Goal: Task Accomplishment & Management: Manage account settings

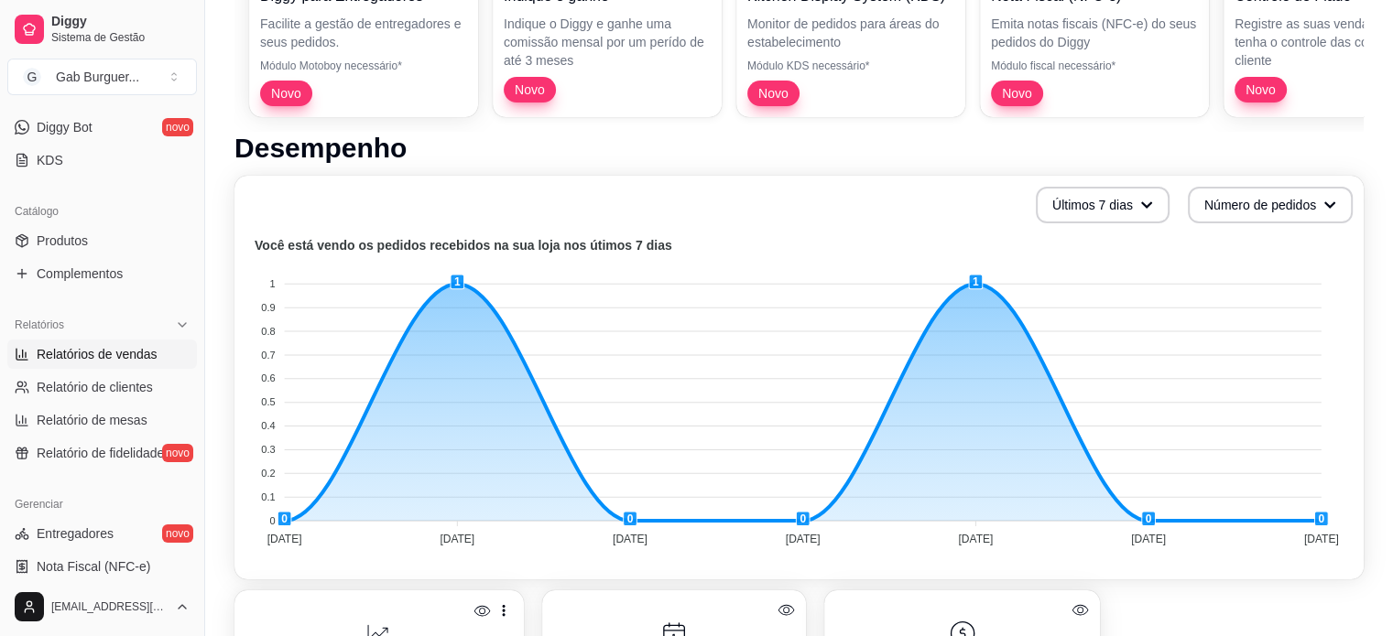
scroll to position [366, 0]
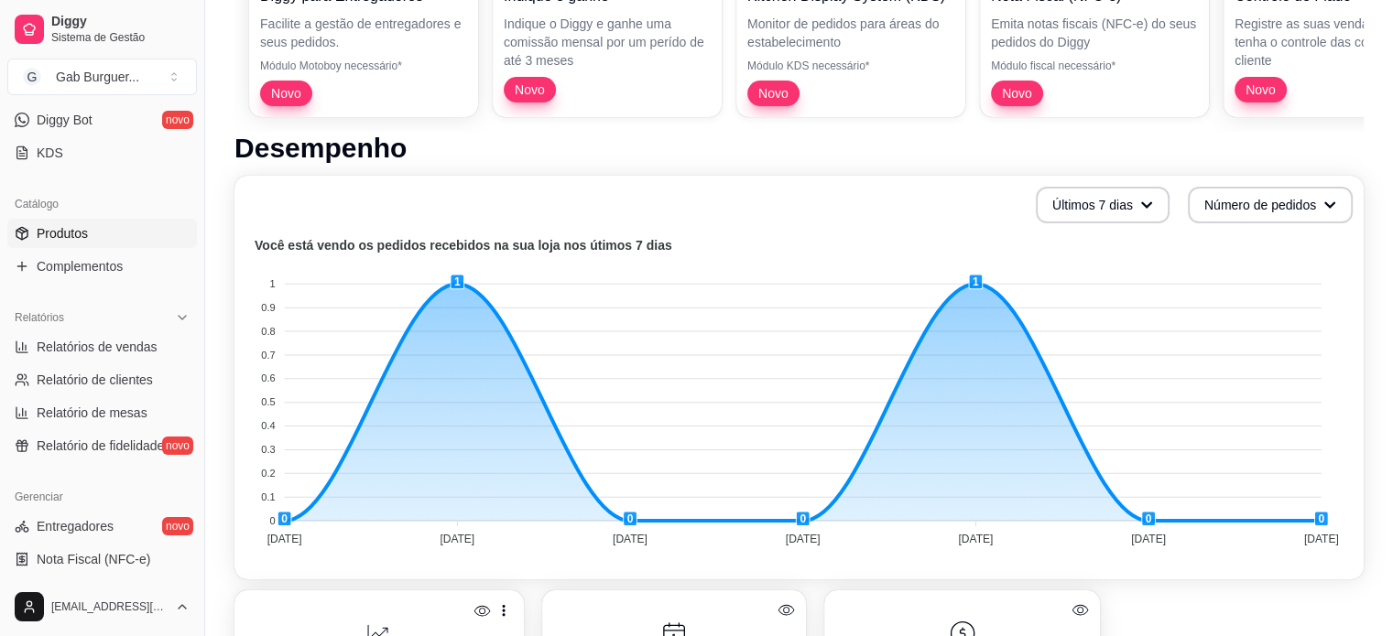
click at [61, 240] on span "Produtos" at bounding box center [62, 233] width 51 height 18
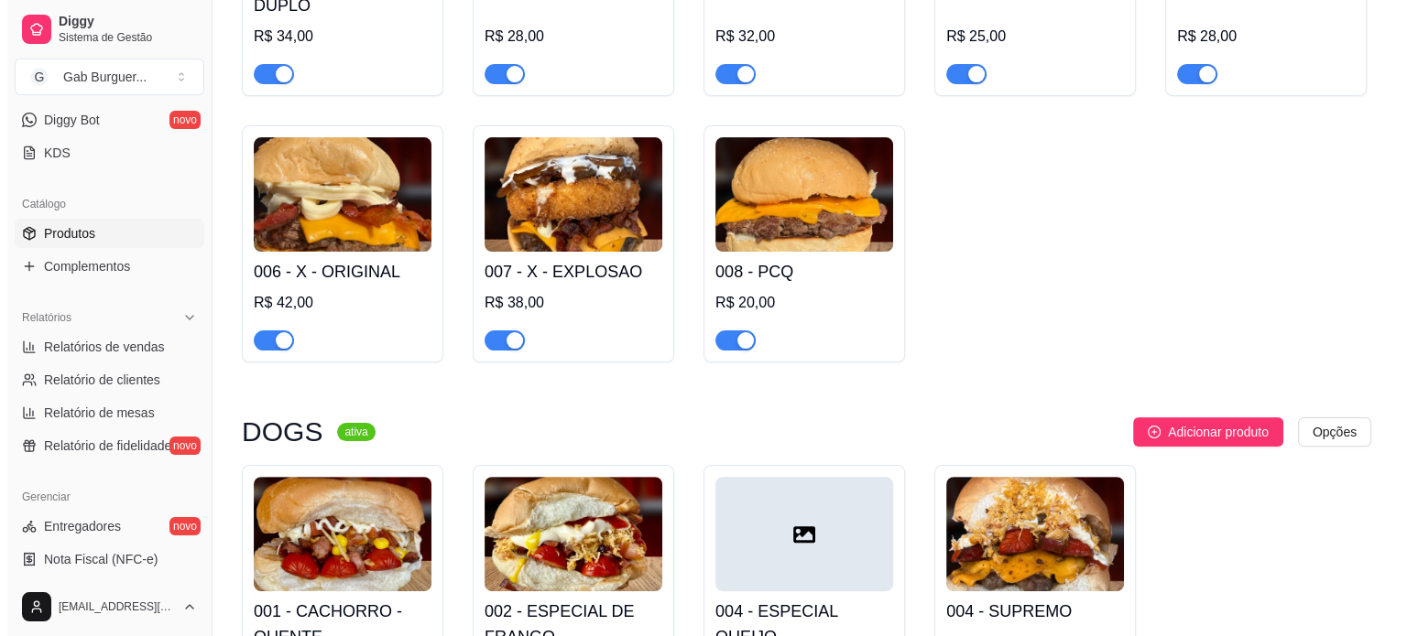
scroll to position [366, 0]
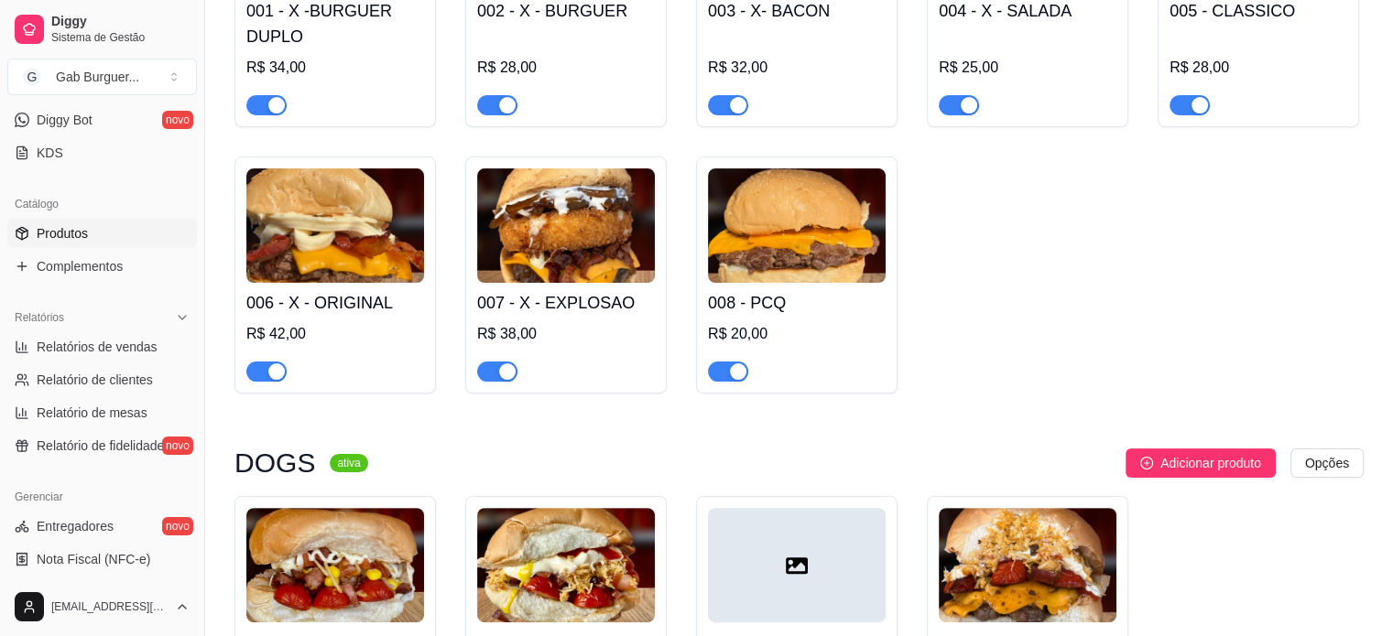
click at [767, 248] on img at bounding box center [797, 225] width 178 height 114
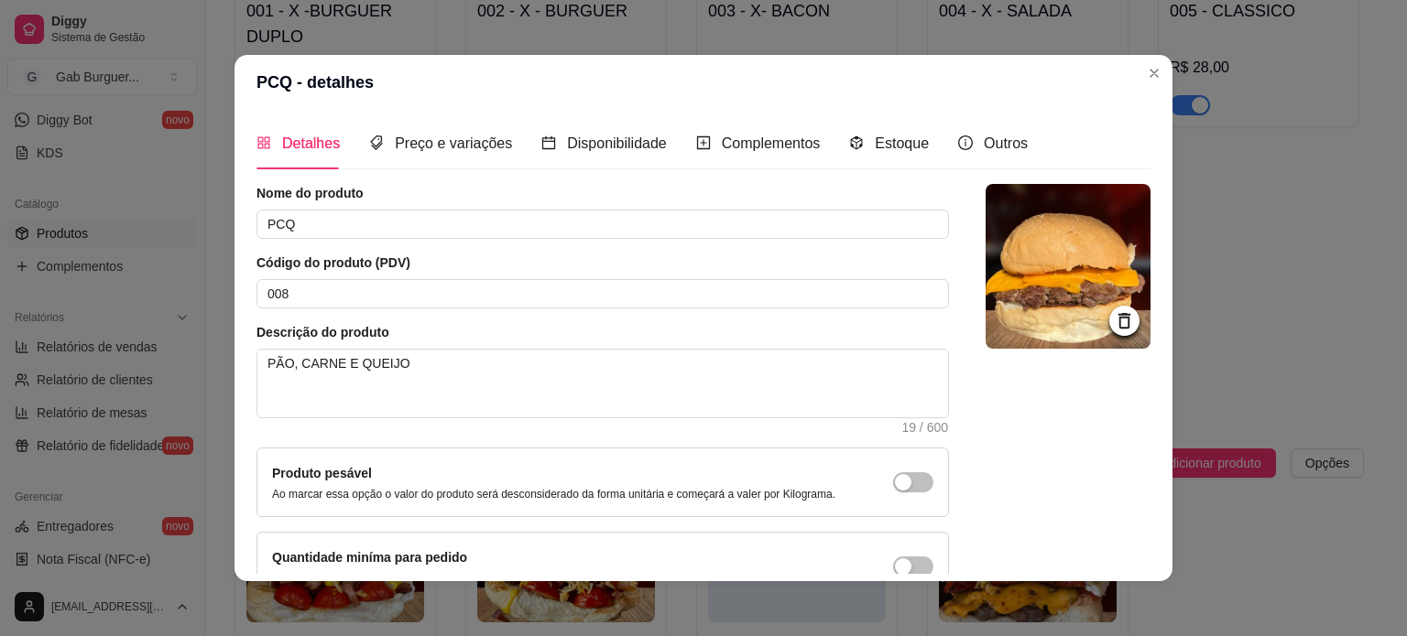
click at [1114, 318] on icon at bounding box center [1124, 320] width 21 height 21
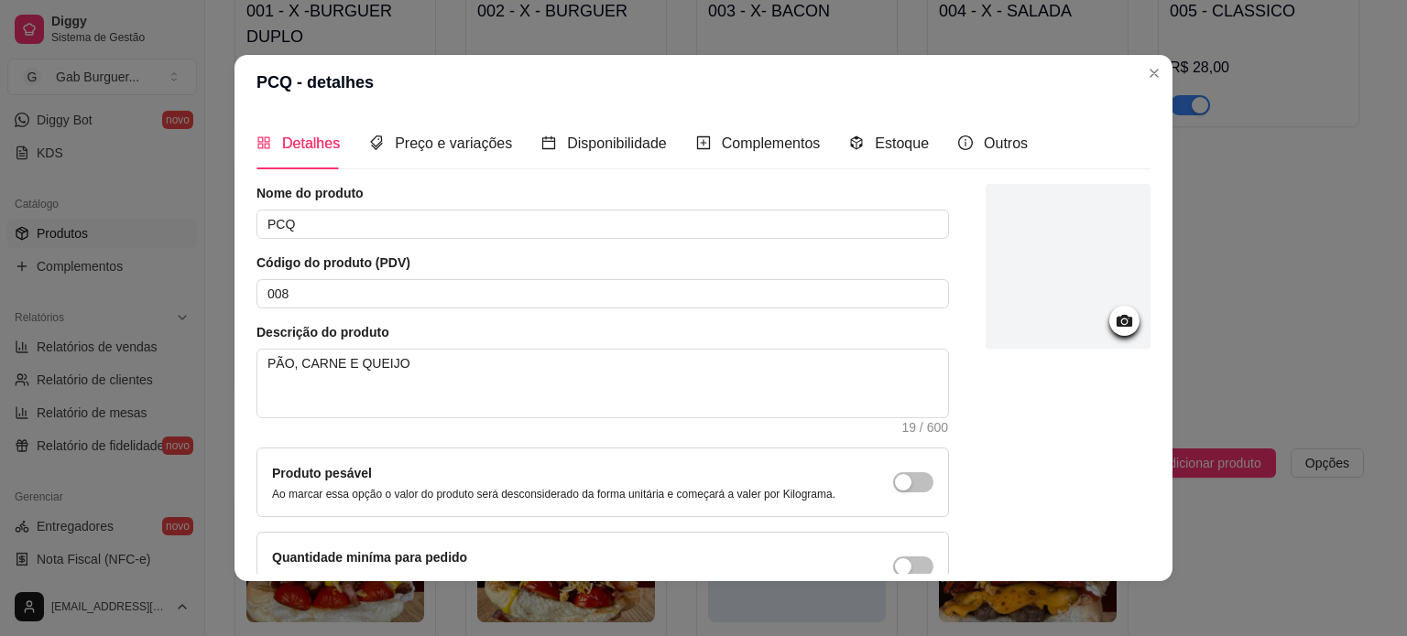
click at [1114, 319] on icon at bounding box center [1124, 320] width 21 height 21
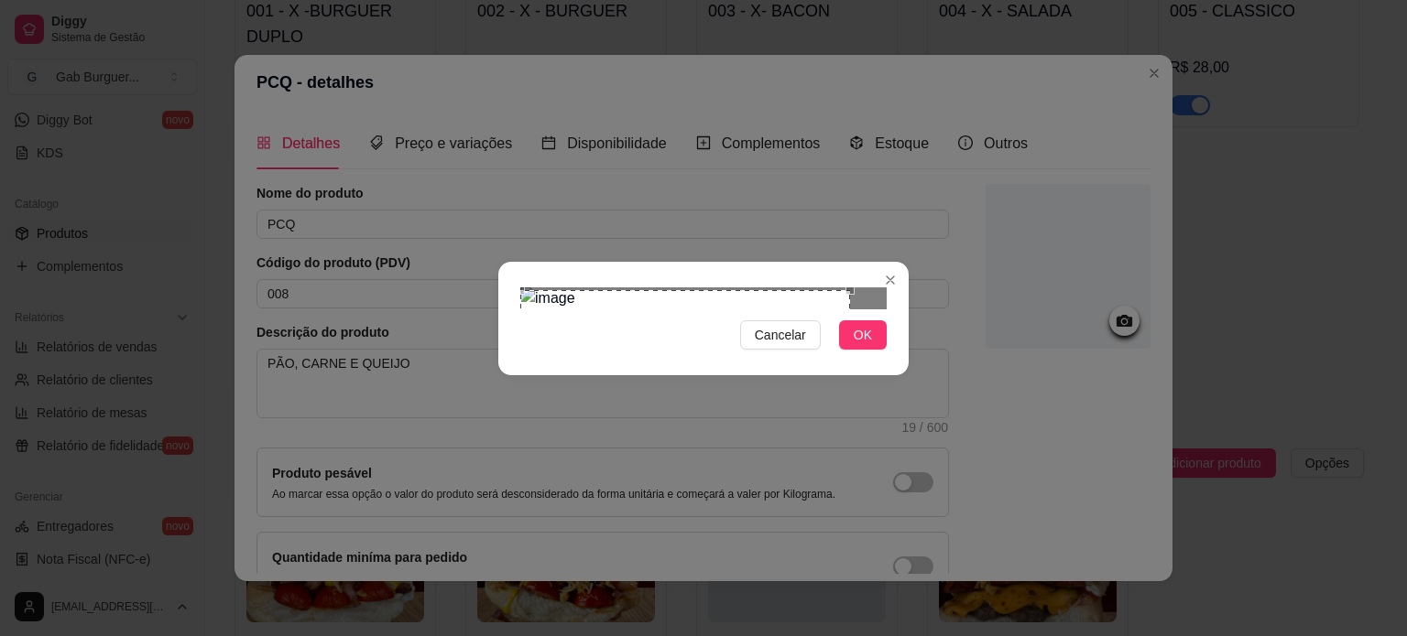
click at [604, 314] on div "Use the arrow keys to move the crop selection area" at bounding box center [685, 383] width 330 height 186
click at [587, 288] on div at bounding box center [703, 299] width 366 height 22
click at [549, 288] on div "Use the arrow keys to move the crop selection area" at bounding box center [565, 333] width 90 height 90
click at [726, 310] on div at bounding box center [703, 299] width 366 height 22
click at [870, 345] on span "OK" at bounding box center [862, 335] width 18 height 20
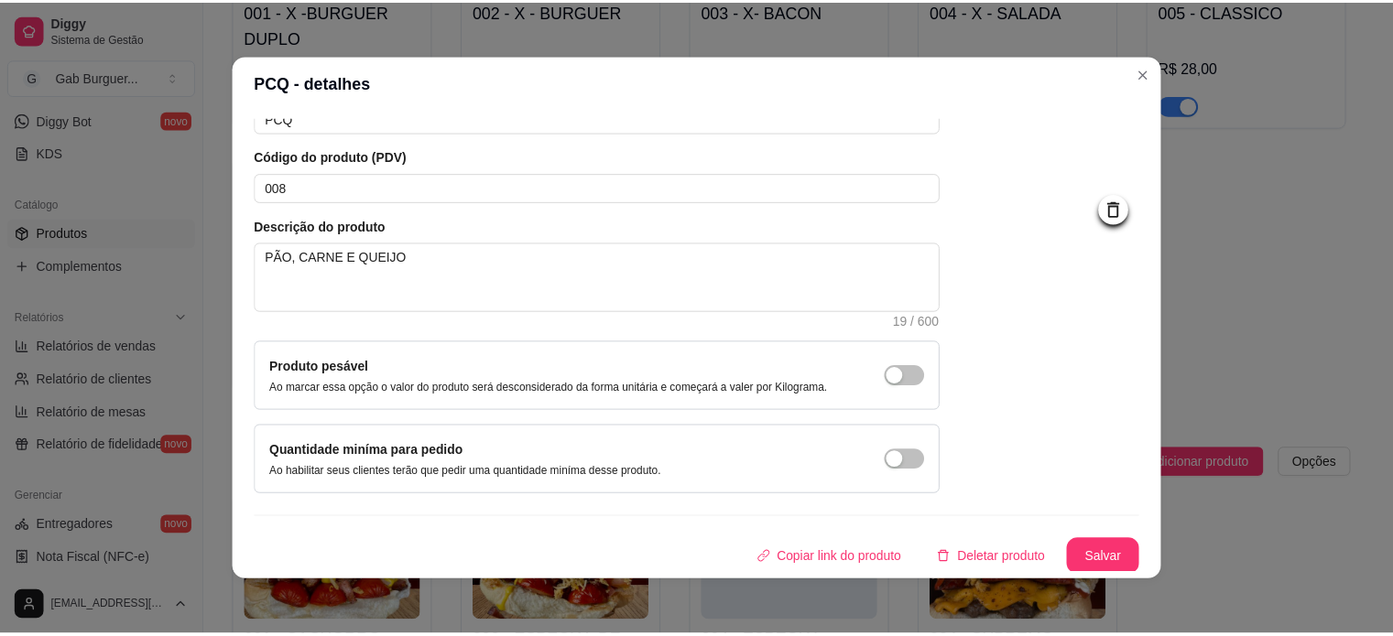
scroll to position [4, 0]
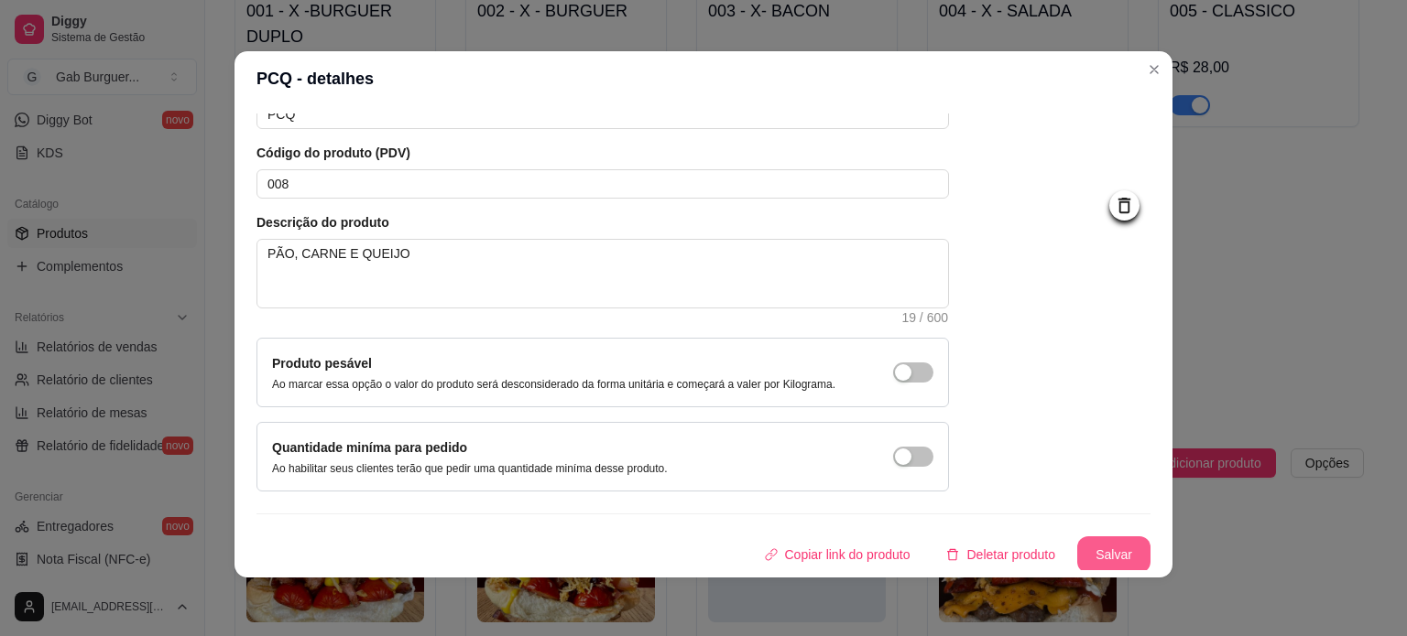
click at [1087, 545] on button "Salvar" at bounding box center [1113, 555] width 73 height 37
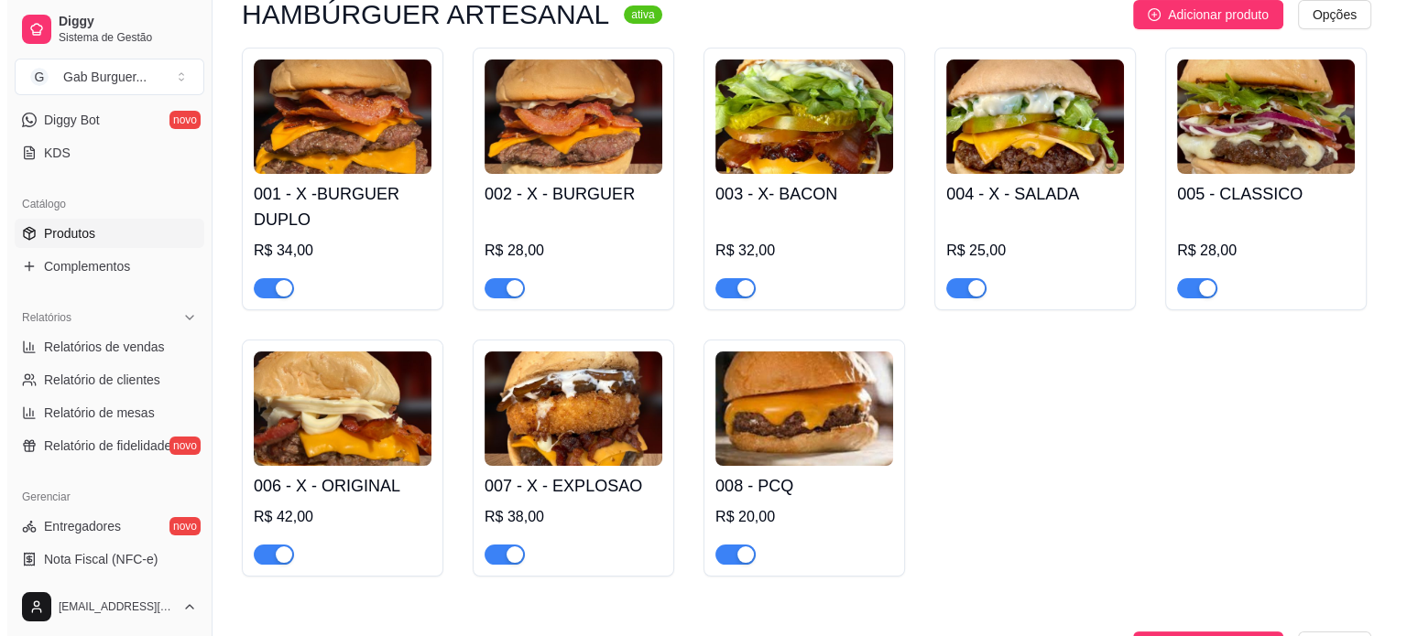
scroll to position [275, 0]
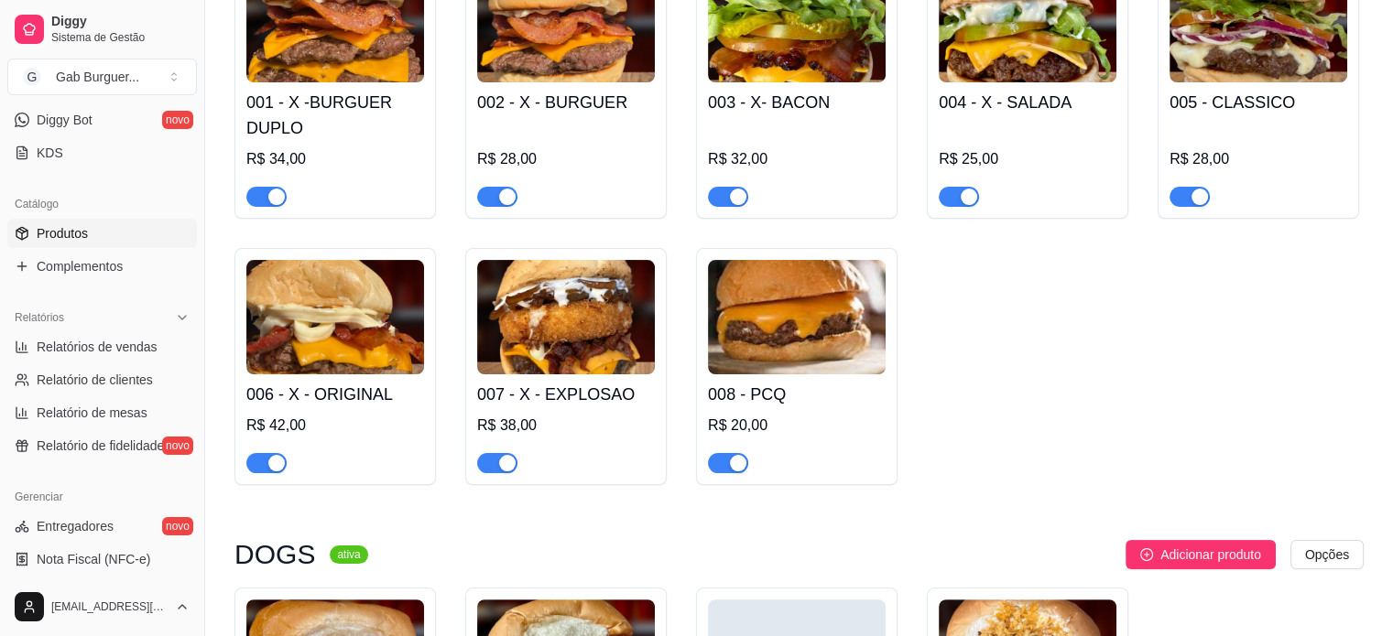
click at [559, 339] on img at bounding box center [566, 317] width 178 height 114
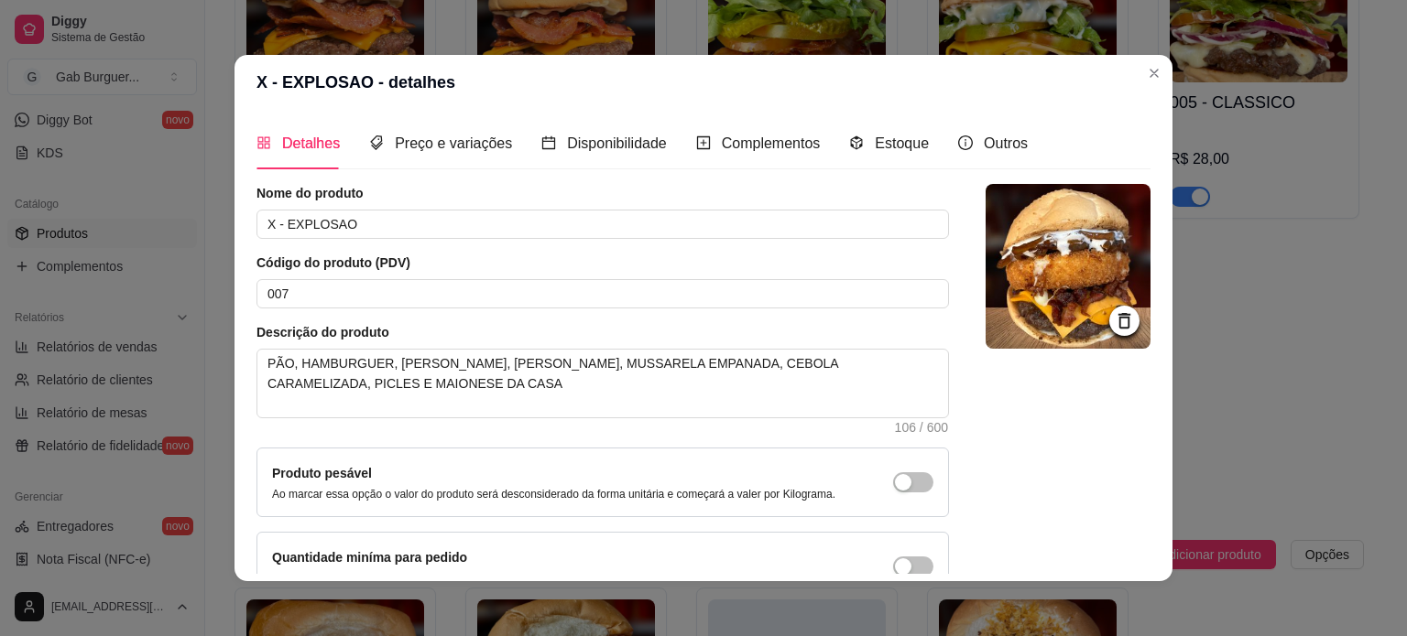
click at [1118, 321] on icon at bounding box center [1124, 321] width 12 height 16
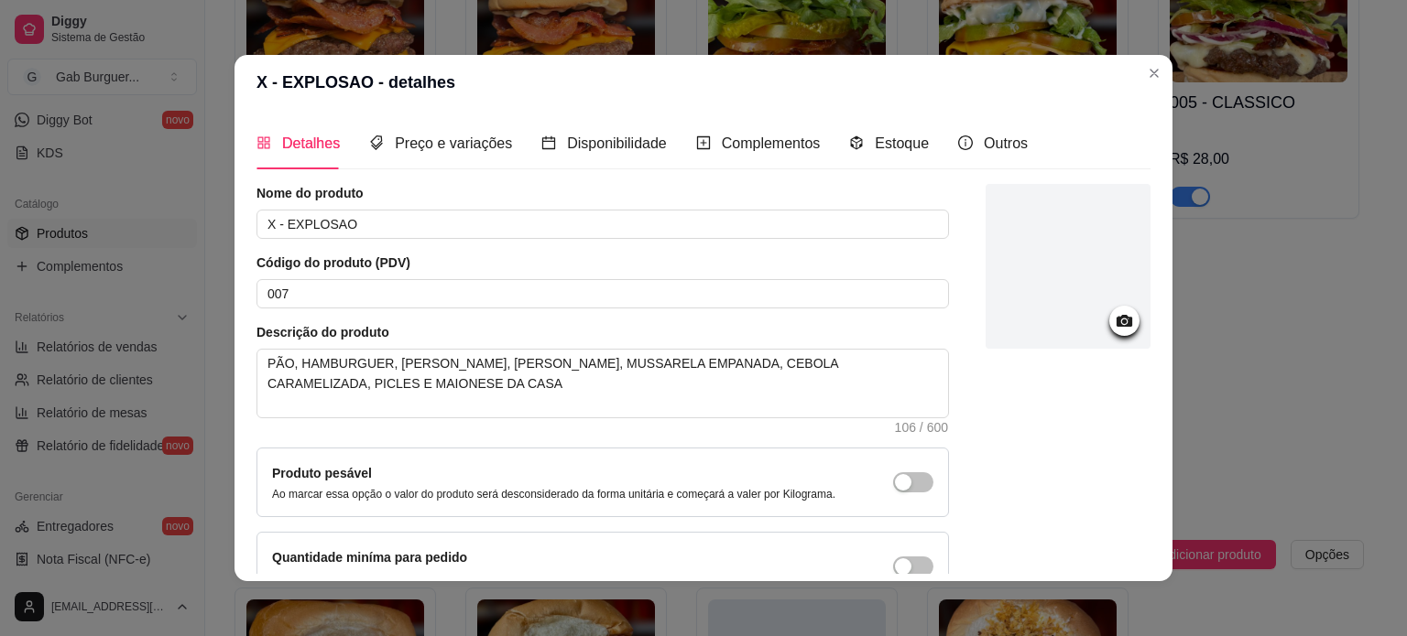
click at [1114, 325] on icon at bounding box center [1124, 320] width 21 height 21
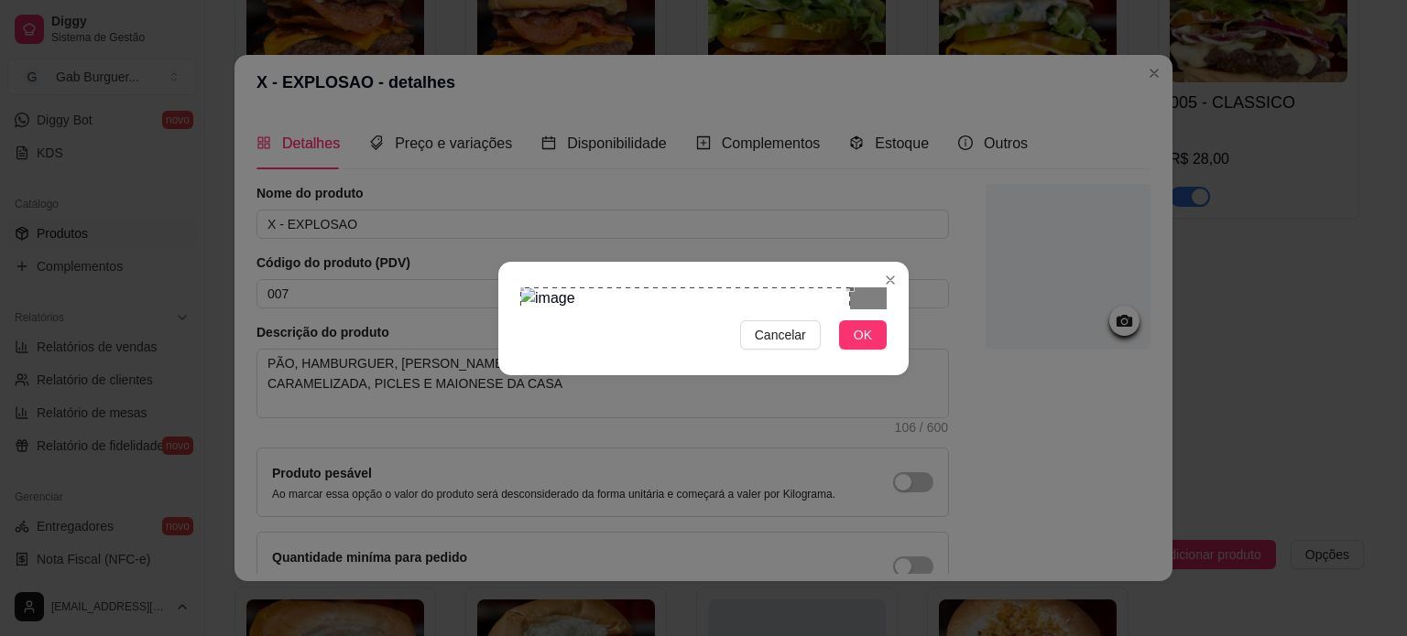
click at [654, 288] on div "Use the arrow keys to move the crop selection area" at bounding box center [685, 381] width 330 height 186
click at [829, 295] on div "Use the arrow keys to move the crop selection area" at bounding box center [685, 388] width 330 height 186
click at [703, 288] on div at bounding box center [703, 299] width 366 height 22
click at [580, 288] on div "Use the arrow keys to move the crop selection area" at bounding box center [553, 321] width 67 height 67
click at [727, 357] on div "Cancelar OK" at bounding box center [703, 318] width 410 height 77
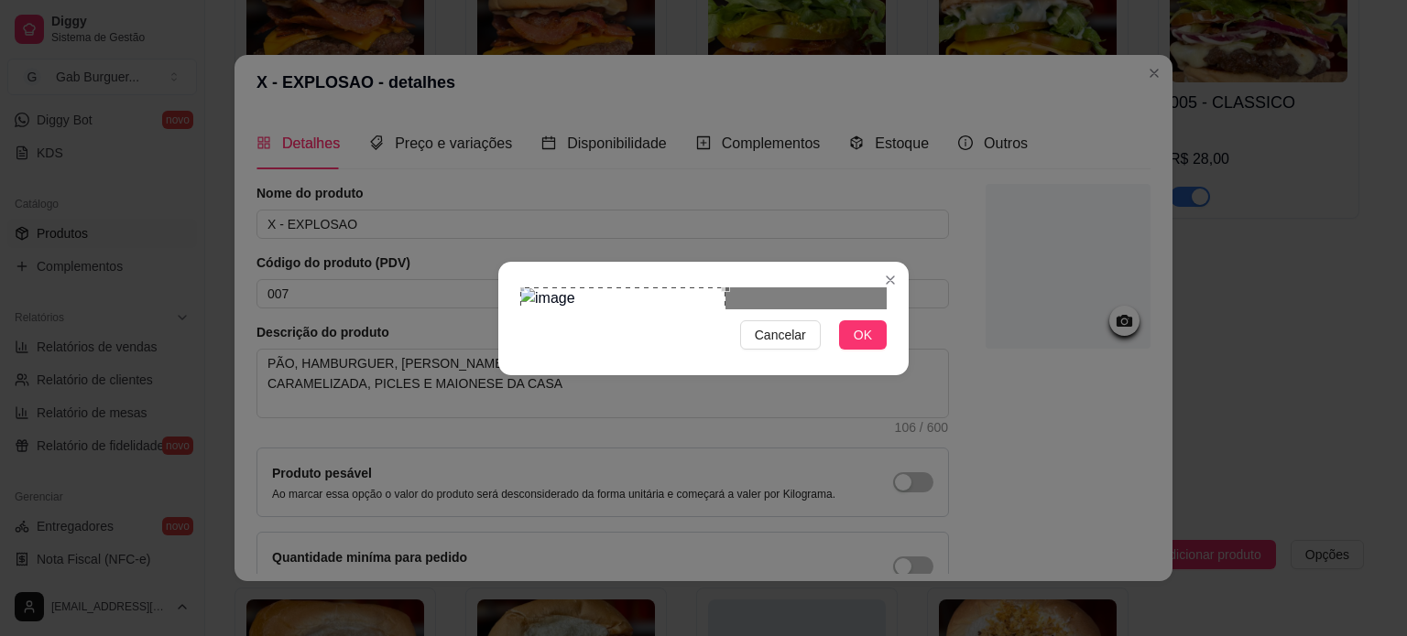
click at [868, 357] on div "Cancelar OK" at bounding box center [703, 318] width 410 height 77
click at [864, 345] on span "OK" at bounding box center [862, 335] width 18 height 20
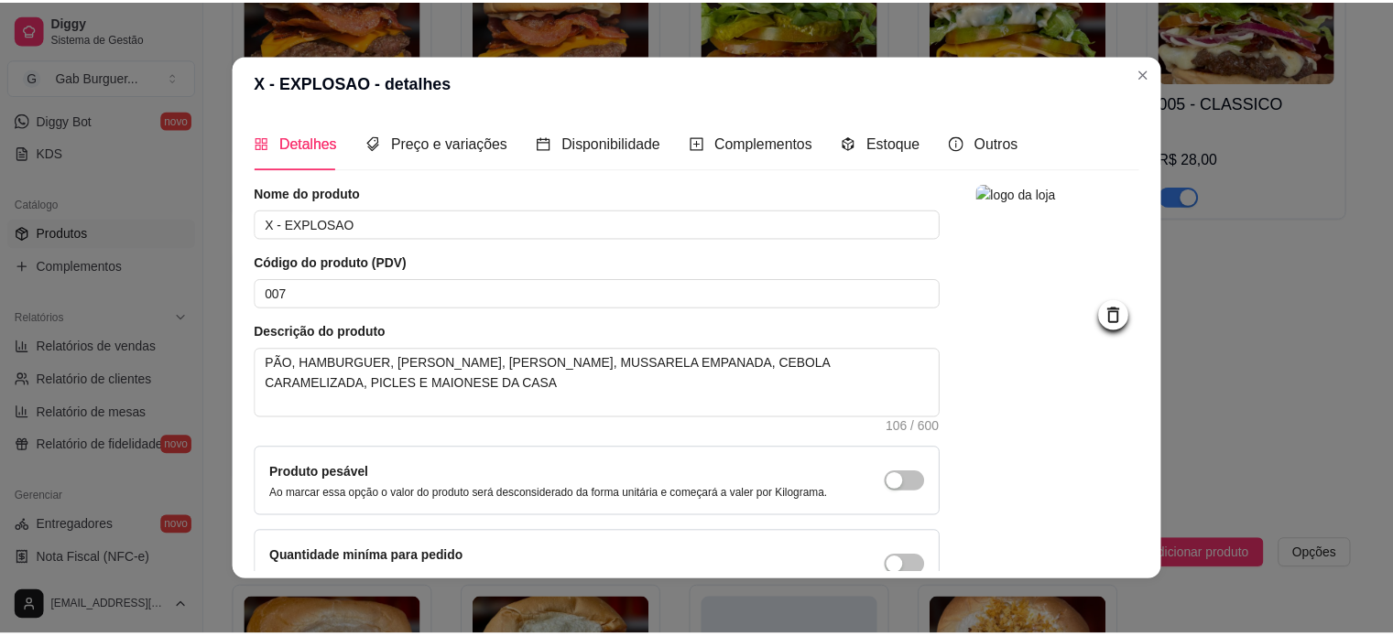
scroll to position [92, 0]
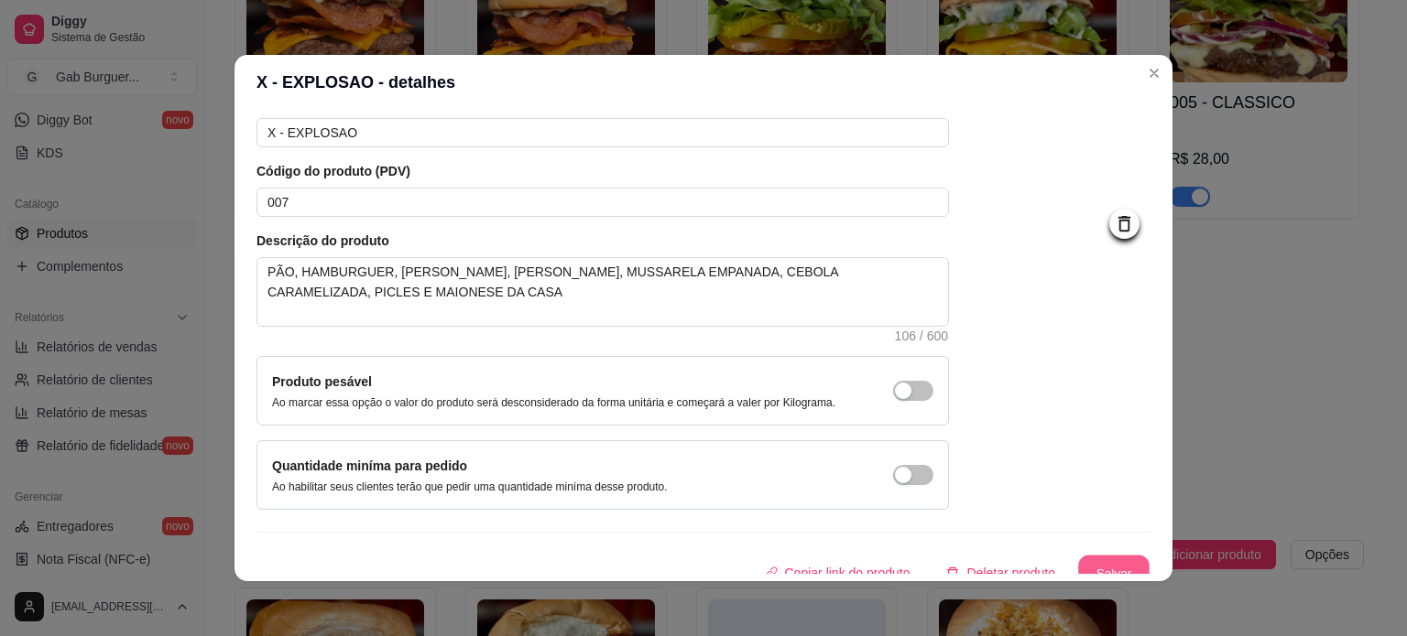
click at [1114, 573] on button "Salvar" at bounding box center [1113, 574] width 71 height 36
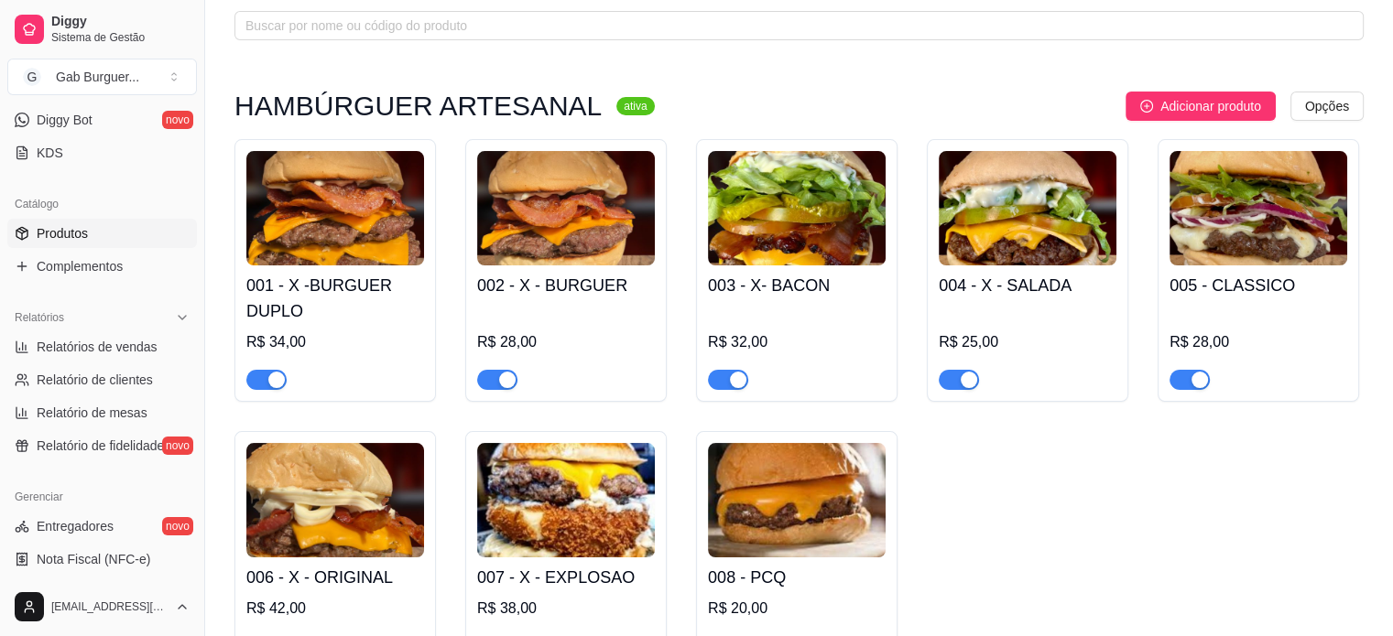
click at [549, 253] on img at bounding box center [566, 208] width 178 height 114
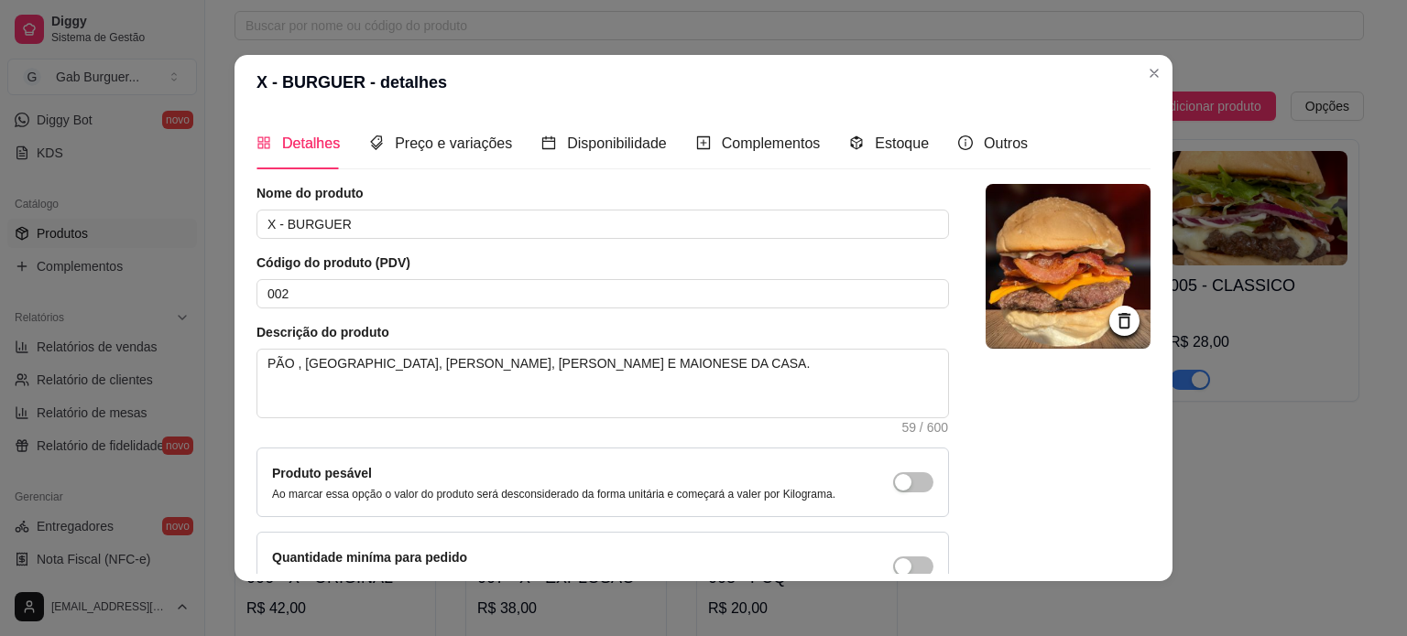
click at [1114, 310] on icon at bounding box center [1124, 320] width 21 height 21
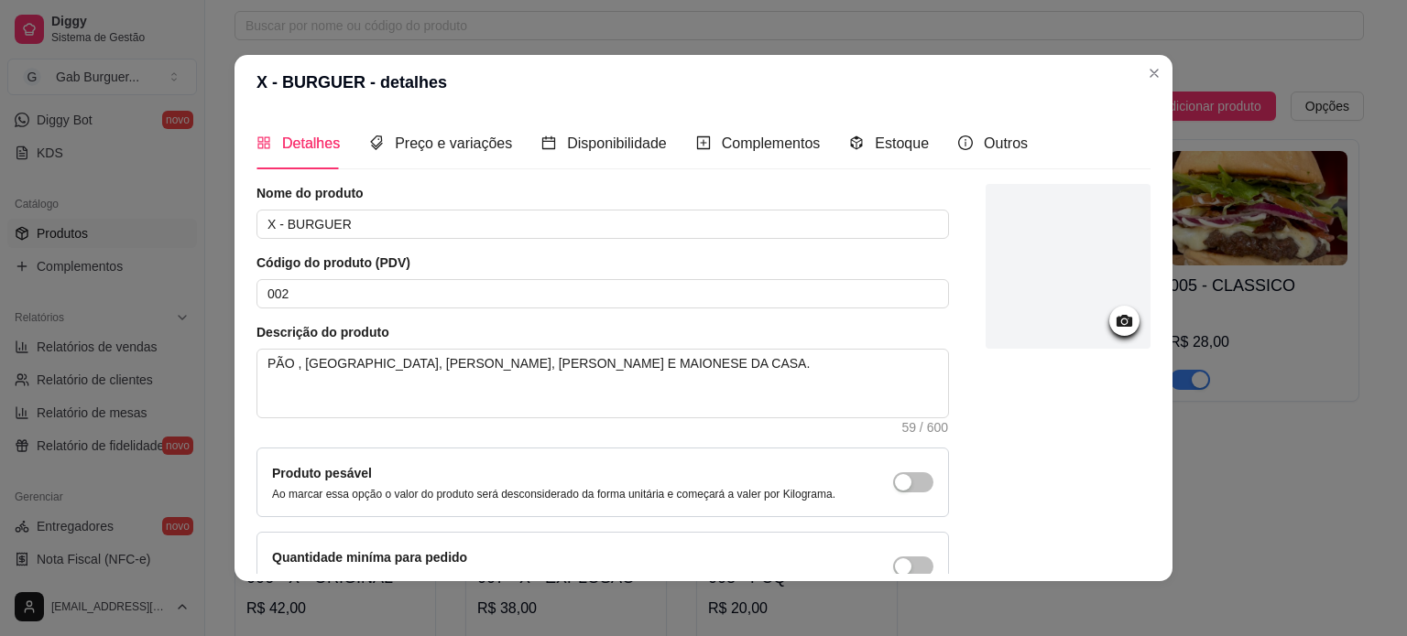
click at [1114, 330] on icon at bounding box center [1124, 320] width 21 height 21
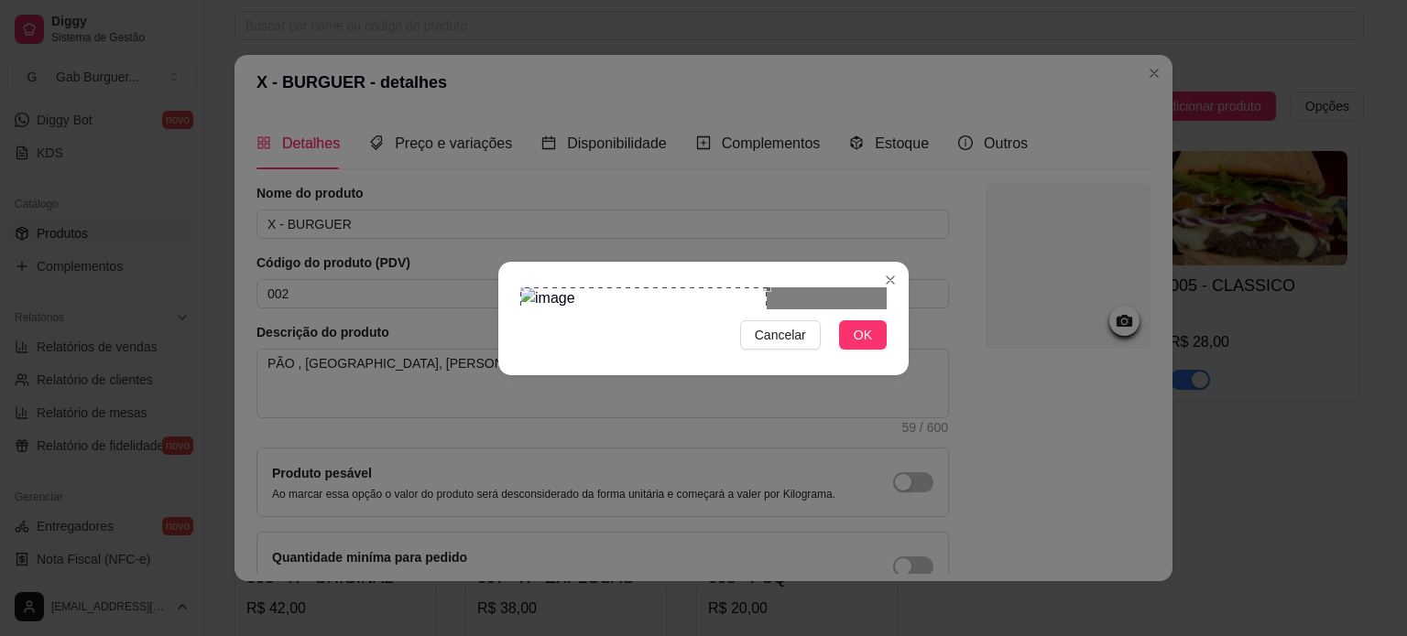
click at [658, 308] on div "Use the arrow keys to move the crop selection area" at bounding box center [643, 372] width 246 height 168
click at [865, 345] on span "OK" at bounding box center [862, 335] width 18 height 20
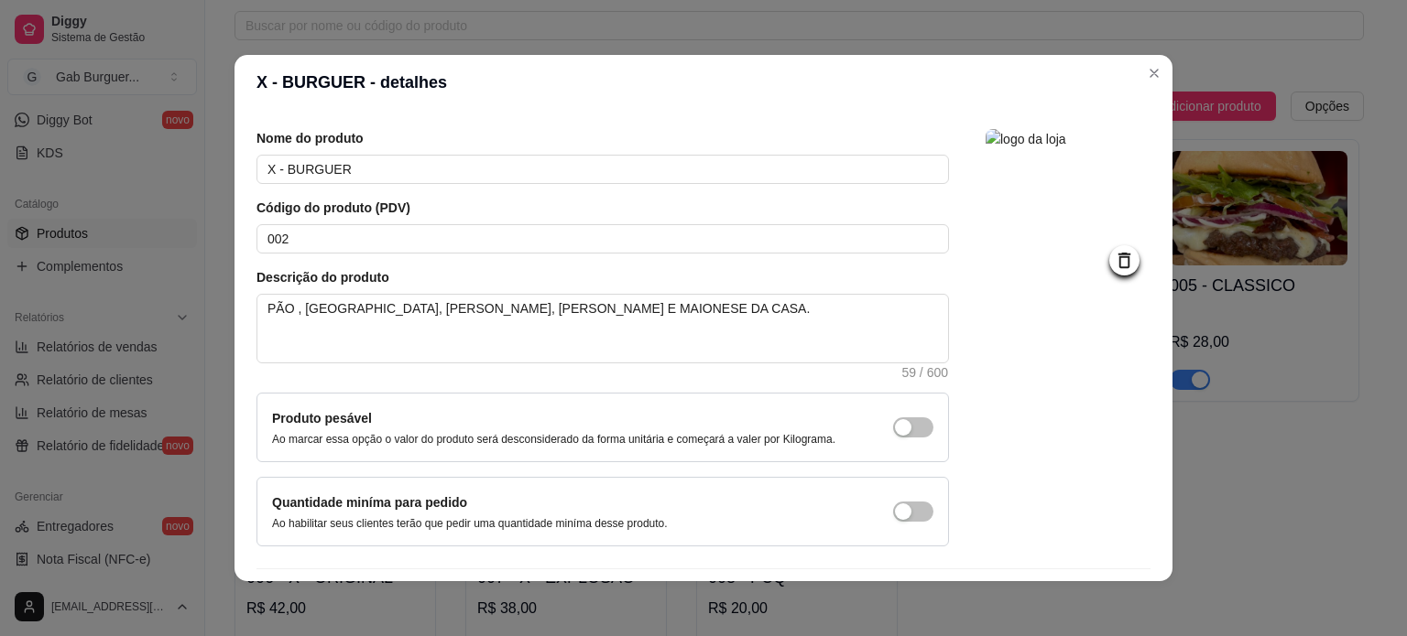
scroll to position [106, 0]
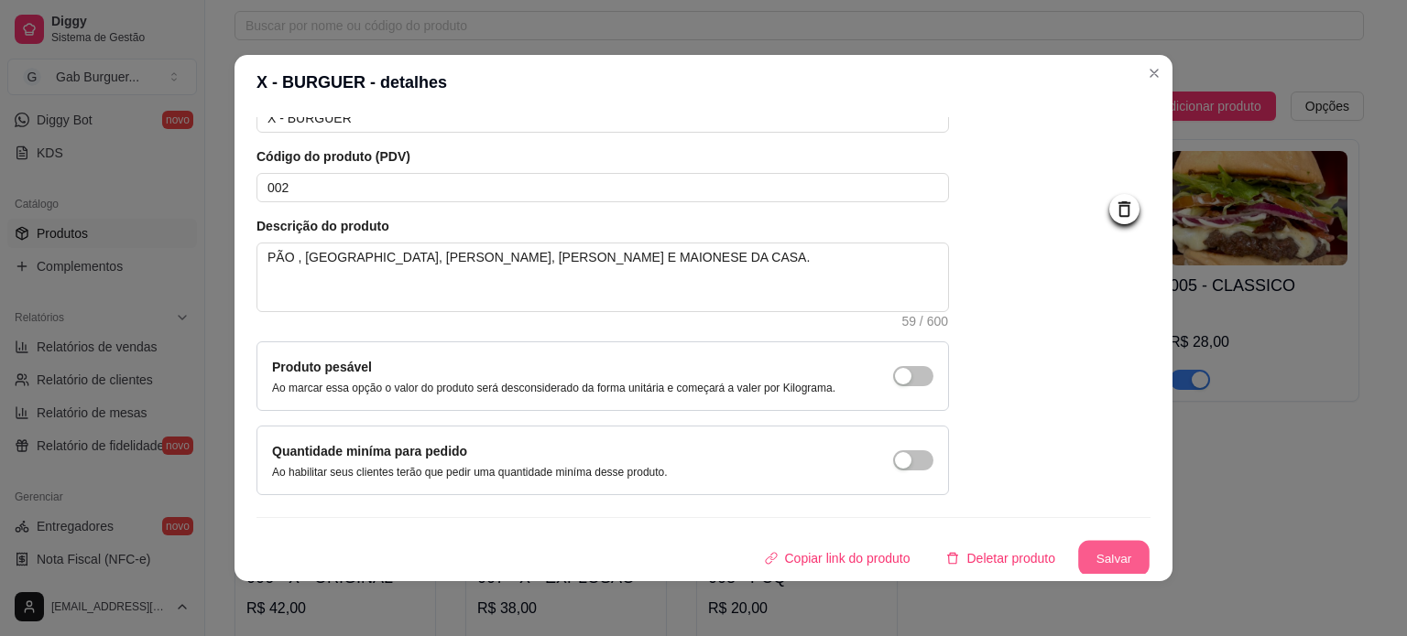
click at [1078, 549] on button "Salvar" at bounding box center [1113, 559] width 71 height 36
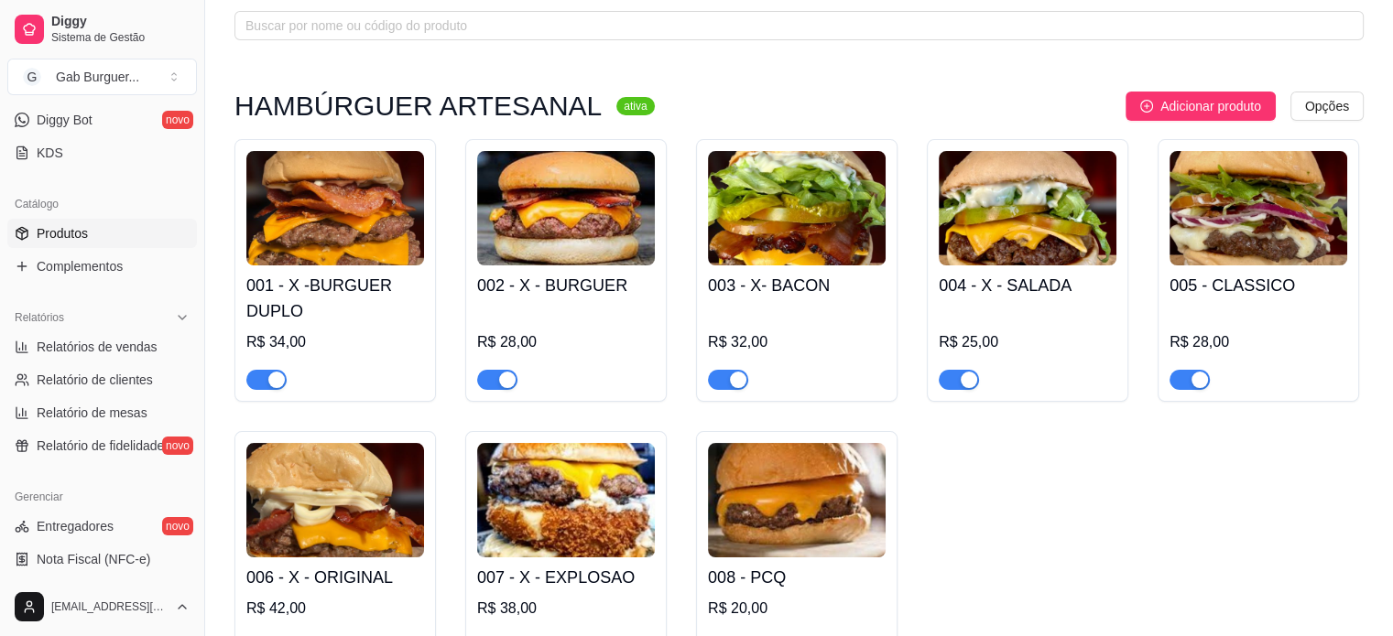
click at [361, 251] on img at bounding box center [335, 208] width 178 height 114
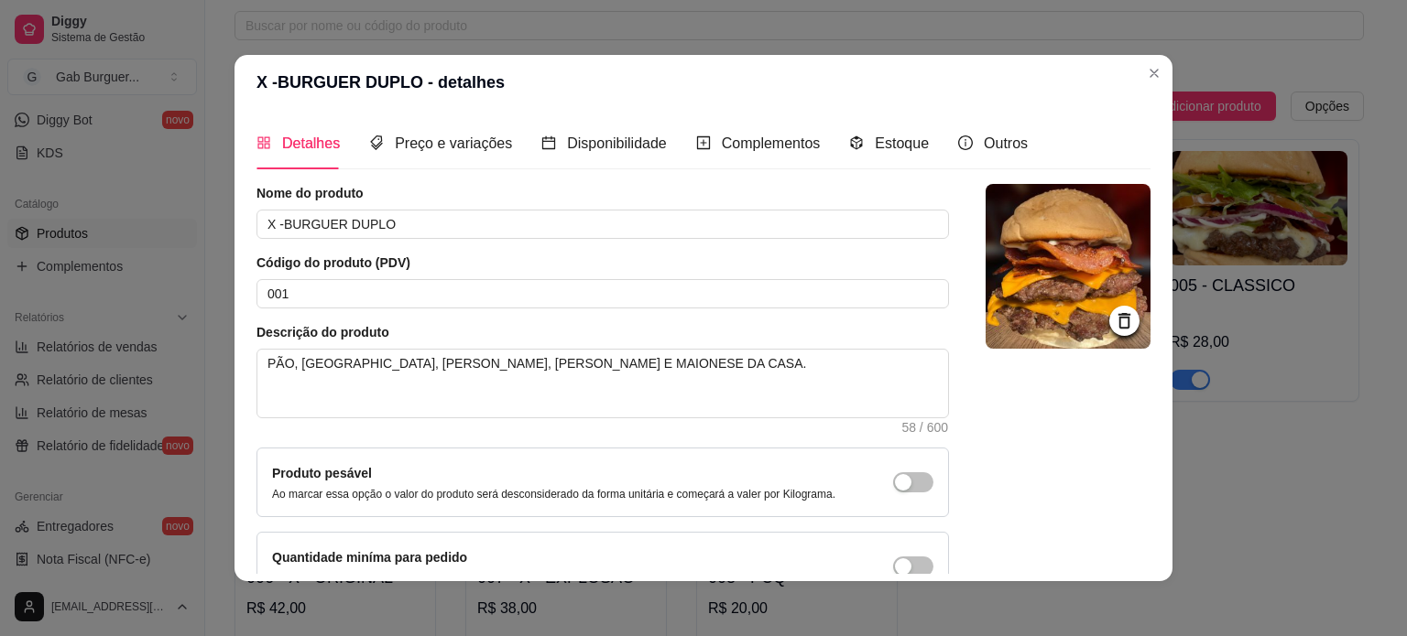
click at [1114, 327] on div at bounding box center [1124, 321] width 30 height 30
click at [1118, 326] on icon at bounding box center [1124, 321] width 12 height 16
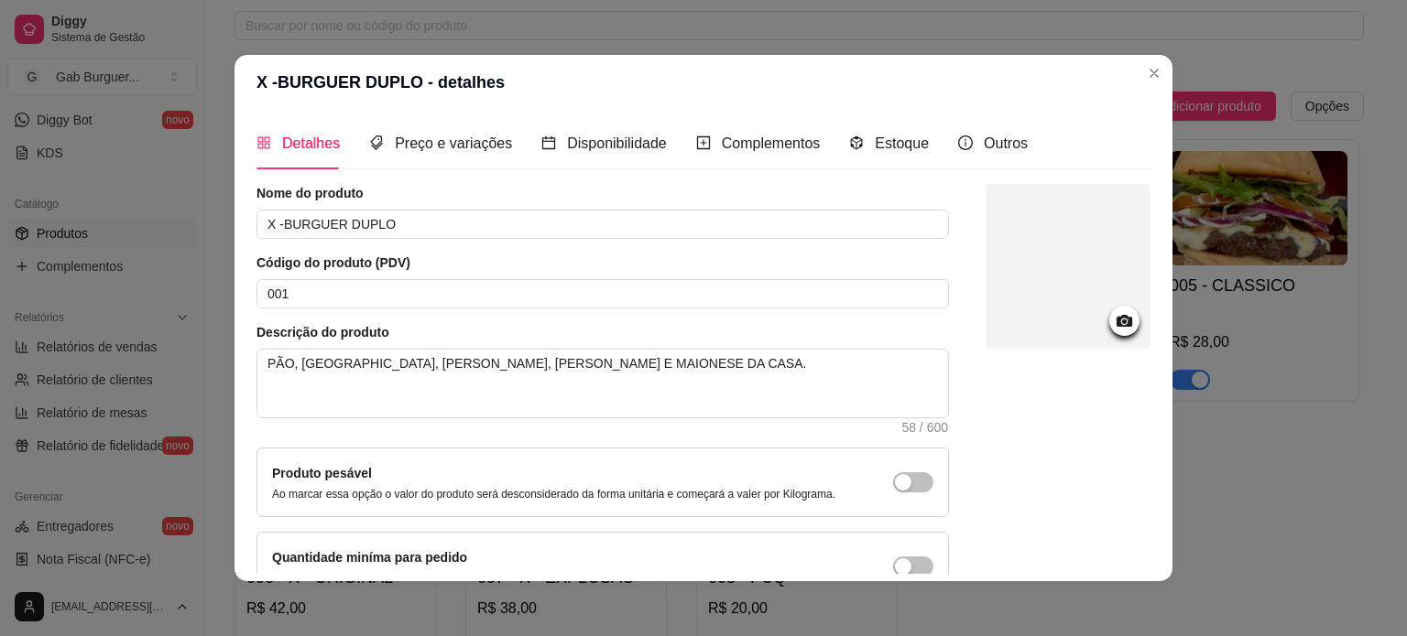
click at [1114, 328] on icon at bounding box center [1124, 320] width 21 height 21
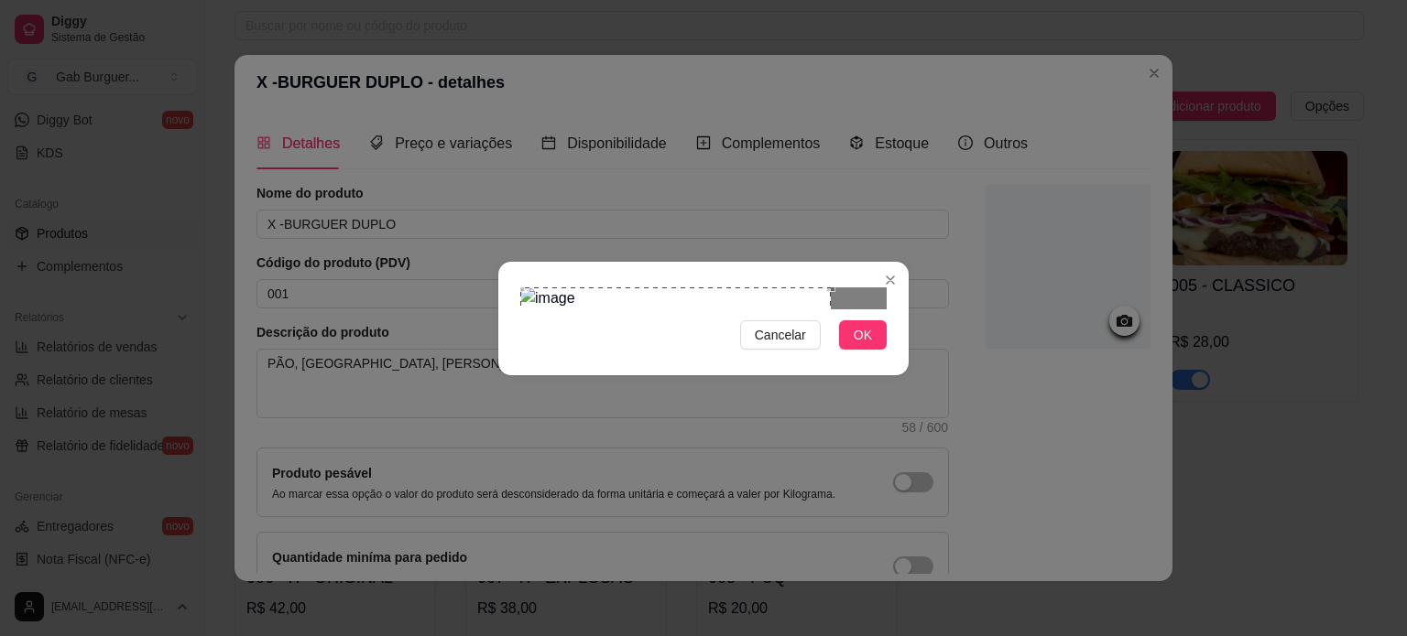
click at [652, 299] on div "Use the arrow keys to move the crop selection area" at bounding box center [675, 383] width 310 height 190
click at [707, 293] on div at bounding box center [703, 299] width 366 height 22
click at [529, 288] on div "Use the arrow keys to move the crop selection area" at bounding box center [570, 338] width 100 height 100
click at [799, 310] on div at bounding box center [703, 299] width 366 height 22
click at [704, 321] on div "Use the arrow keys to move the crop selection area" at bounding box center [615, 383] width 190 height 190
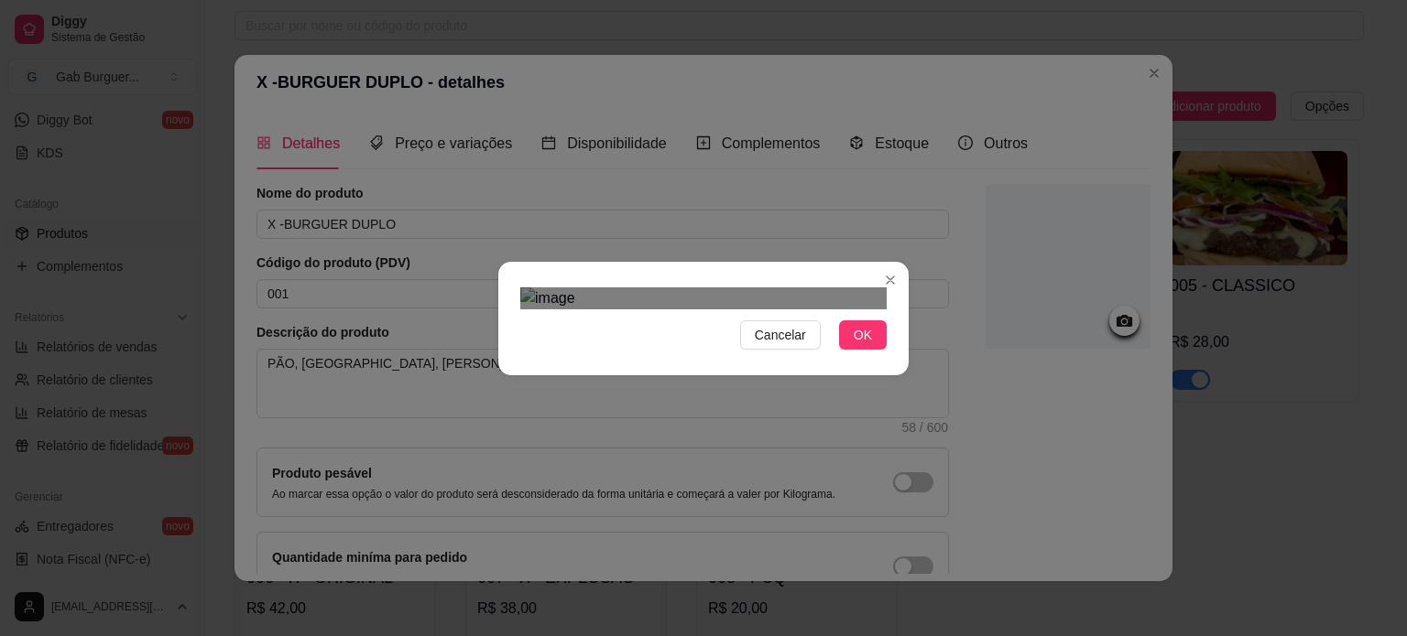
click at [901, 357] on div "Cancelar OK" at bounding box center [703, 318] width 410 height 77
click at [614, 338] on div "Use the arrow keys to move the crop selection area" at bounding box center [616, 389] width 103 height 103
click at [937, 277] on div "Cancelar OK" at bounding box center [703, 318] width 1407 height 636
click at [491, 361] on div "Cancelar OK" at bounding box center [703, 318] width 1407 height 636
click at [533, 328] on div "Use the arrow keys to move the crop selection area" at bounding box center [615, 383] width 190 height 190
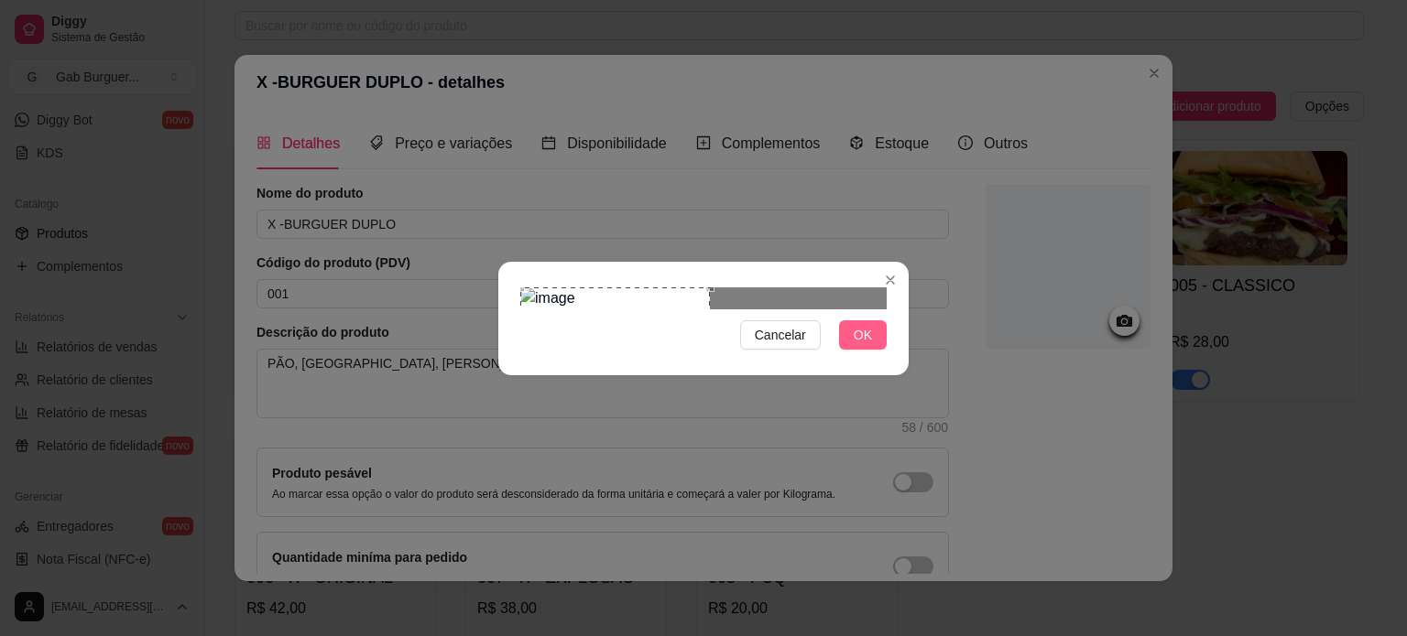
click at [853, 350] on button "OK" at bounding box center [863, 335] width 48 height 29
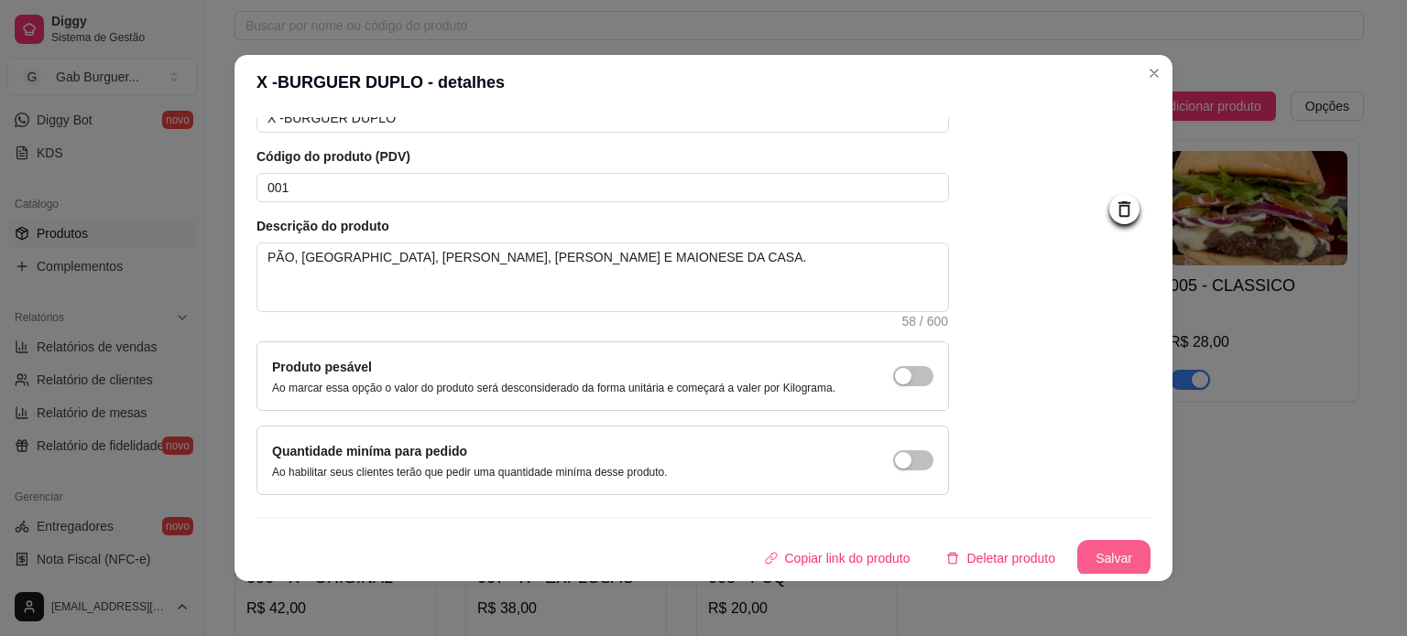
click at [1077, 573] on button "Salvar" at bounding box center [1113, 558] width 73 height 37
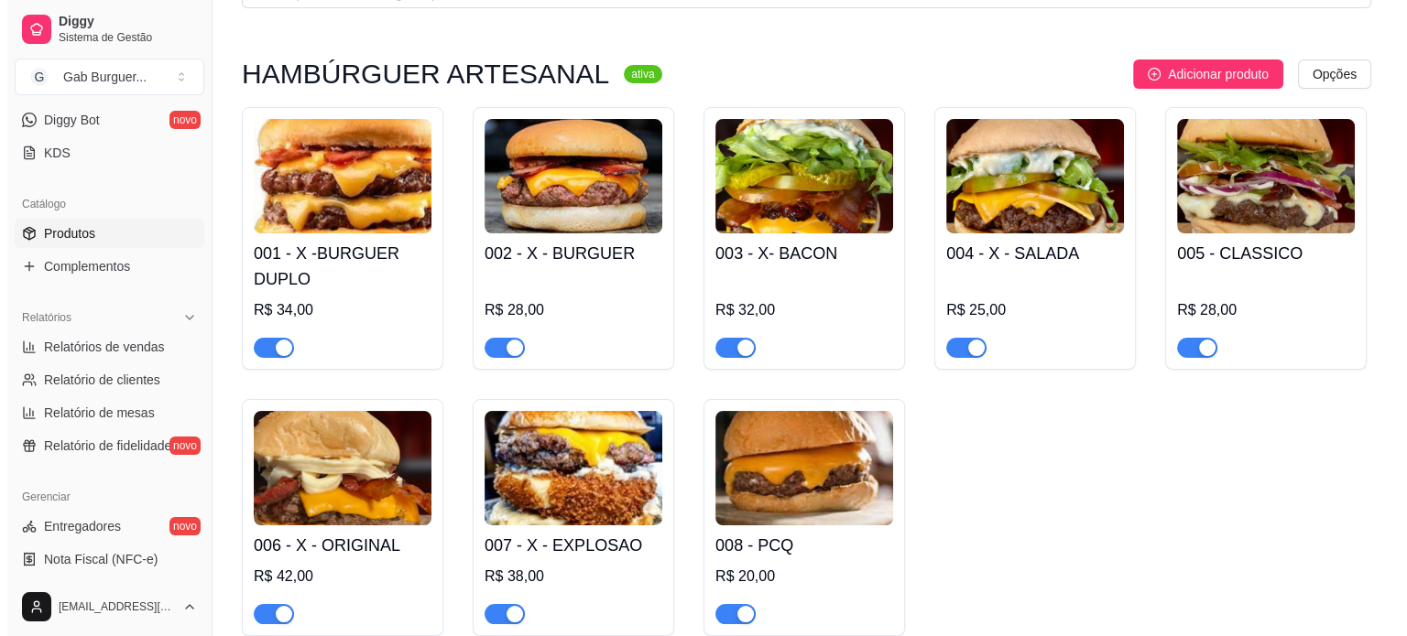
scroll to position [92, 0]
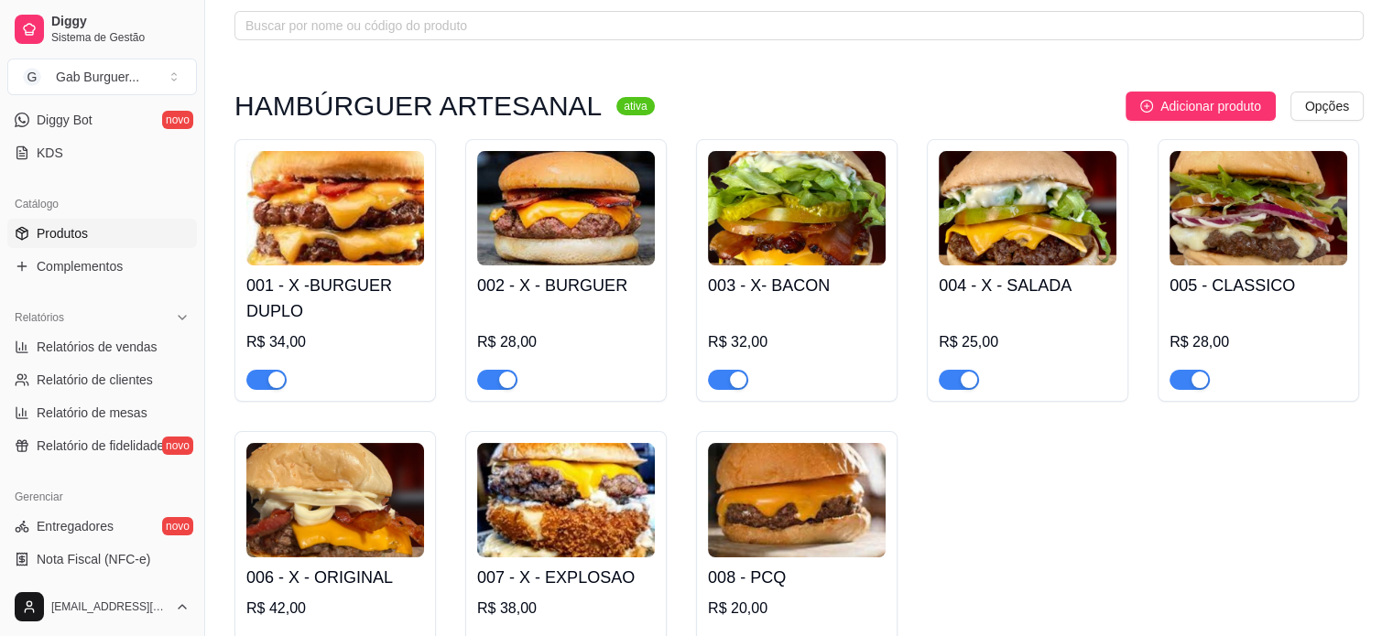
click at [1057, 244] on img at bounding box center [1028, 208] width 178 height 114
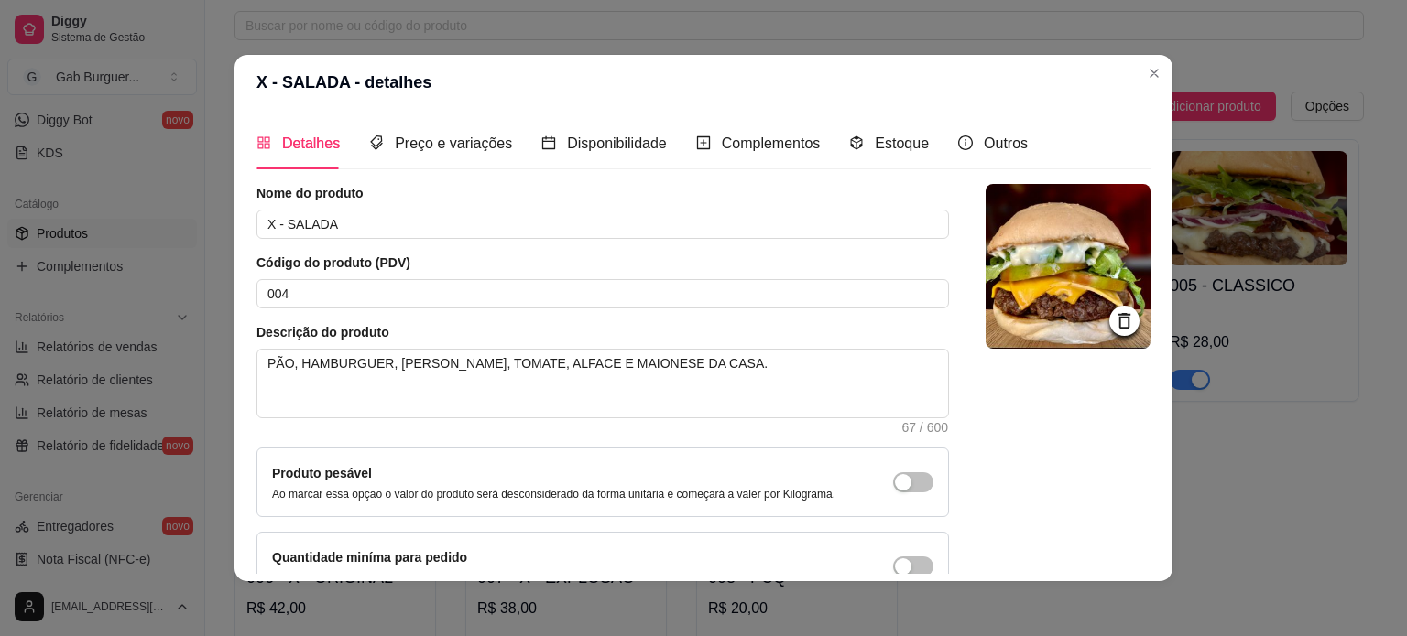
click at [1118, 314] on icon at bounding box center [1124, 321] width 12 height 16
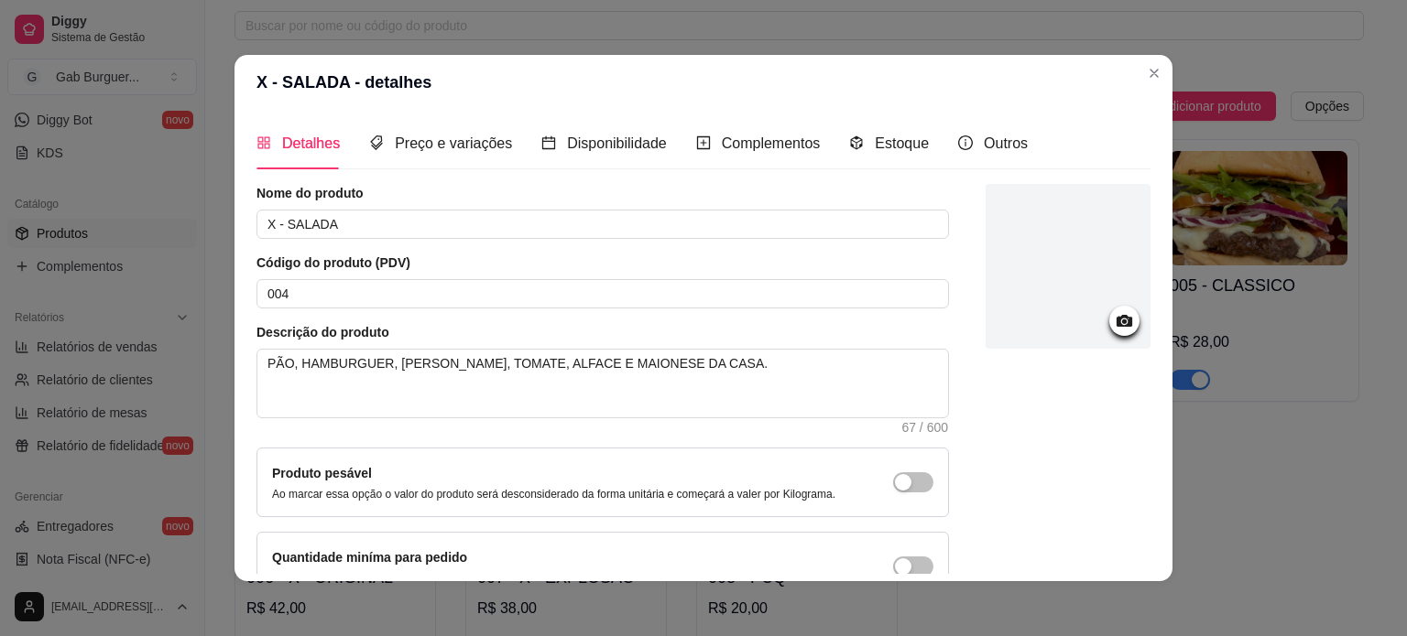
click at [1114, 312] on icon at bounding box center [1124, 320] width 21 height 21
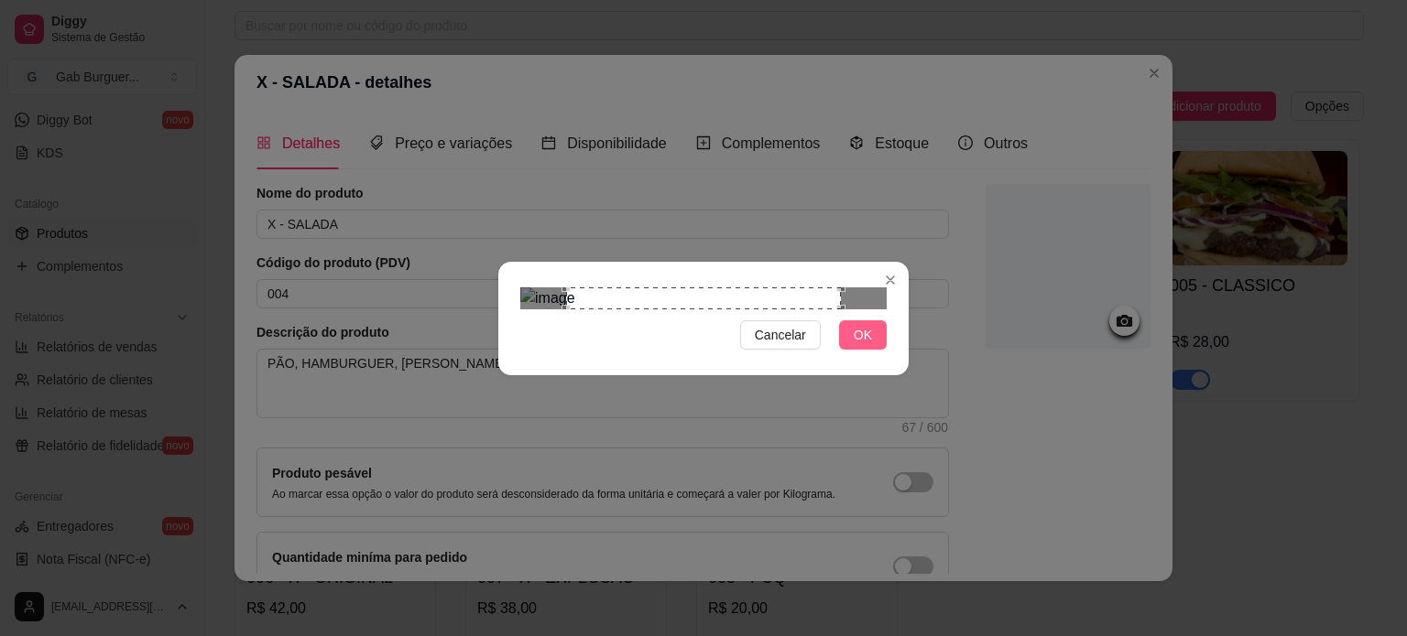
click at [852, 350] on button "OK" at bounding box center [863, 335] width 48 height 29
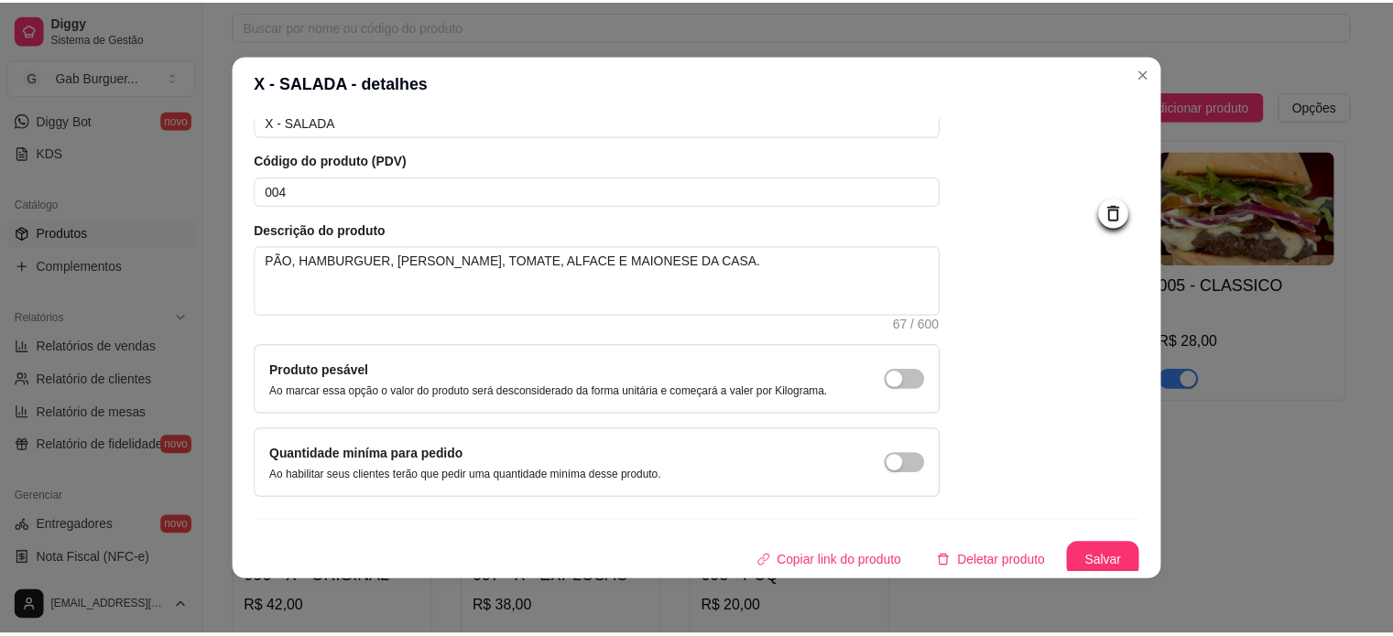
scroll to position [106, 0]
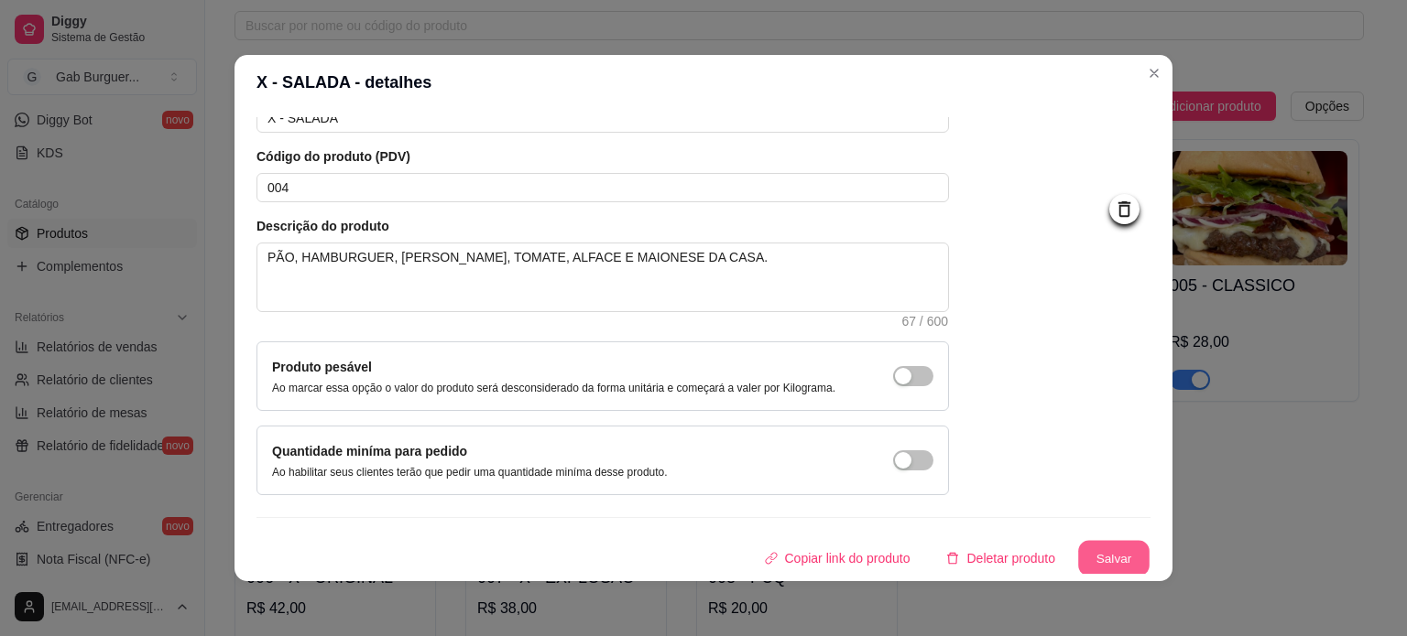
click at [1078, 560] on button "Salvar" at bounding box center [1113, 559] width 71 height 36
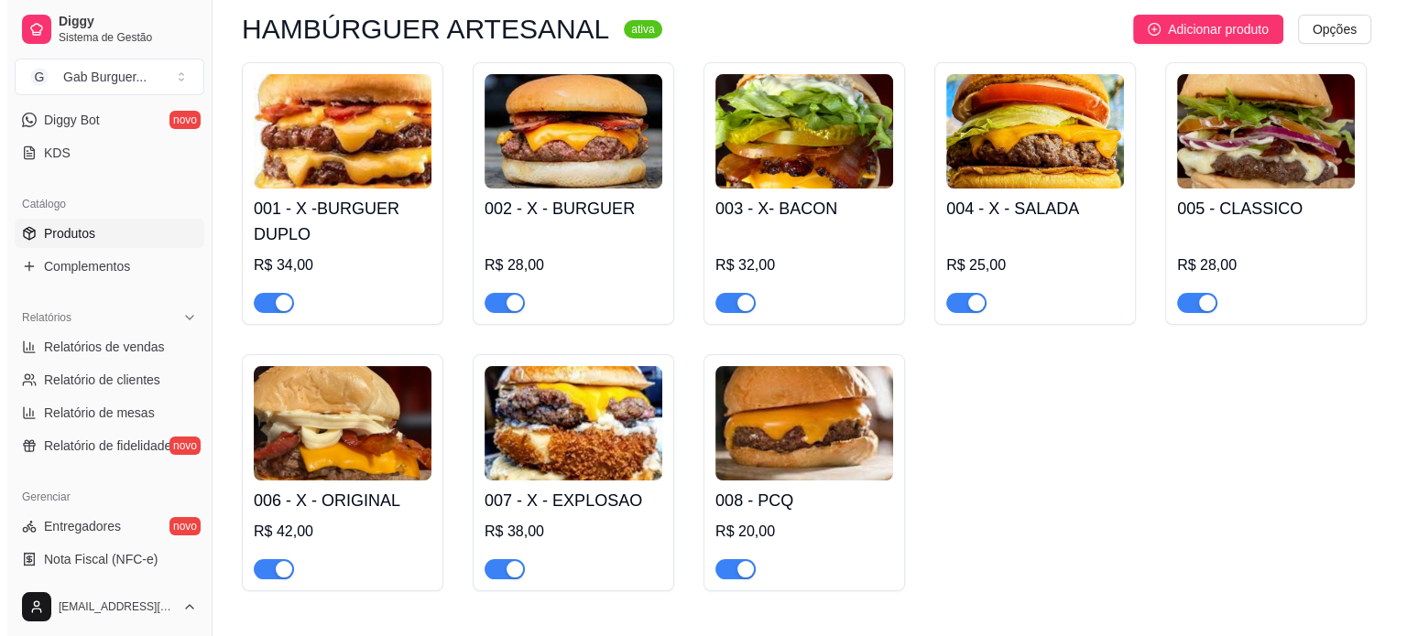
scroll to position [275, 0]
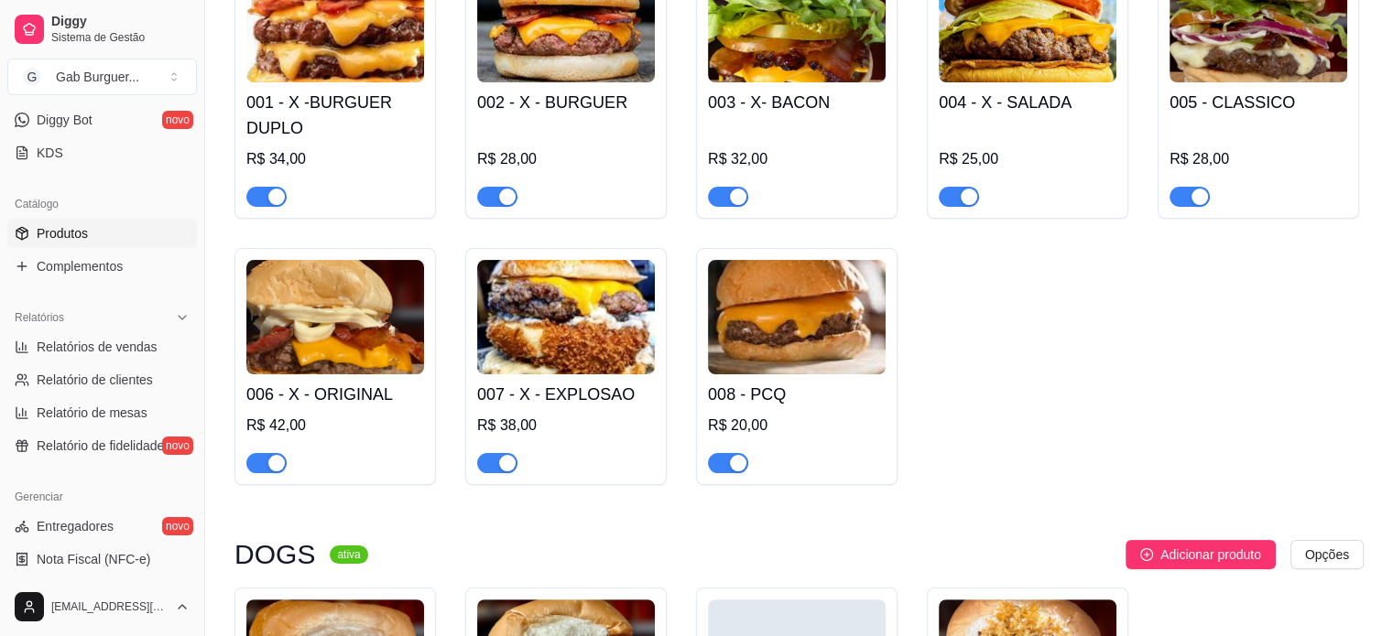
click at [833, 336] on img at bounding box center [797, 317] width 178 height 114
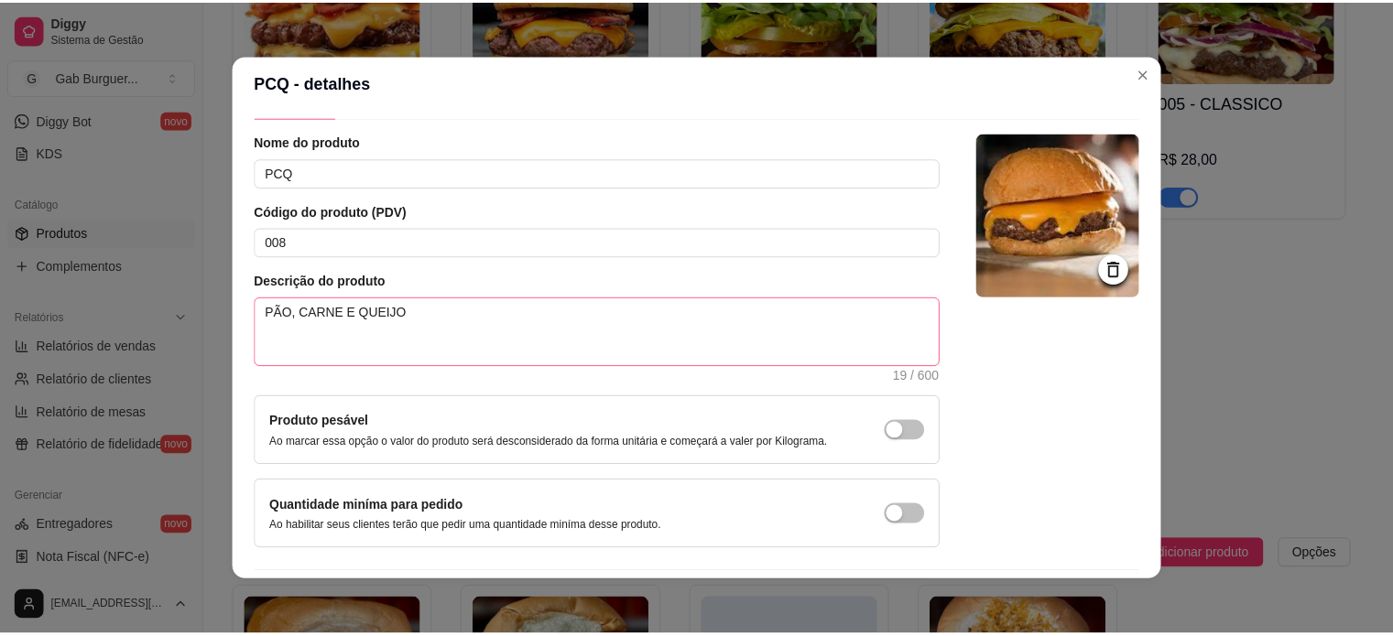
scroll to position [0, 0]
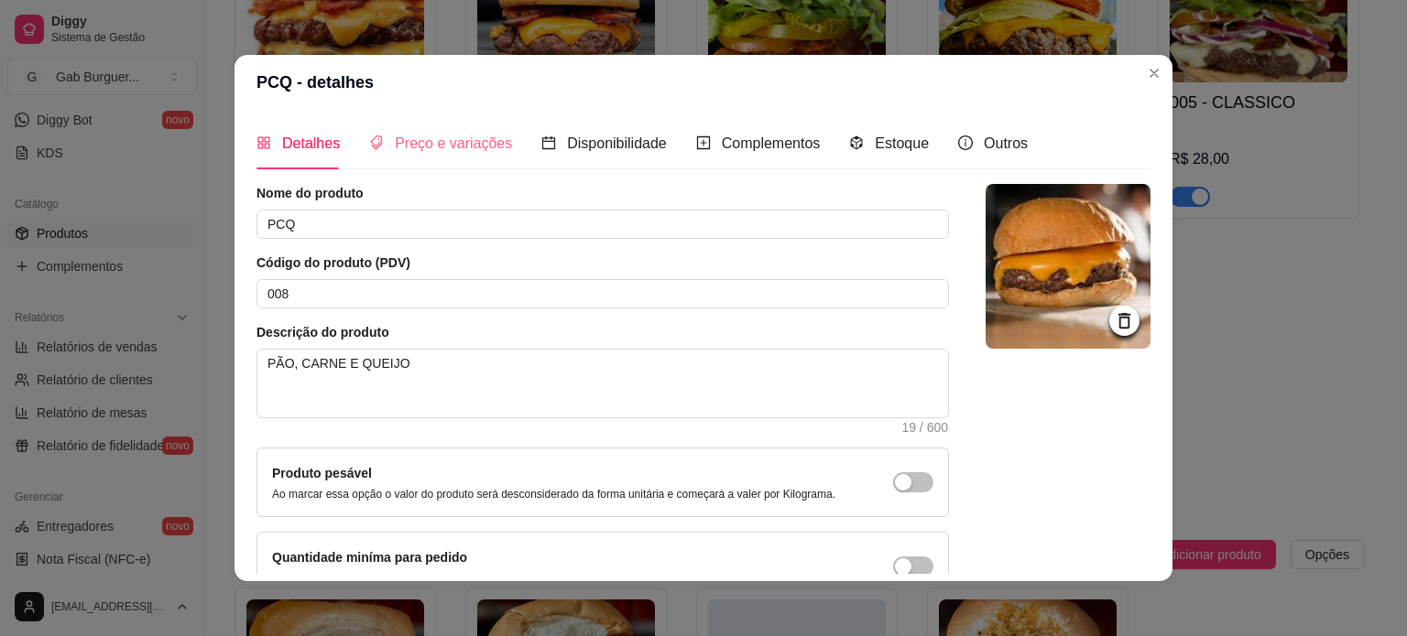
click at [386, 156] on div "Preço e variações" at bounding box center [440, 143] width 143 height 52
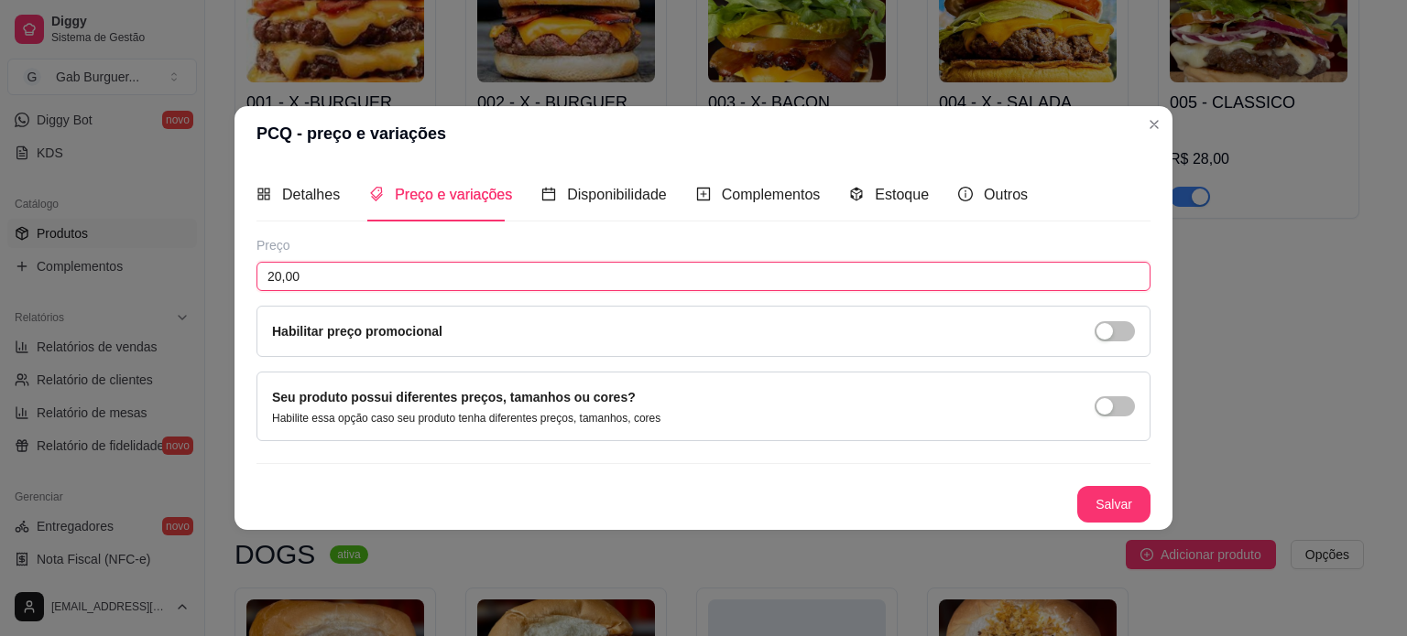
click at [363, 285] on input "20,00" at bounding box center [703, 276] width 894 height 29
type input "22,00"
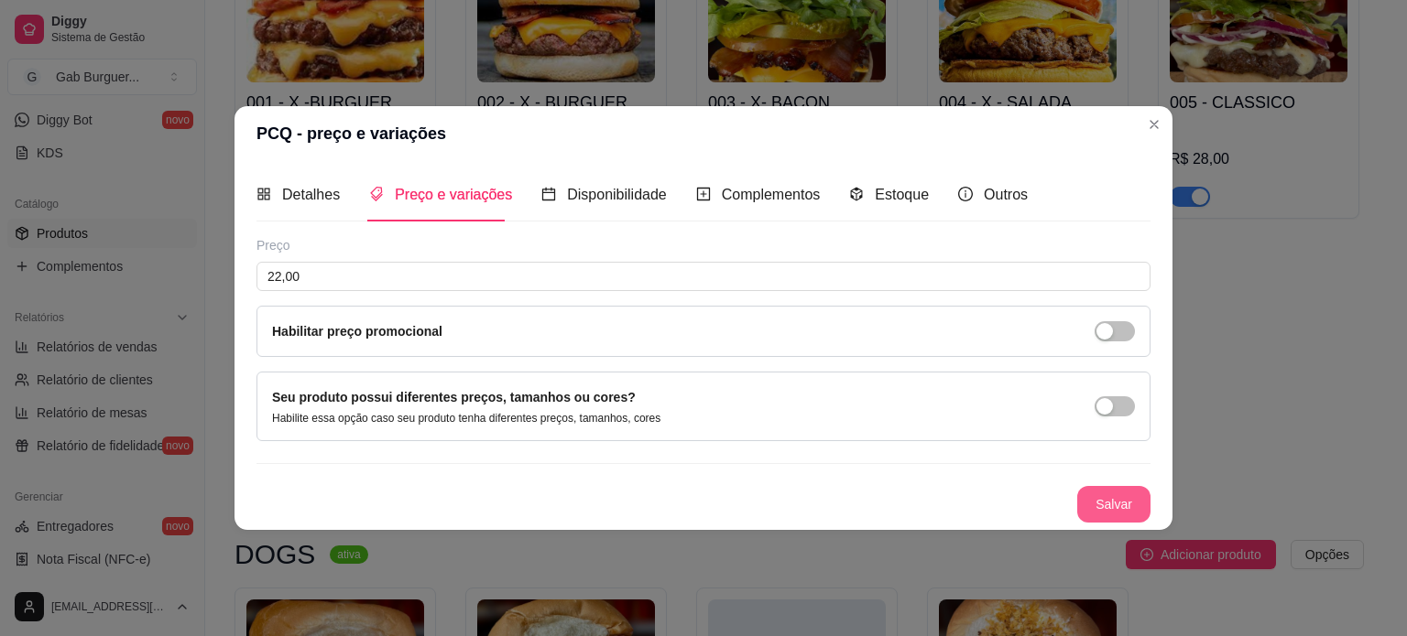
click at [1134, 500] on button "Salvar" at bounding box center [1113, 504] width 73 height 37
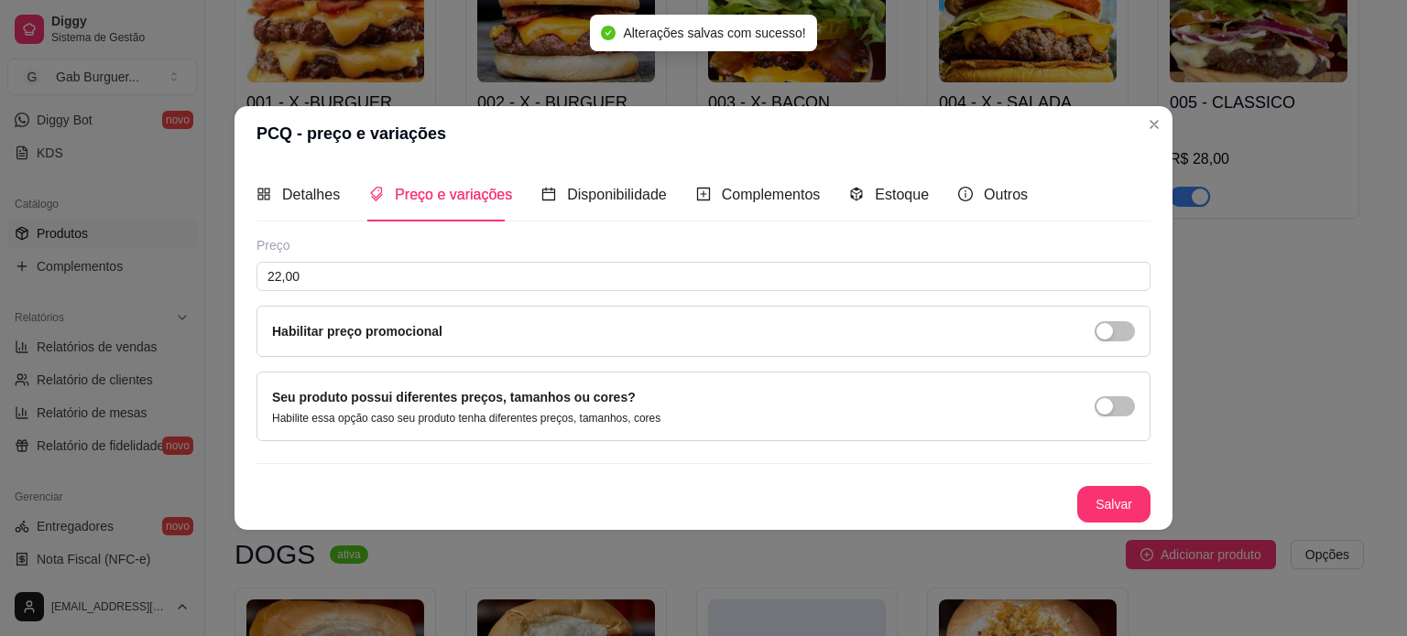
click at [1168, 116] on header "PCQ - preço e variações" at bounding box center [703, 133] width 938 height 55
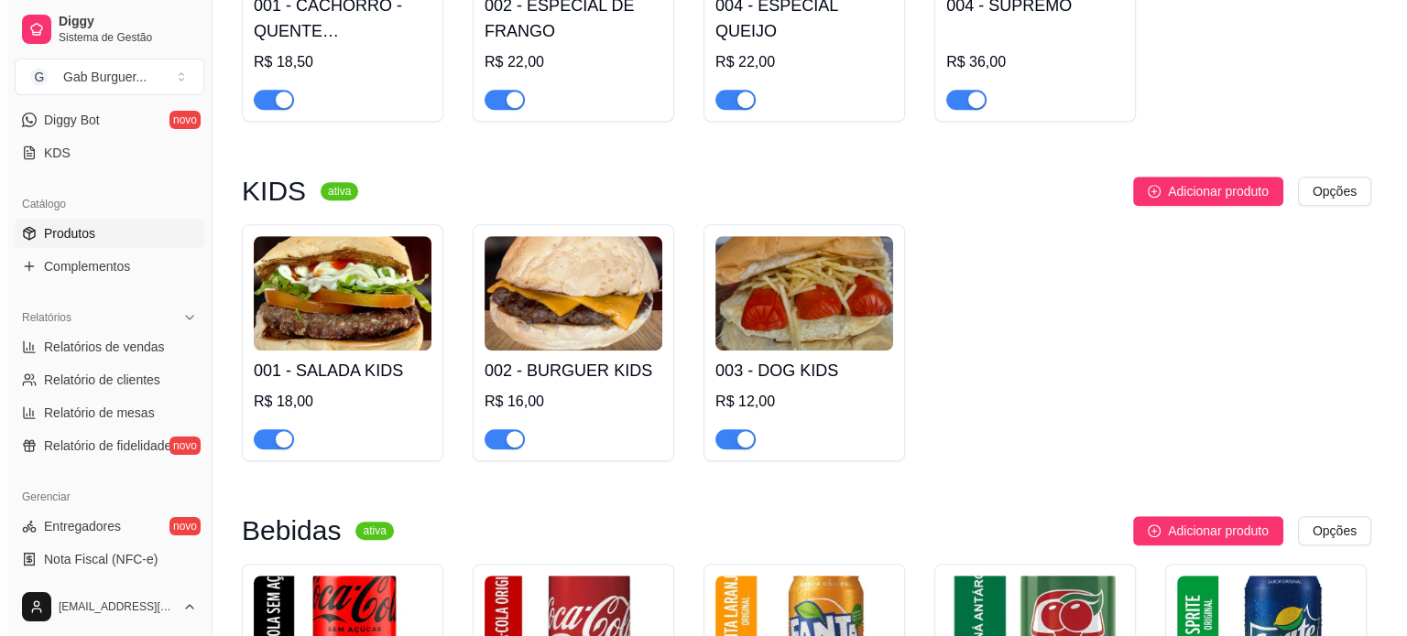
scroll to position [1007, 0]
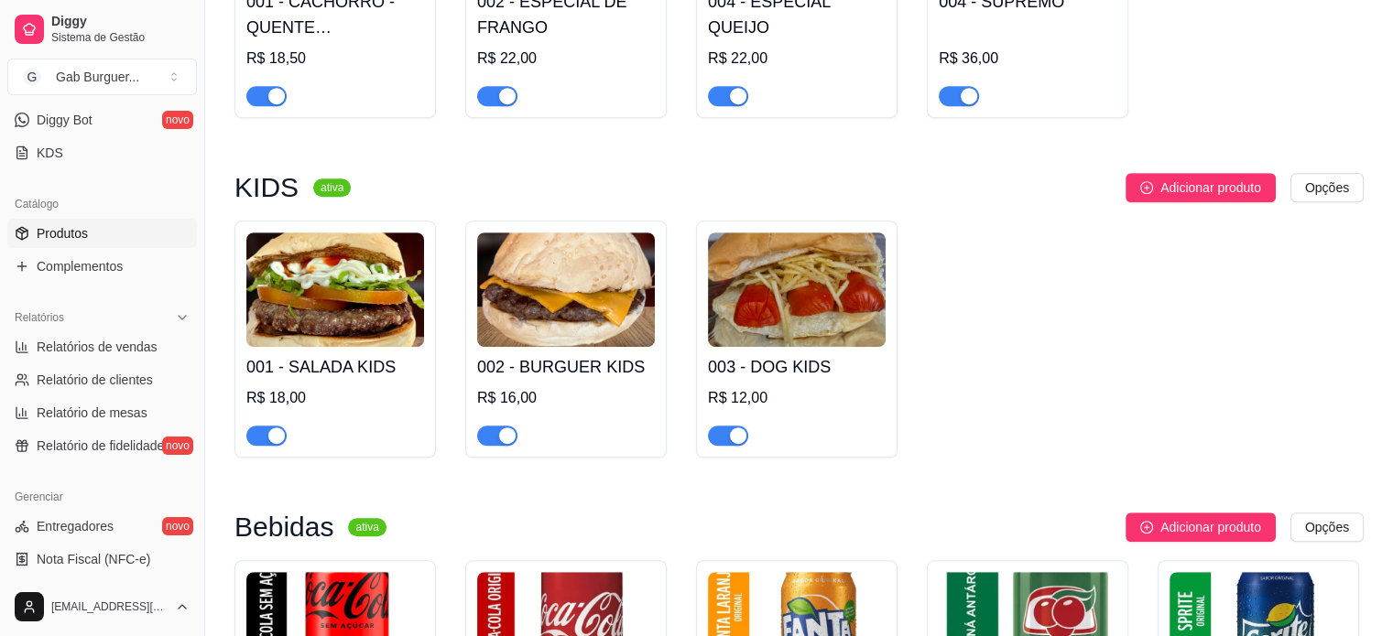
click at [530, 335] on img at bounding box center [566, 290] width 178 height 114
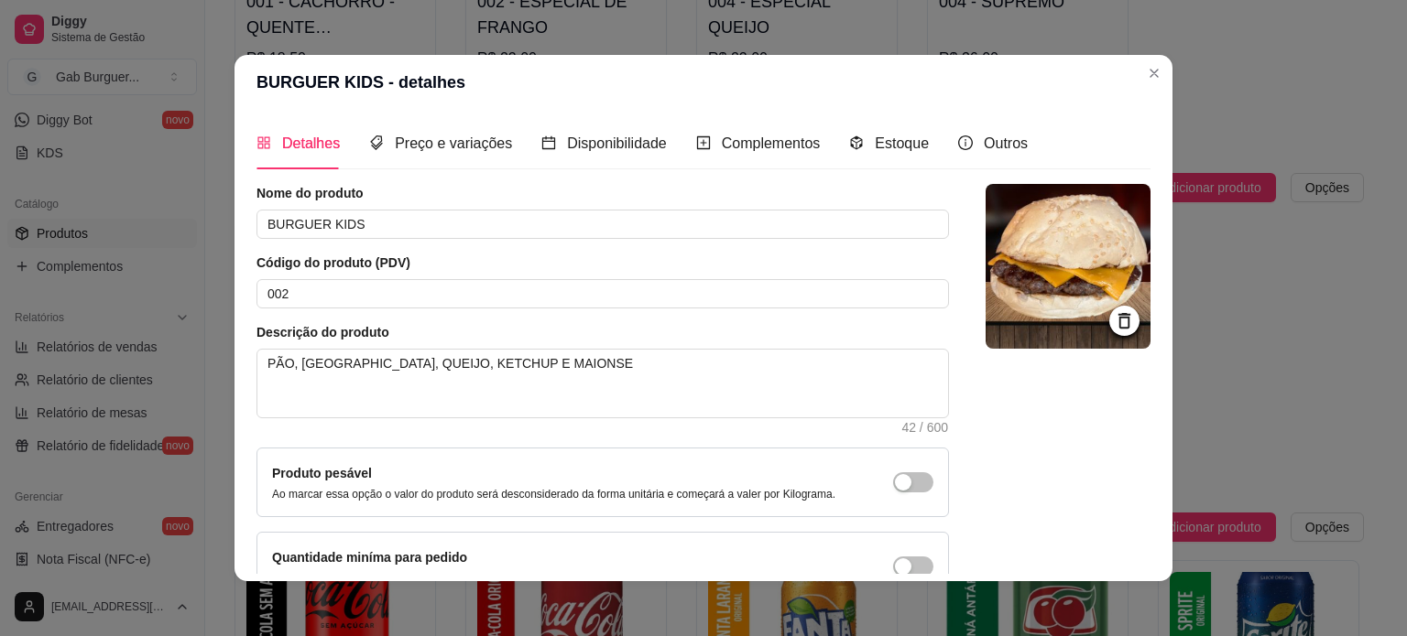
click at [1118, 318] on icon at bounding box center [1124, 321] width 12 height 16
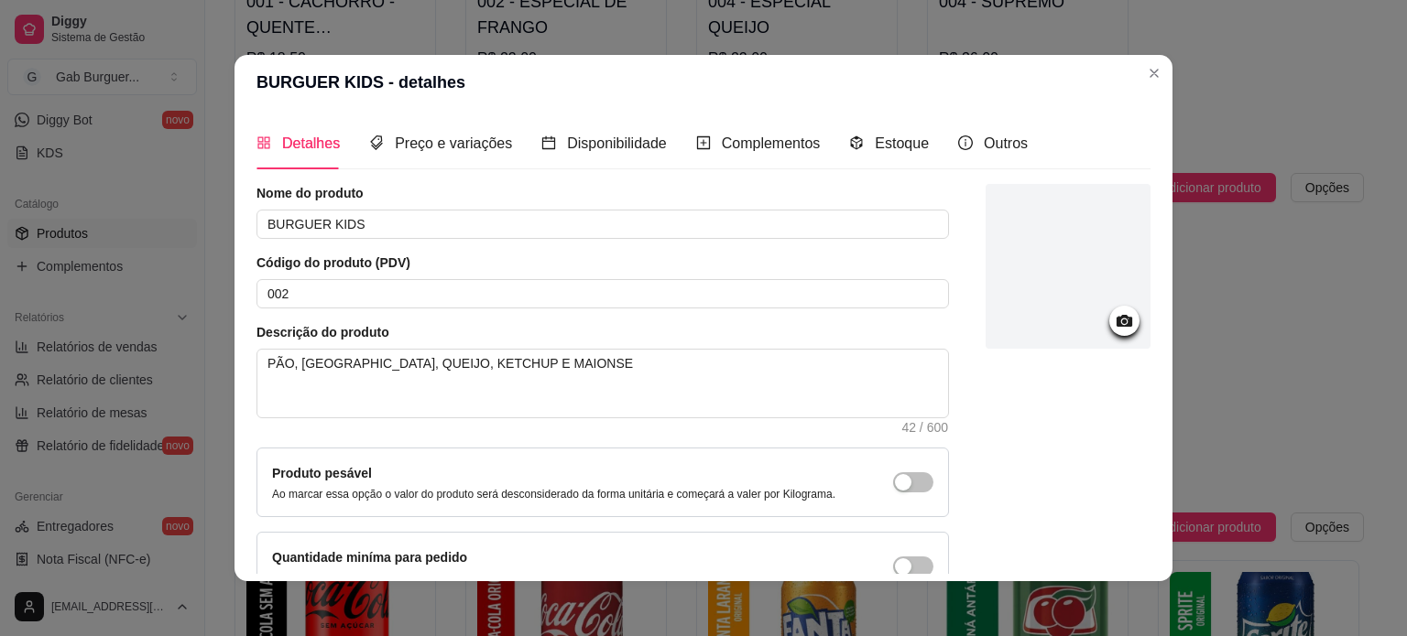
click at [1114, 316] on div at bounding box center [1124, 321] width 30 height 30
click at [1116, 323] on icon at bounding box center [1124, 321] width 16 height 12
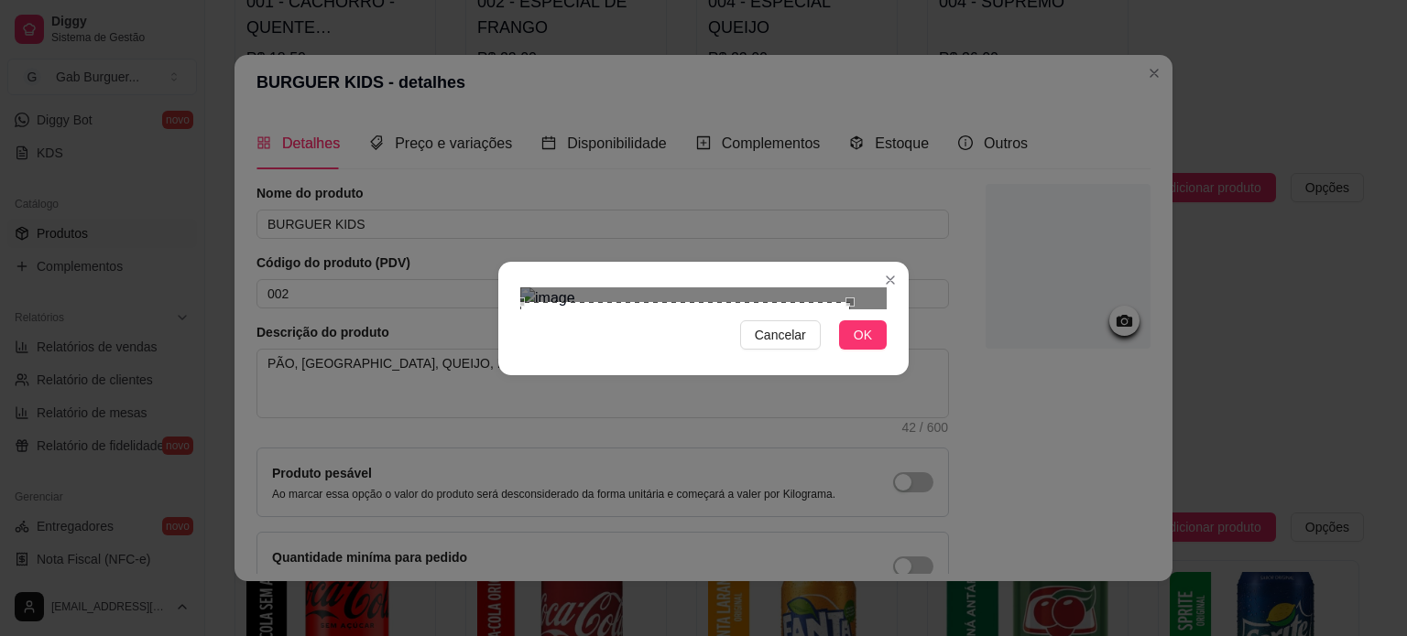
click at [648, 302] on div "Use the arrow keys to move the crop selection area" at bounding box center [685, 395] width 330 height 186
click at [685, 310] on div at bounding box center [703, 299] width 366 height 22
click at [585, 294] on div "Use the arrow keys to move the crop selection area" at bounding box center [582, 356] width 125 height 125
click at [732, 310] on div at bounding box center [703, 299] width 366 height 22
click at [872, 357] on div "Cancelar OK" at bounding box center [703, 318] width 410 height 77
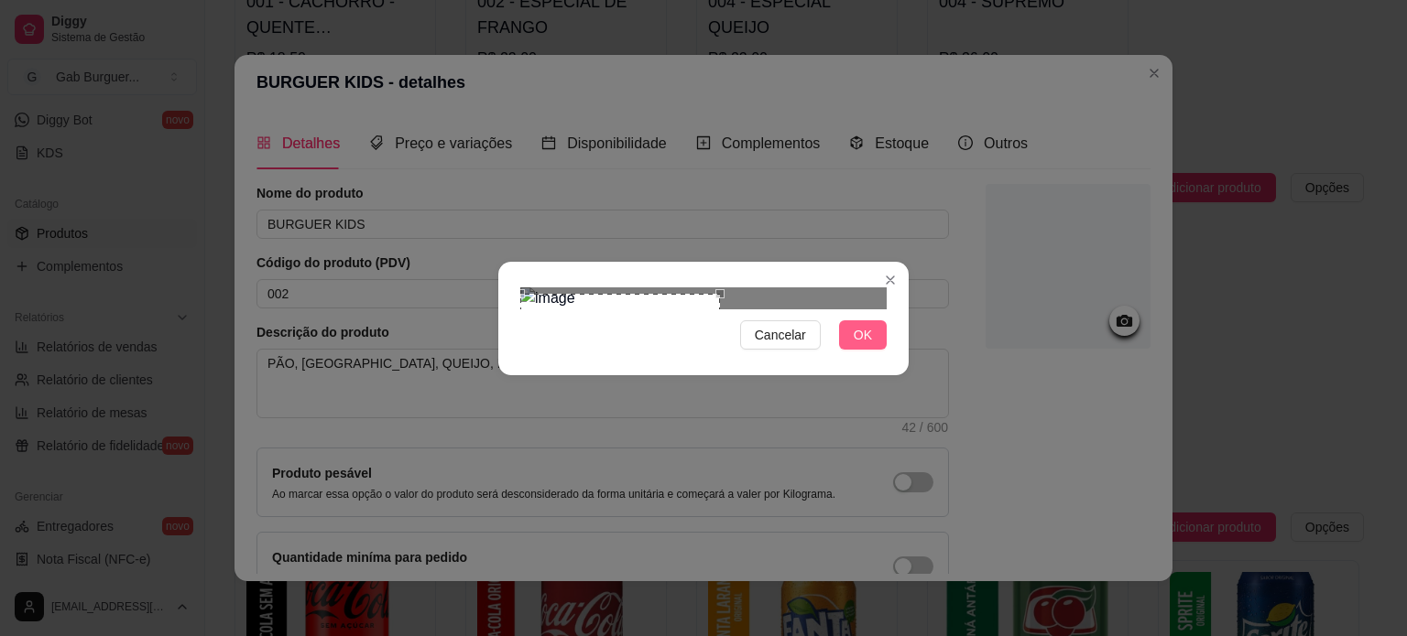
click at [871, 345] on span "OK" at bounding box center [862, 335] width 18 height 20
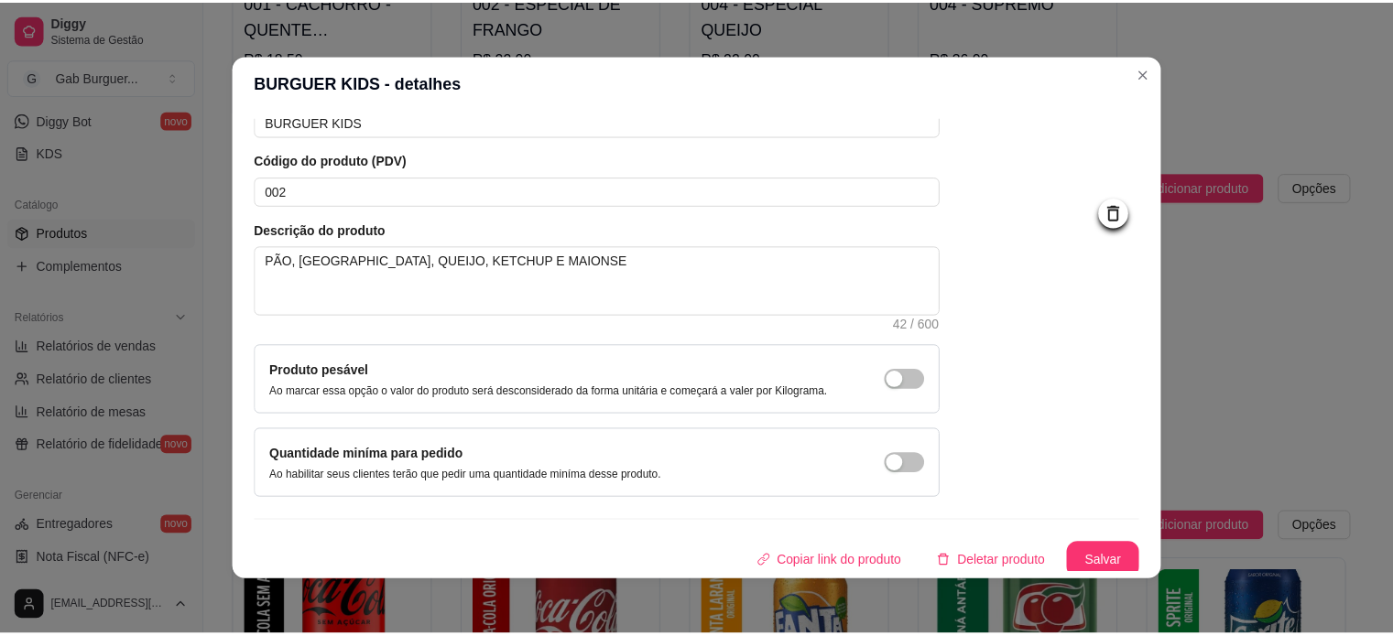
scroll to position [106, 0]
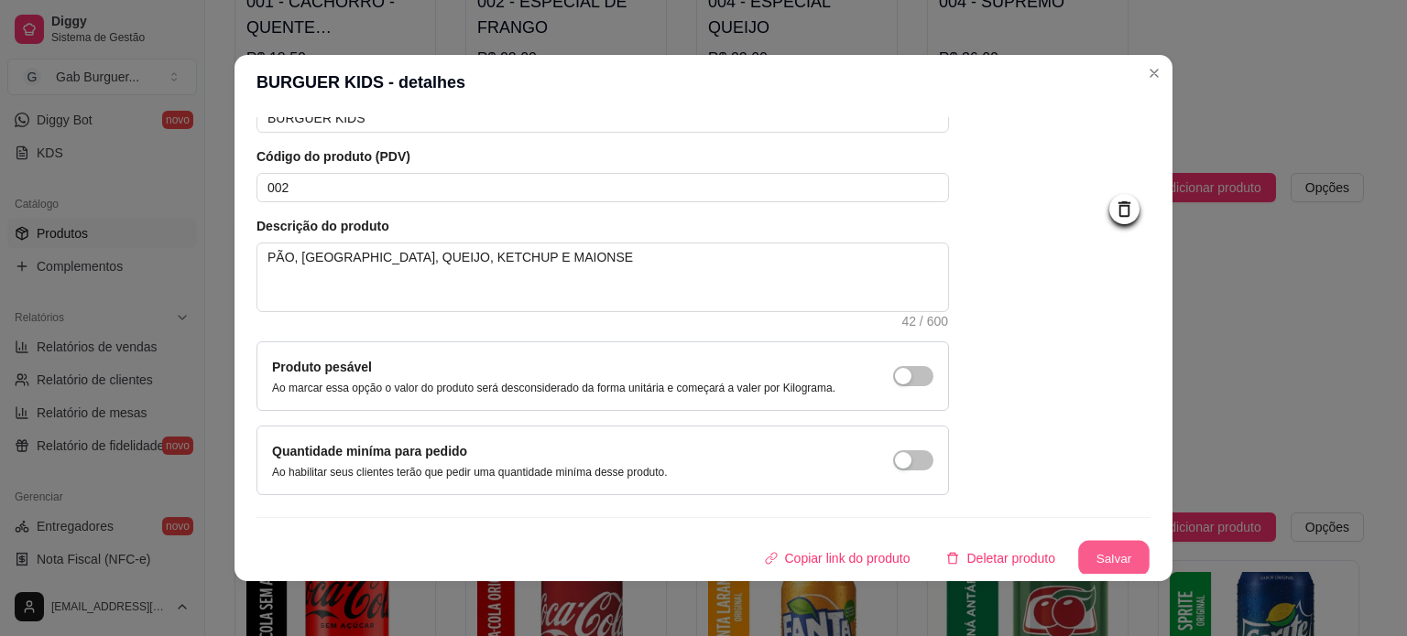
click at [1087, 549] on button "Salvar" at bounding box center [1113, 559] width 71 height 36
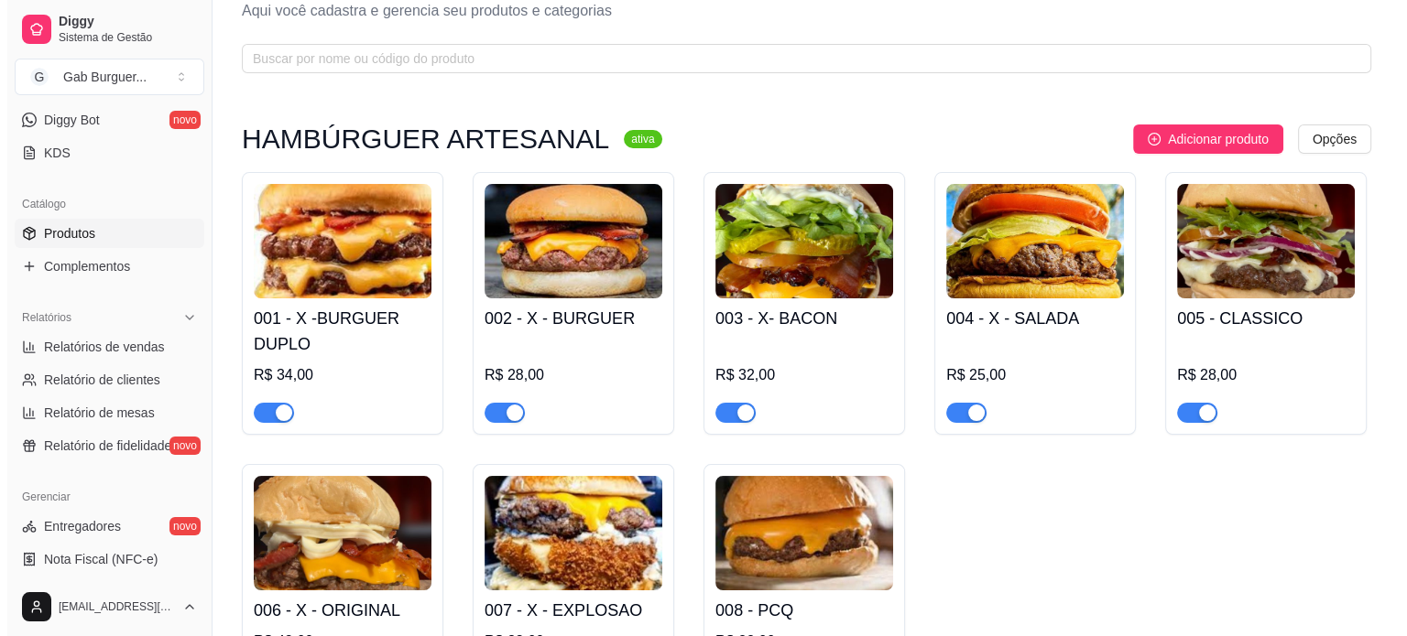
scroll to position [92, 0]
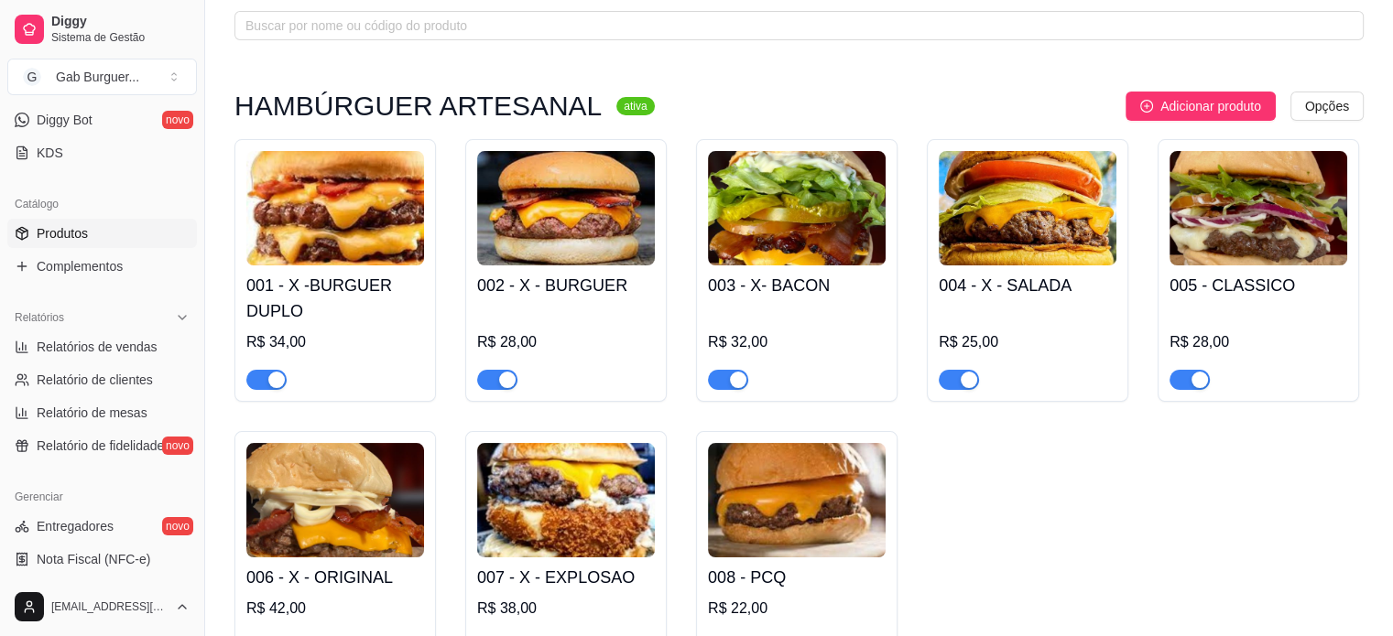
click at [346, 510] on img at bounding box center [335, 500] width 178 height 114
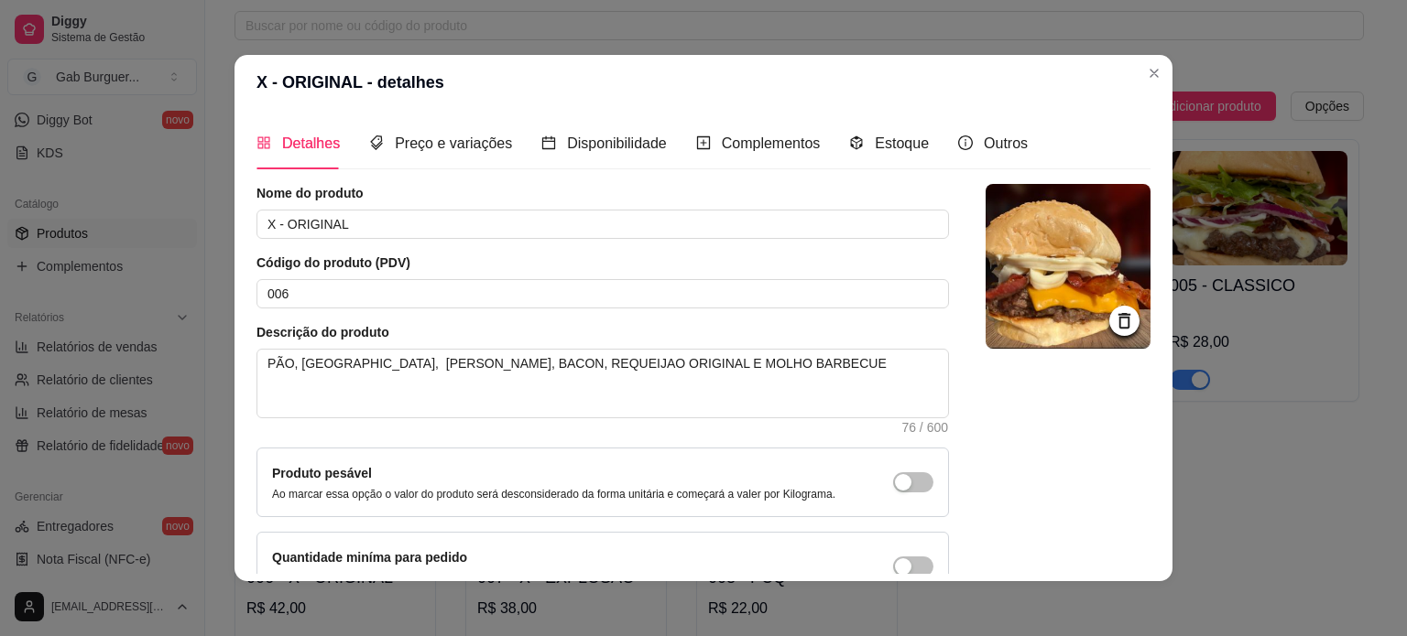
click at [1118, 314] on icon at bounding box center [1124, 321] width 12 height 16
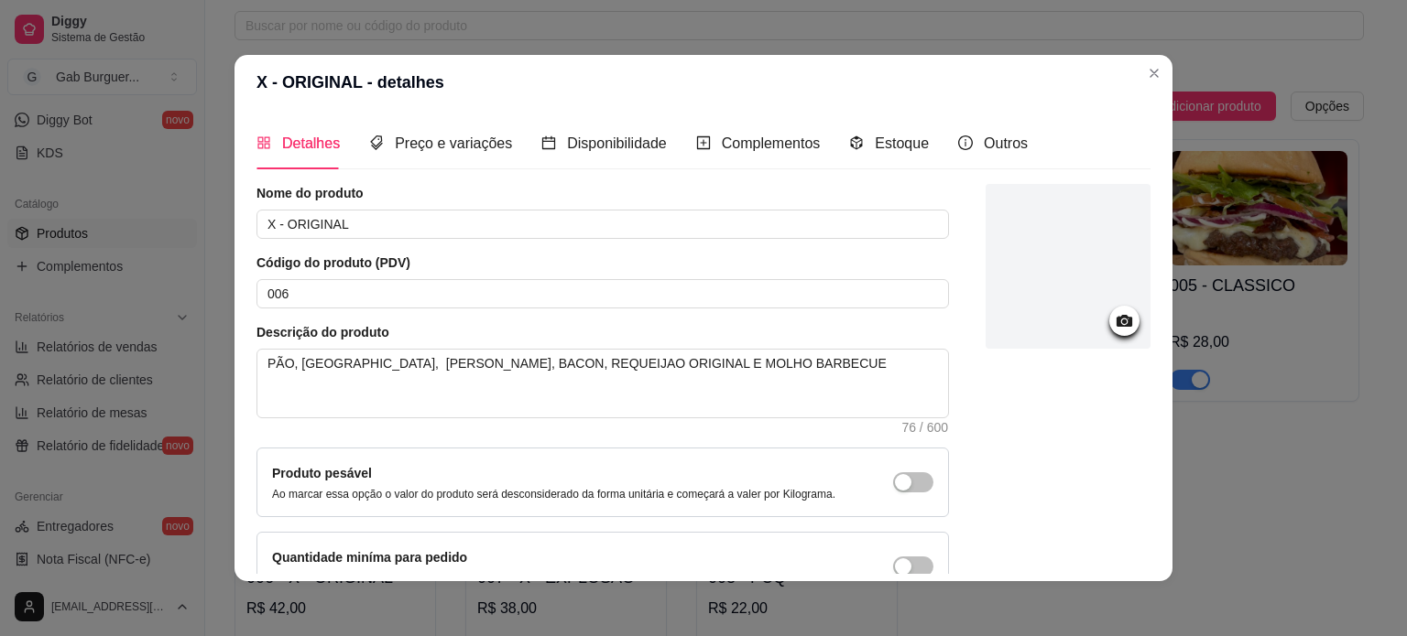
click at [1116, 321] on icon at bounding box center [1124, 321] width 16 height 12
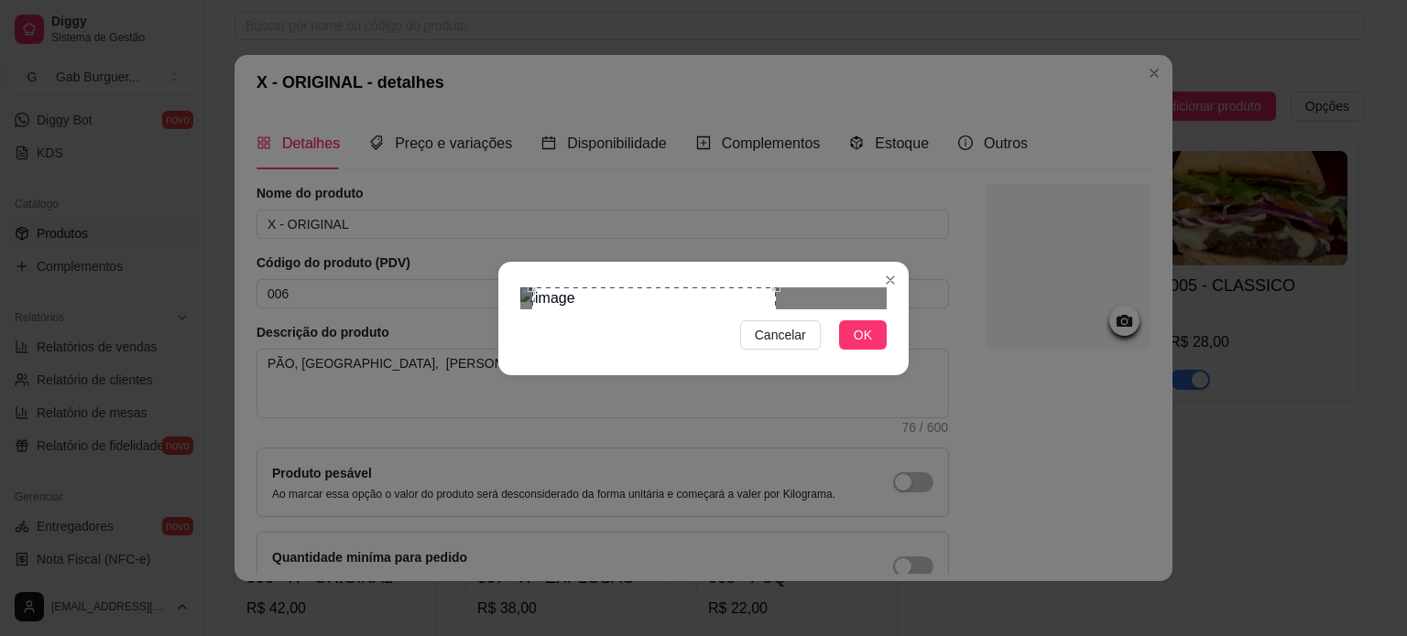
click at [653, 312] on div "Use the arrow keys to move the crop selection area" at bounding box center [654, 372] width 244 height 168
click at [551, 288] on div at bounding box center [703, 299] width 366 height 22
click at [667, 288] on div "Use the arrow keys to move the crop selection area" at bounding box center [656, 372] width 168 height 168
click at [695, 368] on div "Use the arrow keys to move the crop selection area" at bounding box center [655, 372] width 168 height 168
click at [714, 340] on div "Use the arrow keys to move the crop selection area" at bounding box center [643, 360] width 144 height 144
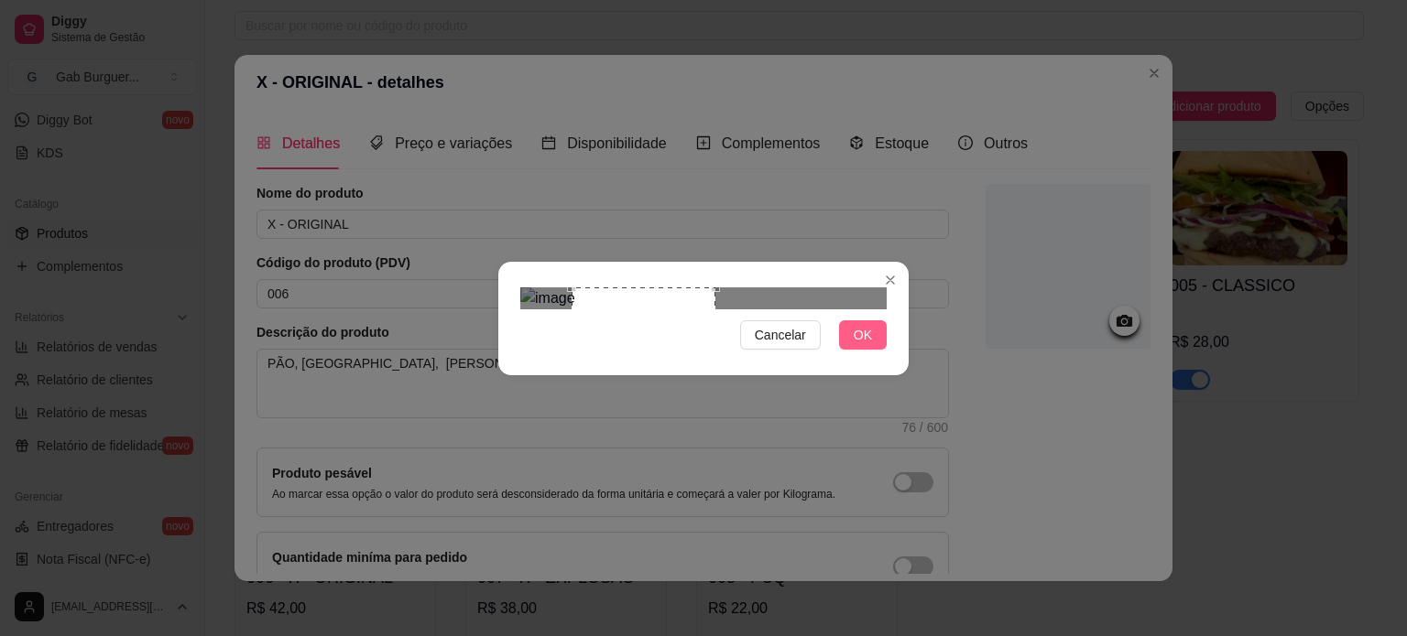
click at [848, 350] on button "OK" at bounding box center [863, 335] width 48 height 29
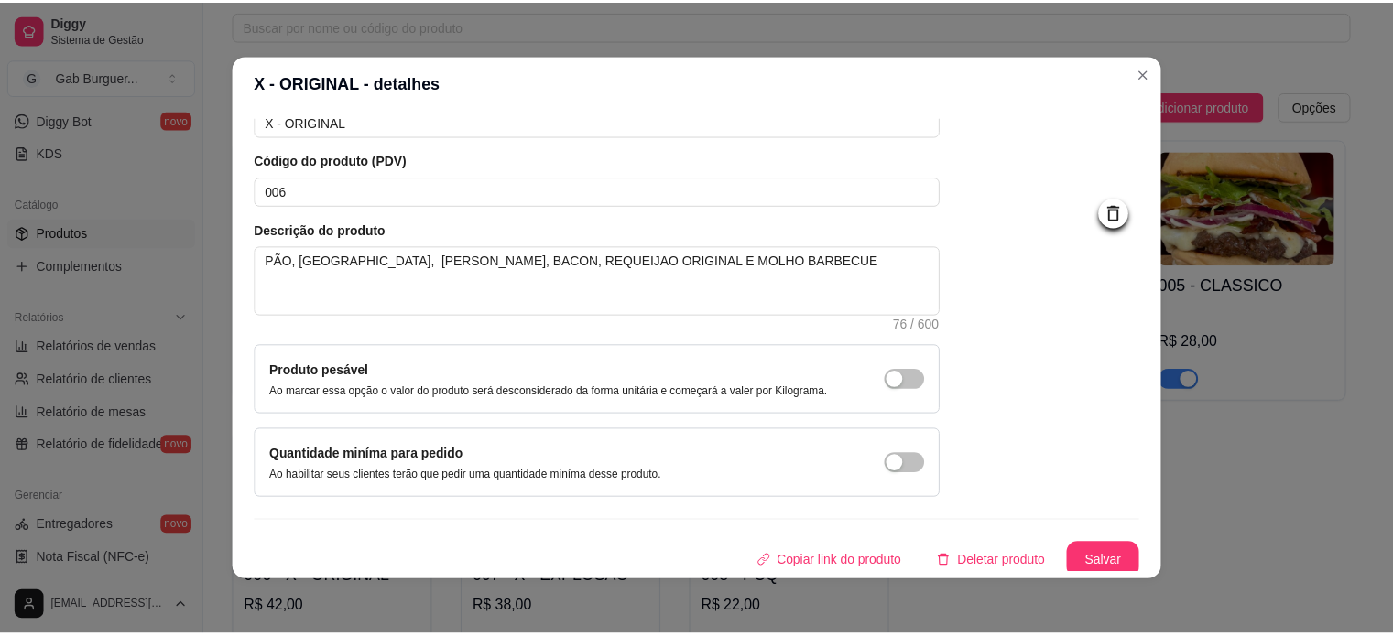
scroll to position [106, 0]
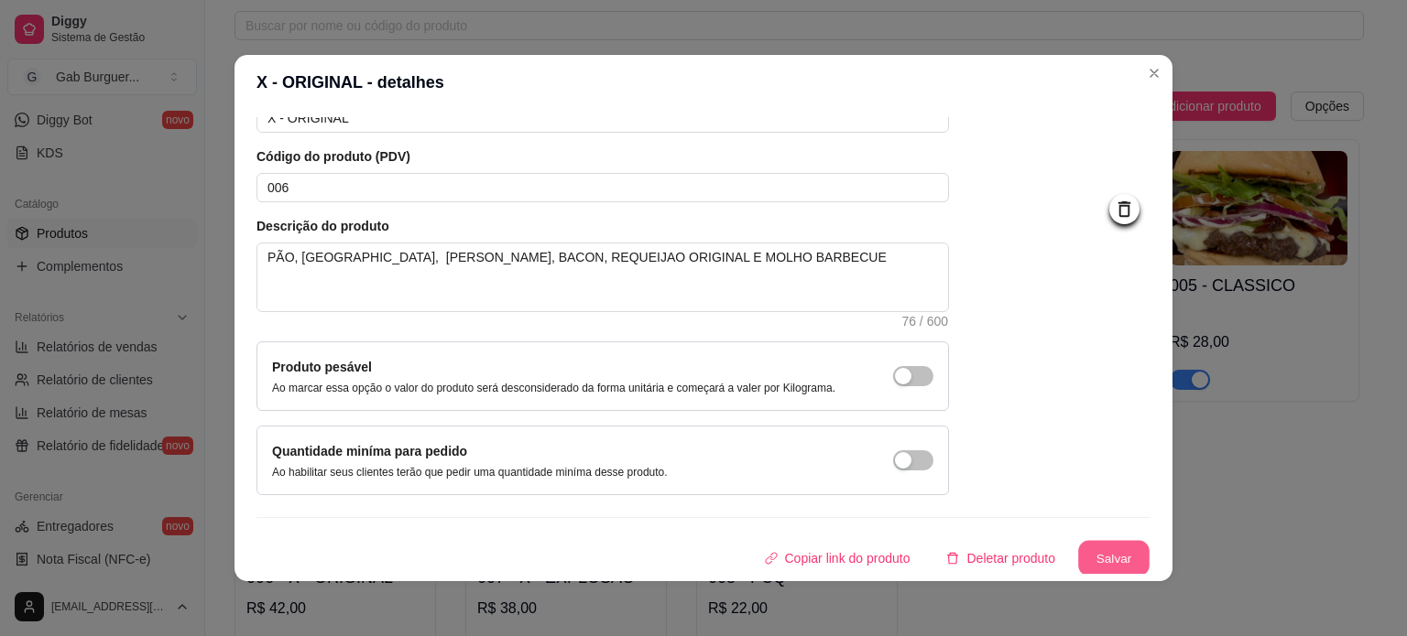
click at [1113, 552] on button "Salvar" at bounding box center [1113, 559] width 71 height 36
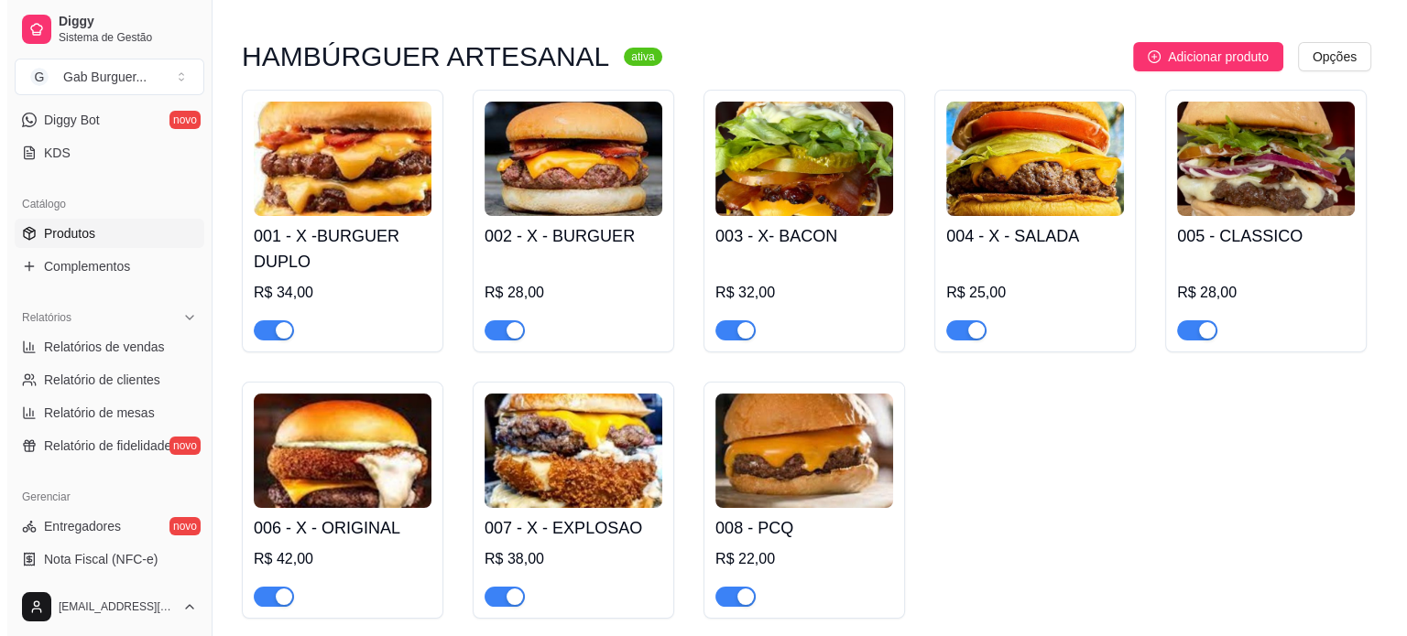
scroll to position [183, 0]
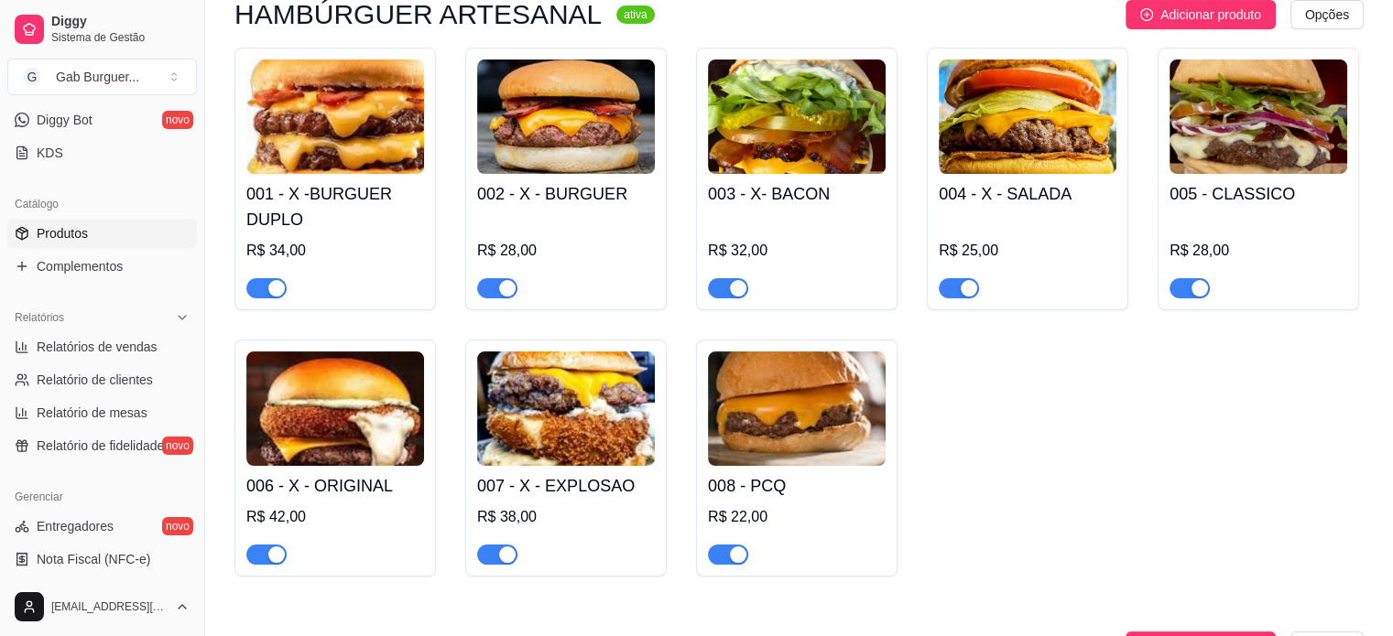
click at [608, 439] on img at bounding box center [566, 409] width 178 height 114
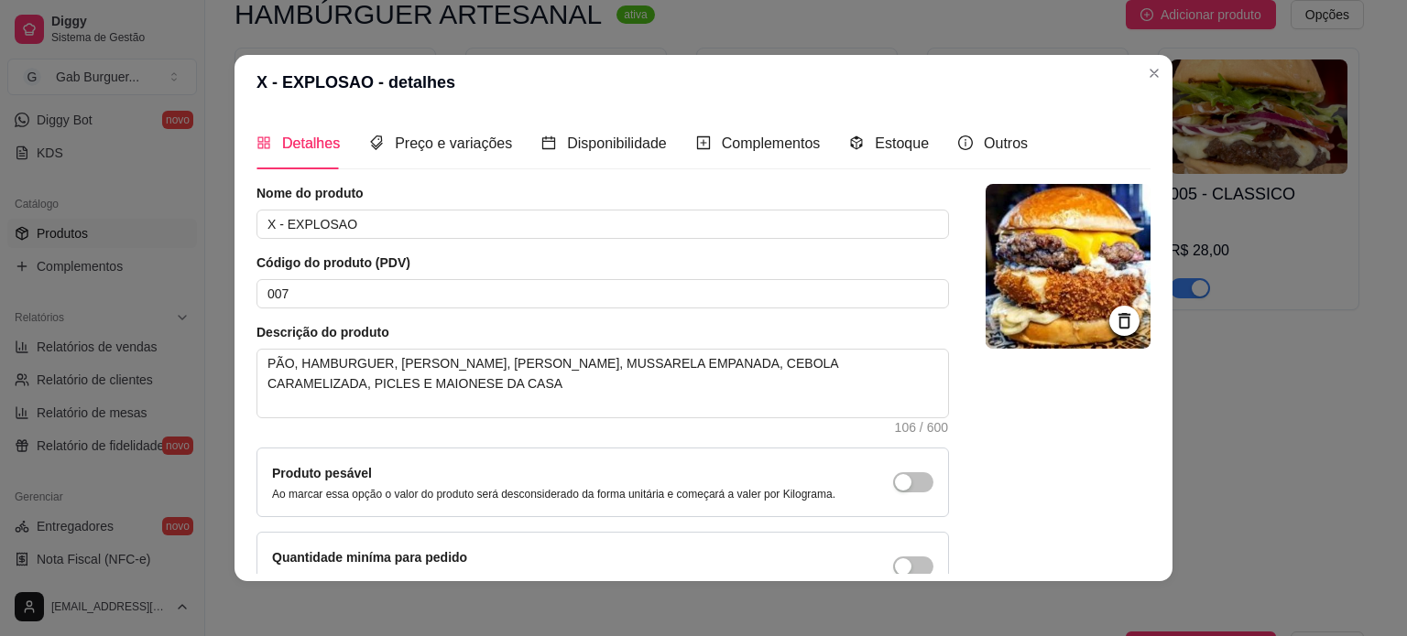
click at [1114, 321] on icon at bounding box center [1124, 320] width 21 height 21
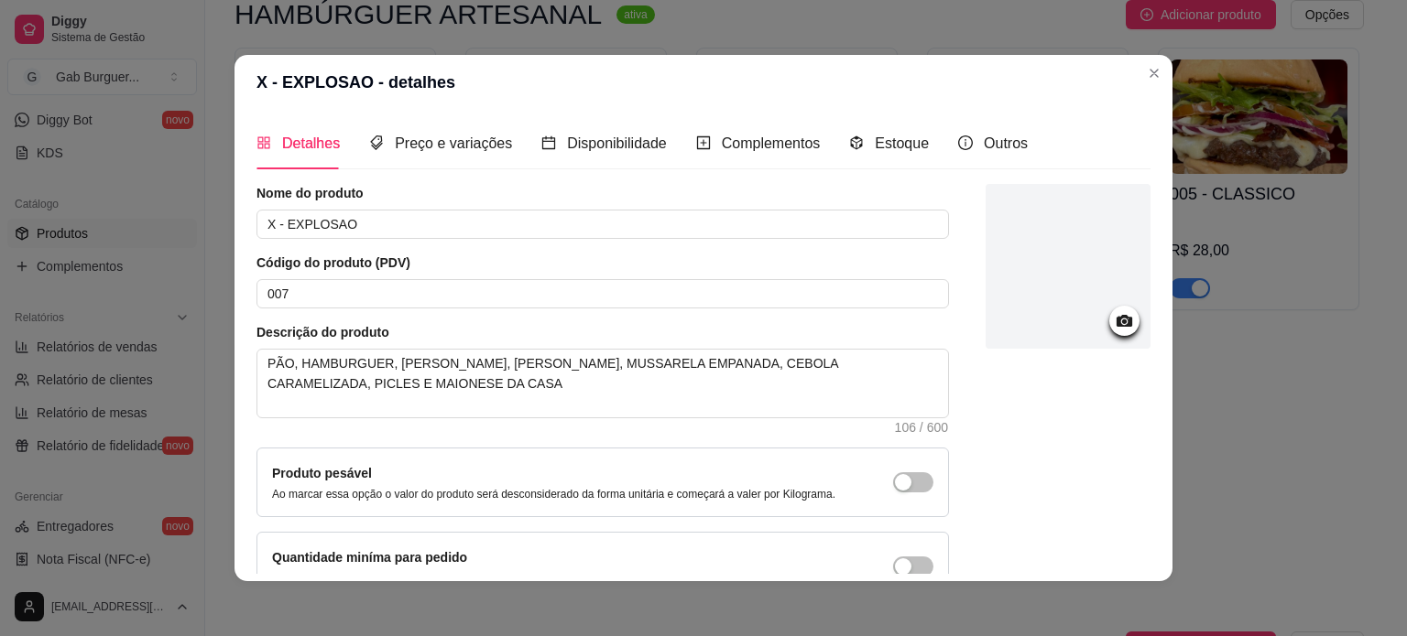
click at [1122, 320] on circle at bounding box center [1124, 322] width 5 height 5
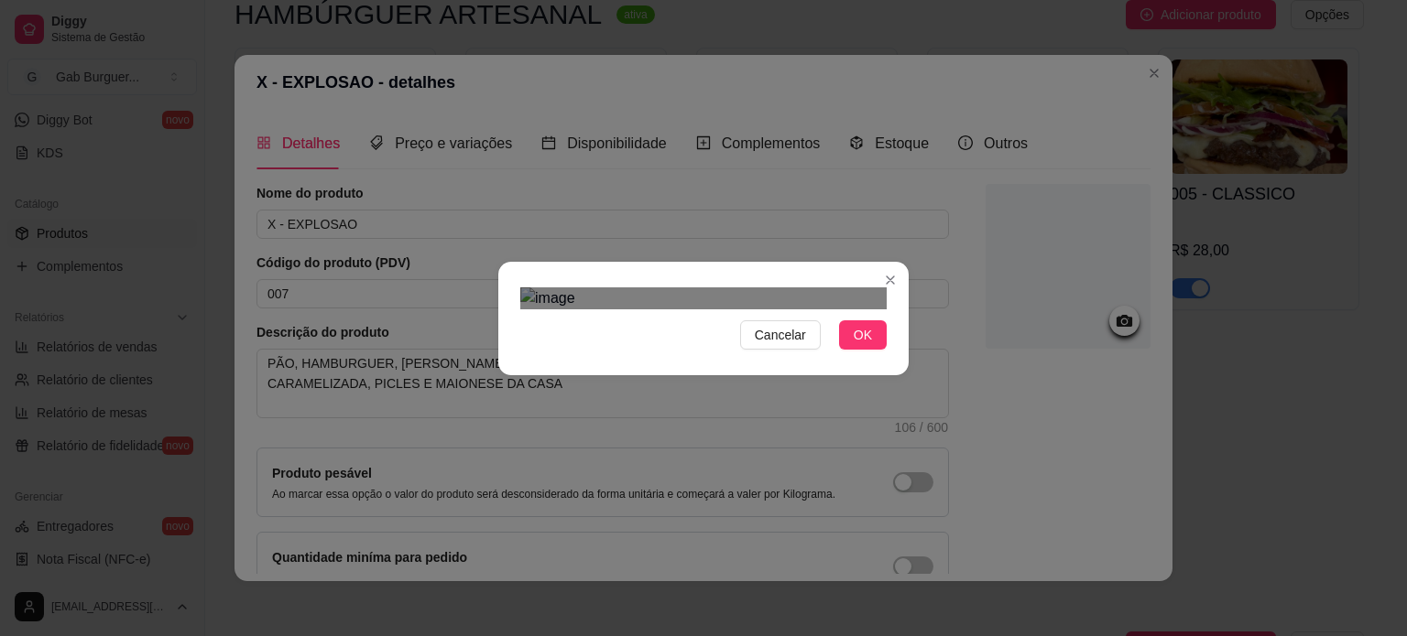
click at [735, 310] on div at bounding box center [703, 299] width 366 height 22
click at [570, 288] on div "Use the arrow keys to move the crop selection area" at bounding box center [570, 338] width 101 height 101
click at [724, 376] on div "Use the arrow keys to move the crop selection area" at bounding box center [623, 391] width 206 height 206
click at [853, 350] on button "OK" at bounding box center [863, 335] width 48 height 29
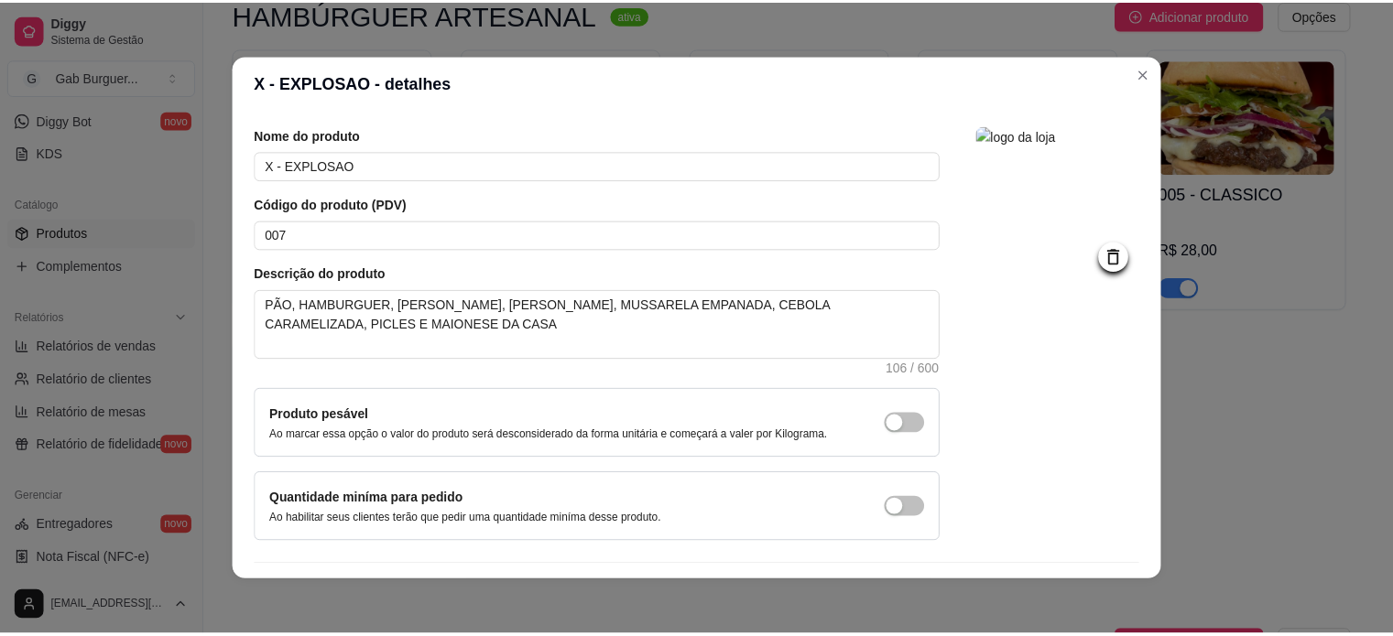
scroll to position [106, 0]
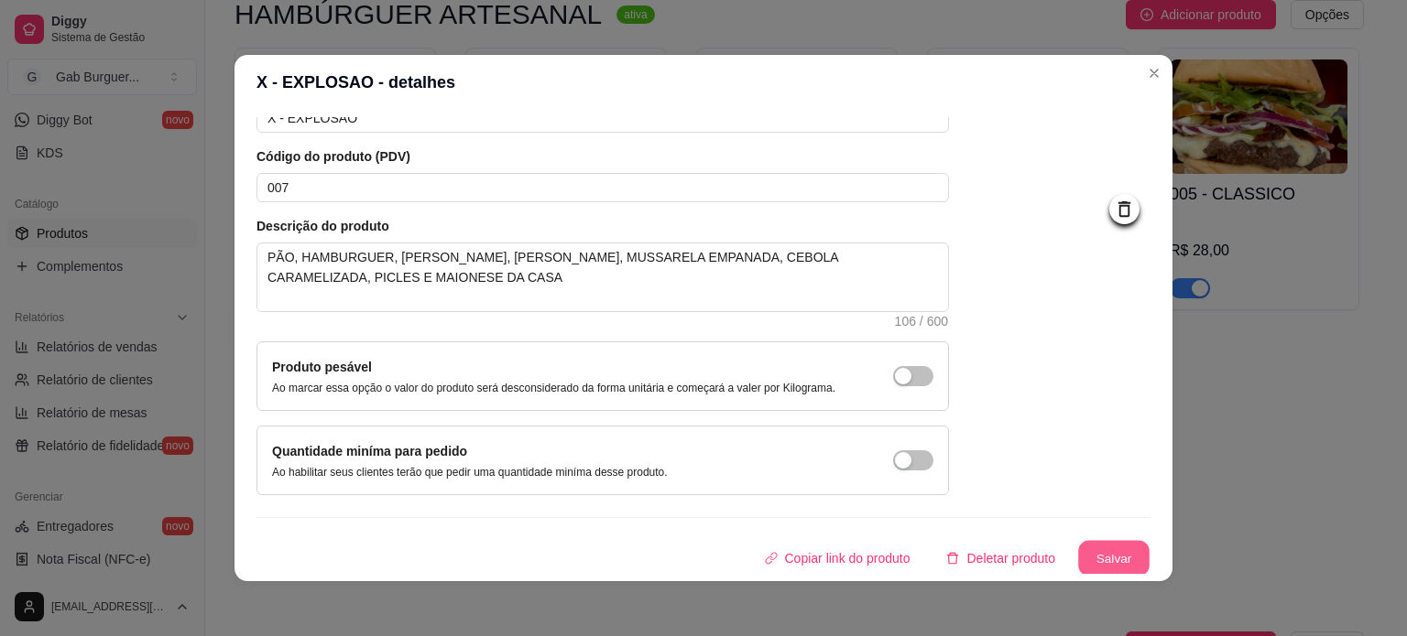
click at [1103, 553] on button "Salvar" at bounding box center [1113, 559] width 71 height 36
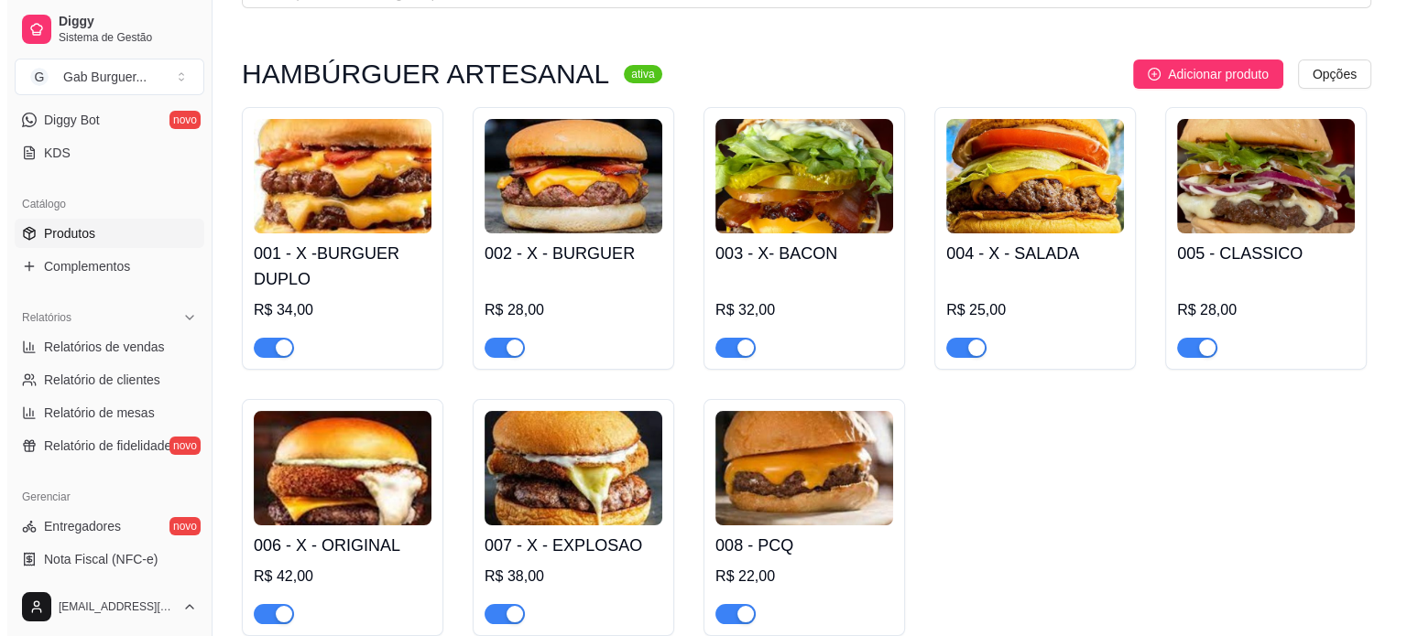
scroll to position [92, 0]
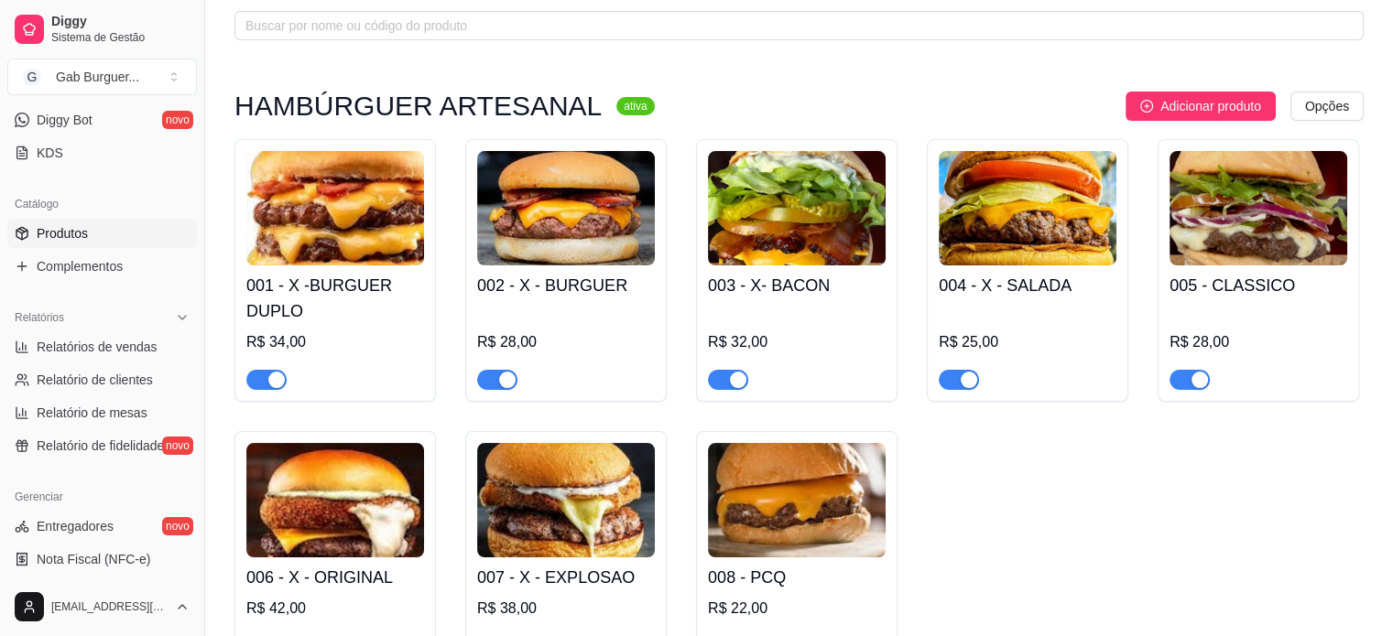
click at [927, 452] on div "001 - X -BURGUER DUPLO R$ 34,00 002 - X - BURGUER R$ 28,00 003 - X- BACON R$ 32…" at bounding box center [798, 403] width 1129 height 529
click at [1028, 213] on img at bounding box center [1028, 208] width 178 height 114
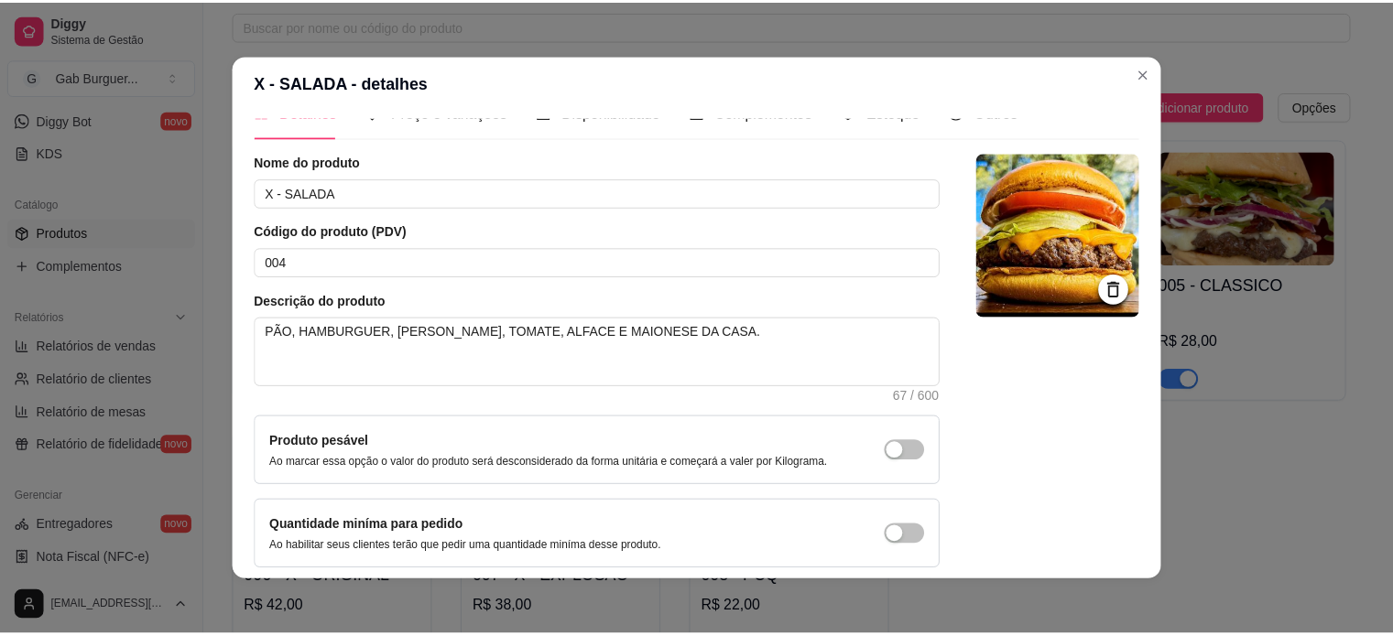
scroll to position [0, 0]
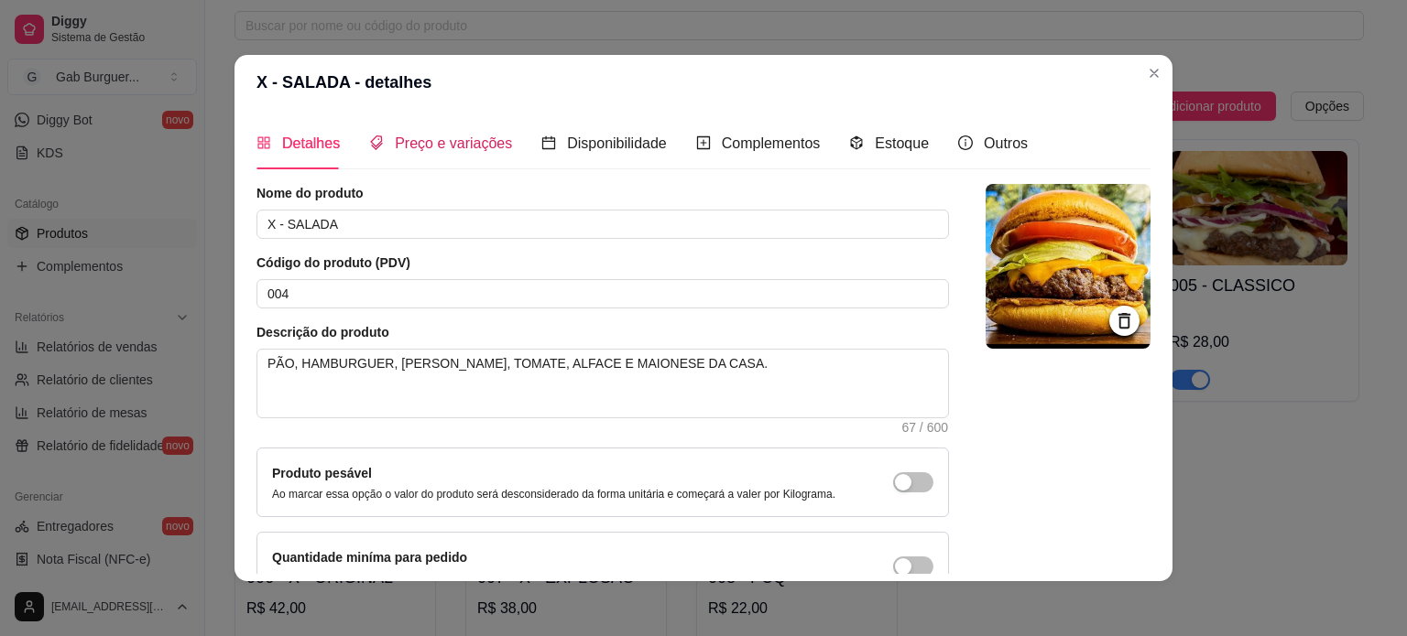
click at [407, 136] on span "Preço e variações" at bounding box center [453, 144] width 117 height 16
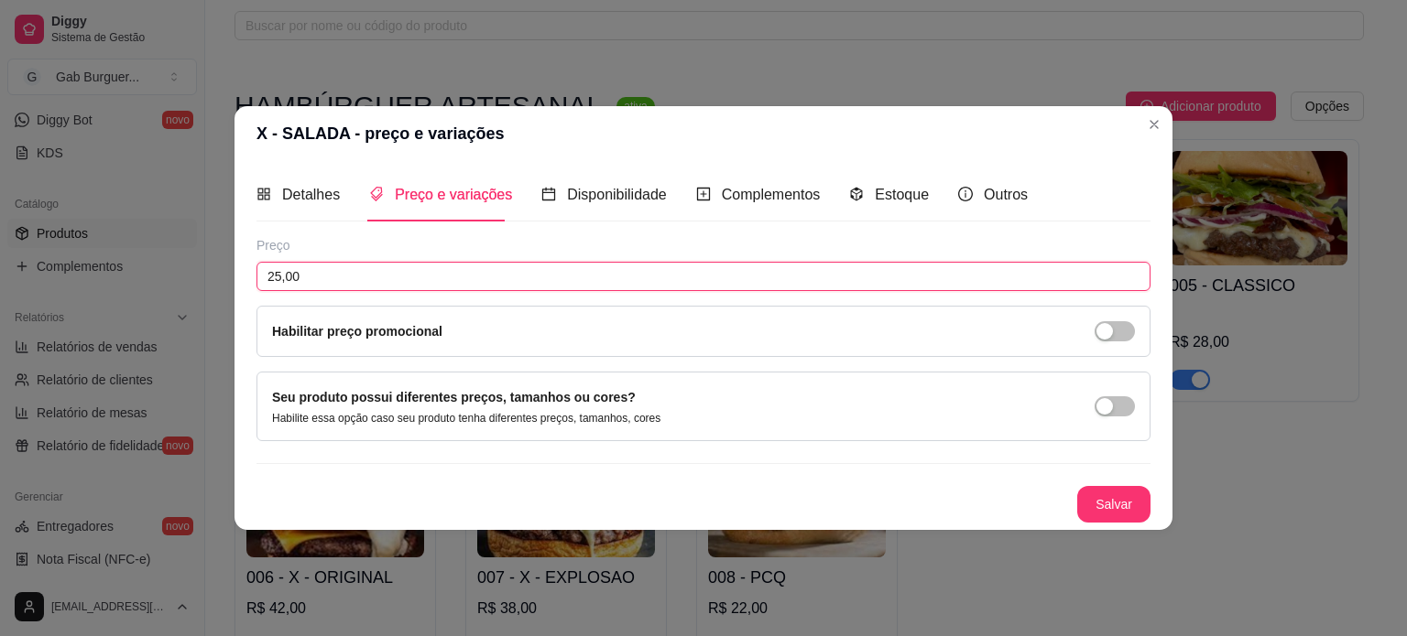
click at [280, 277] on input "25,00" at bounding box center [703, 276] width 894 height 29
type input "26,00"
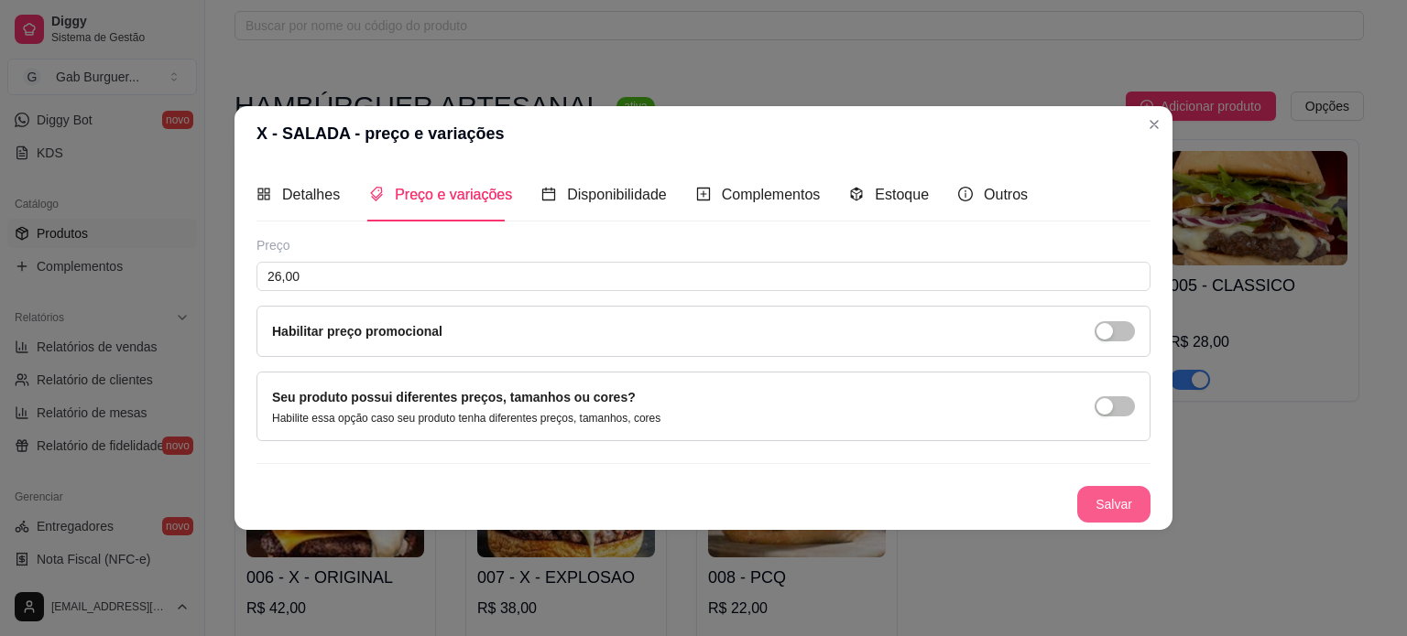
click at [1103, 506] on button "Salvar" at bounding box center [1113, 504] width 73 height 37
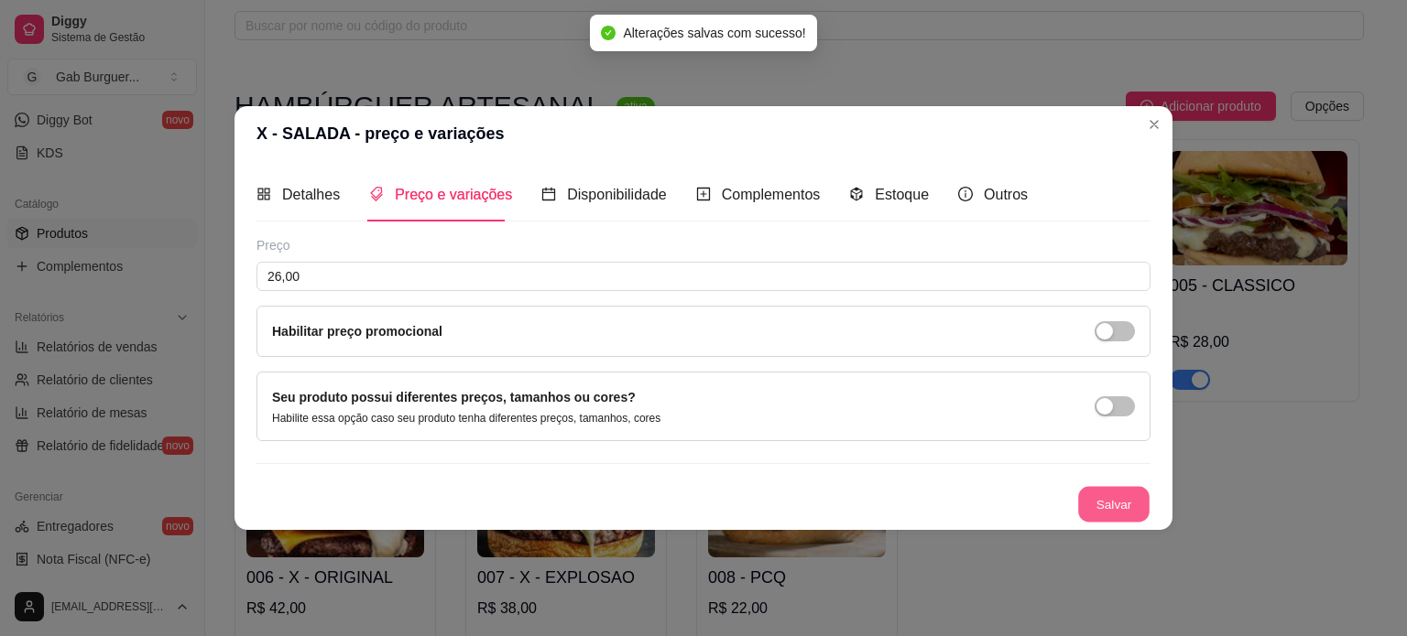
click at [1127, 497] on button "Salvar" at bounding box center [1113, 504] width 71 height 36
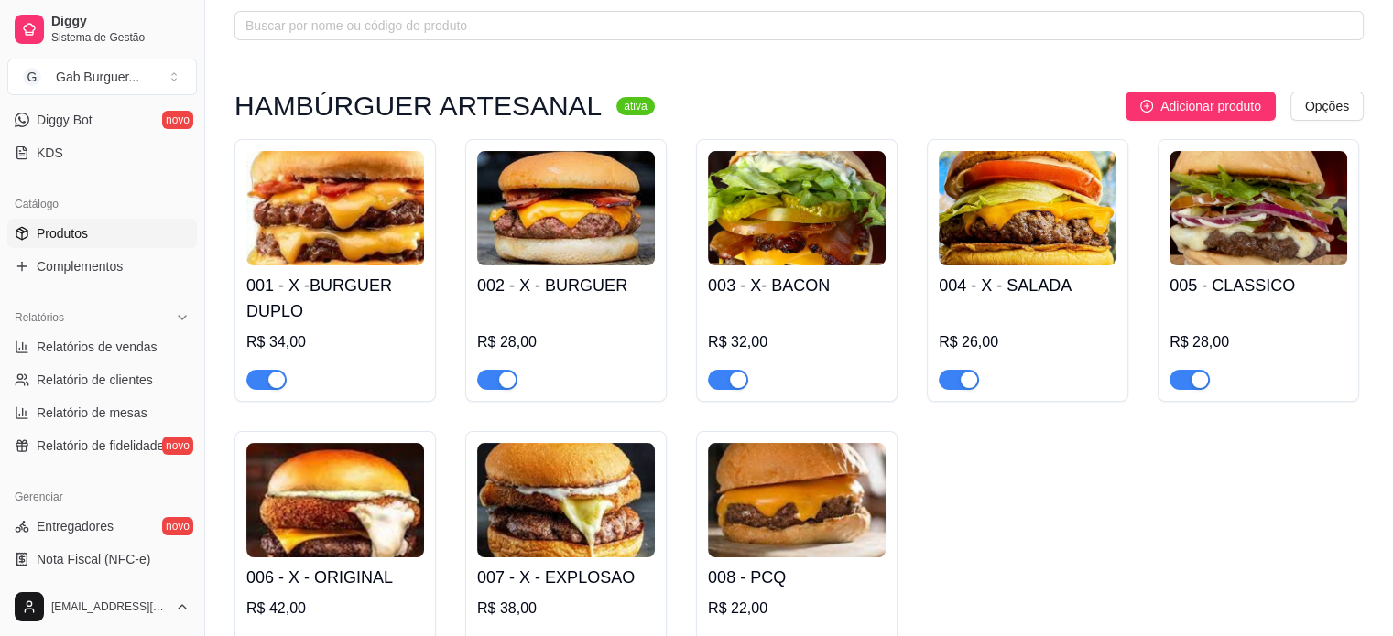
click at [372, 201] on img at bounding box center [335, 208] width 178 height 114
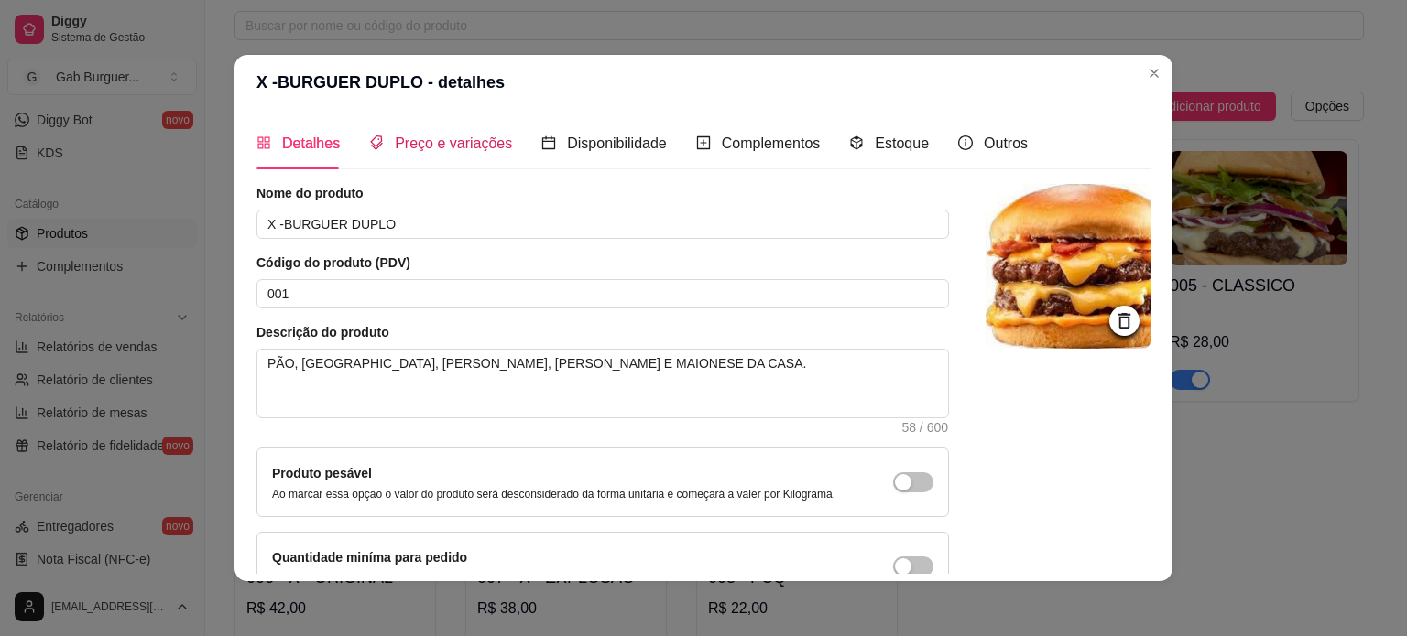
click at [429, 138] on span "Preço e variações" at bounding box center [453, 144] width 117 height 16
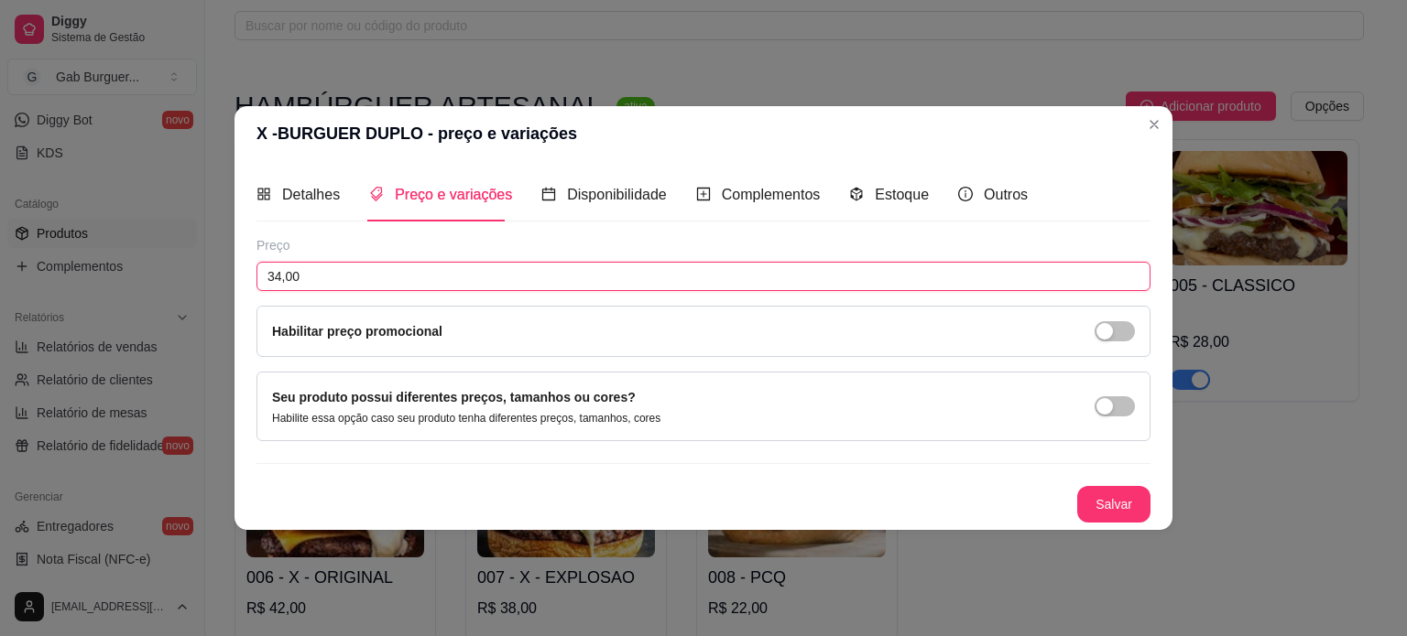
click at [278, 277] on input "34,00" at bounding box center [703, 276] width 894 height 29
type input "36,00"
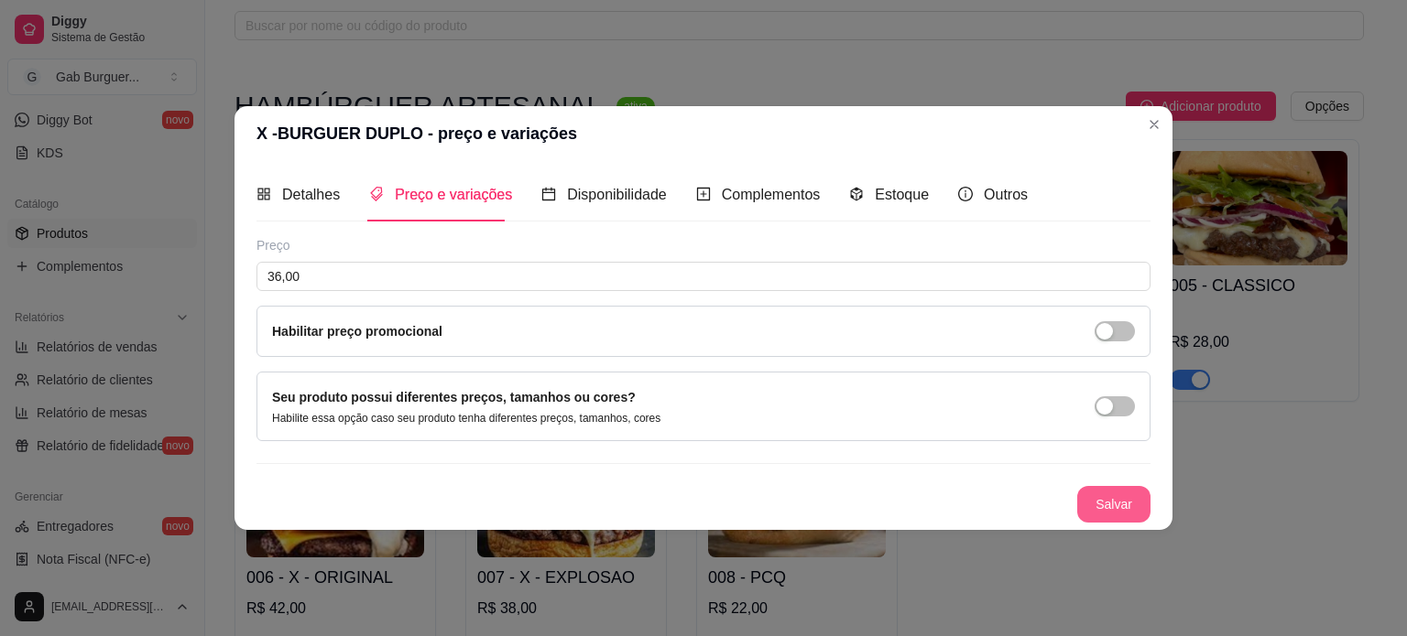
click at [1092, 496] on button "Salvar" at bounding box center [1113, 504] width 73 height 37
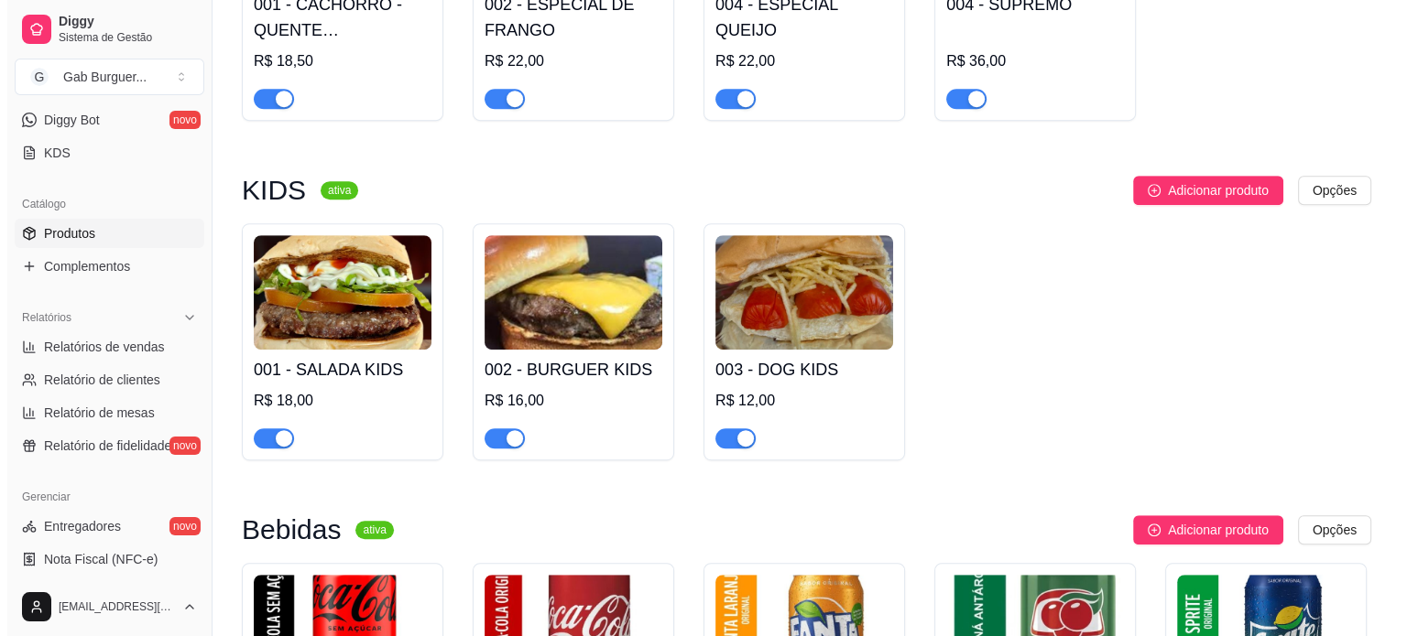
scroll to position [1007, 0]
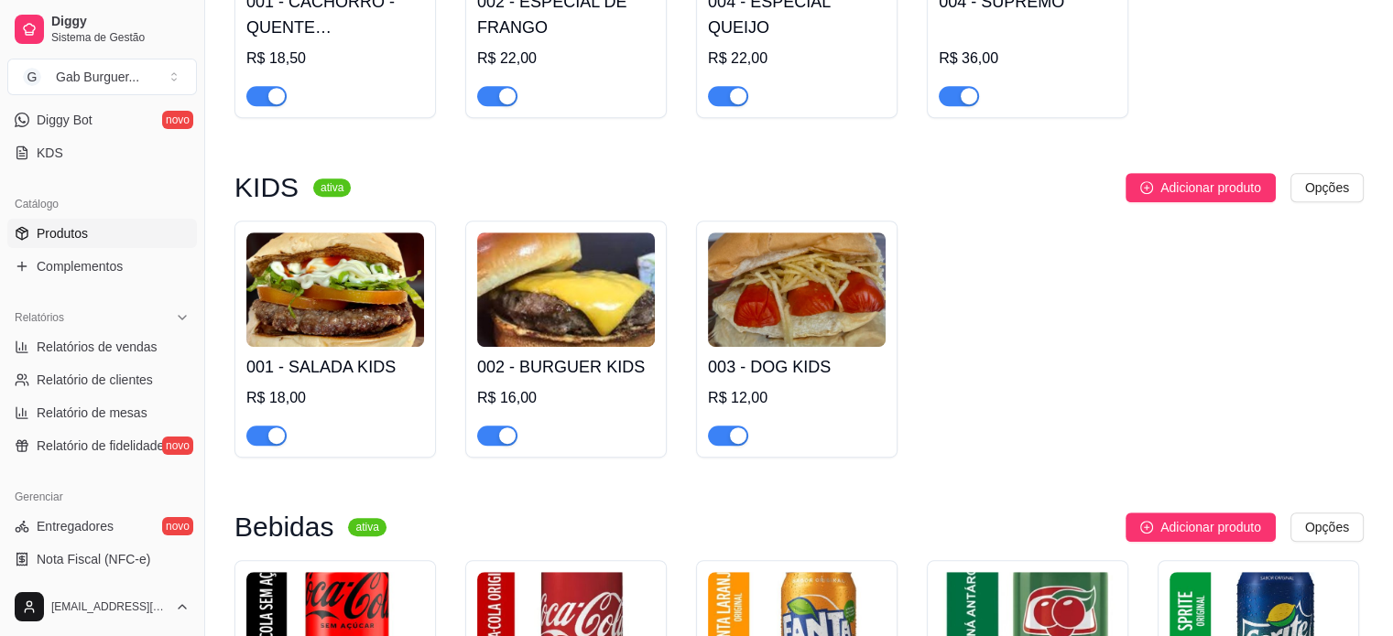
click at [389, 307] on img at bounding box center [335, 290] width 178 height 114
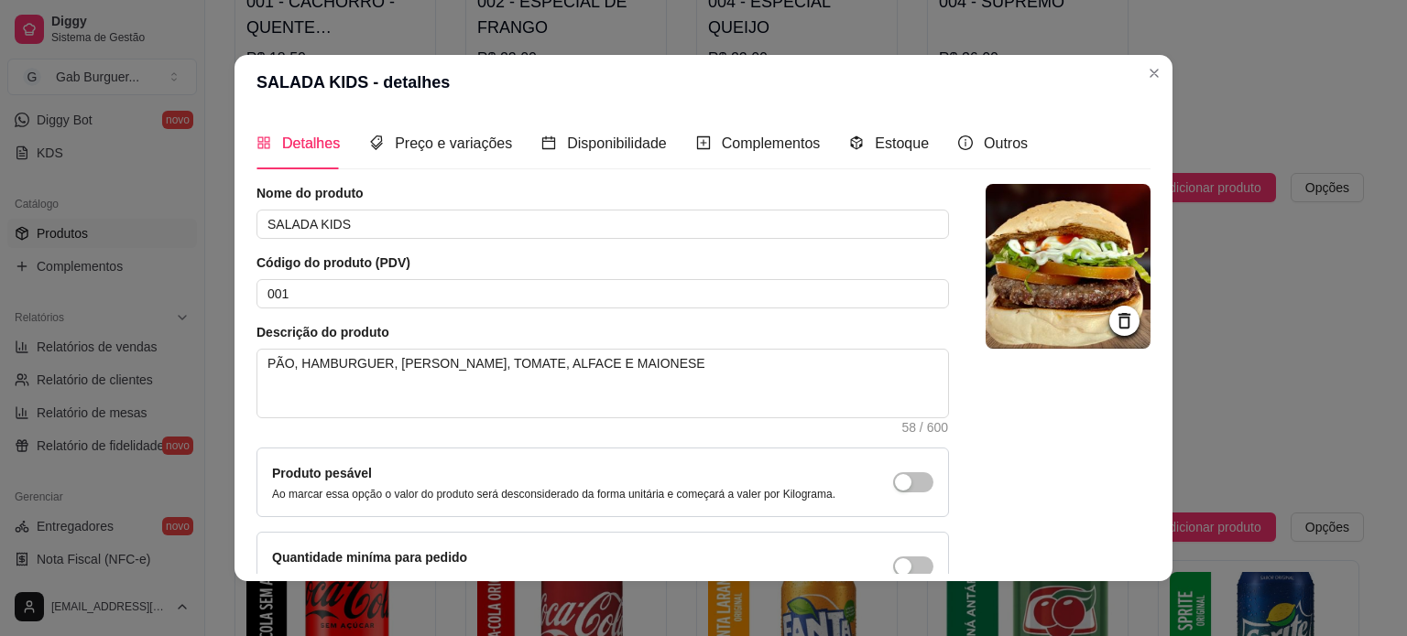
click at [1114, 321] on icon at bounding box center [1124, 320] width 21 height 21
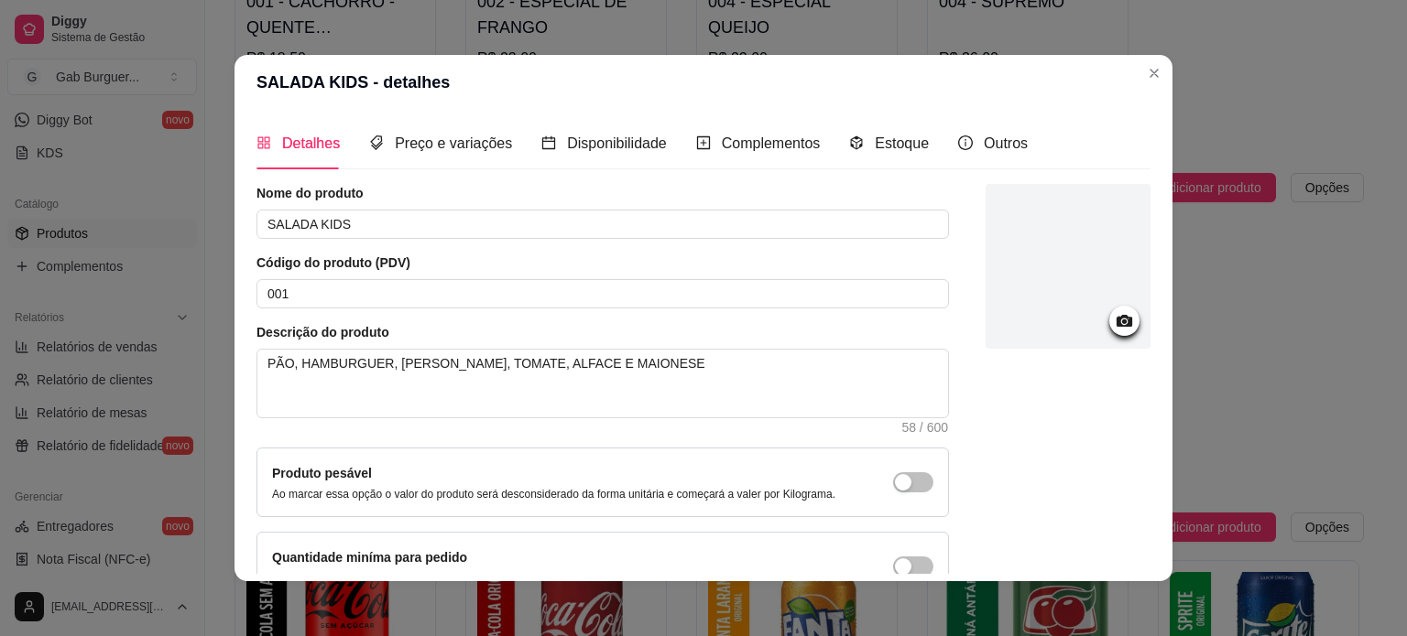
click at [1116, 316] on icon at bounding box center [1124, 321] width 16 height 12
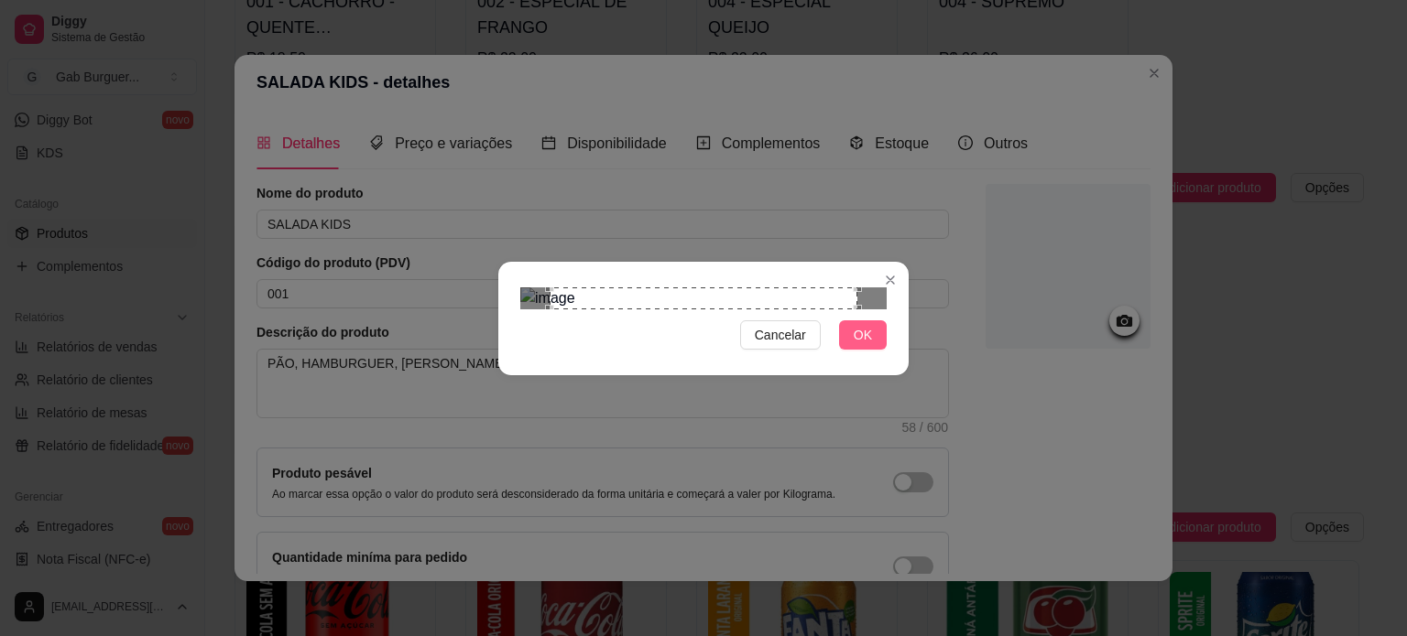
click at [875, 350] on button "OK" at bounding box center [863, 335] width 48 height 29
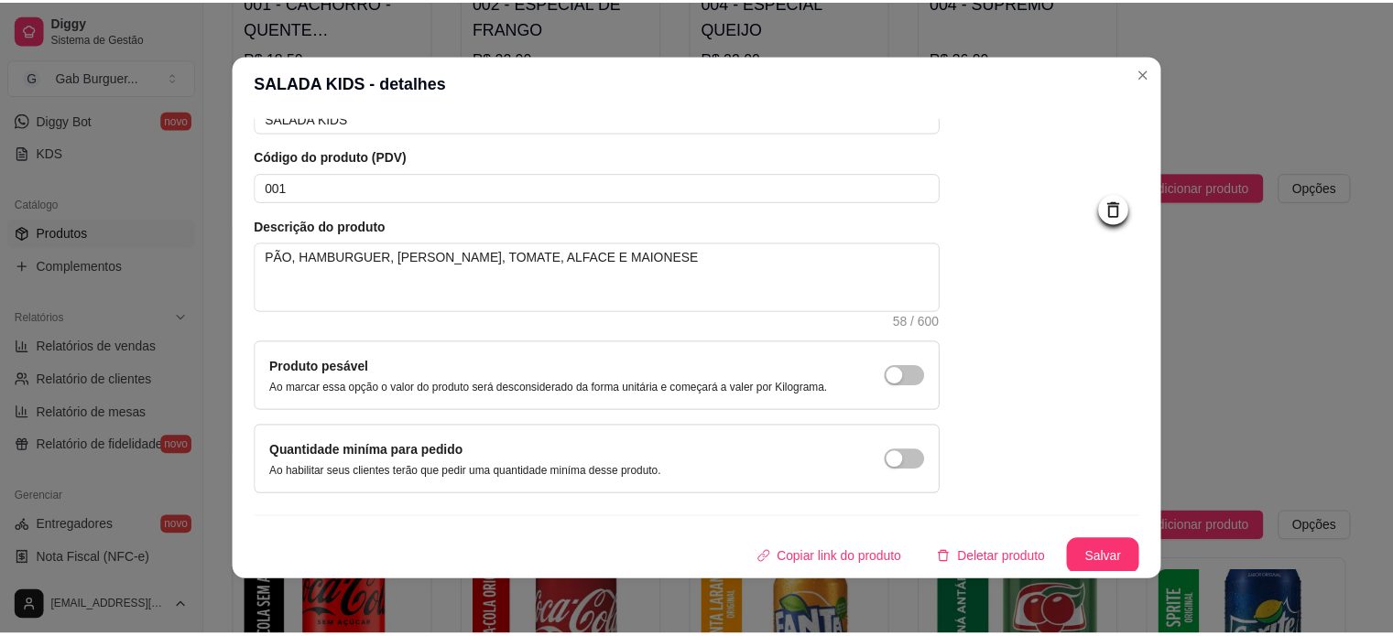
scroll to position [106, 0]
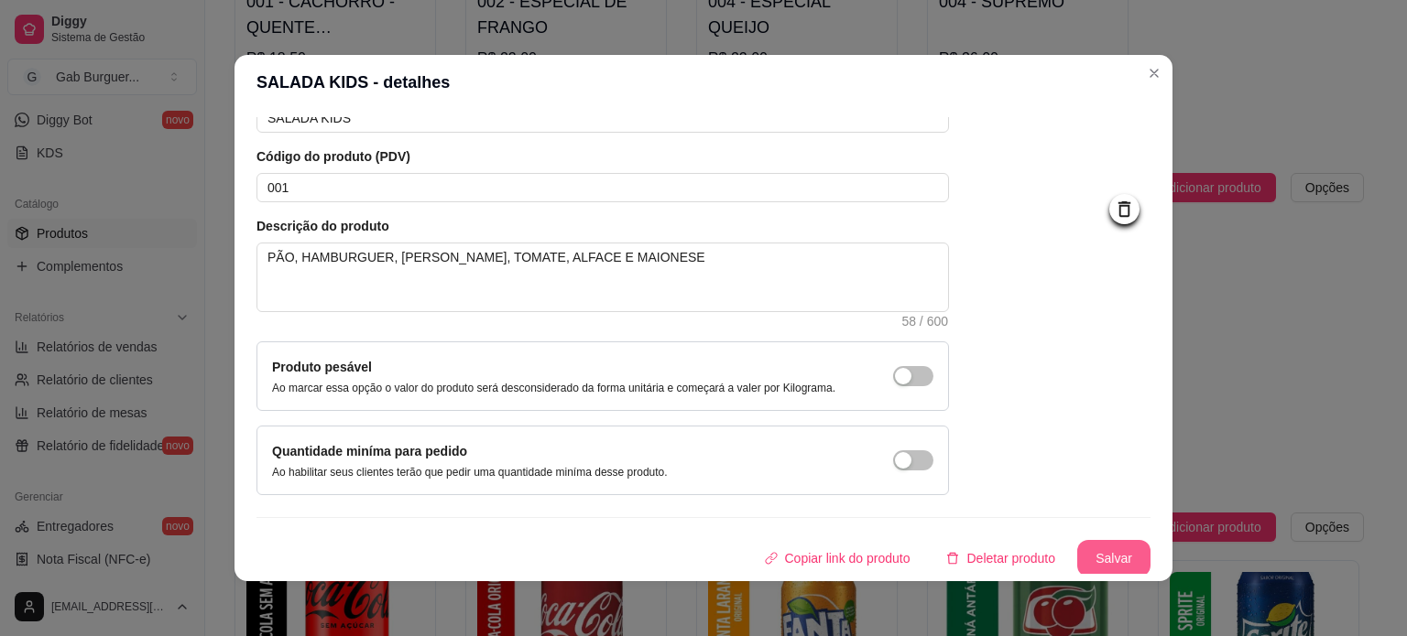
click at [1081, 557] on button "Salvar" at bounding box center [1113, 558] width 73 height 37
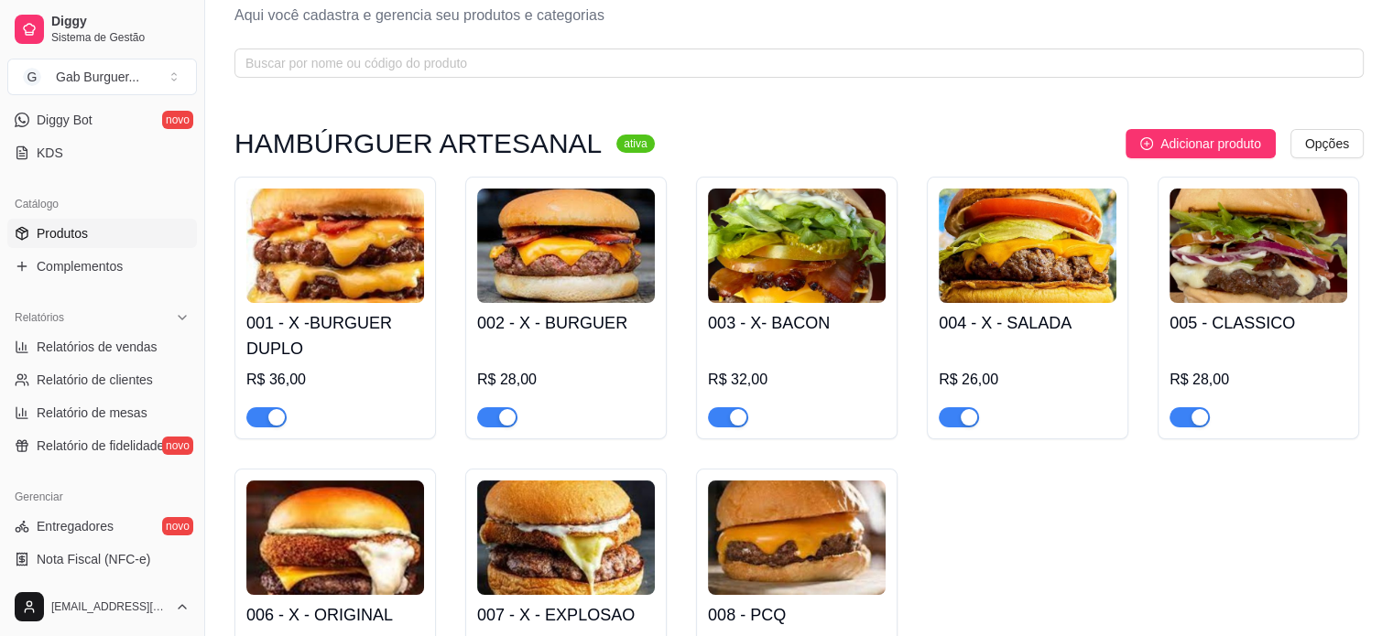
scroll to position [0, 0]
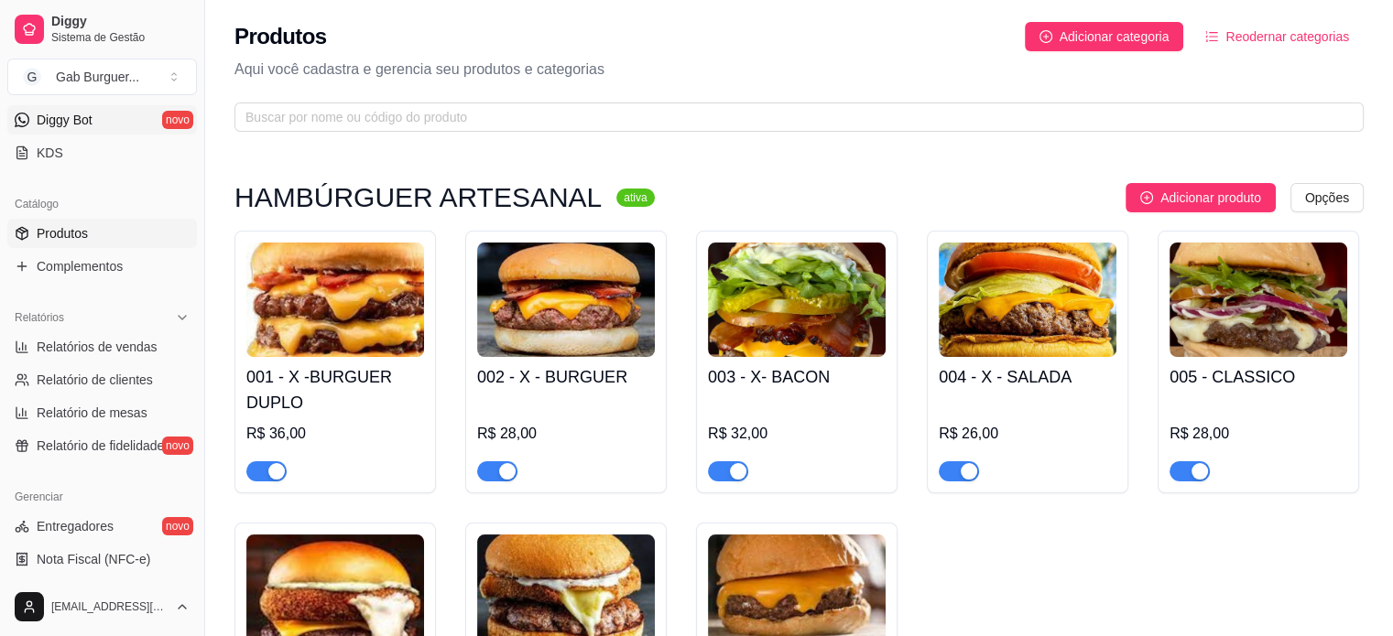
click at [44, 124] on span "Diggy Bot" at bounding box center [65, 120] width 56 height 18
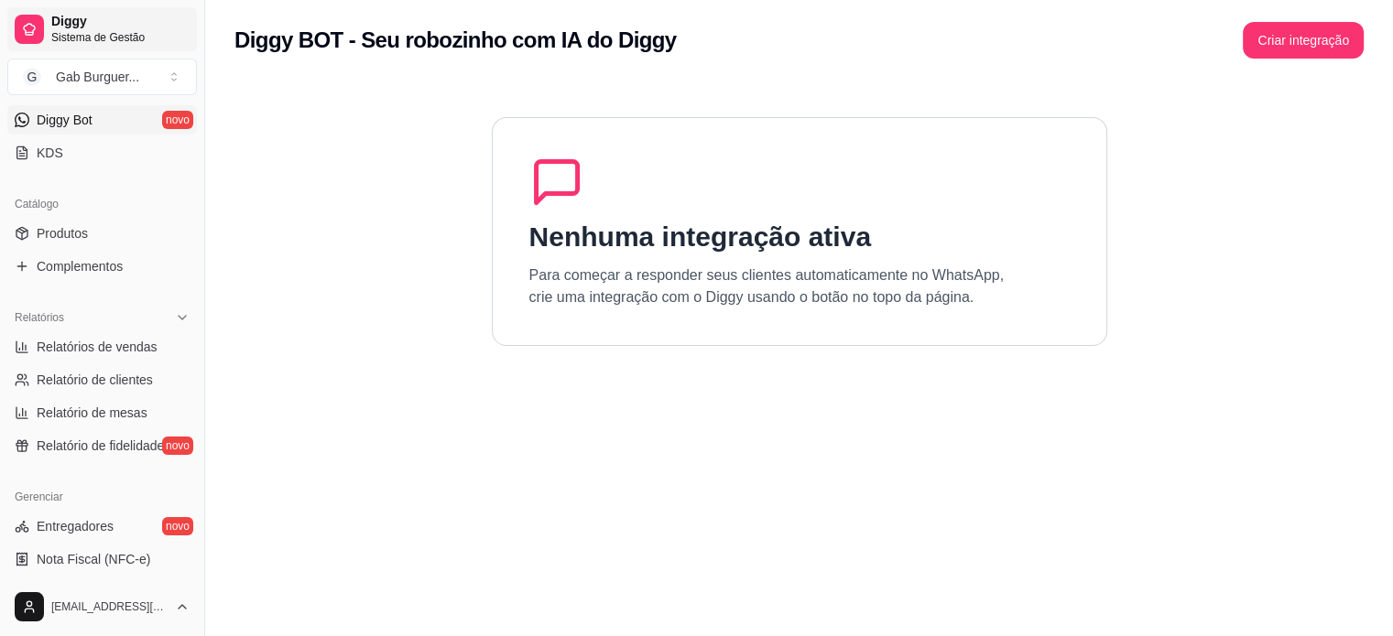
click at [77, 33] on span "Sistema de Gestão" at bounding box center [120, 37] width 138 height 15
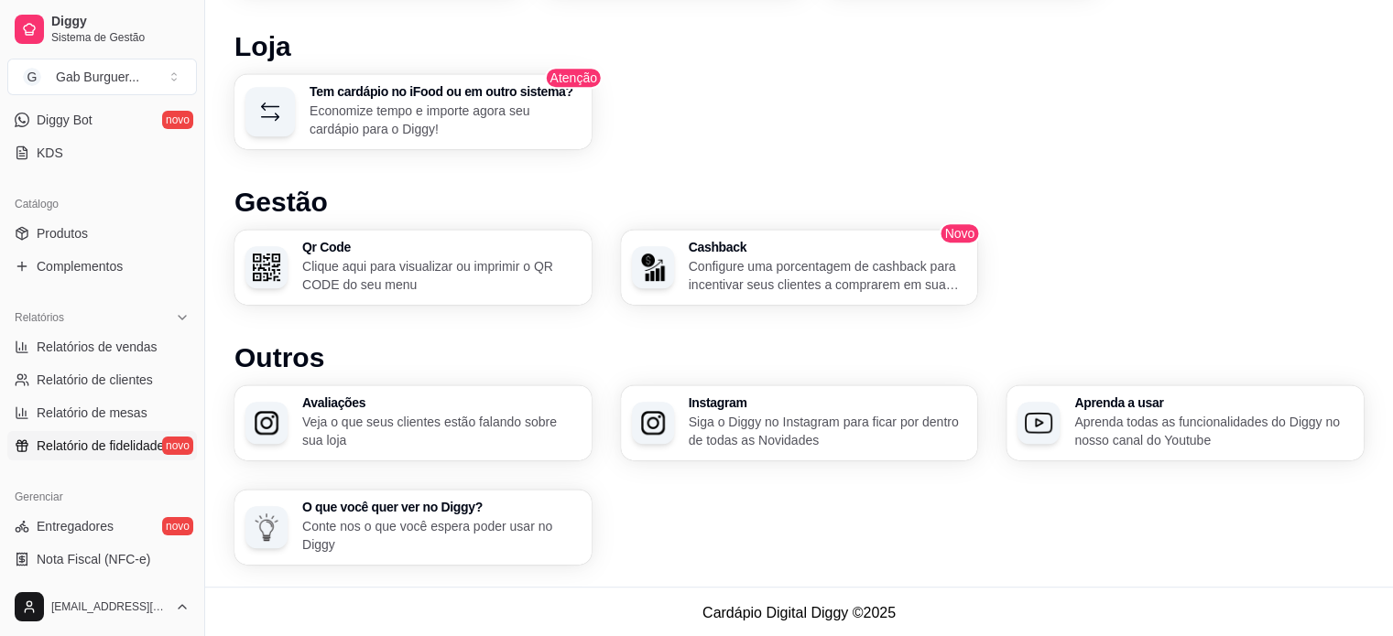
scroll to position [549, 0]
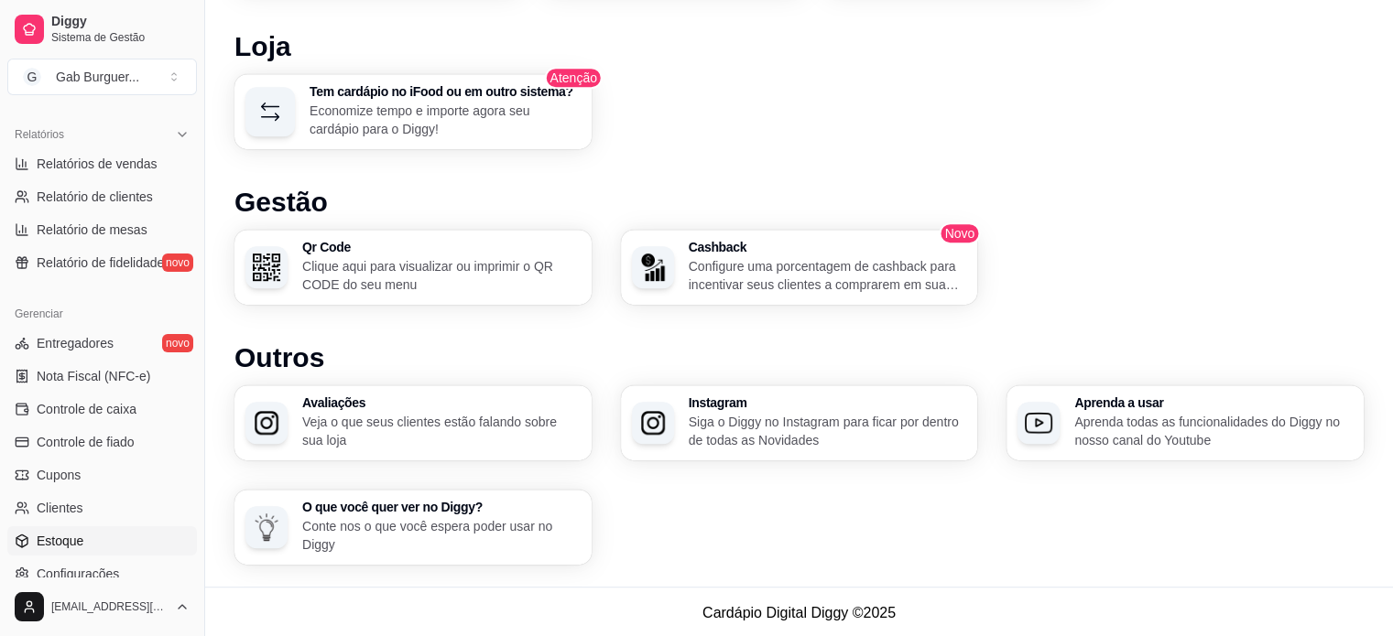
click at [76, 540] on span "Estoque" at bounding box center [60, 541] width 47 height 18
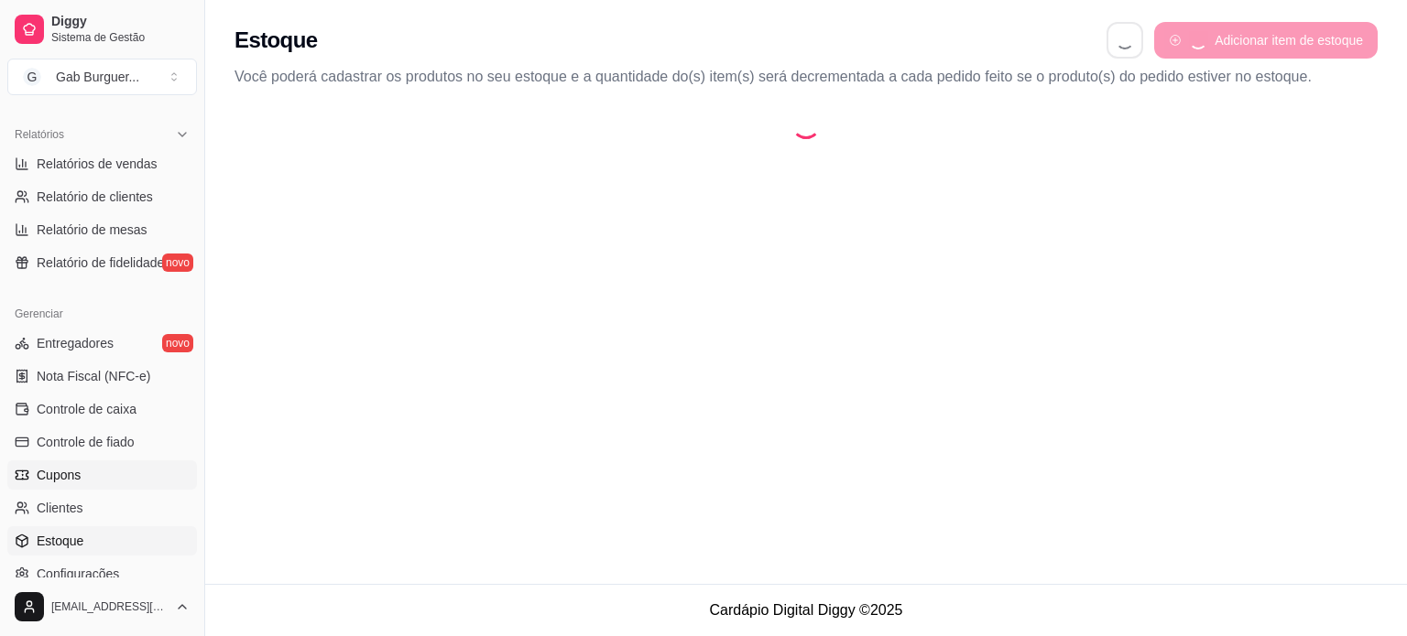
select select "QUANTITY_ORDER"
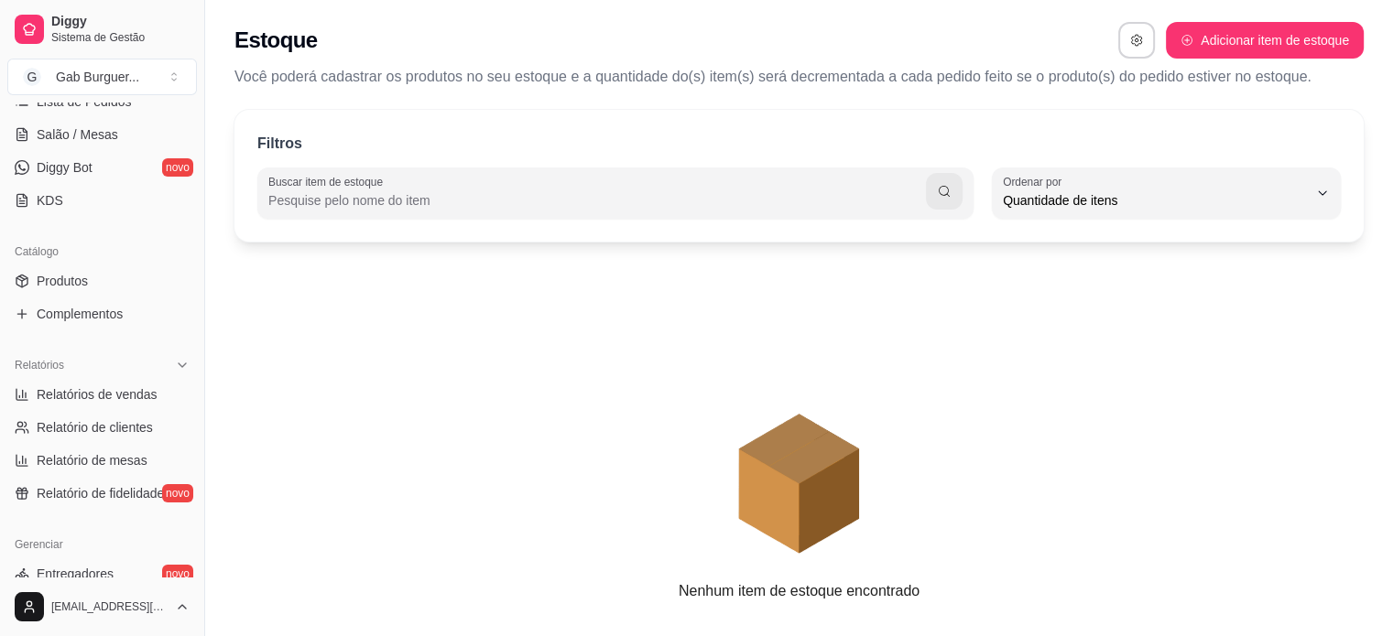
scroll to position [314, 0]
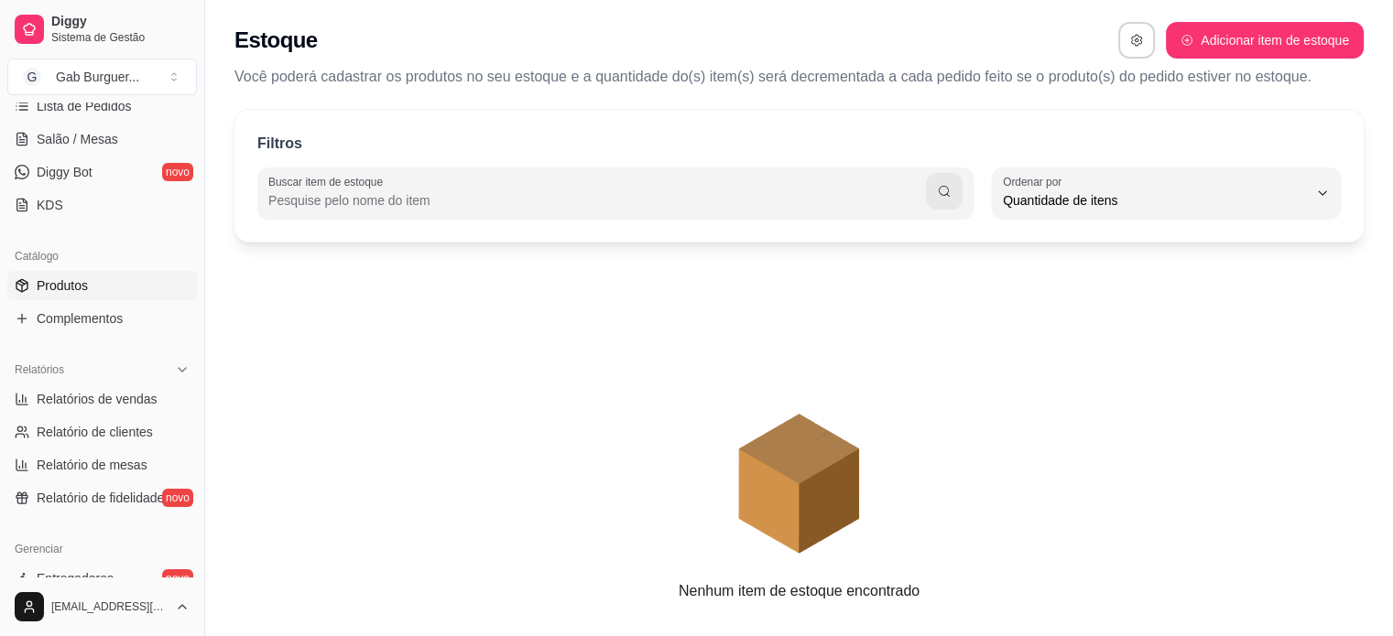
click at [83, 292] on span "Produtos" at bounding box center [62, 286] width 51 height 18
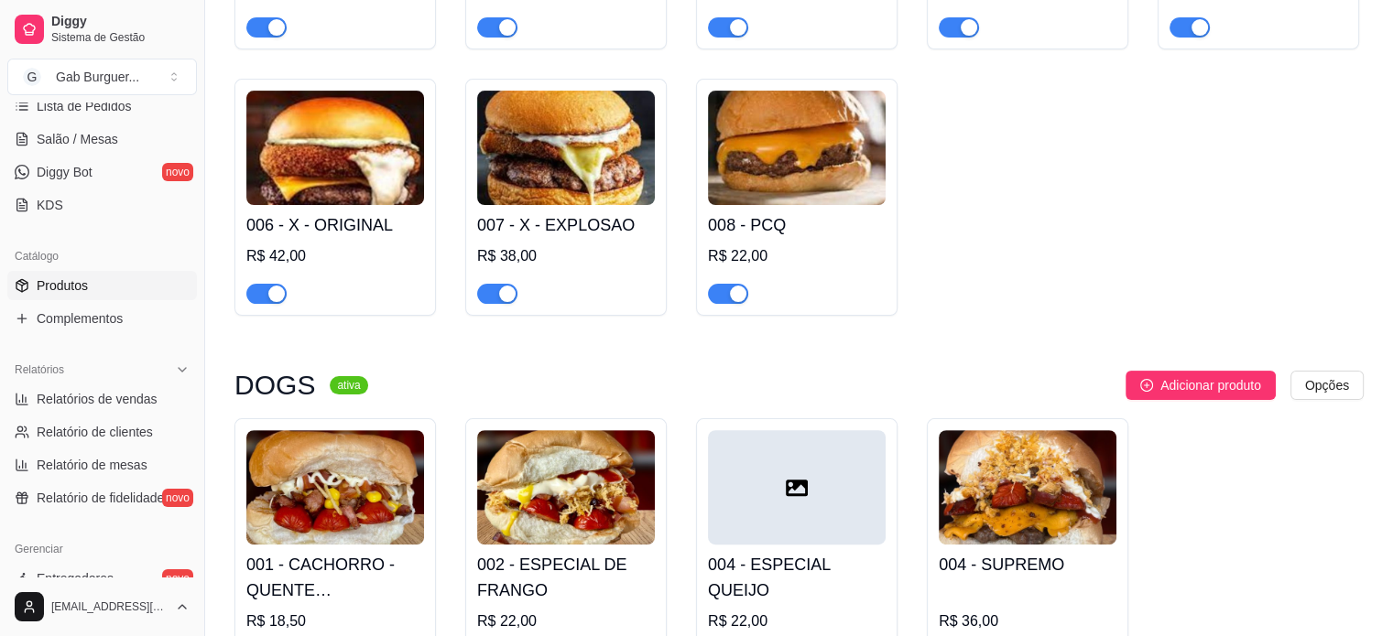
scroll to position [549, 0]
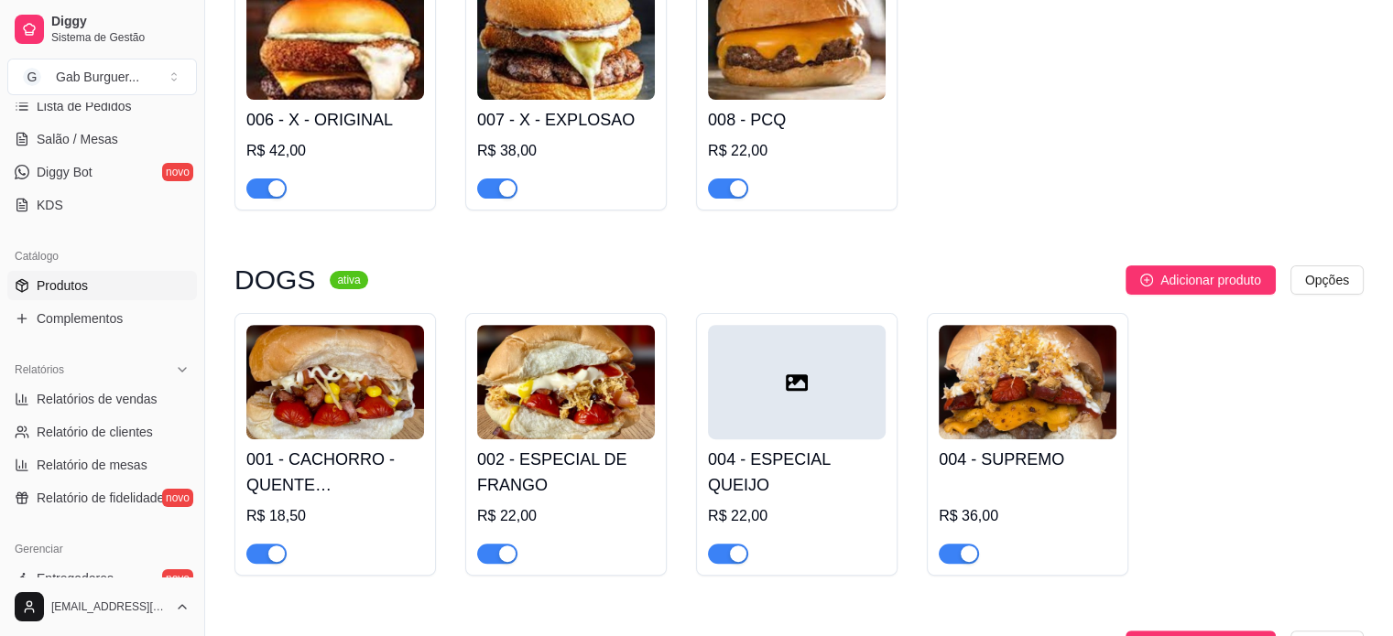
click at [603, 40] on img at bounding box center [566, 42] width 178 height 114
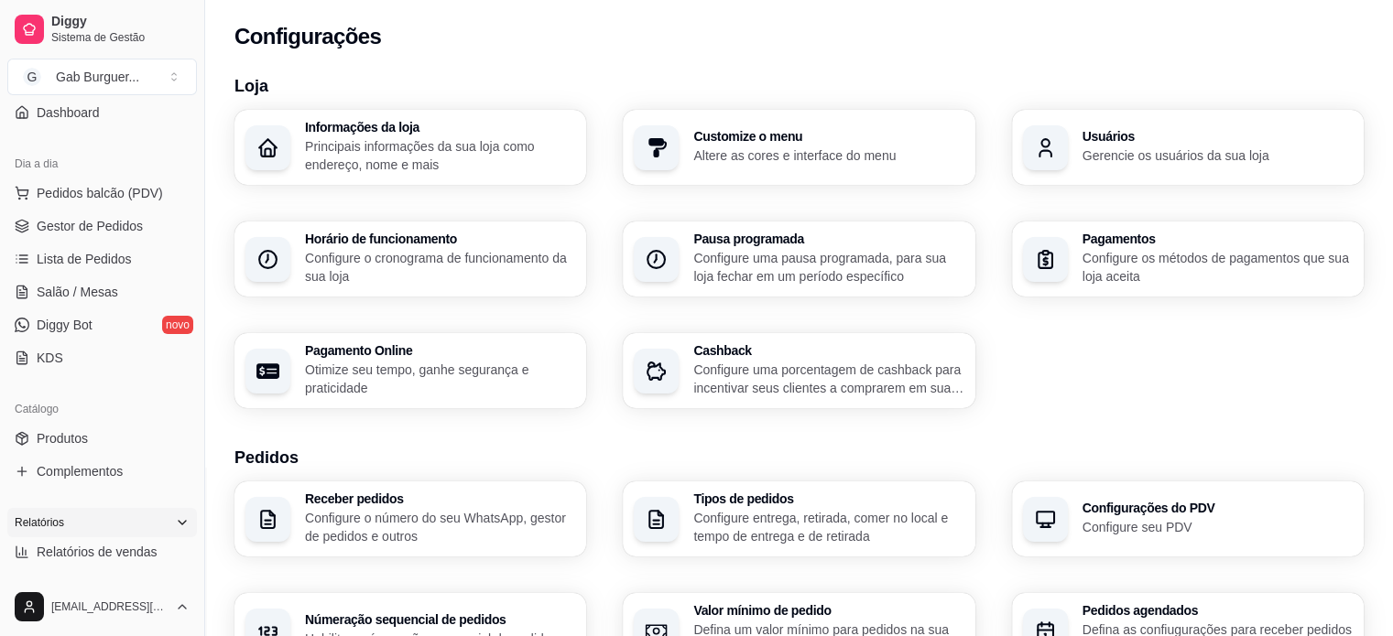
scroll to position [183, 0]
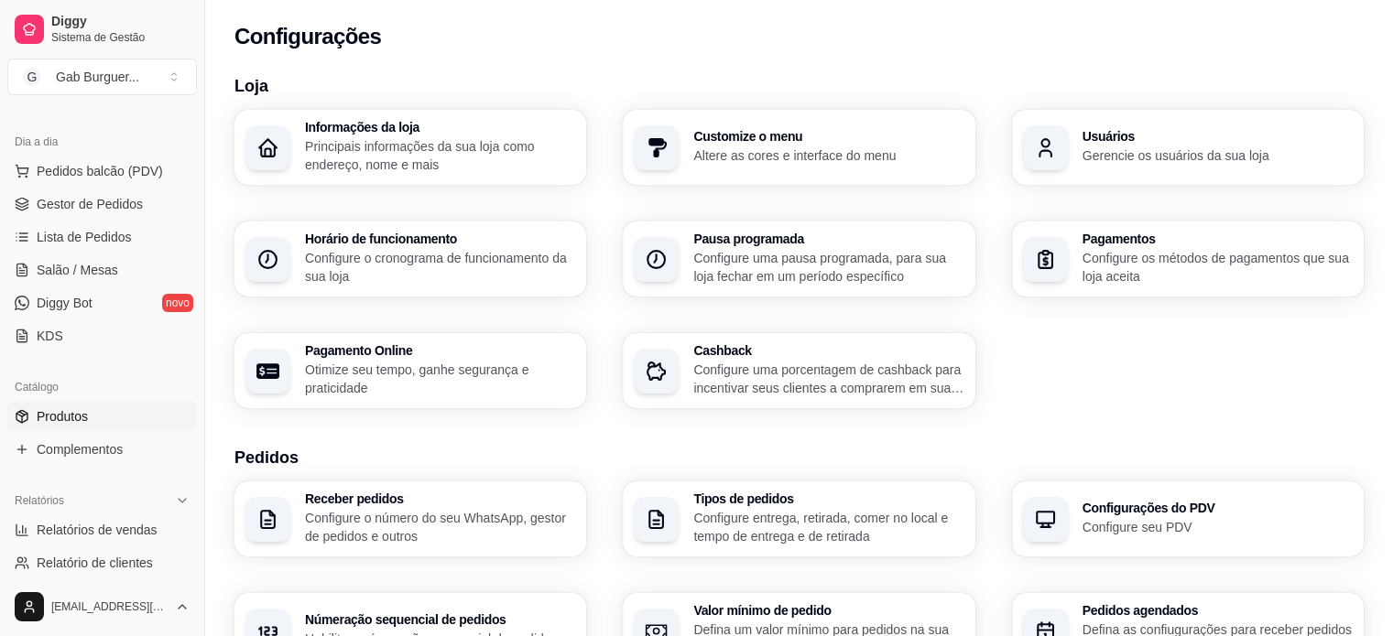
click at [66, 424] on span "Produtos" at bounding box center [62, 416] width 51 height 18
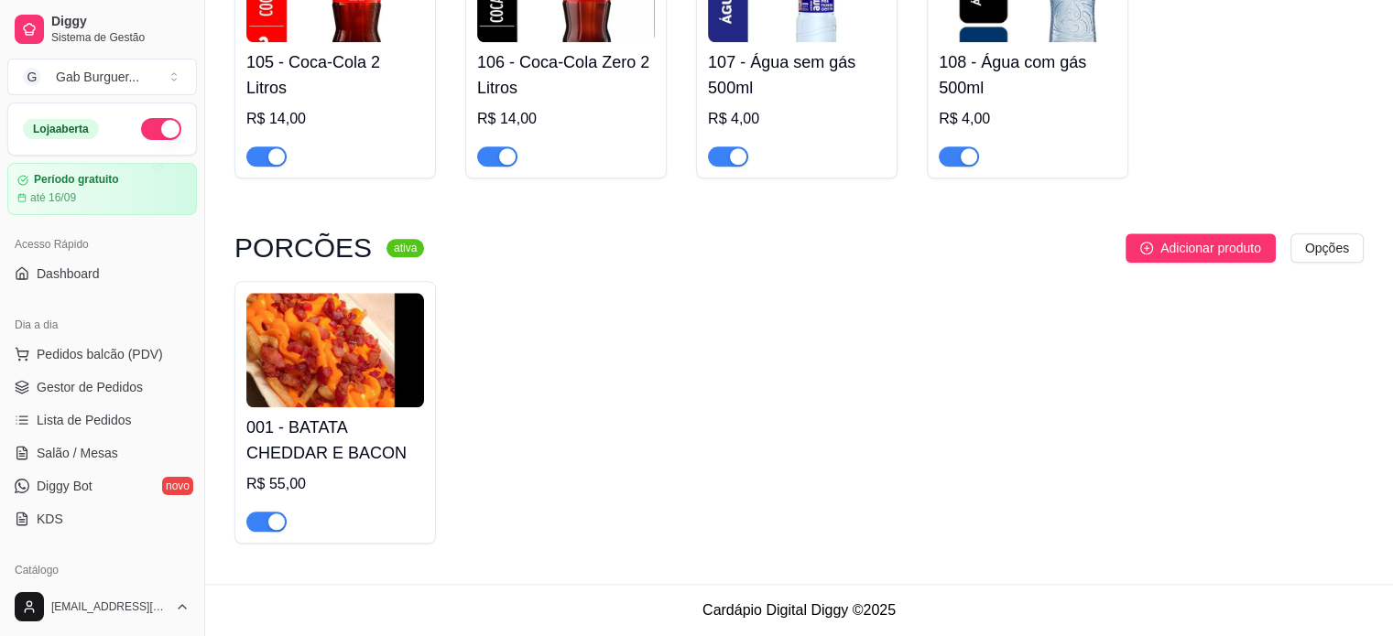
click at [0, 485] on div "Dia a dia Pedidos balcão (PDV) Gestor de Pedidos Lista de Pedidos Salão / Mesas…" at bounding box center [102, 422] width 204 height 238
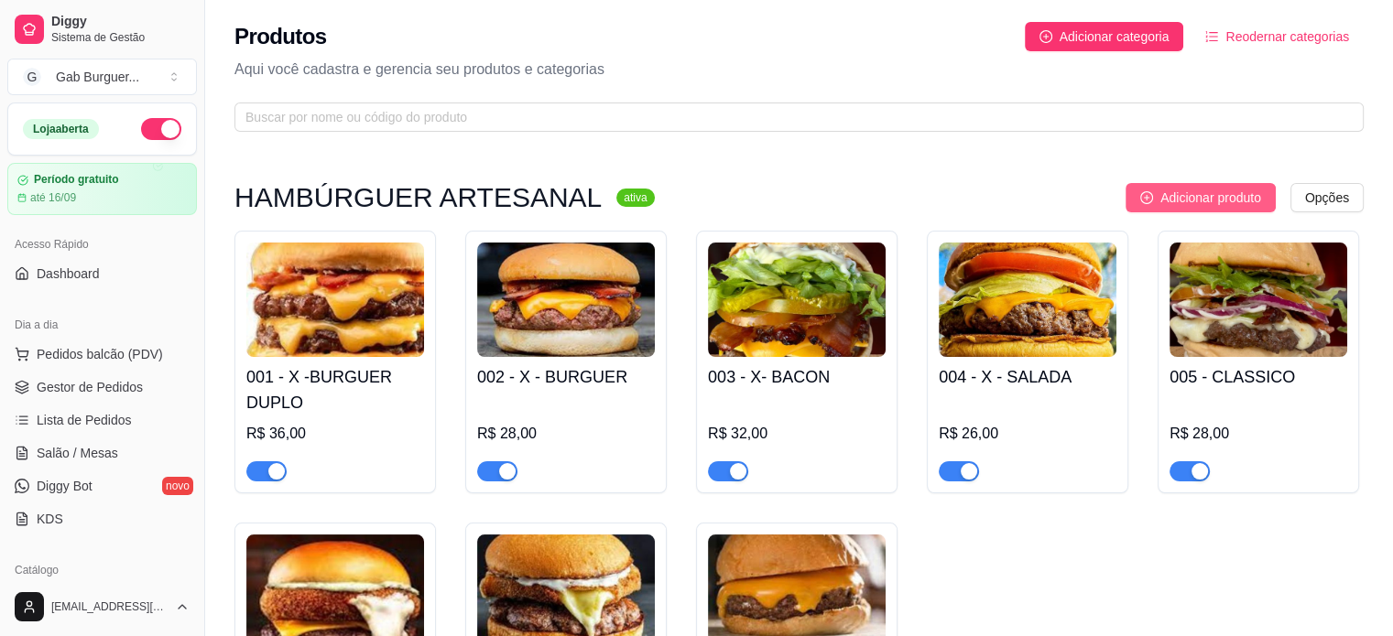
click at [1162, 201] on span "Adicionar produto" at bounding box center [1210, 198] width 101 height 20
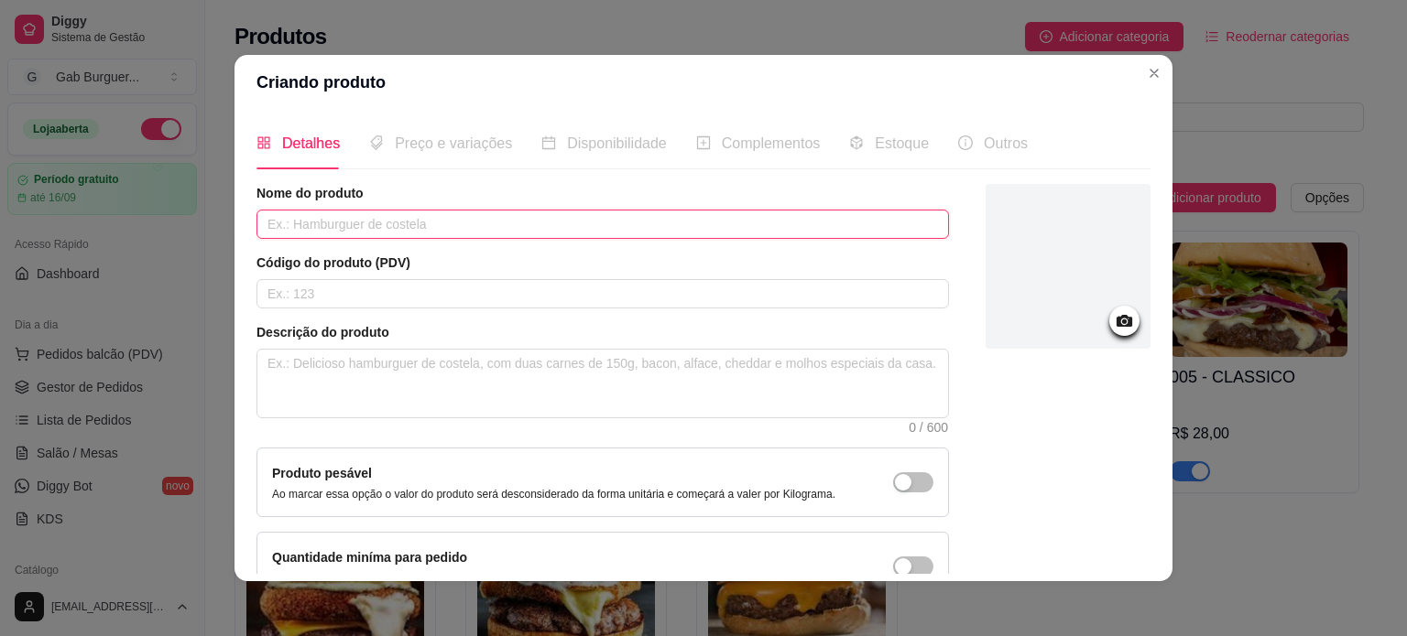
click at [305, 223] on input "text" at bounding box center [602, 224] width 692 height 29
click at [302, 214] on input "X -" at bounding box center [602, 224] width 692 height 29
click at [280, 222] on input "X - AGRIDOCE" at bounding box center [602, 224] width 692 height 29
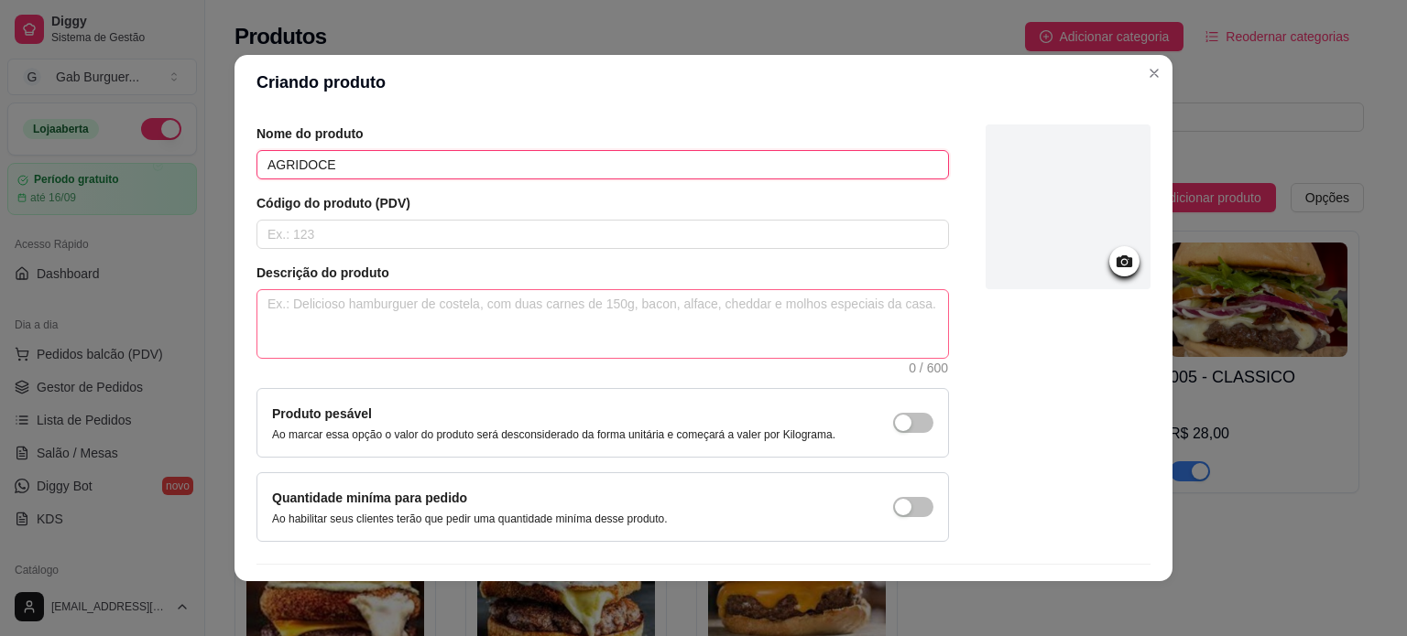
scroll to position [92, 0]
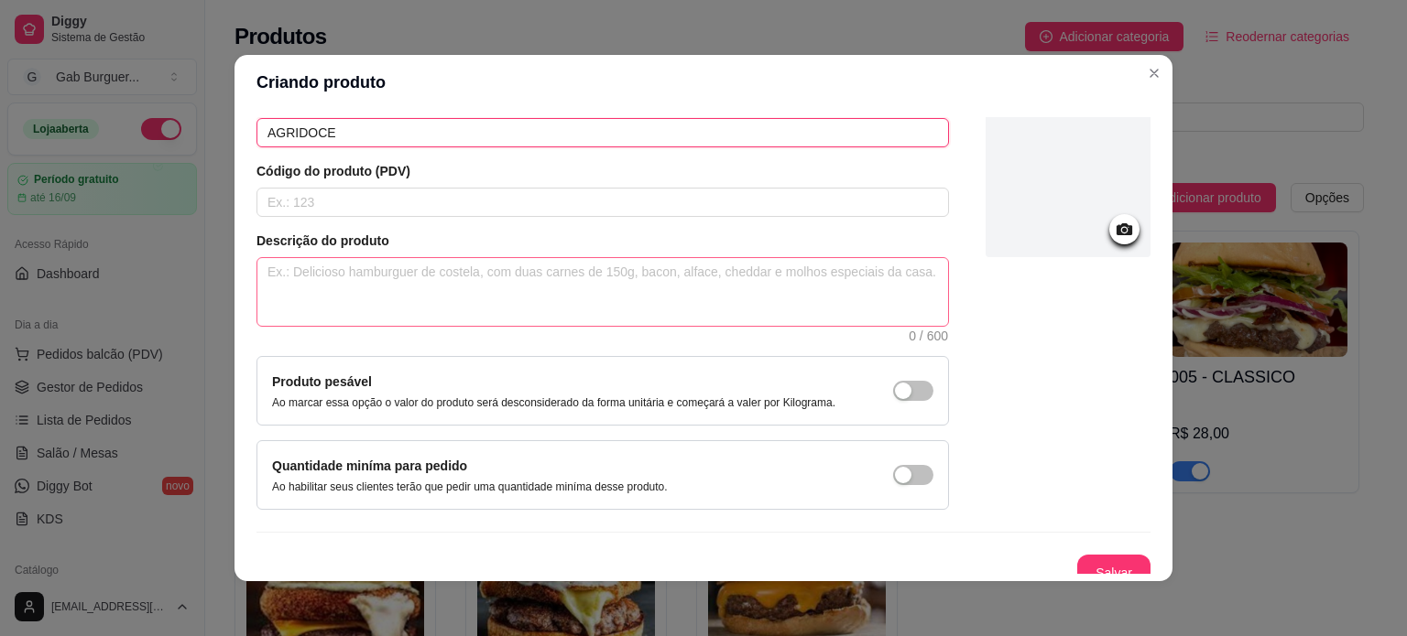
type input "AGRIDOCE"
click at [353, 292] on textarea at bounding box center [602, 292] width 690 height 68
type textarea "H"
type textarea "HA"
type textarea "HAM"
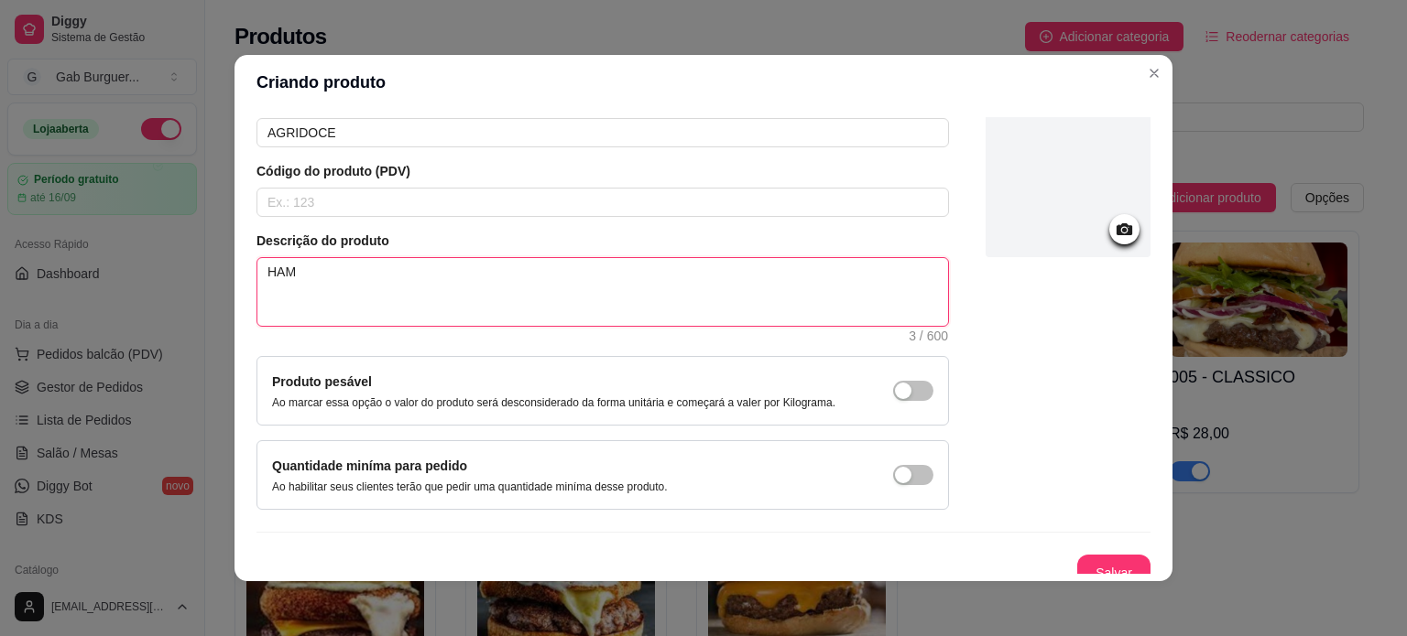
type textarea "HAMB"
type textarea "HAMBU"
type textarea "HAMBUR"
type textarea "HAMBURG"
type textarea "HAMBURGU"
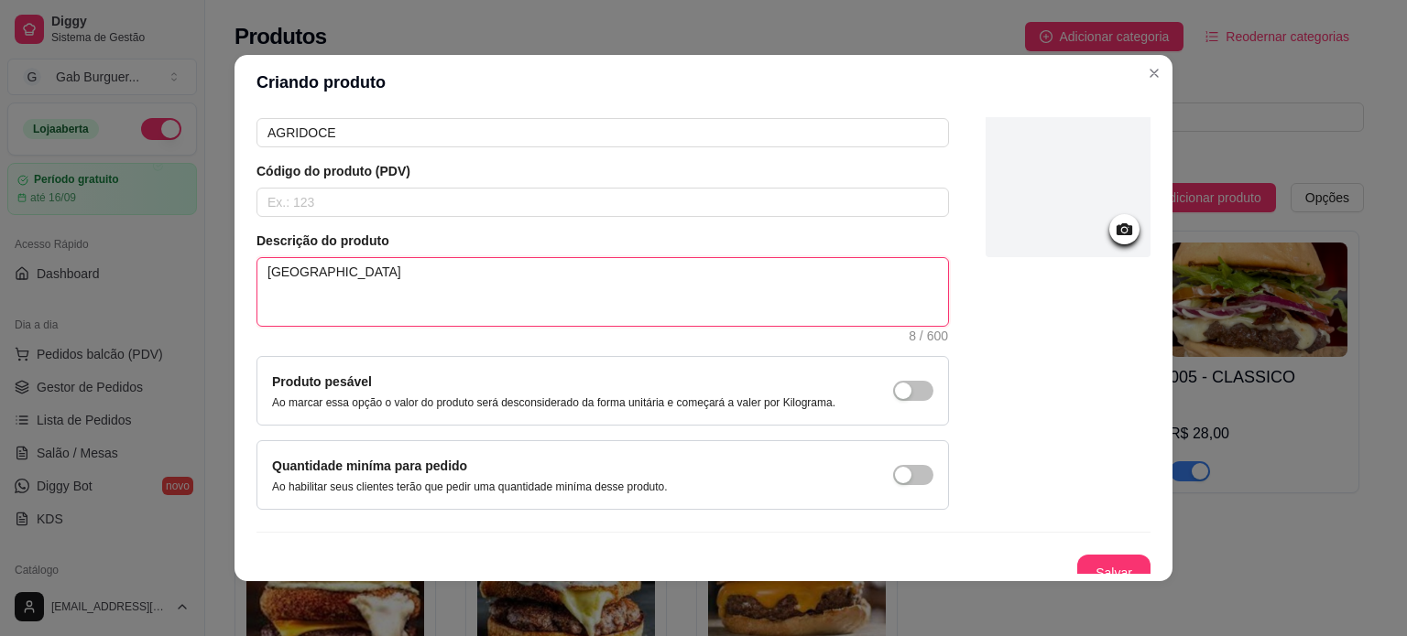
type textarea "HAMBURGUE"
type textarea "HAMBURGUER"
type textarea "HAMBURGUER A"
type textarea "HAMBURGUER AR"
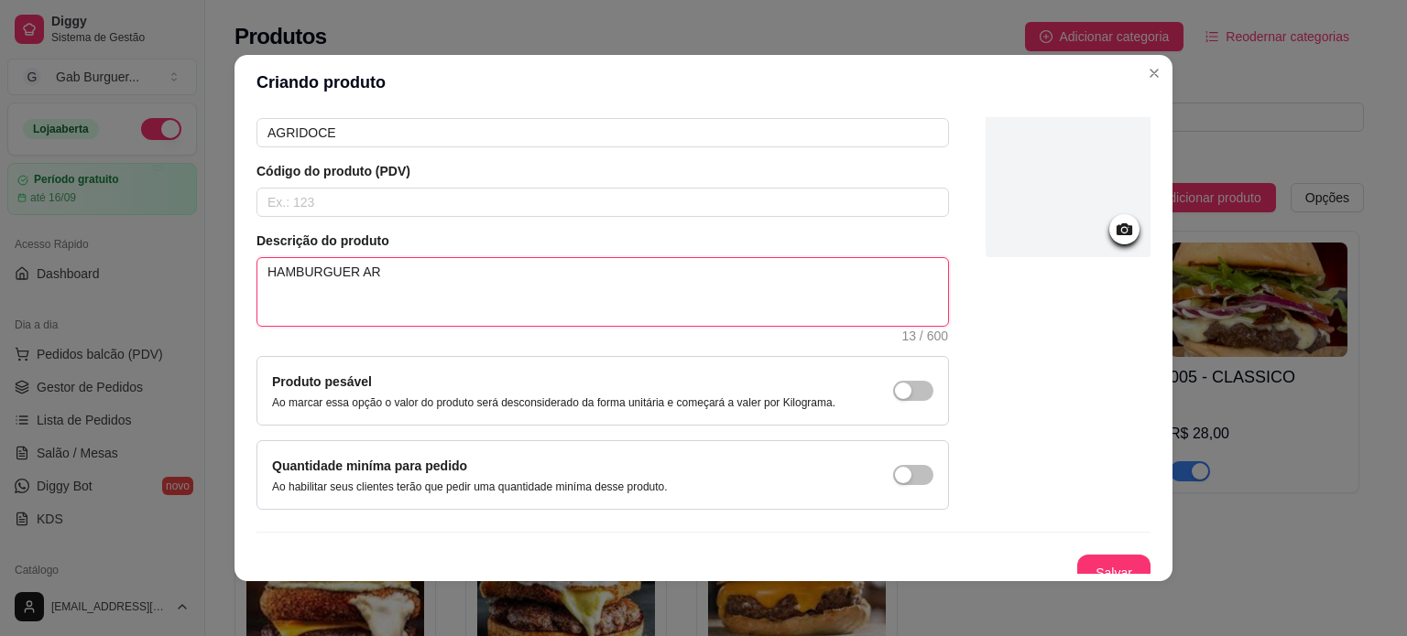
type textarea "HAMBURGUER ART"
type textarea "HAMBURGUER ARTE"
type textarea "HAMBURGUER ARTES"
type textarea "HAMBURGUER ARTESA"
type textarea "HAMBURGUER ARTESAN"
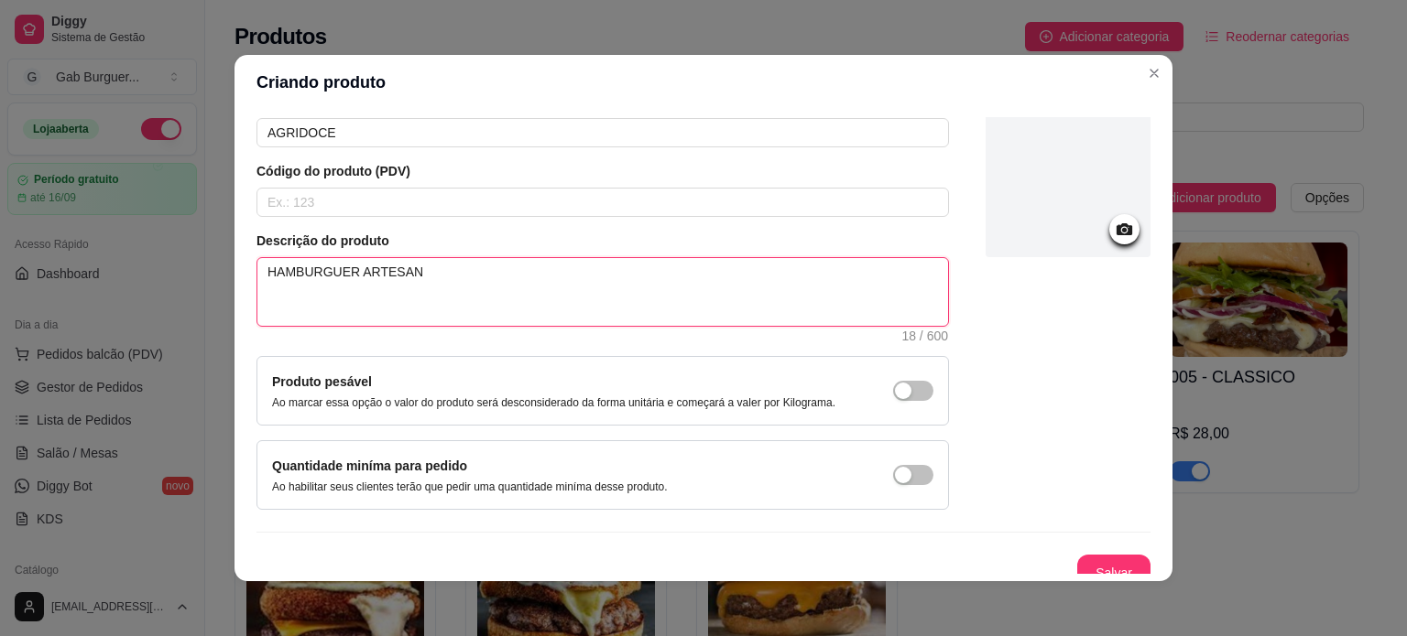
type textarea "HAMBURGUER ARTESANA"
type textarea "HAMBURGUER ARTESANAL"
type textarea "HAMBURGUER ARTESANAL 1"
type textarea "HAMBURGUER ARTESANAL 15"
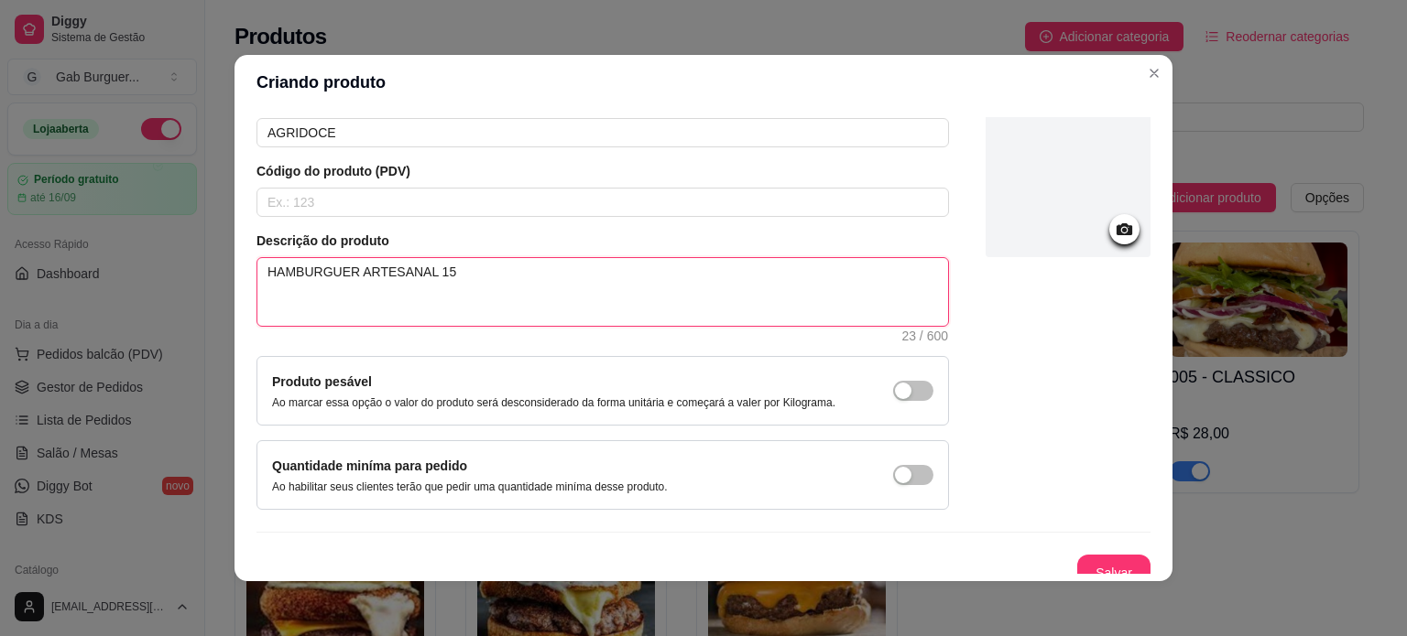
type textarea "HAMBURGUER ARTESANAL 150"
type textarea "HAMBURGUER ARTESANAL 150G"
type textarea "HAMBURGUER ARTESANAL 150G,"
type textarea "HAMBURGUER ARTESANAL 150G, Q"
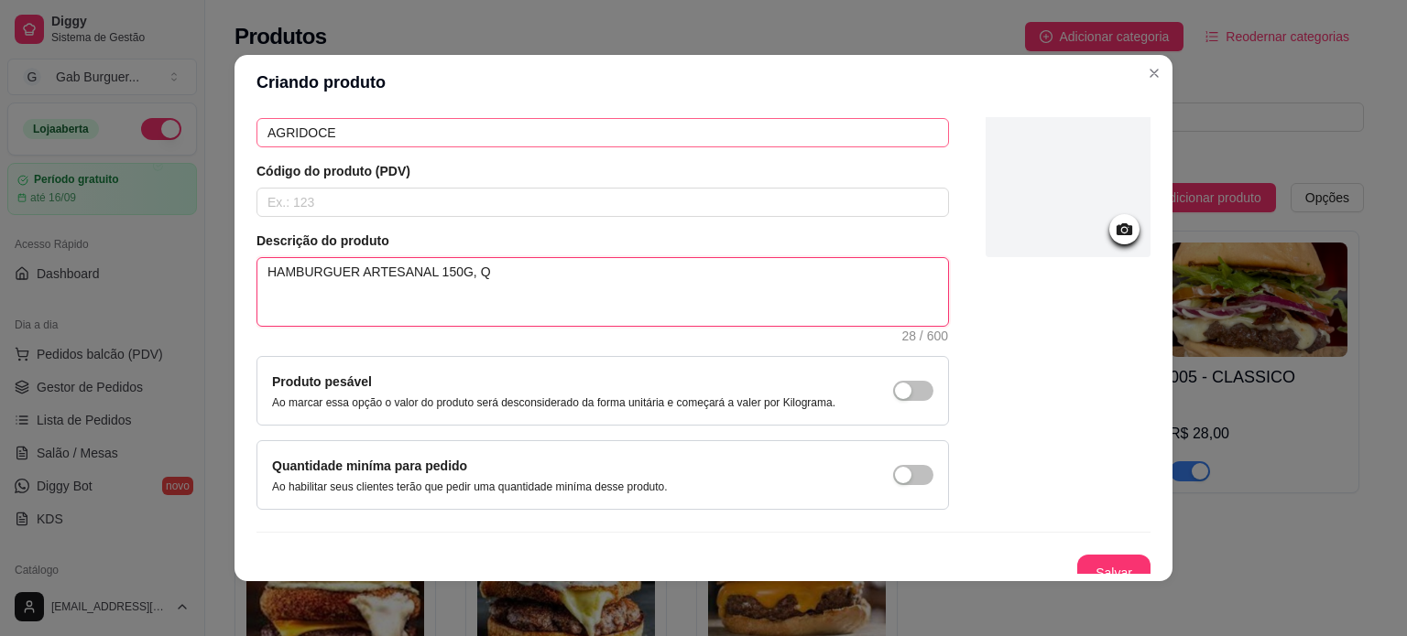
type textarea "HAMBURGUER ARTESANAL 150G, QU"
type textarea "HAMBURGUER ARTESANAL 150G, QUE"
type textarea "HAMBURGUER ARTESANAL 150G, QUEI"
type textarea "HAMBURGUER ARTESANAL 150G, QUEIJ"
type textarea "HAMBURGUER ARTESANAL 150G, QUEIJO"
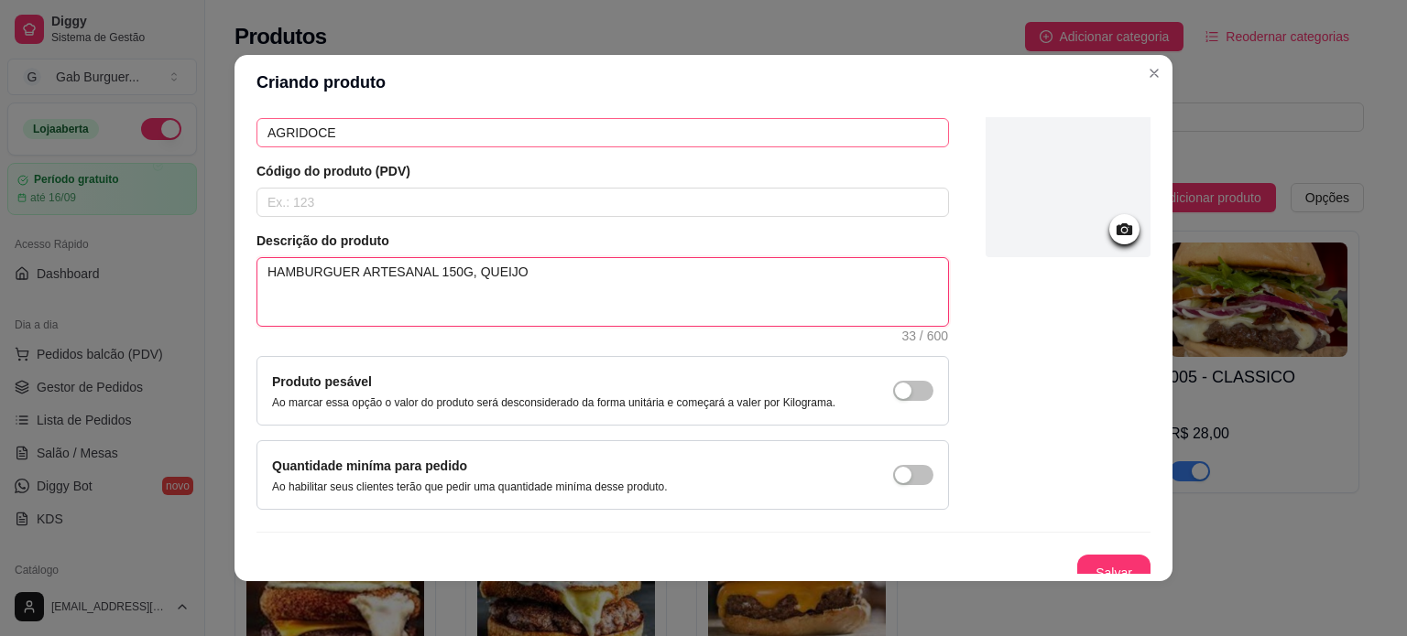
type textarea "HAMBURGUER ARTESANAL 150G, QUEIJO"
type textarea "HAMBURGUER ARTESANAL 150G, QUEIJO M"
type textarea "HAMBURGUER ARTESANAL 150G, QUEIJO MU"
type textarea "HAMBURGUER ARTESANAL 150G, QUEIJO MUS"
type textarea "HAMBURGUER ARTESANAL 150G, QUEIJO MUSS"
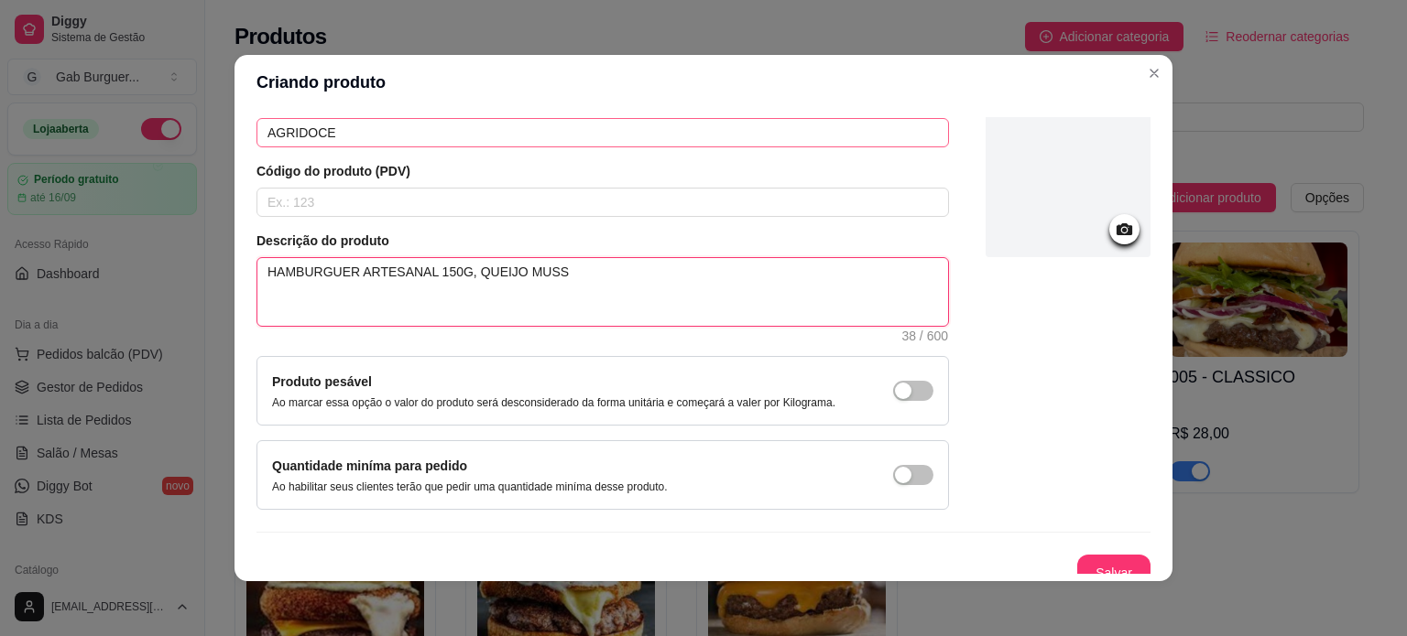
type textarea "HAMBURGUER ARTESANAL 150G, QUEIJO MUSSA"
type textarea "HAMBURGUER ARTESANAL 150G, QUEIJO MUSSAR"
type textarea "HAMBURGUER ARTESANAL 150G, QUEIJO MUSSARE"
type textarea "HAMBURGUER ARTESANAL 150G, QUEIJO MUSSAREL"
type textarea "HAMBURGUER ARTESANAL 150G, QUEIJO MUSSARELA"
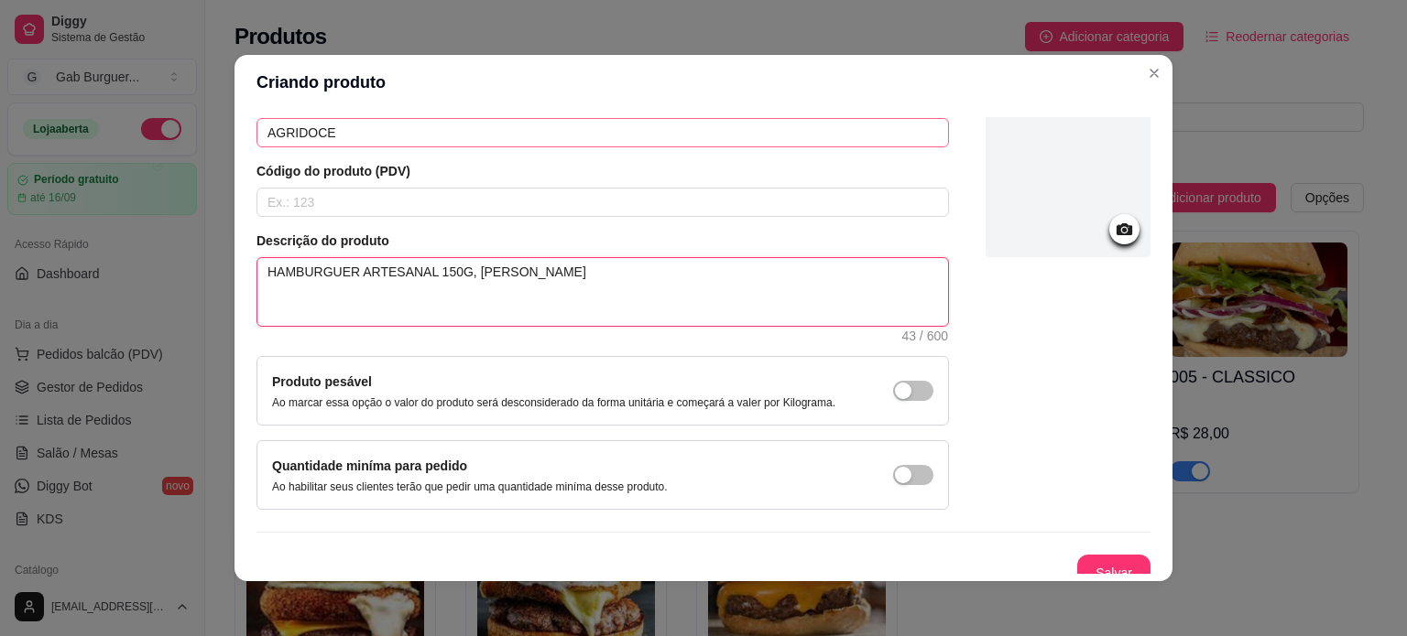
type textarea "HAMBURGUER ARTESANAL 150G, QUEIJO MUSSARELA,"
type textarea "HAMBURGUER ARTESANAL 150G, QUEIJO MUSSARELA, B"
type textarea "HAMBURGUER ARTESANAL 150G, QUEIJO MUSSARELA, BA"
type textarea "HAMBURGUER ARTESANAL 150G, QUEIJO MUSSARELA, BAC"
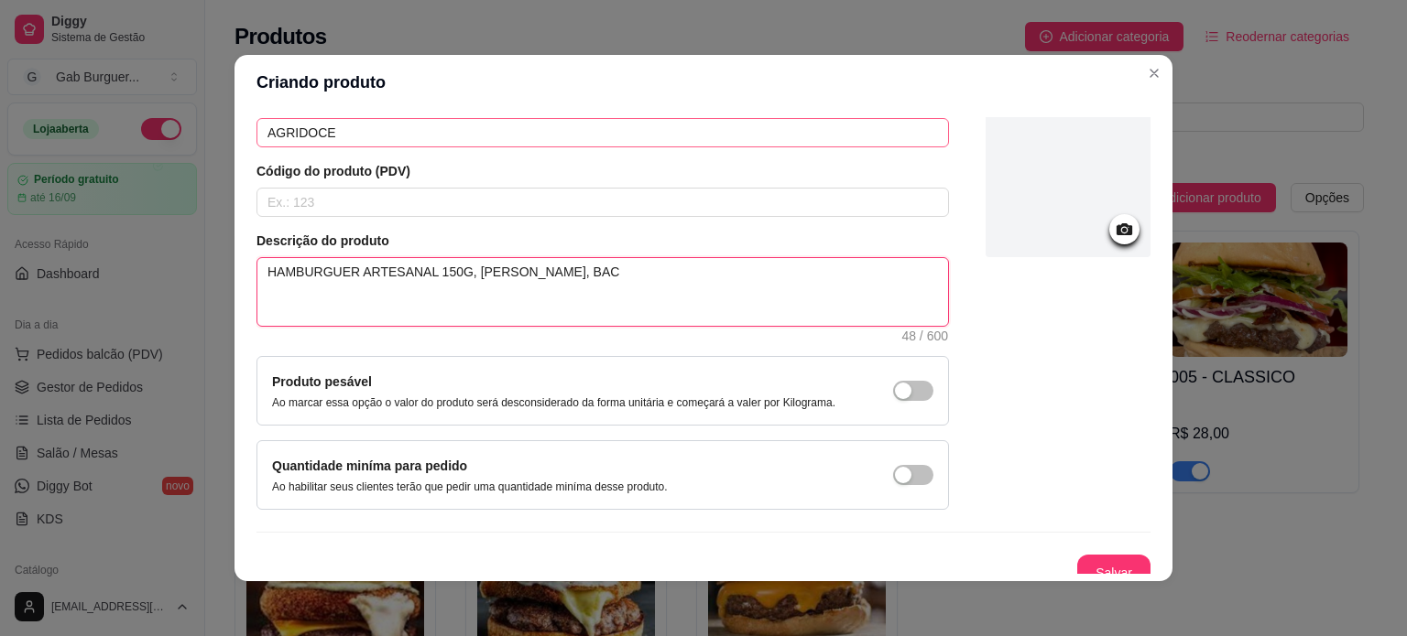
type textarea "HAMBURGUER ARTESANAL 150G, QUEIJO MUSSARELA, BACO"
type textarea "HAMBURGUER ARTESANAL 150G, QUEIJO MUSSARELA, BACON"
type textarea "HAMBURGUER ARTESANAL 150G, QUEIJO MUSSARELA, BACON C"
type textarea "HAMBURGUER ARTESANAL 150G, QUEIJO MUSSARELA, BACON CR"
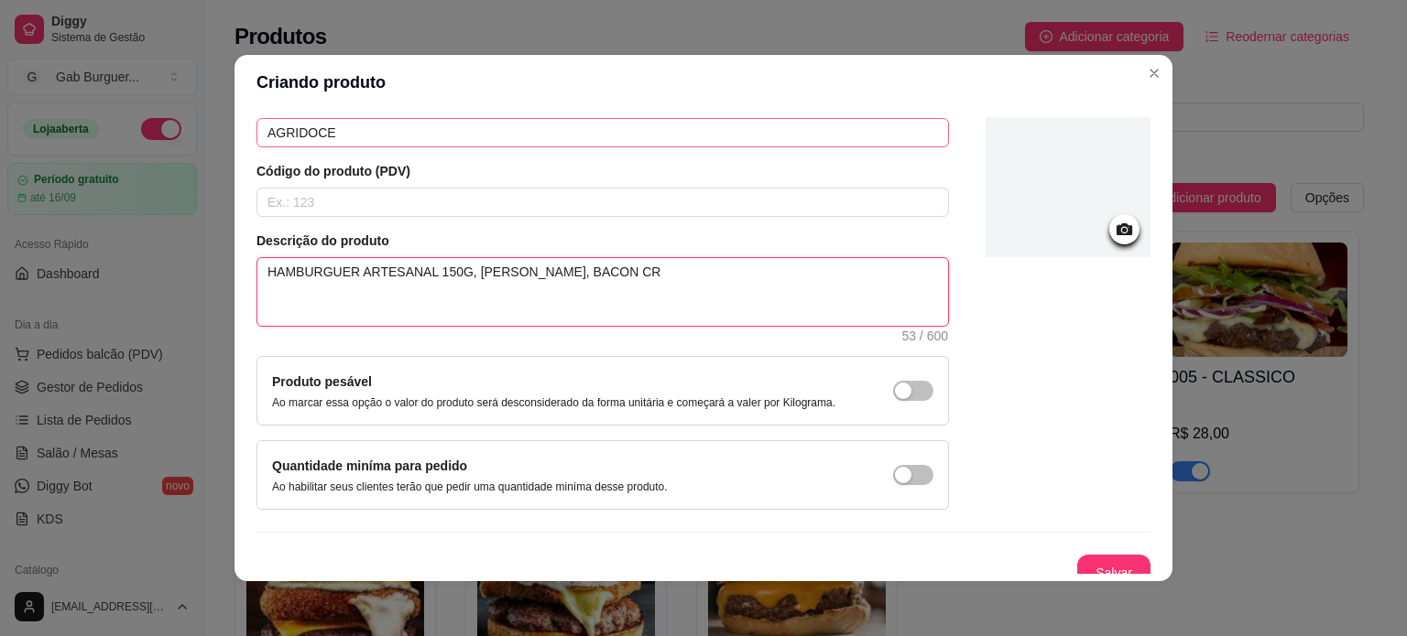
type textarea "HAMBURGUER ARTESANAL 150G, QUEIJO MUSSARELA, BACON CRO"
type textarea "HAMBURGUER ARTESANAL 150G, QUEIJO MUSSARELA, BACON CROC"
type textarea "HAMBURGUER ARTESANAL 150G, QUEIJO MUSSARELA, BACON CROCA"
type textarea "HAMBURGUER ARTESANAL 150G, QUEIJO MUSSARELA, BACON CROCAN"
type textarea "HAMBURGUER ARTESANAL 150G, QUEIJO MUSSARELA, BACON CROCANT"
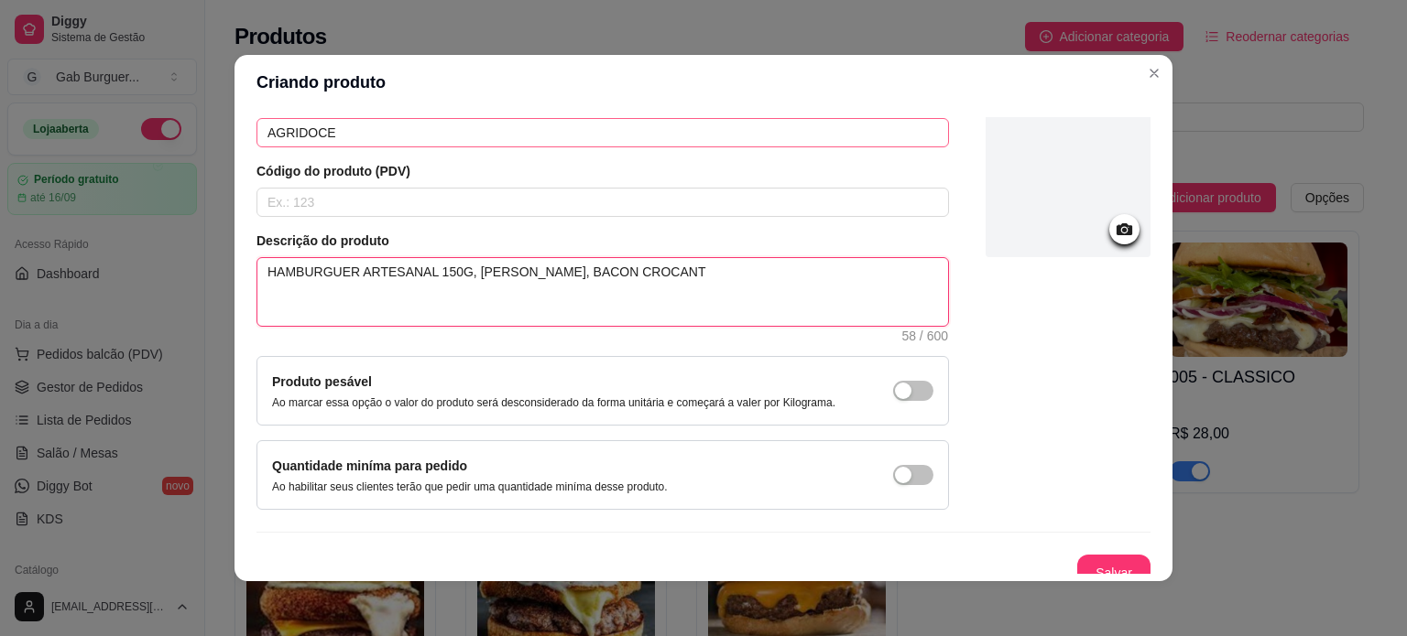
type textarea "HAMBURGUER ARTESANAL 150G, QUEIJO MUSSARELA, BACON CROCANTE"
type textarea "HAMBURGUER ARTESANAL 150G, QUEIJO MUSSARELA, BACON CROCANTE,"
type textarea "HAMBURGUER ARTESANAL 150G, QUEIJO MUSSARELA, BACON CROCANTE, G"
type textarea "HAMBURGUER ARTESANAL 150G, QUEIJO MUSSARELA, BACON CROCANTE, GE"
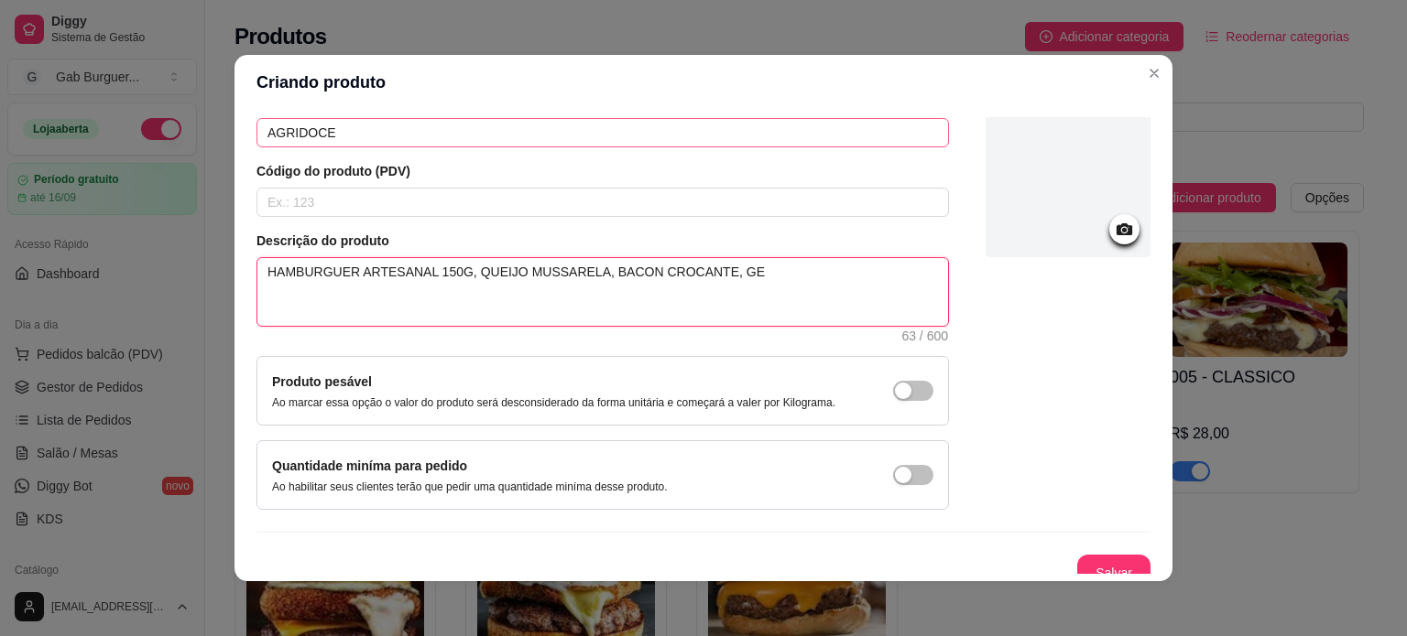
type textarea "HAMBURGUER ARTESANAL 150G, QUEIJO MUSSARELA, BACON CROCANTE, GEL"
type textarea "HAMBURGUER ARTESANAL 150G, QUEIJO MUSSARELA, BACON CROCANTE, GELE"
type textarea "HAMBURGUER ARTESANAL 150G, QUEIJO MUSSARELA, BACON CROCANTE, GELEI"
type textarea "HAMBURGUER ARTESANAL 150G, QUEIJO MUSSARELA, BACON CROCANTE, GELEIA"
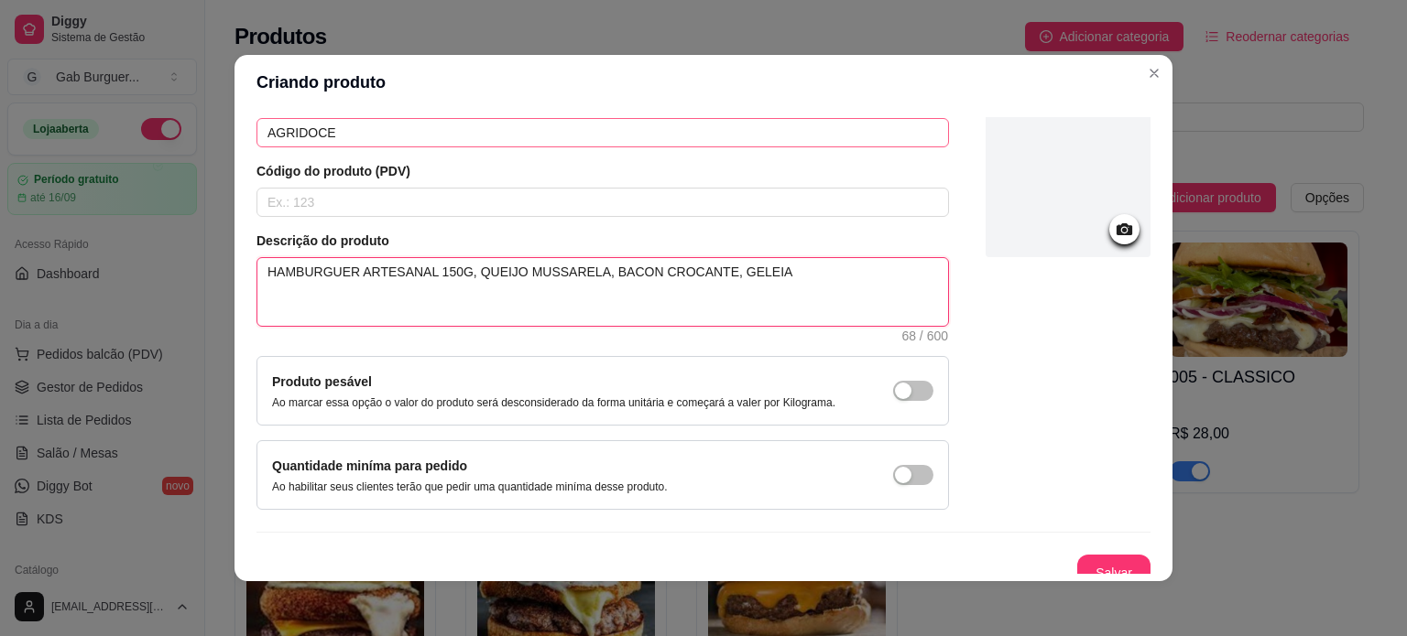
type textarea "HAMBURGUER ARTESANAL 150G, QUEIJO MUSSARELA, BACON CROCANTE, GELEIA A"
type textarea "HAMBURGUER ARTESANAL 150G, QUEIJO MUSSARELA, BACON CROCANTE, GELEIA AG"
type textarea "HAMBURGUER ARTESANAL 150G, QUEIJO MUSSARELA, BACON CROCANTE, GELEIA AGR"
type textarea "HAMBURGUER ARTESANAL 150G, QUEIJO MUSSARELA, BACON CROCANTE, GELEIA AGRI"
type textarea "HAMBURGUER ARTESANAL 150G, QUEIJO MUSSARELA, BACON CROCANTE, GELEIA AGRID"
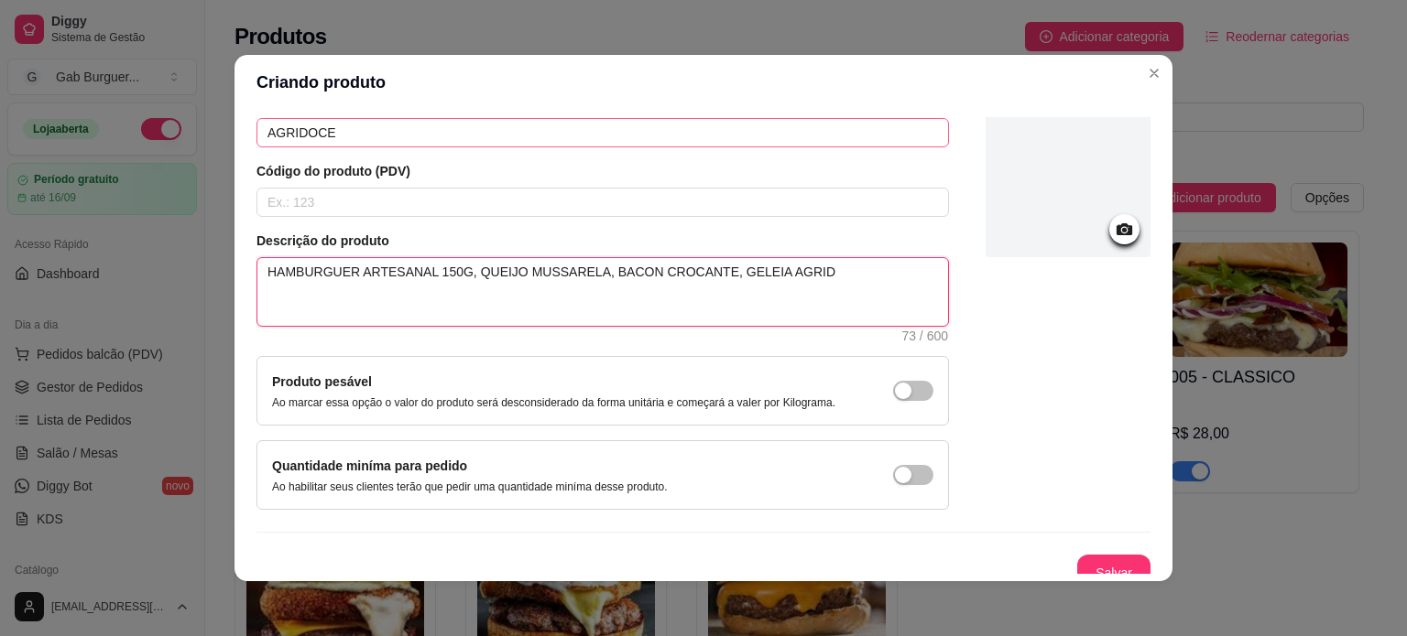
type textarea "HAMBURGUER ARTESANAL 150G, QUEIJO MUSSARELA, BACON CROCANTE, GELEIA AGRIDO"
type textarea "HAMBURGUER ARTESANAL 150G, QUEIJO MUSSARELA, BACON CROCANTE, GELEIA AGRIDOC"
type textarea "HAMBURGUER ARTESANAL 150G, QUEIJO MUSSARELA, BACON CROCANTE, GELEIA AGRIDOCE"
type textarea "HAMBURGUER ARTESANAL 150G, QUEIJO MUSSARELA, BACON CROCANTE, GELEIA AGRIDOCE D"
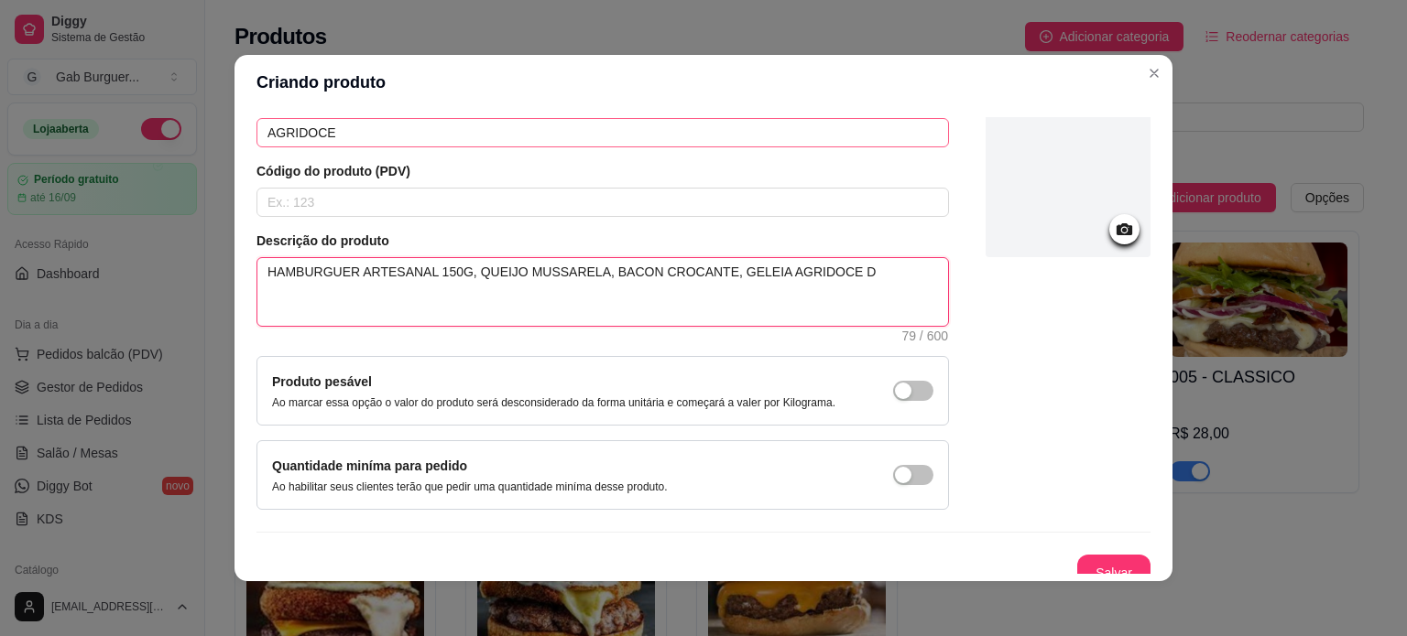
type textarea "HAMBURGUER ARTESANAL 150G, QUEIJO MUSSARELA, BACON CROCANTE, GELEIA AGRIDOCE DE"
type textarea "HAMBURGUER ARTESANAL 150G, QUEIJO MUSSARELA, BACON CROCANTE, GELEIA AGRIDOCE DE…"
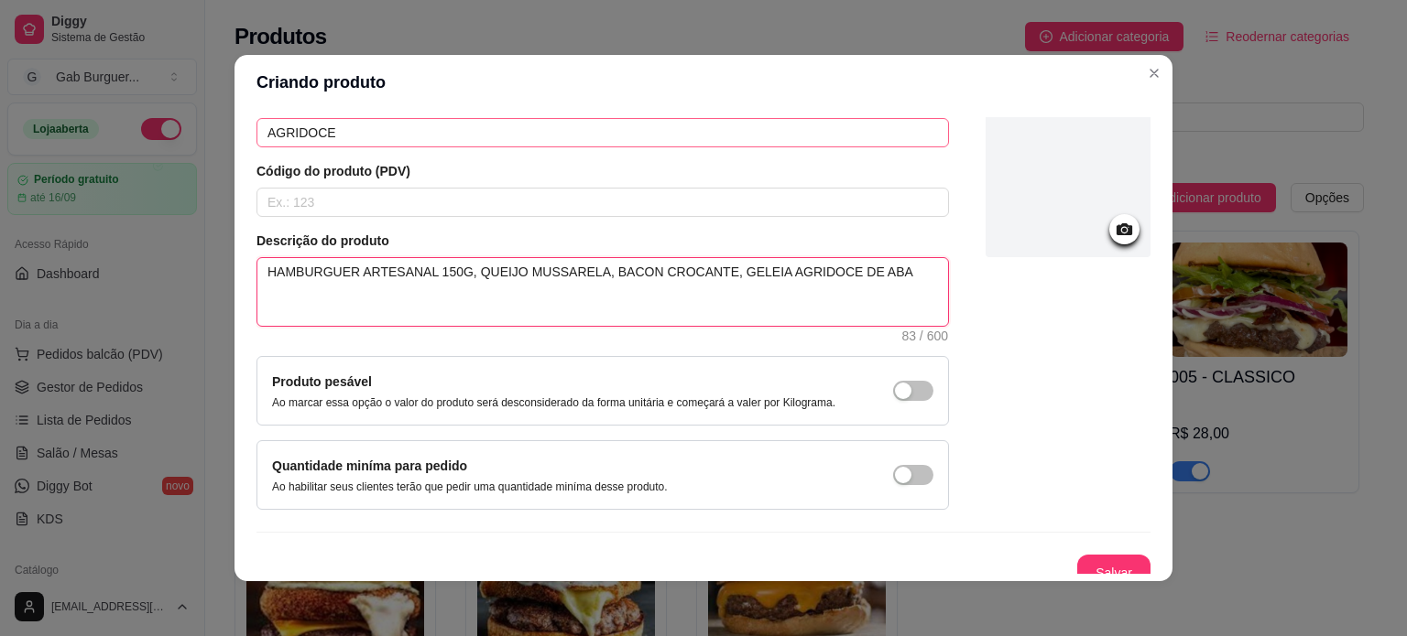
type textarea "HAMBURGUER ARTESANAL 150G, QUEIJO MUSSARELA, BACON CROCANTE, GELEIA AGRIDOCE DE…"
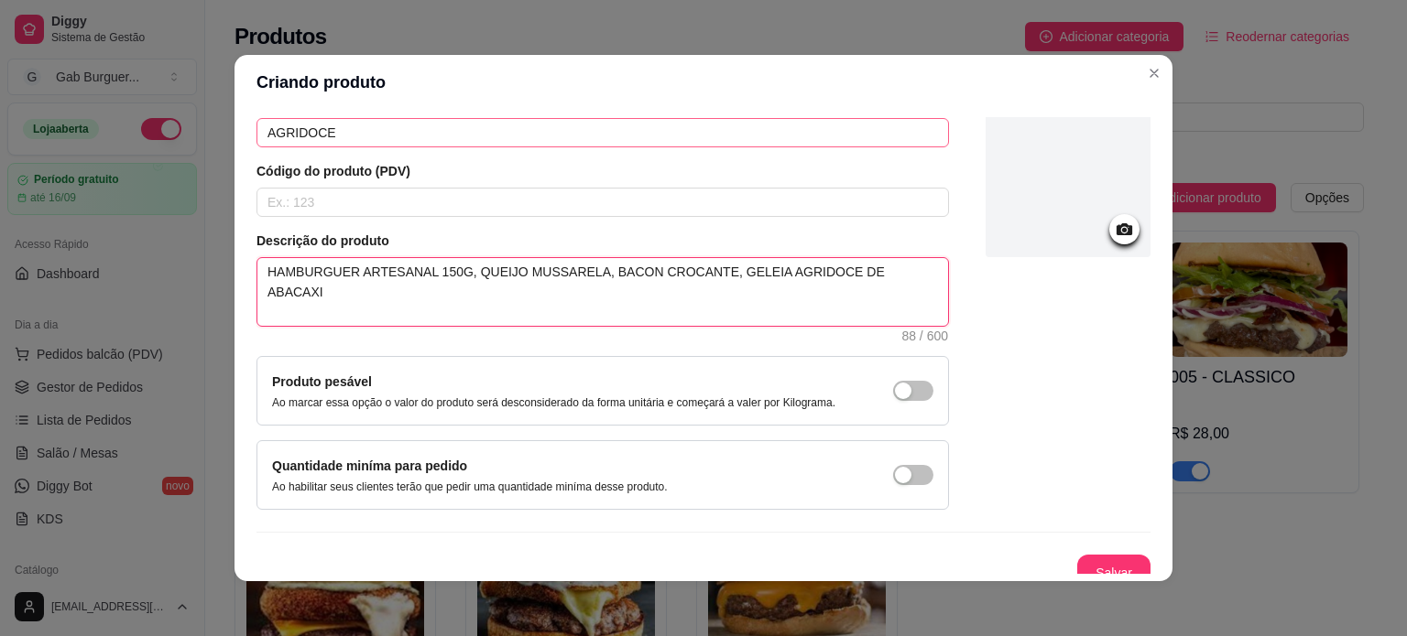
type textarea "HAMBURGUER ARTESANAL 150G, QUEIJO MUSSARELA, BACON CROCANTE, GELEIA AGRIDOCE DE…"
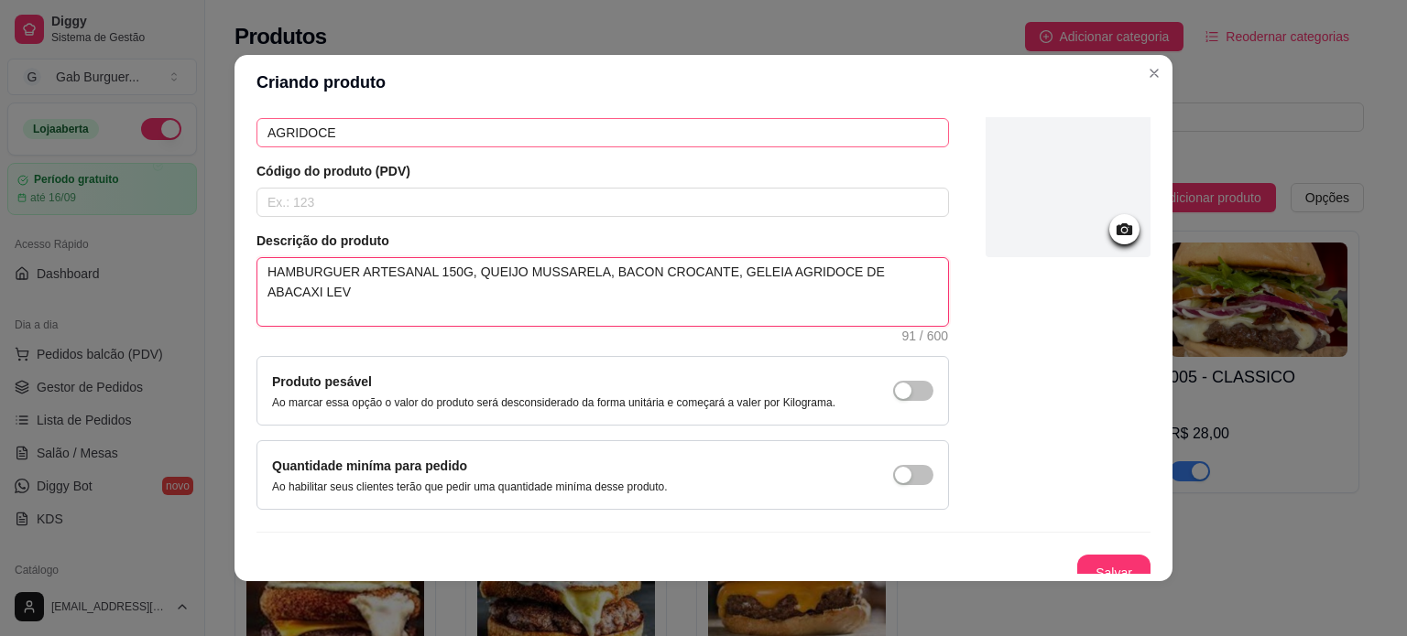
type textarea "HAMBURGUER ARTESANAL 150G, QUEIJO MUSSARELA, BACON CROCANTE, GELEIA AGRIDOCE DE…"
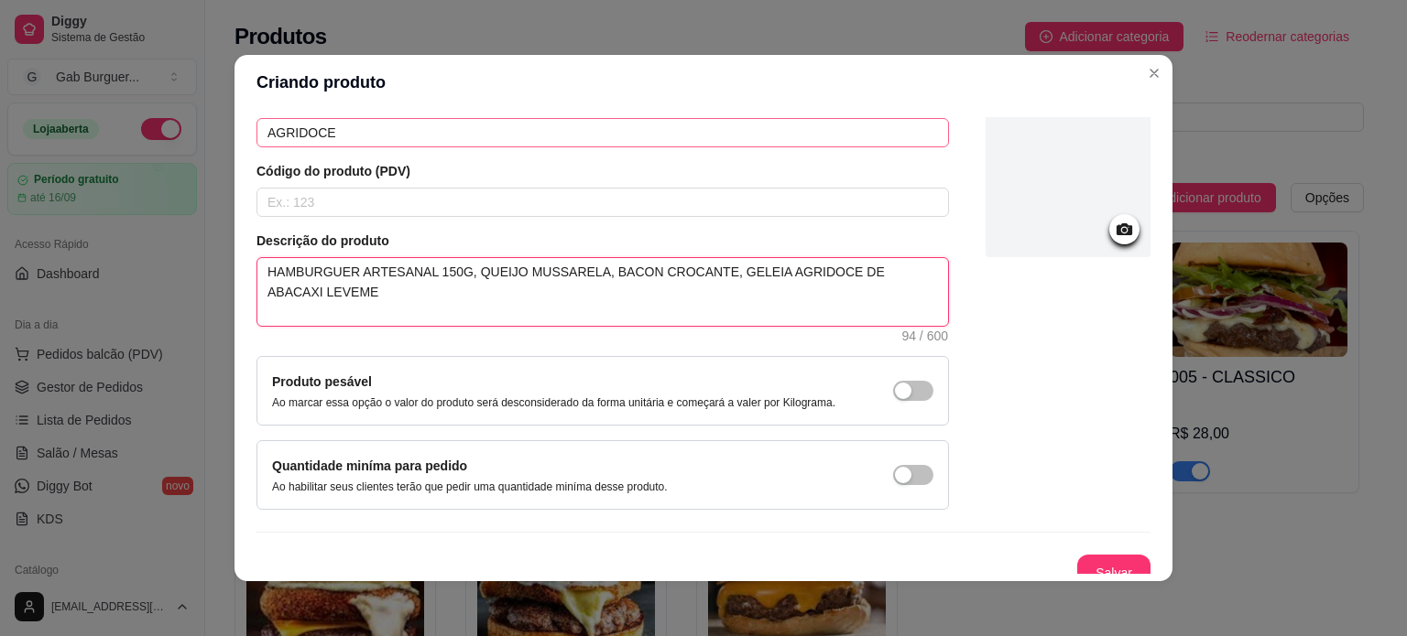
type textarea "HAMBURGUER ARTESANAL 150G, QUEIJO MUSSARELA, BACON CROCANTE, GELEIA AGRIDOCE DE…"
click at [283, 288] on textarea "HAMBURGUER ARTESANAL 150G, QUEIJO MUSSARELA, BACON CROCANTE, GELEIA AGRIDOCE DE…" at bounding box center [602, 292] width 690 height 68
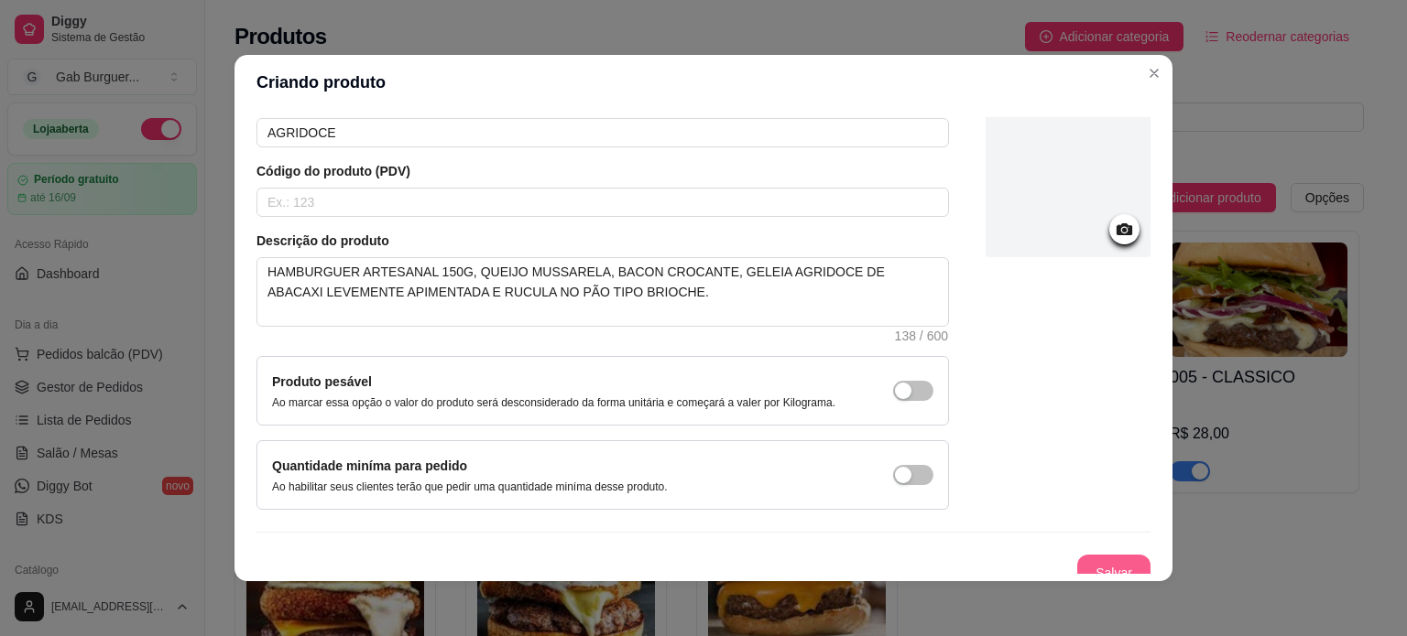
click at [1092, 560] on button "Salvar" at bounding box center [1113, 573] width 73 height 37
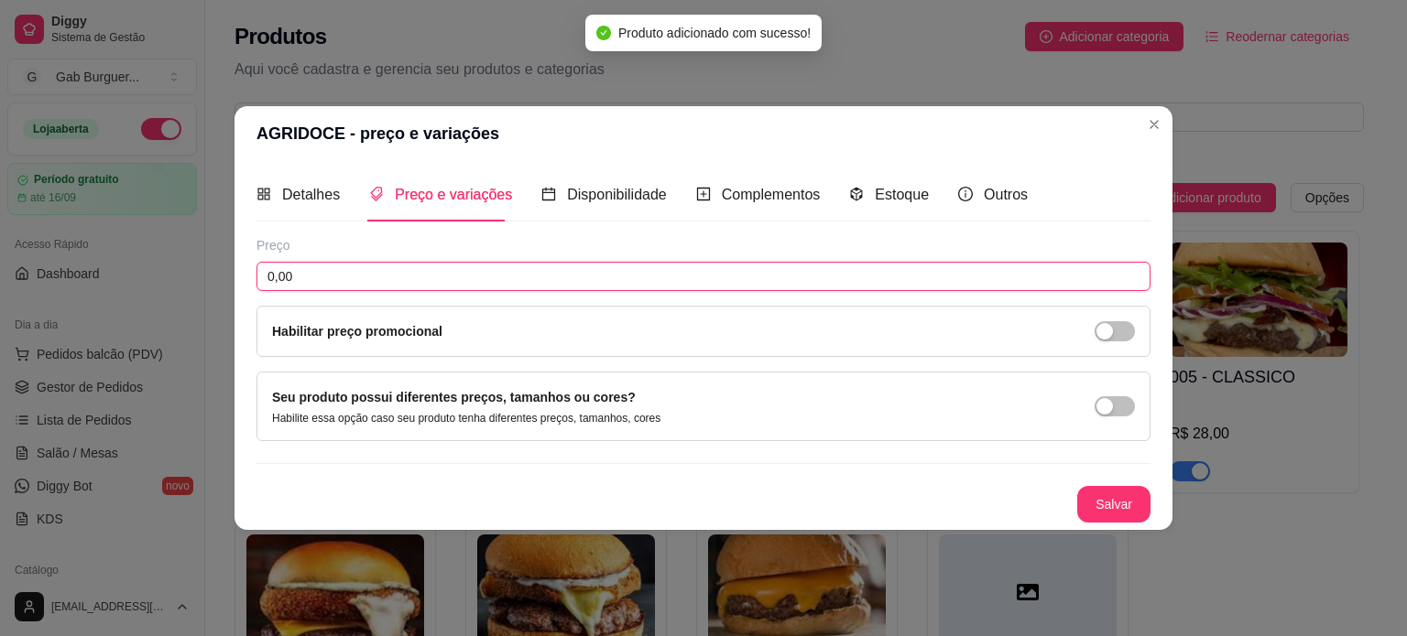
click at [375, 271] on input "0,00" at bounding box center [703, 276] width 894 height 29
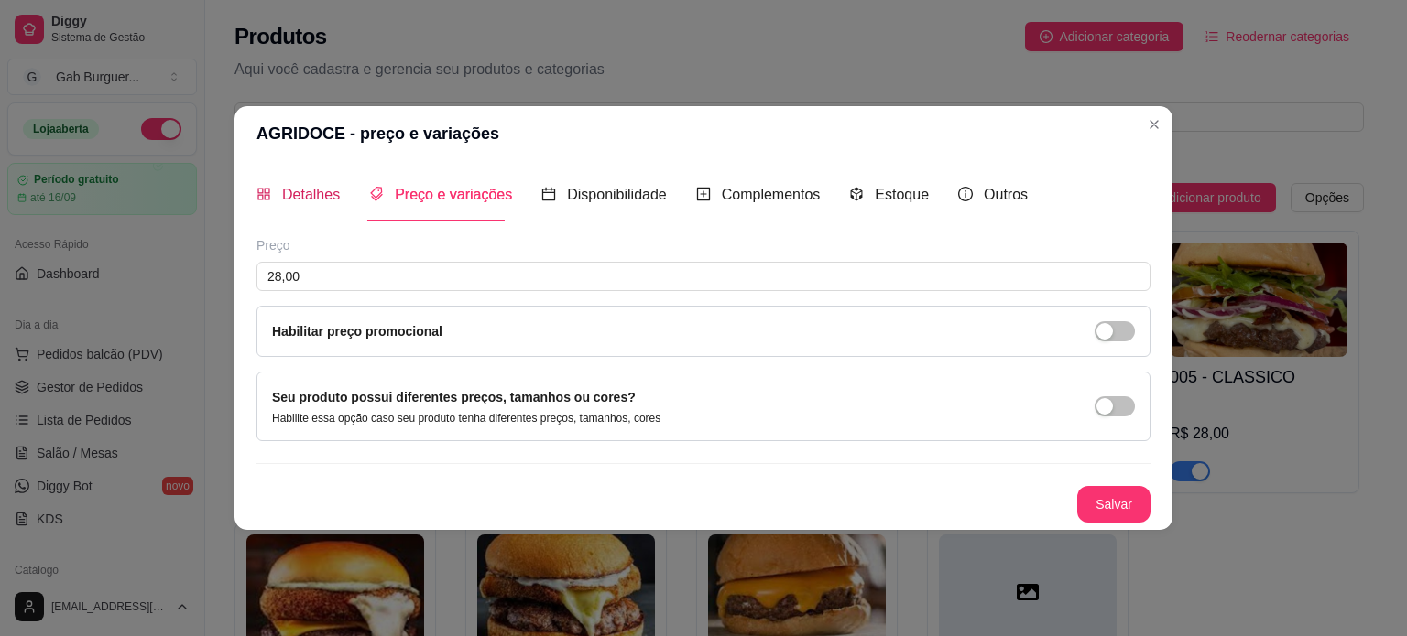
click at [280, 201] on div "Detalhes" at bounding box center [297, 194] width 83 height 23
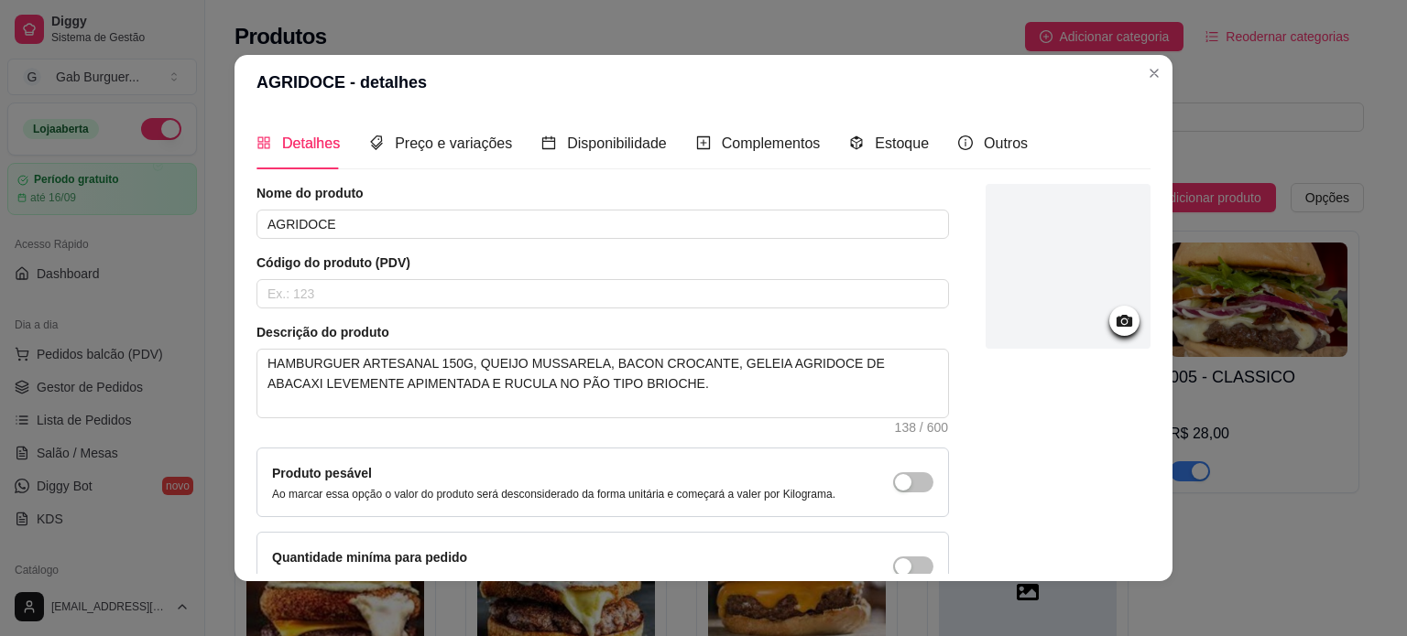
click at [1114, 329] on icon at bounding box center [1124, 320] width 21 height 21
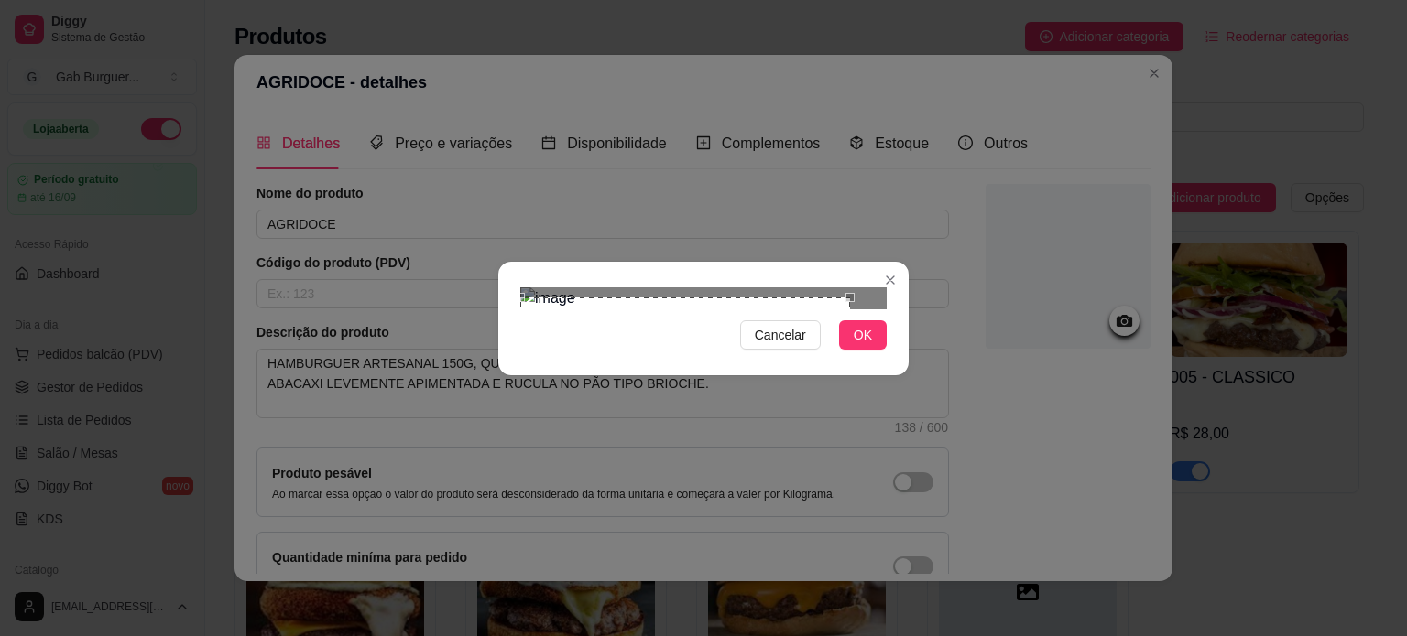
click at [630, 328] on div "Use the arrow keys to move the crop selection area" at bounding box center [685, 391] width 330 height 186
click at [657, 310] on div at bounding box center [703, 299] width 366 height 22
click at [503, 280] on div "Cancelar OK" at bounding box center [703, 318] width 410 height 77
click at [733, 310] on div at bounding box center [703, 299] width 366 height 22
click at [609, 325] on div "Use the arrow keys to move the crop selection area" at bounding box center [623, 390] width 195 height 195
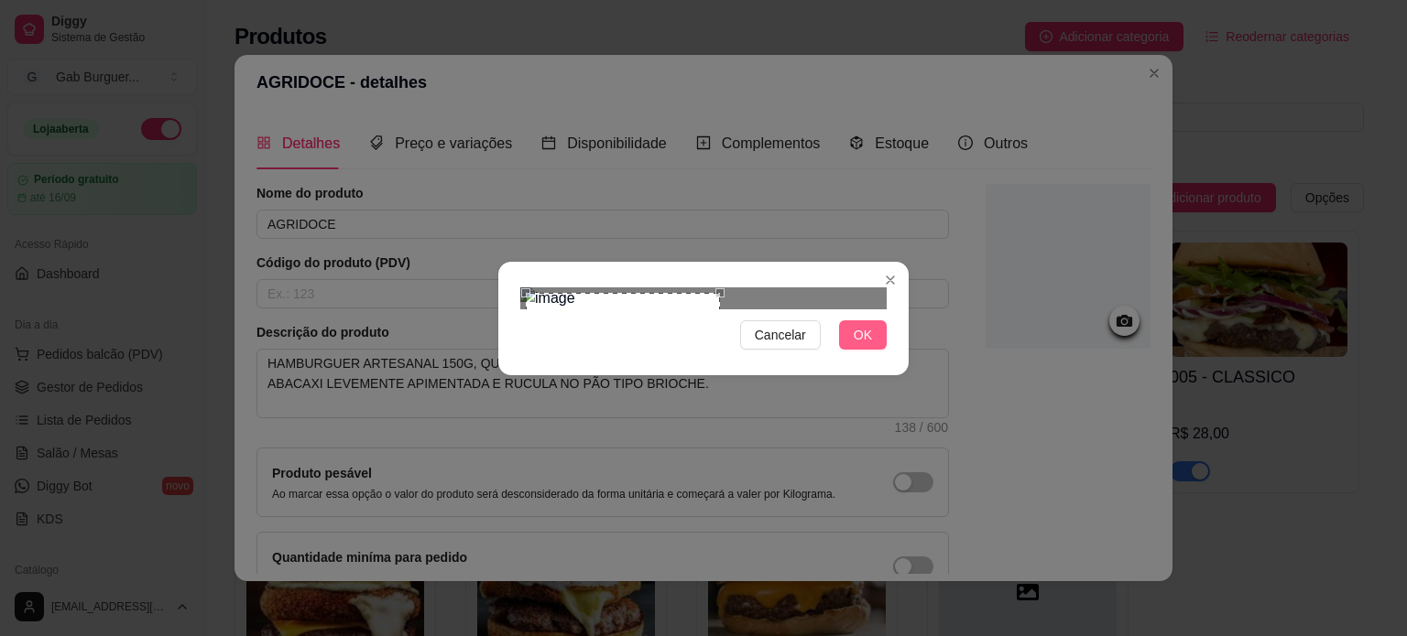
click at [869, 345] on span "OK" at bounding box center [862, 335] width 18 height 20
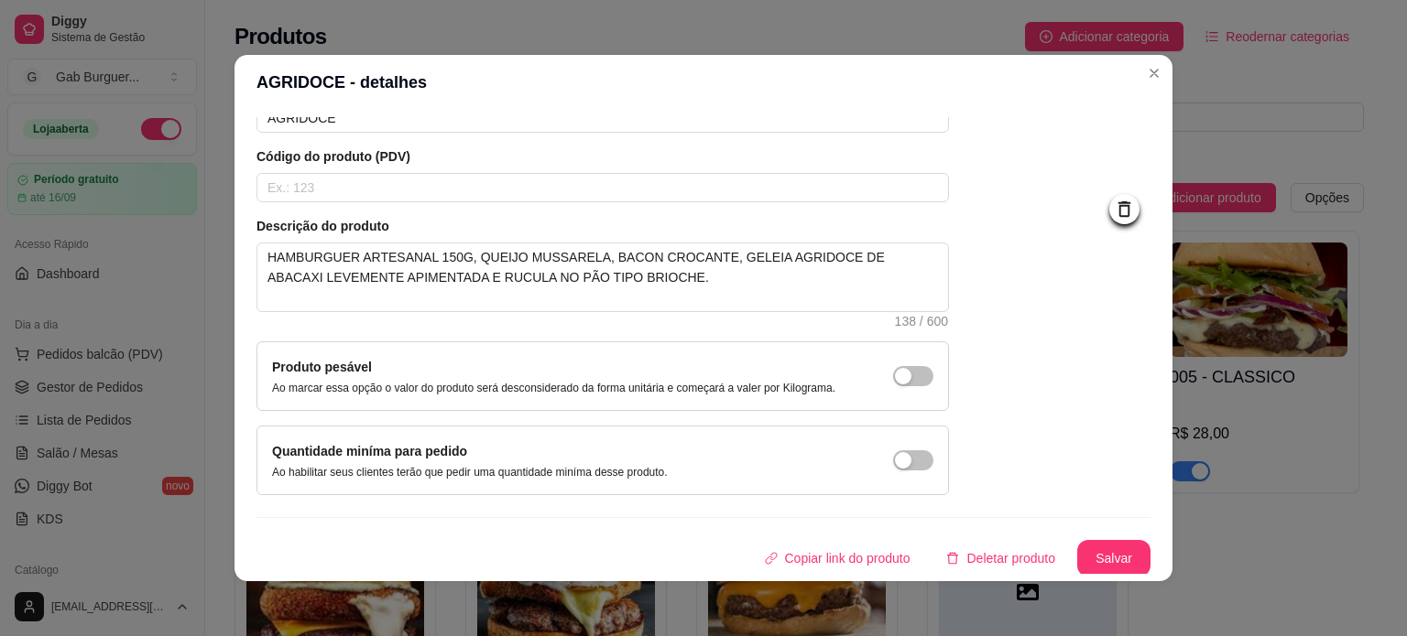
scroll to position [106, 0]
click at [1080, 556] on button "Salvar" at bounding box center [1113, 558] width 73 height 37
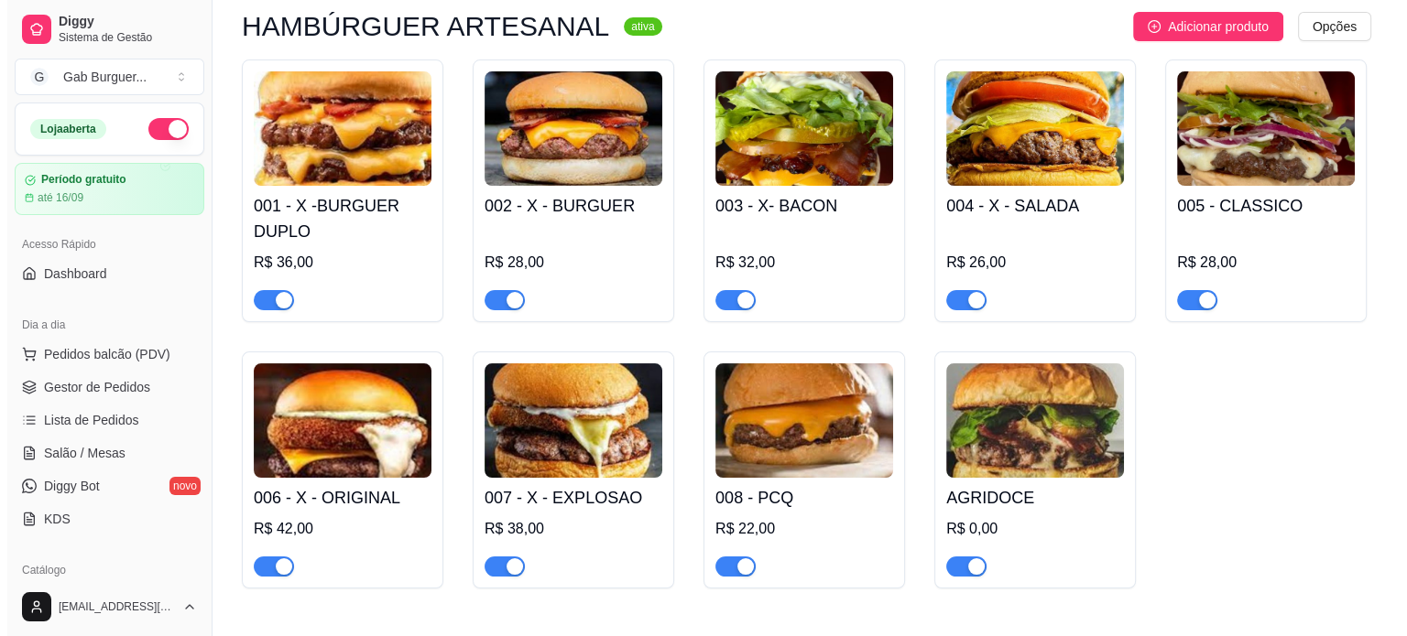
scroll to position [183, 0]
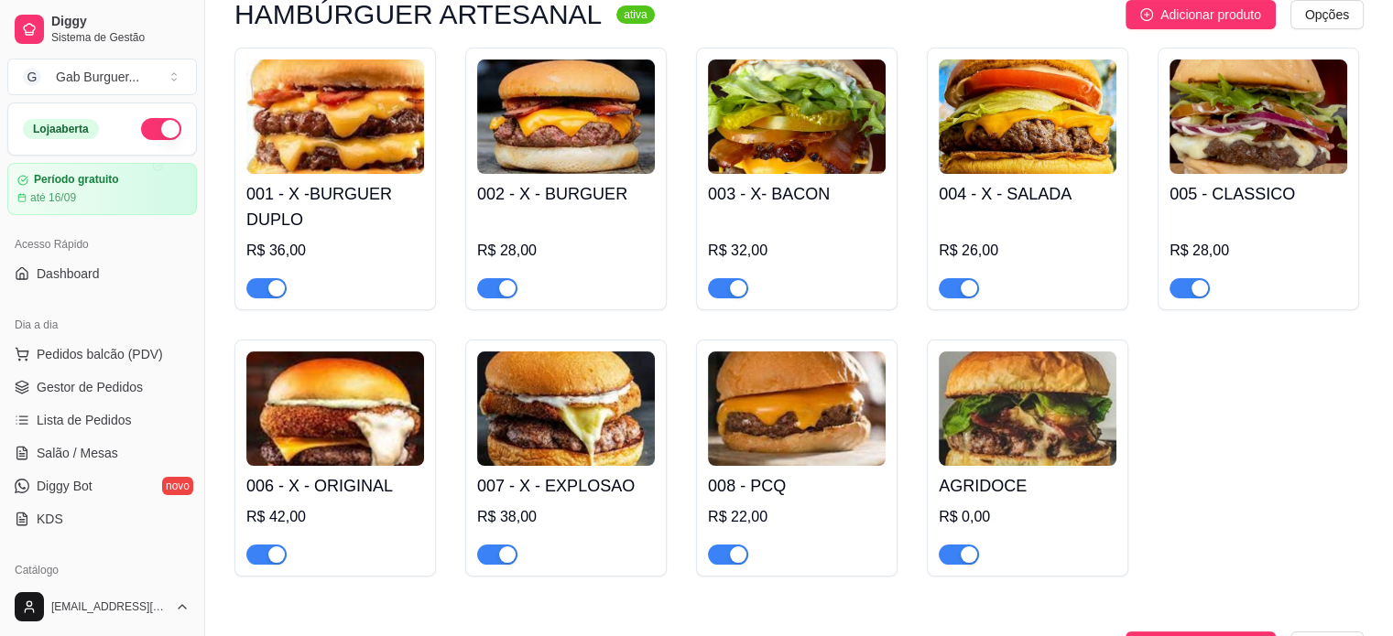
click at [994, 484] on h4 "AGRIDOCE" at bounding box center [1028, 486] width 178 height 26
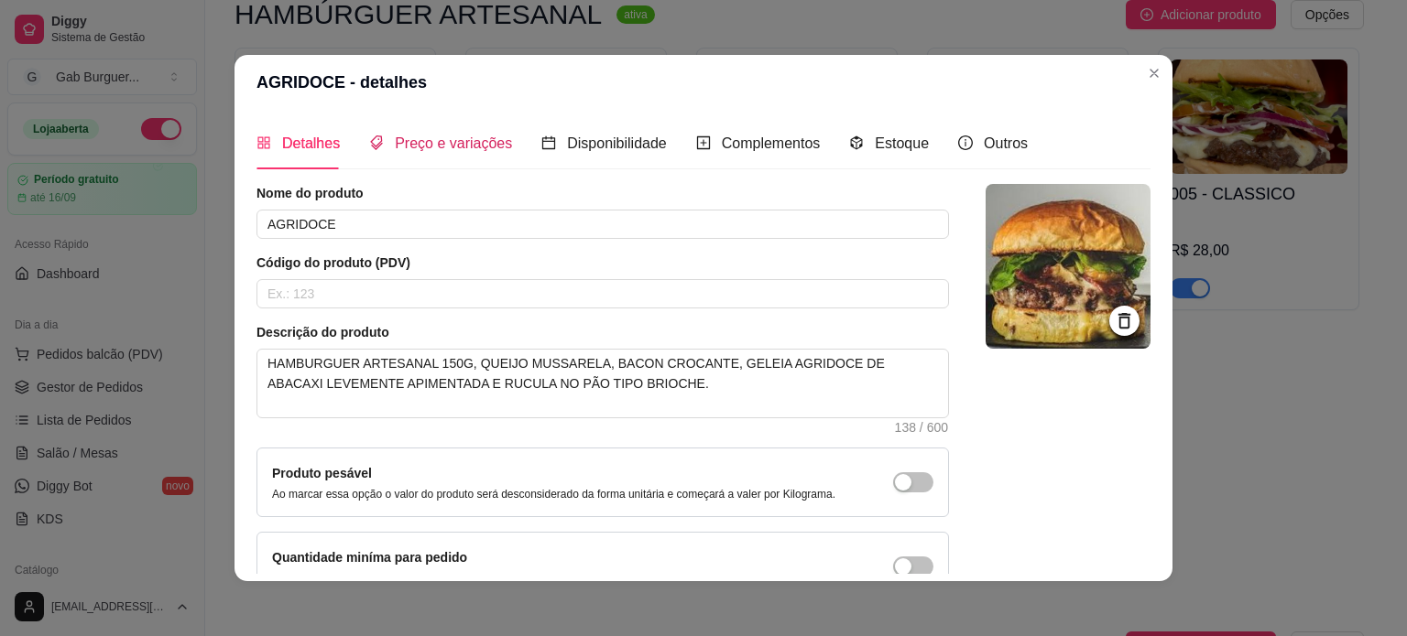
click at [421, 151] on span "Preço e variações" at bounding box center [453, 144] width 117 height 16
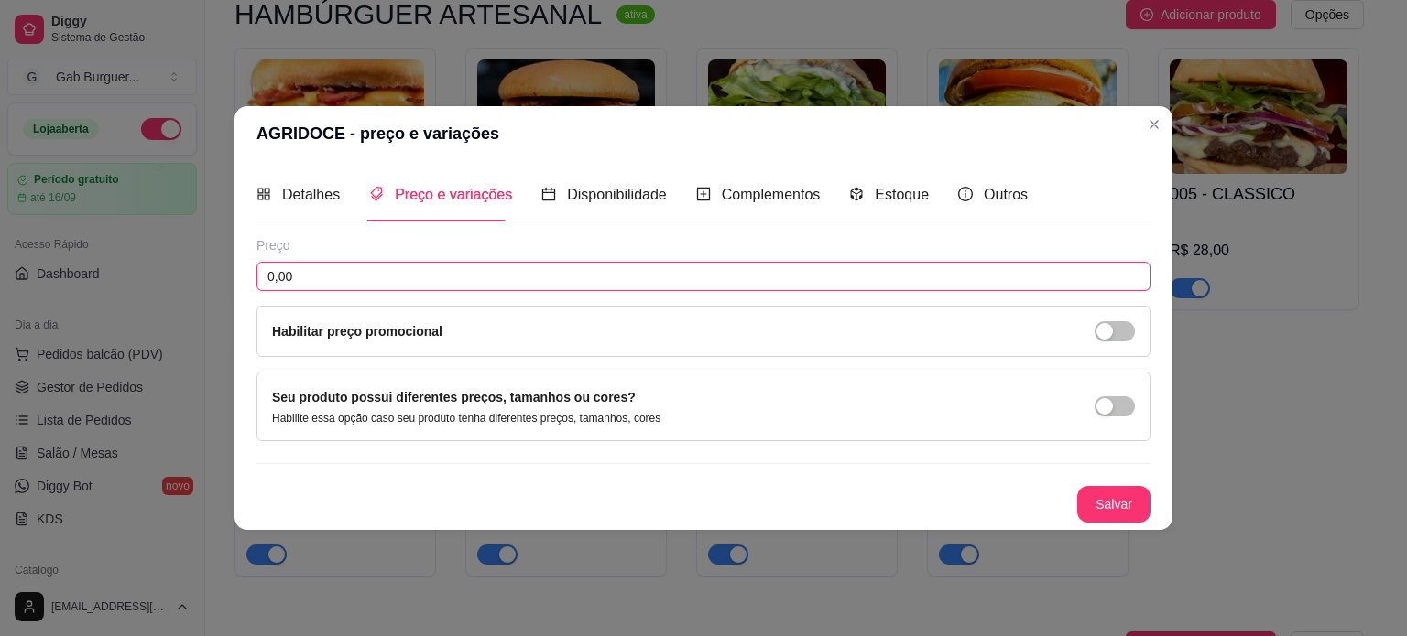
click at [370, 274] on input "0,00" at bounding box center [703, 276] width 894 height 29
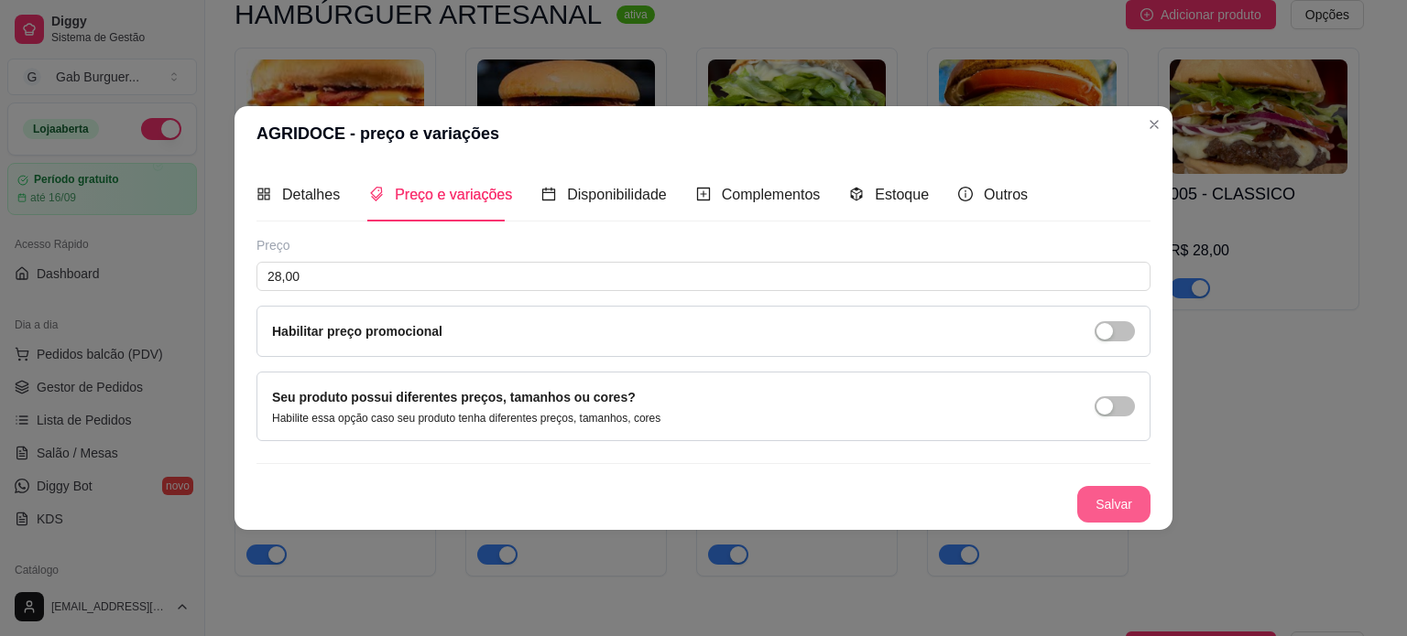
click at [1110, 508] on button "Salvar" at bounding box center [1113, 504] width 73 height 37
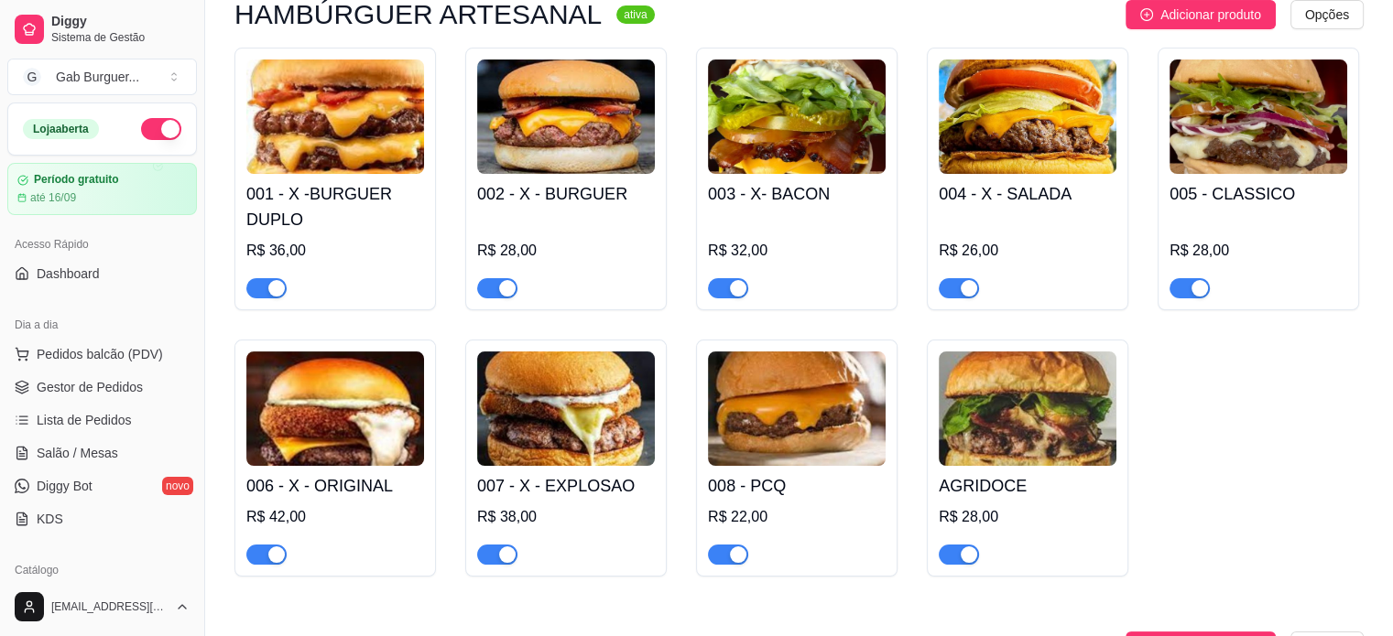
click at [538, 420] on img at bounding box center [566, 409] width 178 height 114
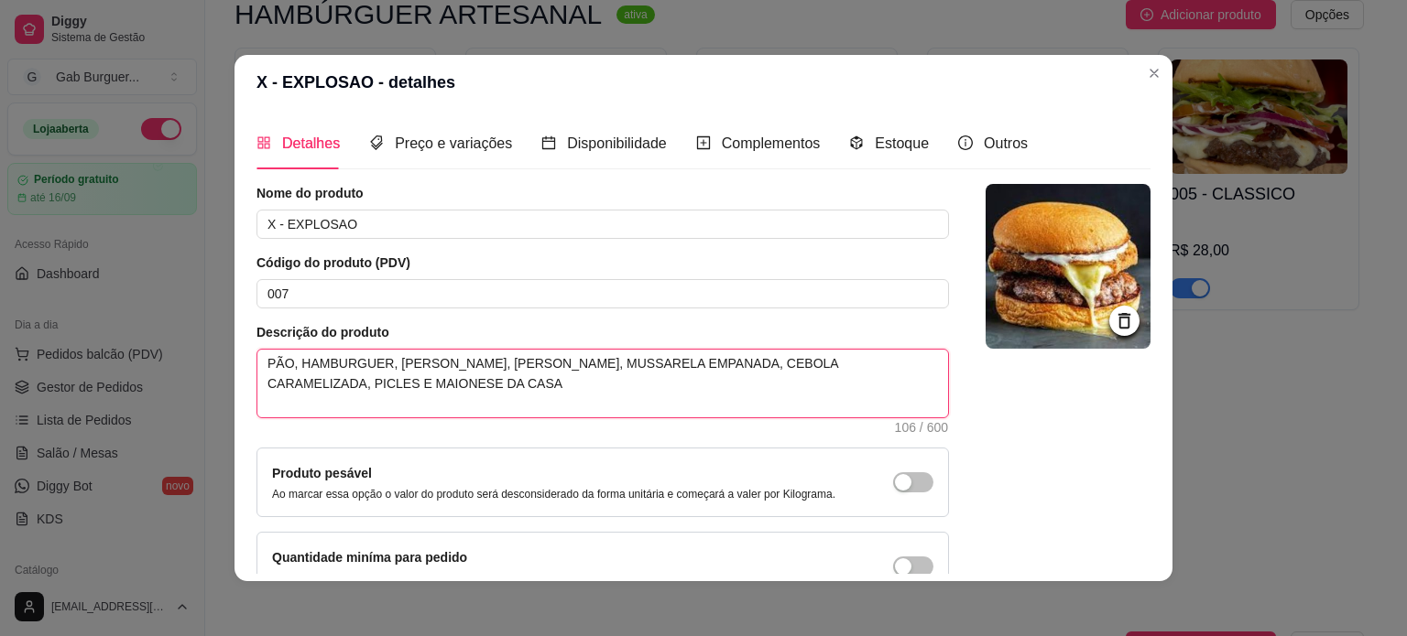
click at [289, 363] on textarea "PÃO, HAMBURGUER, QUEIJO CHEDDAR, BACON, MUSSARELA EMPANADA, CEBOLA CARAMELIZADA…" at bounding box center [602, 384] width 690 height 68
click at [341, 364] on textarea "HAMBURGUER, QUEIJO CHEDDAR, BACON, MUSSARELA EMPANADA, CEBOLA CARAMELIZADA, PIC…" at bounding box center [602, 384] width 690 height 68
click at [902, 360] on textarea "HAMBURGUER ARTESANAL 150G, QUEIJO CHEDDAR, BACON, MUSSARELA EMPANADA, CEBOLA CA…" at bounding box center [602, 384] width 690 height 68
click at [608, 362] on textarea "HAMBURGUER ARTESANAL 150G, QUEIJO CHEDDAR, BACON, MUSSARELA EMPANADA, PICLES E …" at bounding box center [602, 384] width 690 height 68
click at [613, 357] on textarea "HAMBURGUER ARTESANAL 150G, QUEIJO CHEDDAR, BACON, MUSSARELA EMPANADA, PICLES E …" at bounding box center [602, 384] width 690 height 68
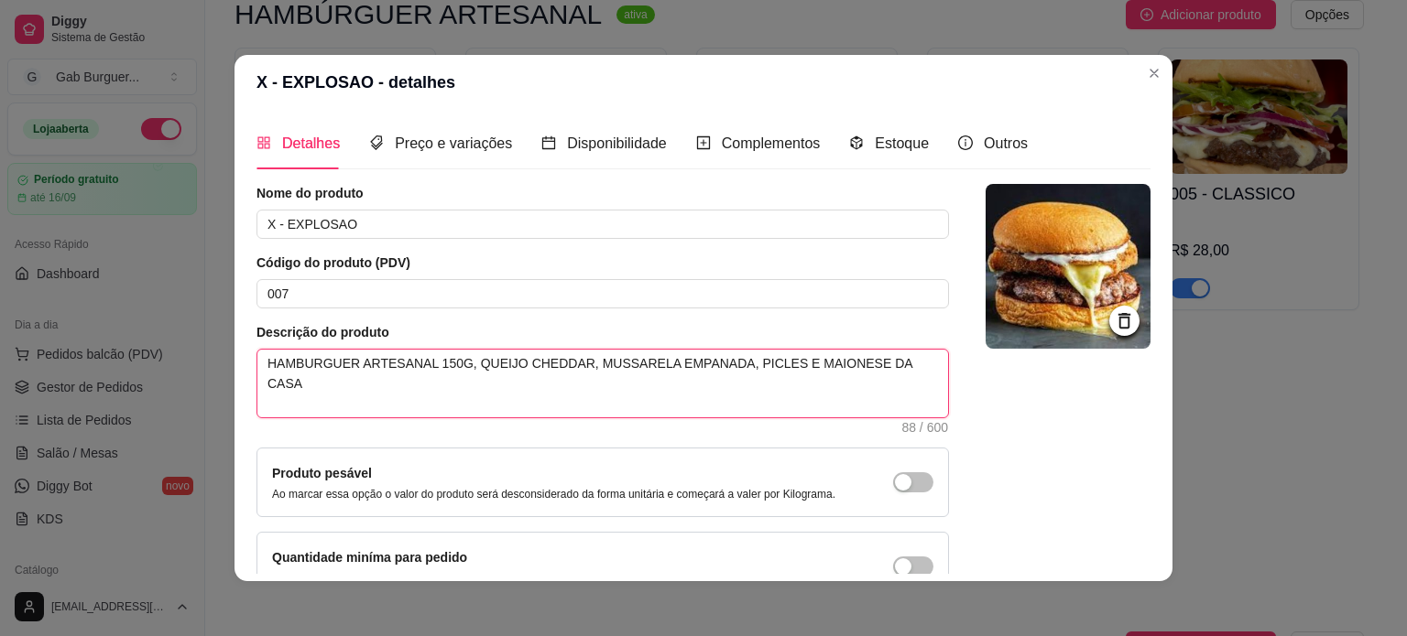
click at [711, 359] on textarea "HAMBURGUER ARTESANAL 150G, QUEIJO CHEDDAR, MUSSARELA EMPANADA, PICLES E MAIONES…" at bounding box center [602, 384] width 690 height 68
click at [418, 391] on textarea "HAMBURGUER ARTESANAL 150G, QUEIJO CHEDDAR, MUSSARELA EMPANADA, BACON CROCANTE, …" at bounding box center [602, 384] width 690 height 68
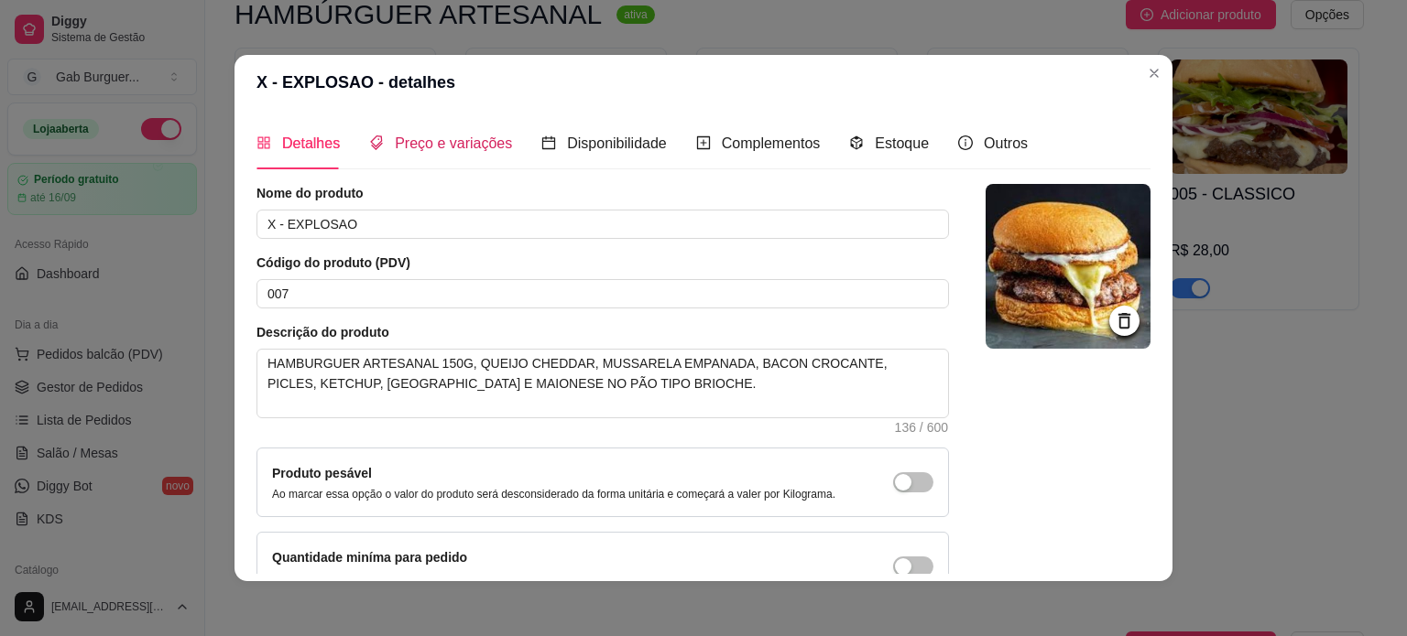
click at [427, 151] on span "Preço e variações" at bounding box center [453, 144] width 117 height 16
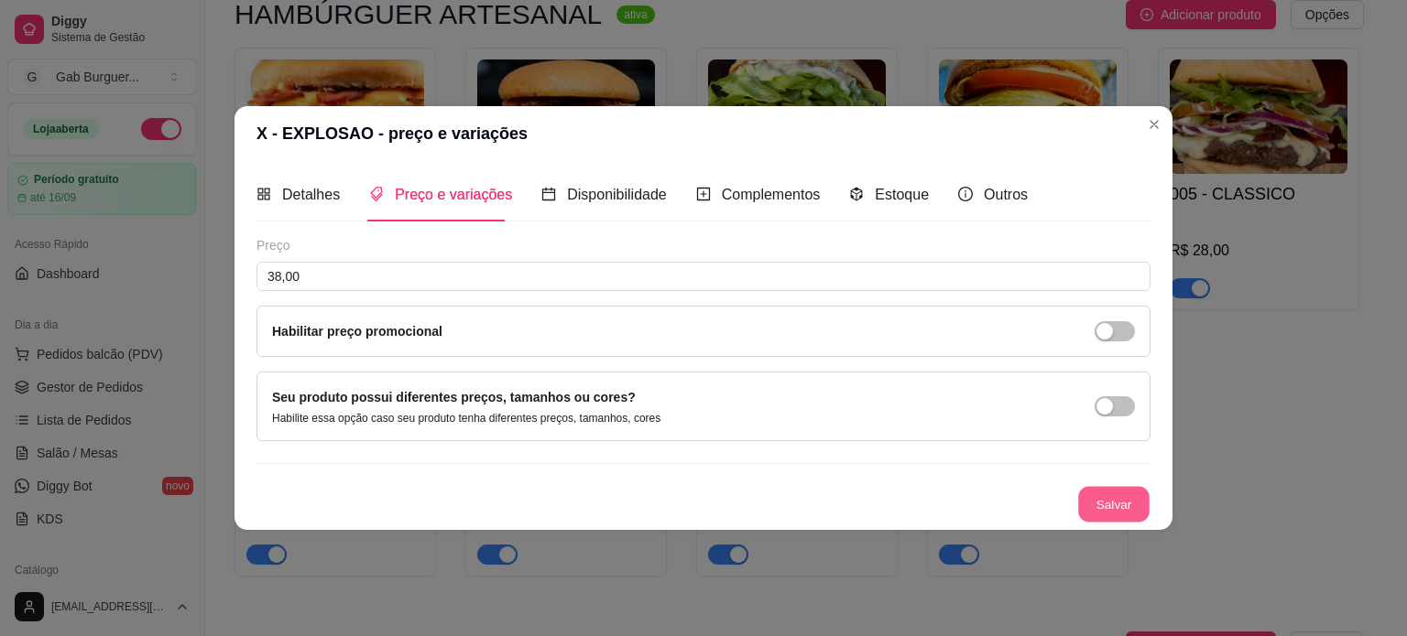
click at [1092, 514] on button "Salvar" at bounding box center [1113, 504] width 71 height 36
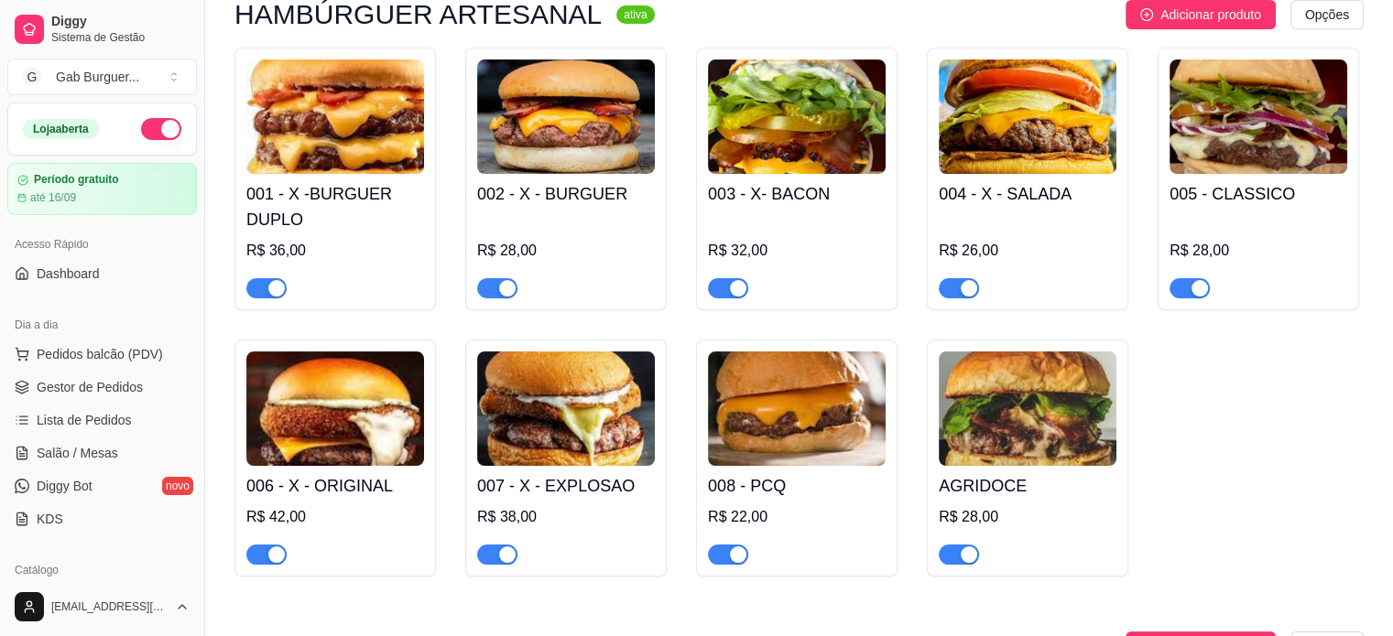
click at [852, 433] on img at bounding box center [797, 409] width 178 height 114
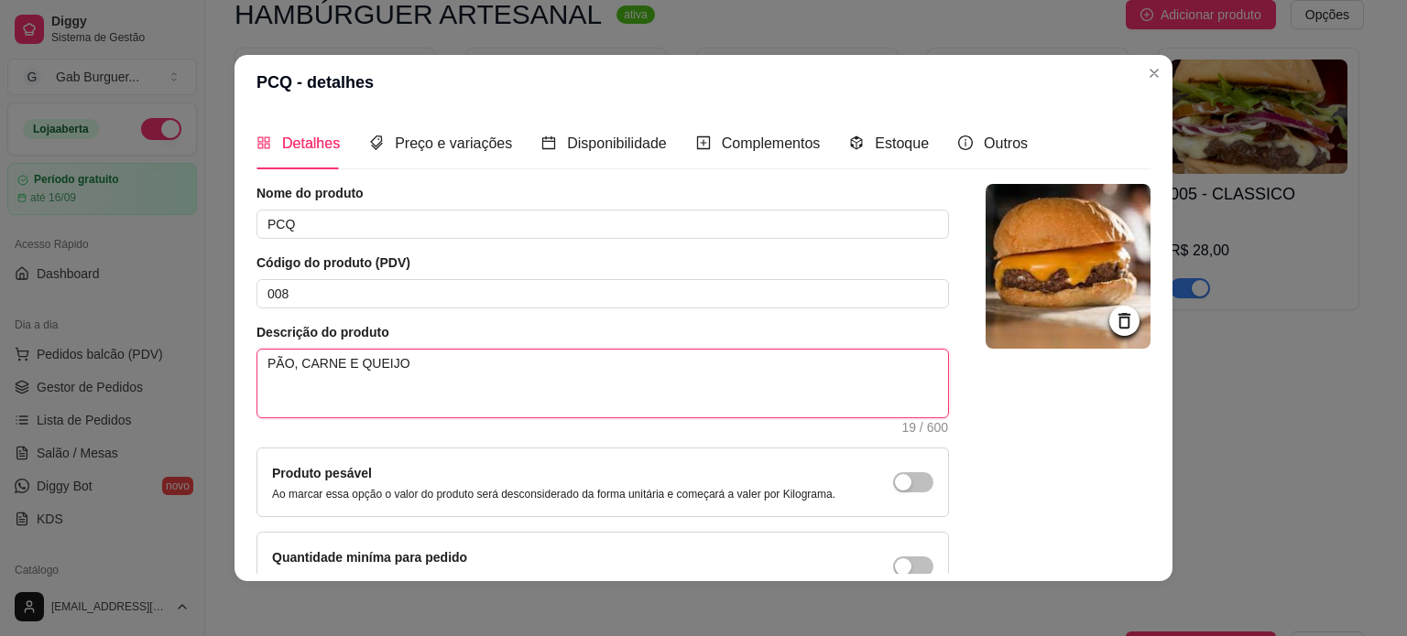
click at [330, 362] on textarea "PÃO, CARNE E QUEIJO" at bounding box center [602, 384] width 690 height 68
click at [454, 356] on textarea "HAMBURGUER ARTESANAL 150G, QUEIJO CHEDDAR E QUEIJO" at bounding box center [602, 384] width 690 height 68
click at [626, 361] on textarea "HAMBURGUER ARTESANAL 150G E QUEIJO CHEDDAR E QUEIJO" at bounding box center [602, 384] width 690 height 68
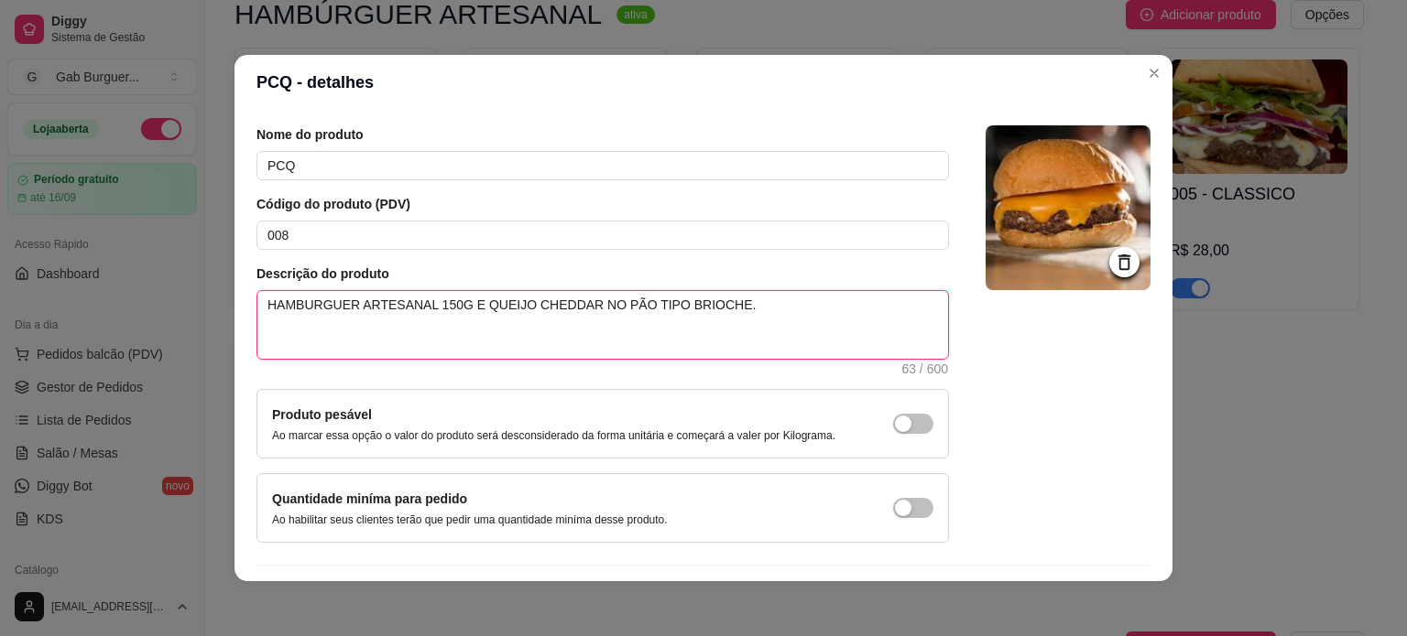
scroll to position [106, 0]
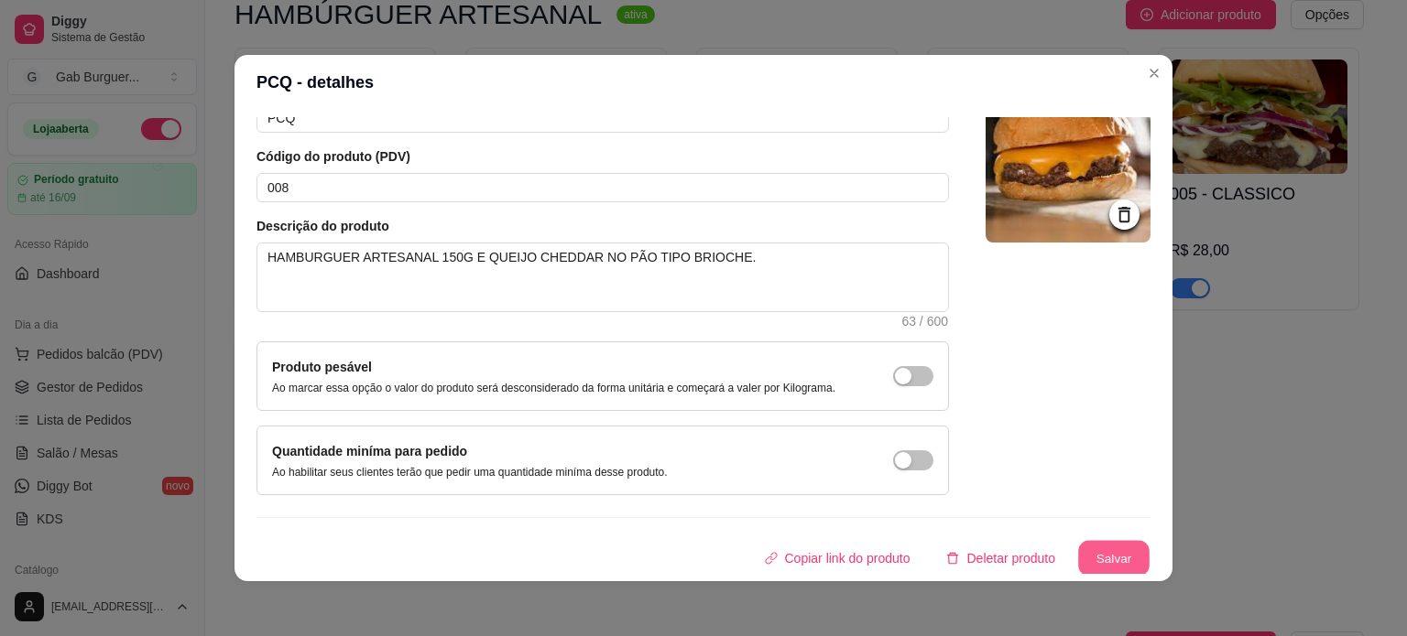
click at [1078, 556] on button "Salvar" at bounding box center [1113, 559] width 71 height 36
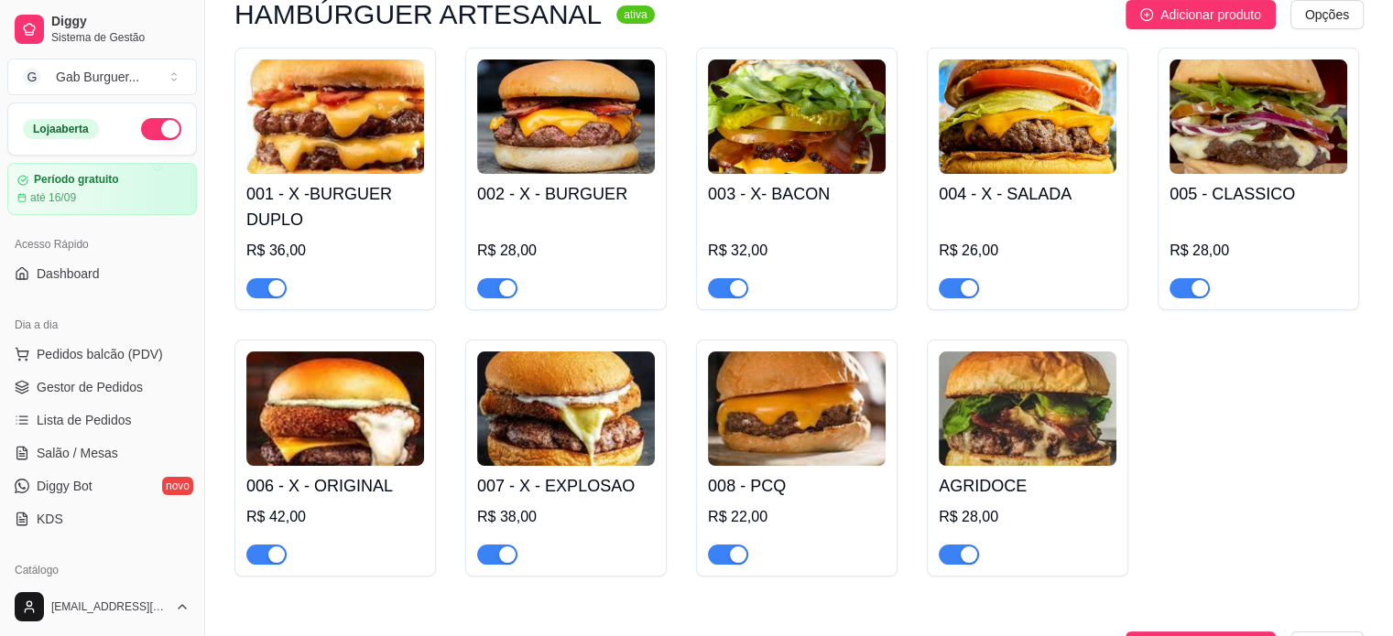
click at [308, 403] on img at bounding box center [335, 409] width 178 height 114
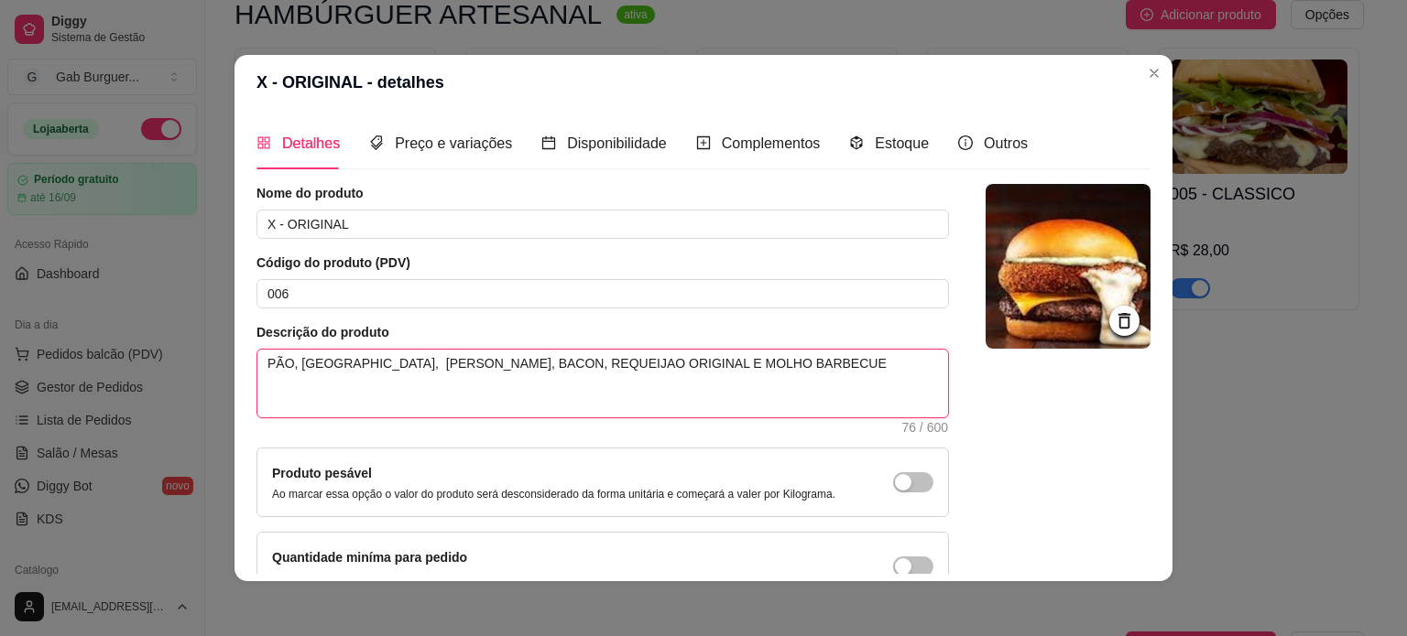
click at [288, 364] on textarea "PÃO, HAMBURGUER, QUEIJO CHEDDAR, BACON, REQUEIJAO ORIGINAL E MOLHO BARBECUE" at bounding box center [602, 384] width 690 height 68
click at [289, 368] on textarea "PÃO, HAMBURGUER, QUEIJO CHEDDAR, BACON, REQUEIJAO ORIGINAL E MOLHO BARBECUE" at bounding box center [602, 384] width 690 height 68
click at [342, 362] on textarea "HAMBURGUER, QUEIJO CHEDDAR, BACON, REQUEIJAO ORIGINAL E MOLHO BARBECUE" at bounding box center [602, 384] width 690 height 68
click at [742, 362] on textarea "HAMBURGUER ARTESANAL 150G, QUEIJO CHEDDAR, BACON, REQUEIJAO ORIGINAL E MOLHO BA…" at bounding box center [602, 384] width 690 height 68
click at [322, 383] on textarea "HAMBURGUER ARTESANAL 150G, QUEIJO CHEDDAR, BACON, REQUEIJAO ORIGINAL EMPANADO E…" at bounding box center [602, 384] width 690 height 68
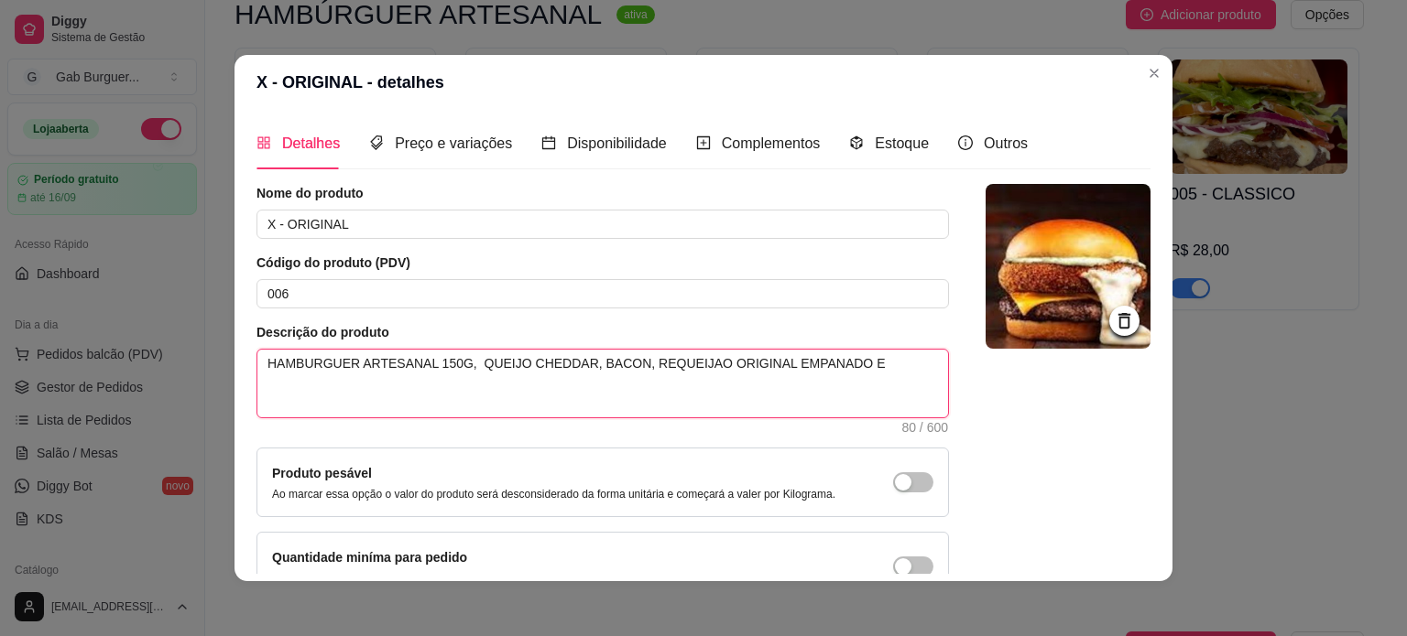
click at [608, 361] on textarea "HAMBURGUER ARTESANAL 150G, QUEIJO CHEDDAR, BACON, REQUEIJAO ORIGINAL EMPANADO E" at bounding box center [602, 384] width 690 height 68
click at [890, 359] on textarea "HAMBURGUER ARTESANAL 150G, QUEIJO CHEDDAR, BACON CROCANTE, REQUEIJAO ORIGINAL E…" at bounding box center [602, 384] width 690 height 68
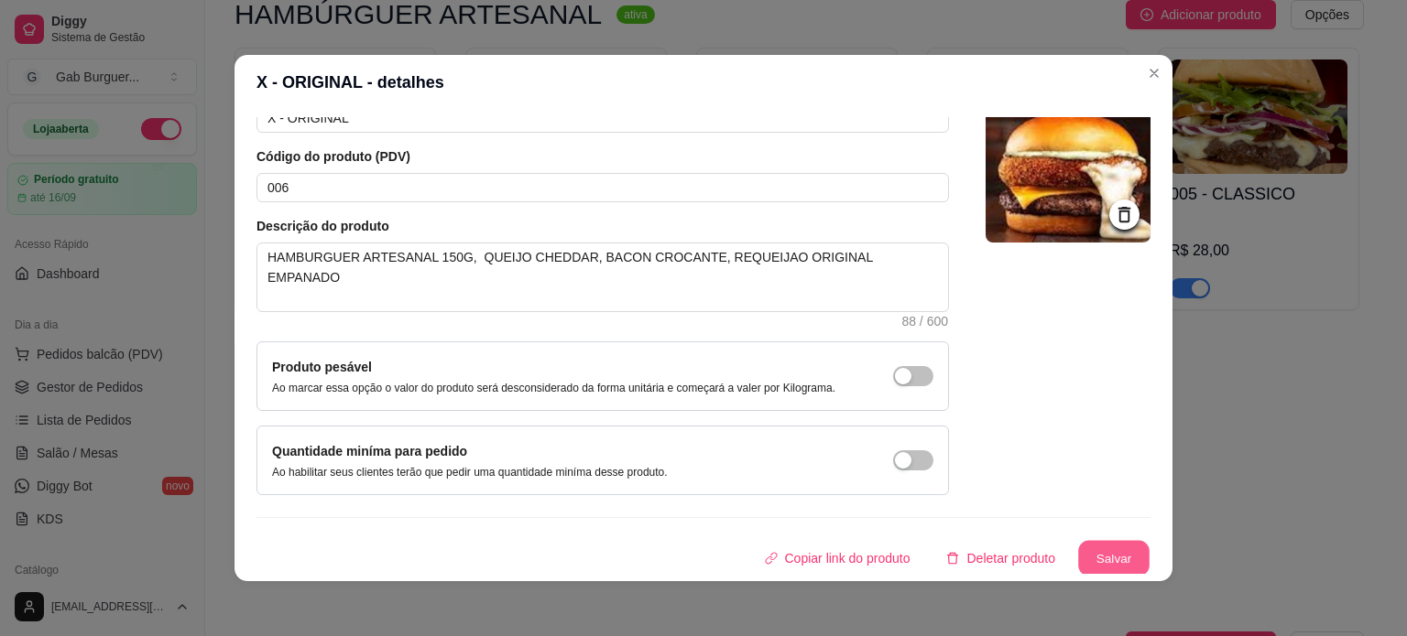
click at [1085, 554] on button "Salvar" at bounding box center [1113, 559] width 71 height 36
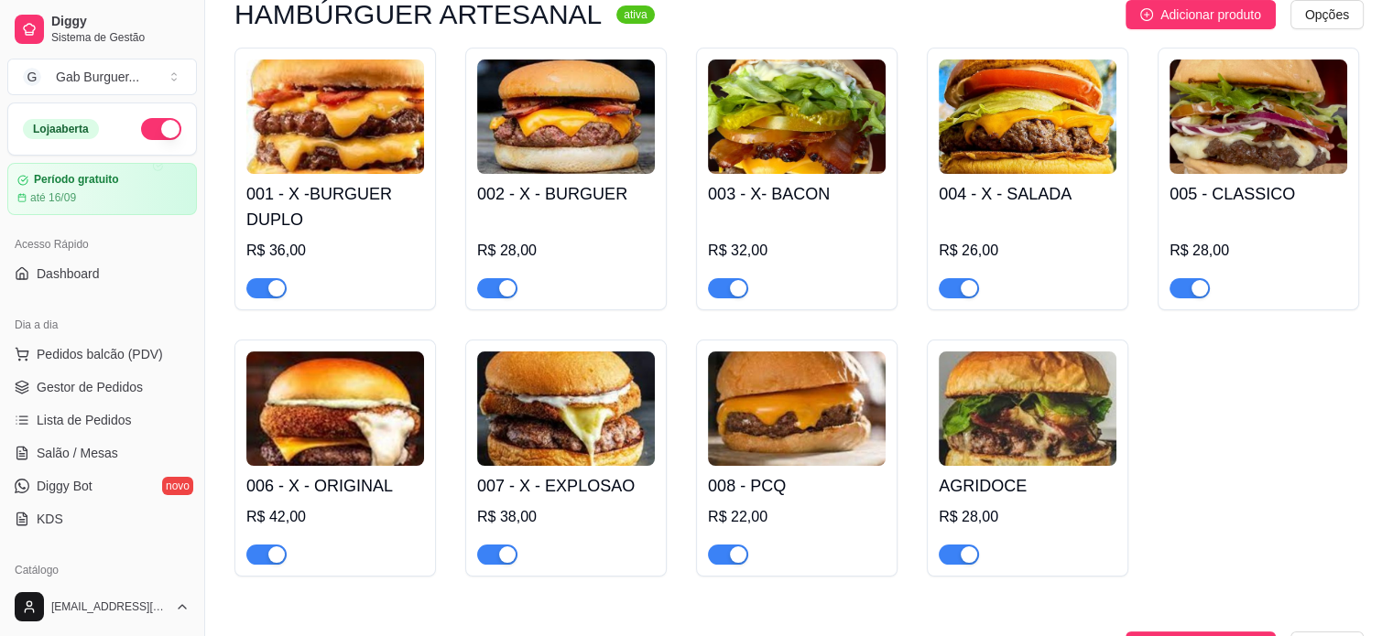
click at [308, 114] on img at bounding box center [335, 117] width 178 height 114
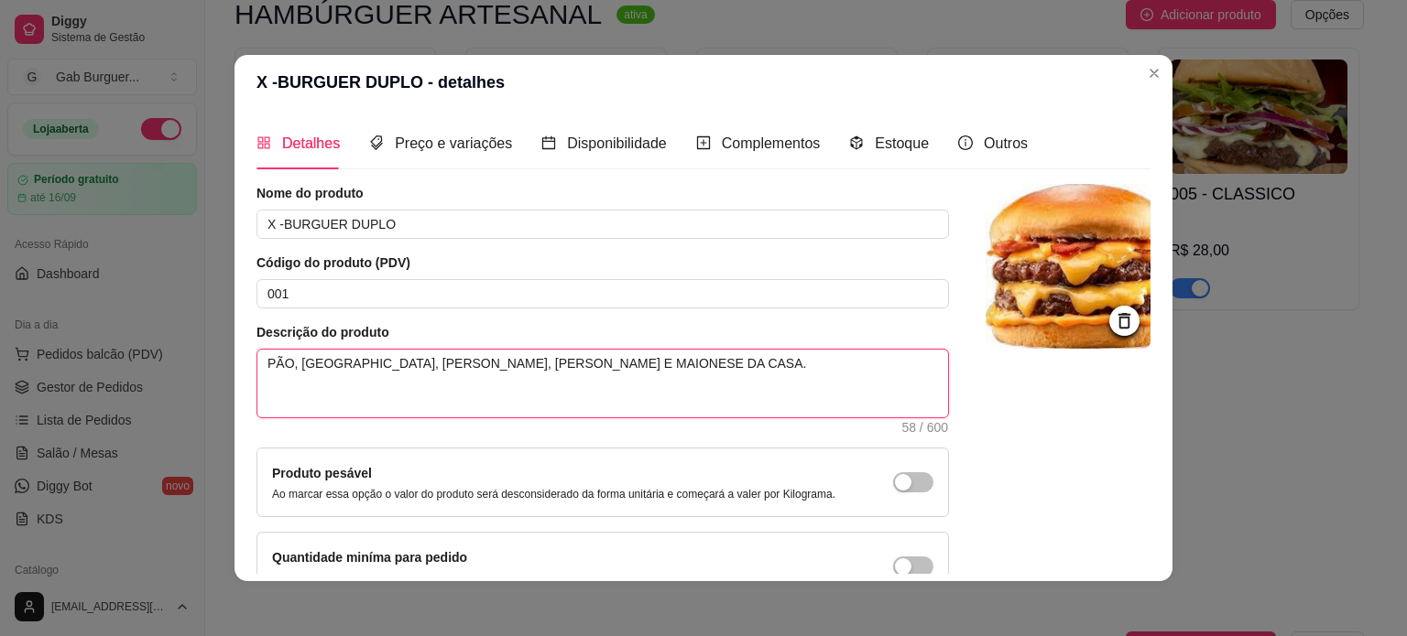
click at [290, 362] on textarea "PÃO, HAMBURGUER, QUEIJO CHEDDAR, BACON E MAIONESE DA CASA." at bounding box center [602, 384] width 690 height 68
click at [343, 363] on textarea "HAMBURGUER, QUEIJO CHEDDAR, BACON E MAIONESE DA CASA." at bounding box center [602, 384] width 690 height 68
click at [341, 362] on textarea "HAMBURGUER, QUEIJO CHEDDAR, BACON E MAIONESE DA CASA." at bounding box center [602, 384] width 690 height 68
click at [735, 360] on textarea "HAMBURGUER ARTESANAL 150G, QUEIJO CHEDDAR, BACON E MAIONESE DA CASA." at bounding box center [602, 384] width 690 height 68
click at [257, 357] on textarea "HAMBURGUER ARTESANAL 150G, QUEIJO CHEDDAR, BACON E." at bounding box center [602, 384] width 690 height 68
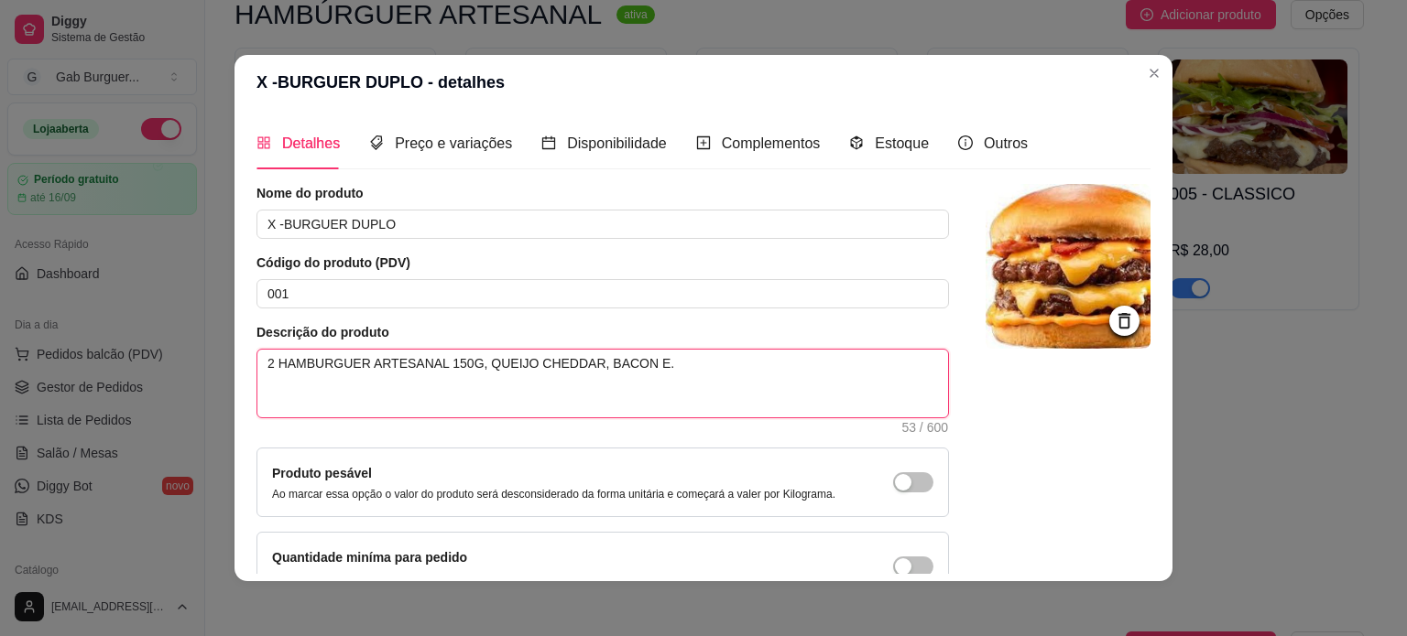
click at [619, 356] on textarea "2 HAMBURGUER ARTESANAL 150G, QUEIJO CHEDDAR, BACON E." at bounding box center [602, 384] width 690 height 68
click at [756, 361] on textarea "2 HAMBURGUER ARTESANAL 150G, QUEIJO CHEDDAR, BACON, KETCHUP, MOSTARDA E." at bounding box center [602, 384] width 690 height 68
click at [352, 361] on textarea "2 HAMBURGUER ARTESANAL 150G, QUEIJO CHEDDAR, BACON, KETCHUP, MOSTARDA E MAIONES…" at bounding box center [602, 384] width 690 height 68
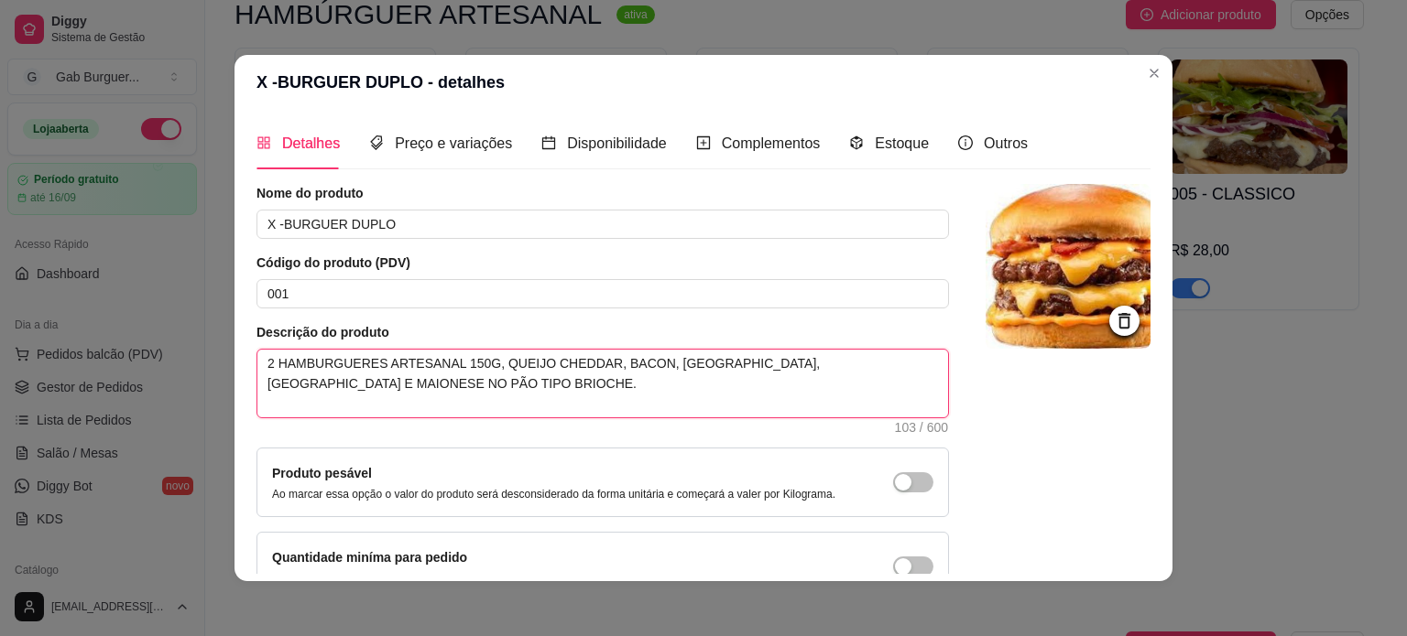
click at [437, 362] on textarea "2 HAMBURGUERES ARTESANAL 150G, QUEIJO CHEDDAR, BACON, KETCHUP, MOSTARDA E MAION…" at bounding box center [602, 384] width 690 height 68
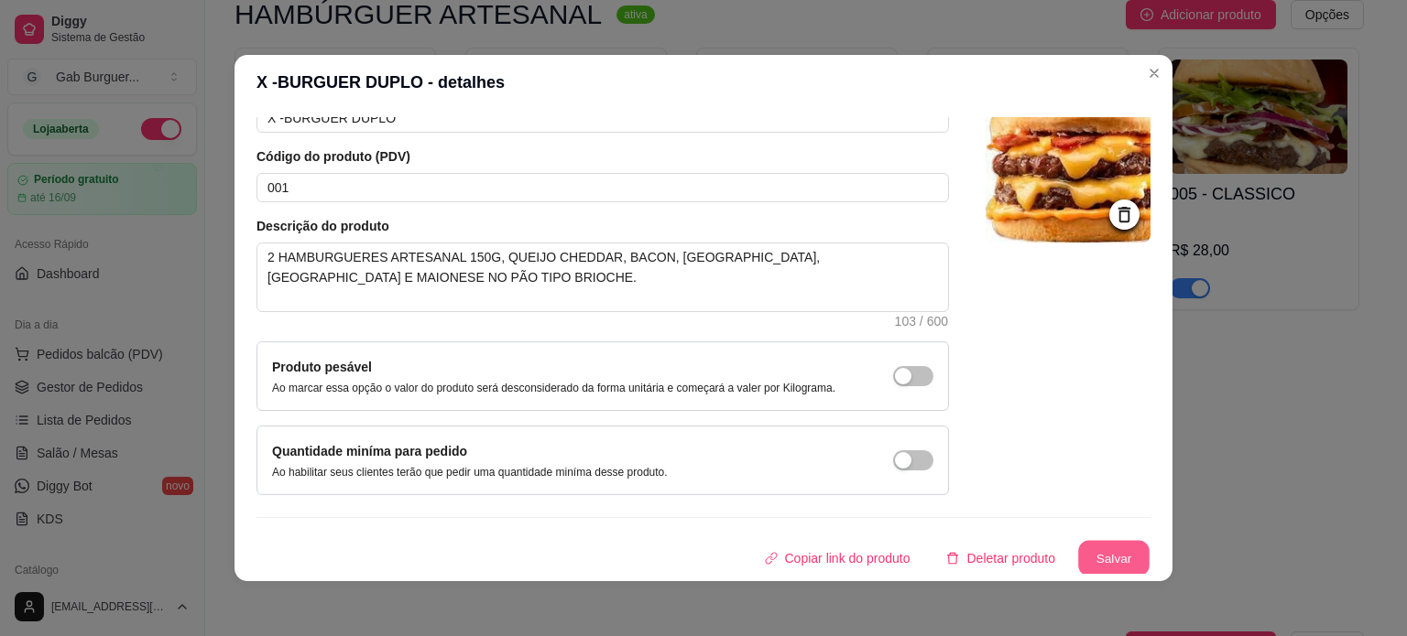
click at [1091, 555] on button "Salvar" at bounding box center [1113, 559] width 71 height 36
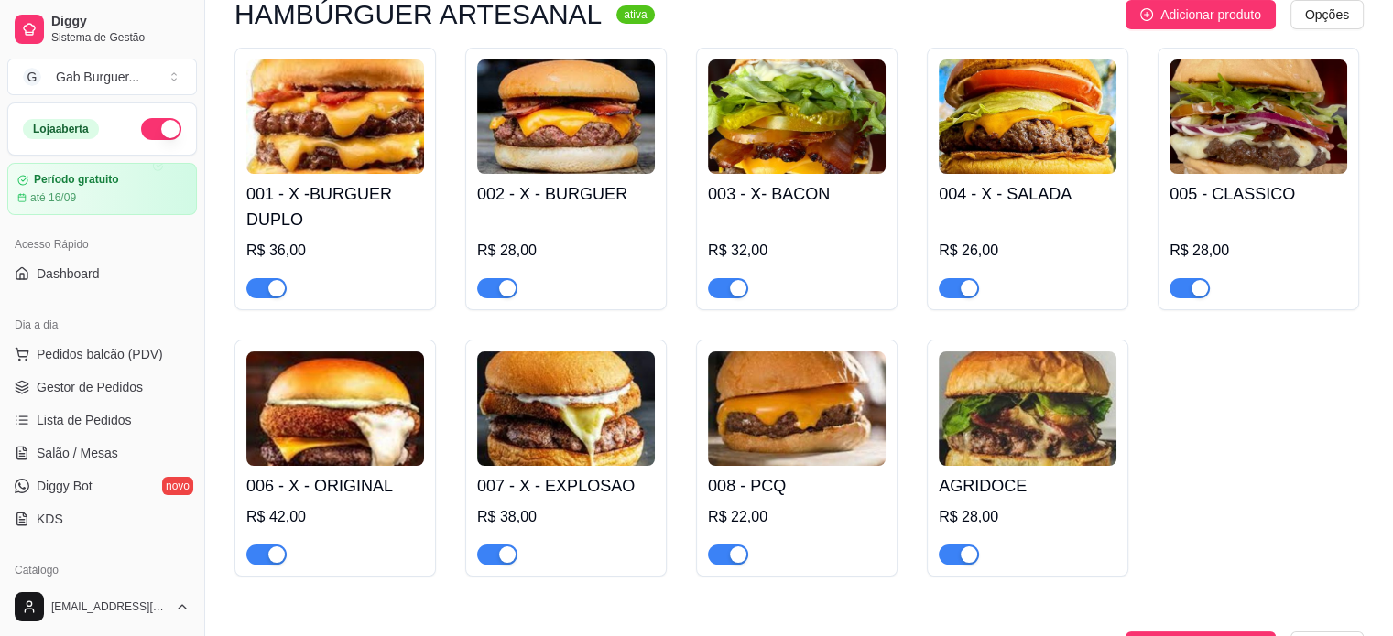
click at [386, 444] on img at bounding box center [335, 409] width 178 height 114
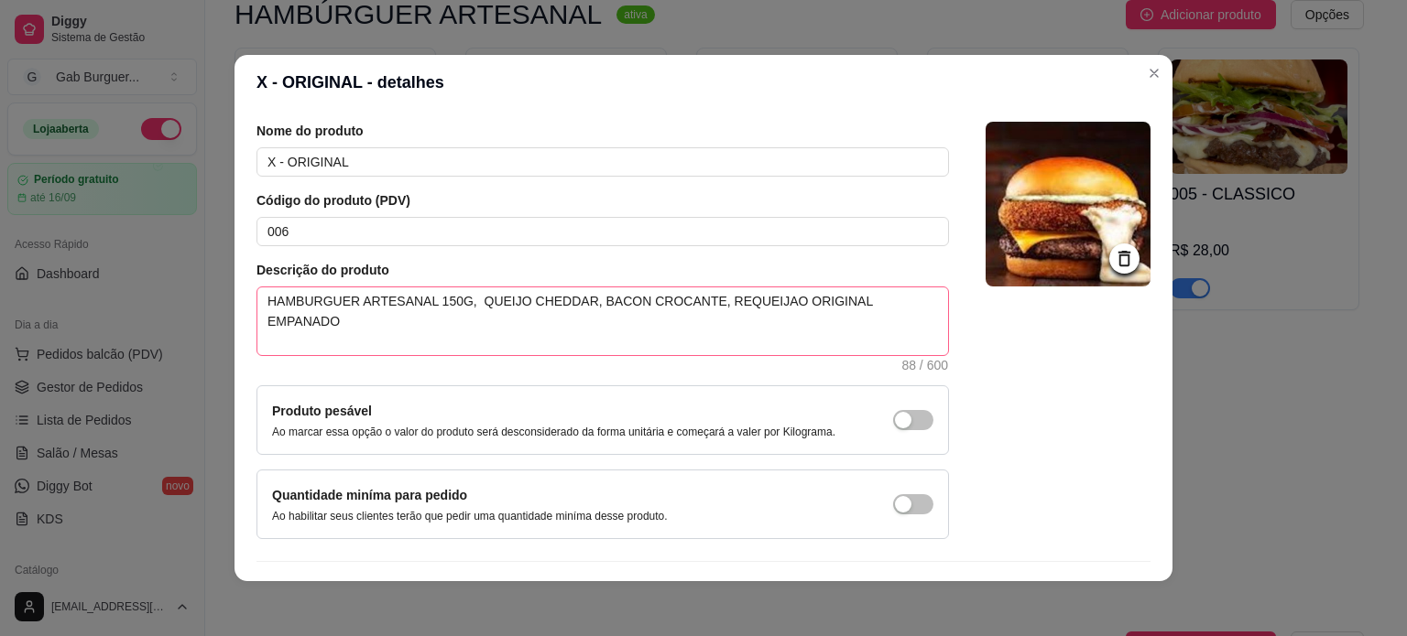
scroll to position [92, 0]
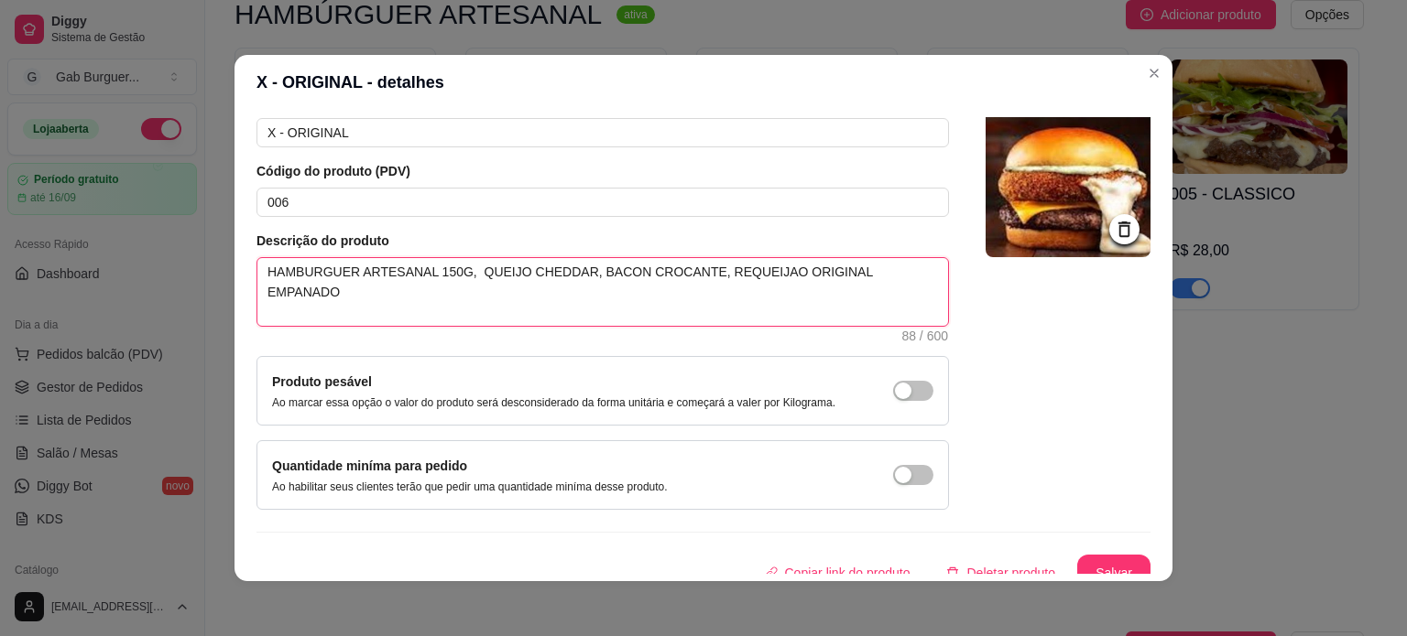
click at [880, 263] on textarea "HAMBURGUER ARTESANAL 150G, QUEIJO CHEDDAR, BACON CROCANTE, REQUEIJAO ORIGINAL E…" at bounding box center [602, 292] width 690 height 68
click at [614, 266] on textarea "HAMBURGUER ARTESANAL 150G, QUEIJO CHEDDAR, BACON CROCANTE, REQUEIJAO ORIGINAL E…" at bounding box center [602, 292] width 690 height 68
click at [840, 267] on textarea "HAMBURGUER ARTESANAL 150G, QUEIJO CHEDDAR, CROCANTE, REQUEIJAO ORIGINAL EMPANAD…" at bounding box center [602, 292] width 690 height 68
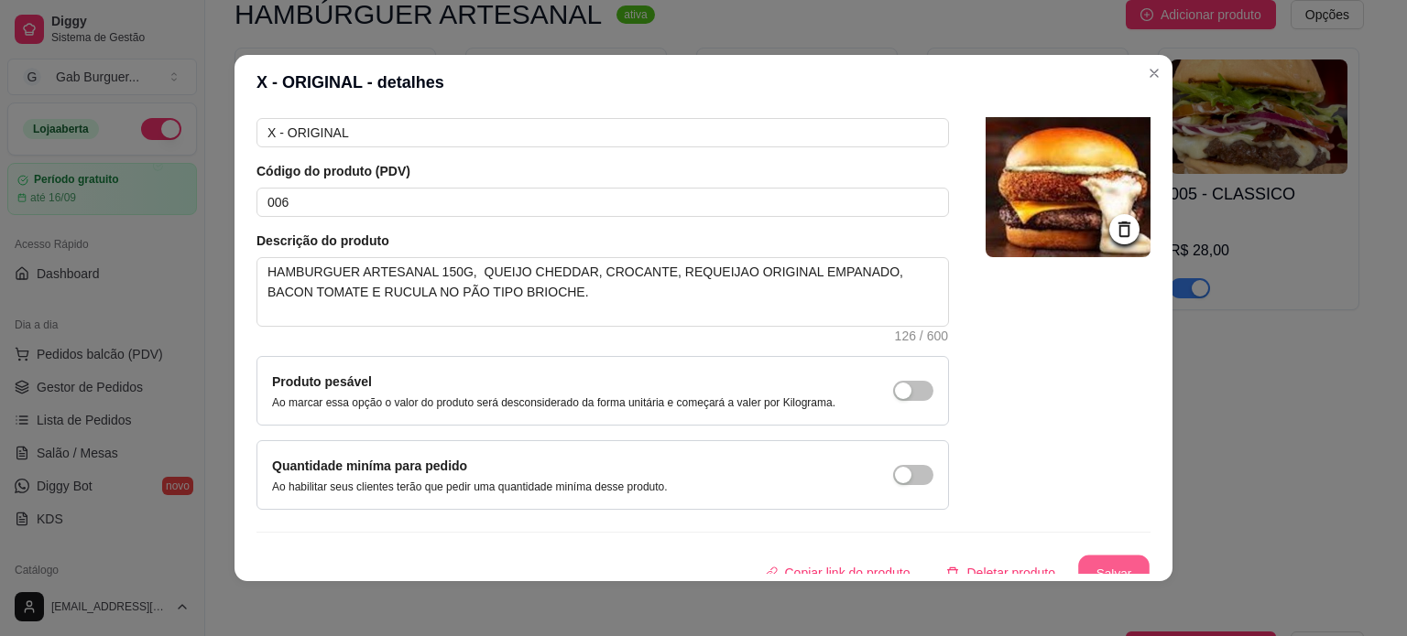
click at [1115, 566] on button "Salvar" at bounding box center [1113, 574] width 71 height 36
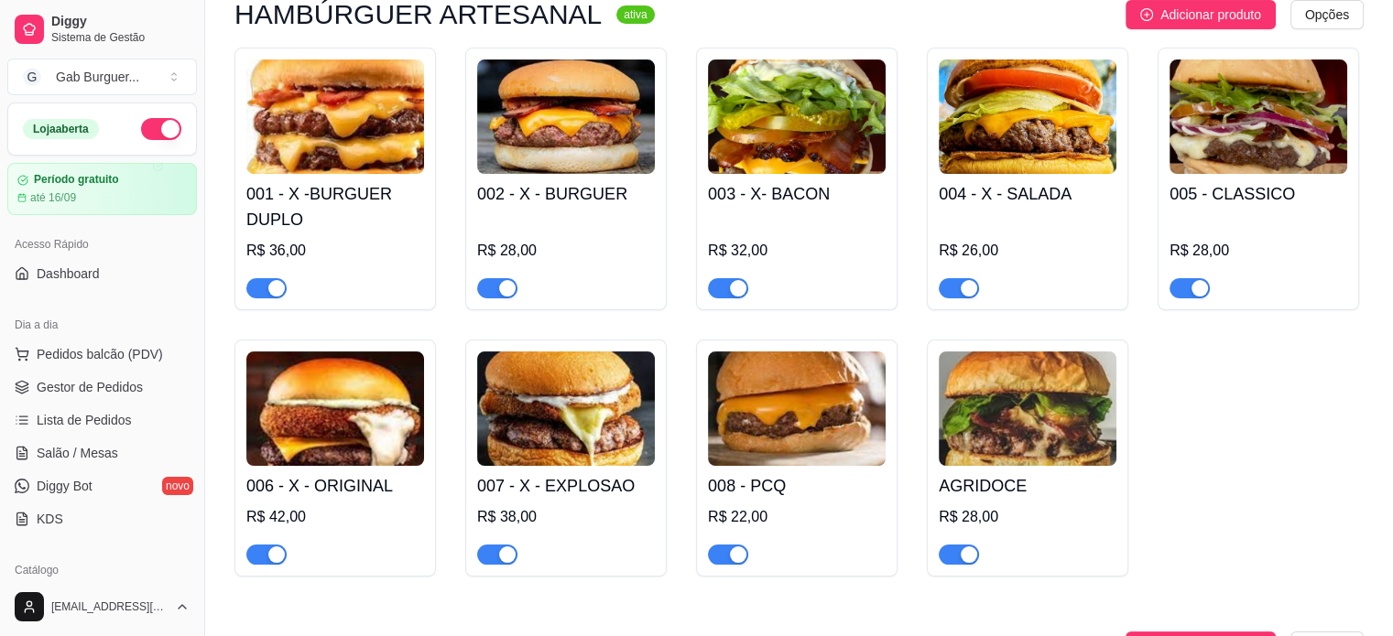
click at [835, 134] on img at bounding box center [797, 117] width 178 height 114
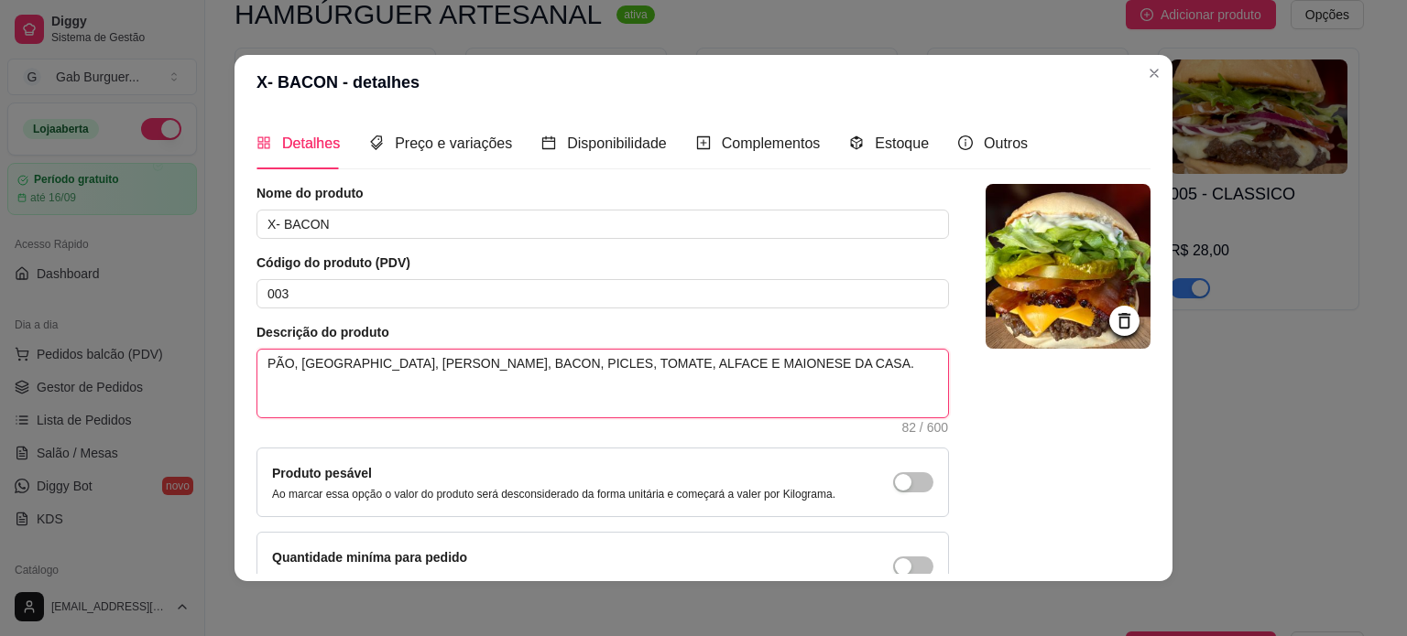
click at [288, 360] on textarea "PÃO, HAMBURGUER, QUEIJO CHEDDAR, BACON, PICLES, TOMATE, ALFACE E MAIONESE DA CA…" at bounding box center [602, 384] width 690 height 68
click at [344, 364] on textarea "HAMBURGUER, QUEIJO CHEDDAR, BACON, PICLES, TOMATE, ALFACE E MAIONESE DA CASA." at bounding box center [602, 384] width 690 height 68
click at [896, 362] on textarea "HAMBURGUER ARTESANAL. 150G, QUEIJO CHEDDAR, BACON, PICLES, TOMATE, ALFACE E MAI…" at bounding box center [602, 384] width 690 height 68
click at [421, 361] on textarea "HAMBURGUER ARTESANAL. 150G, QUEIJO CHEDDAR, BACON, PICLES, TOMATE, ALFACE" at bounding box center [602, 384] width 690 height 68
click at [763, 365] on textarea "HAMBURGUER ARTESANAL 150G, QUEIJO CHEDDAR, BACON, PICLES, TOMATE, ALFACE" at bounding box center [602, 384] width 690 height 68
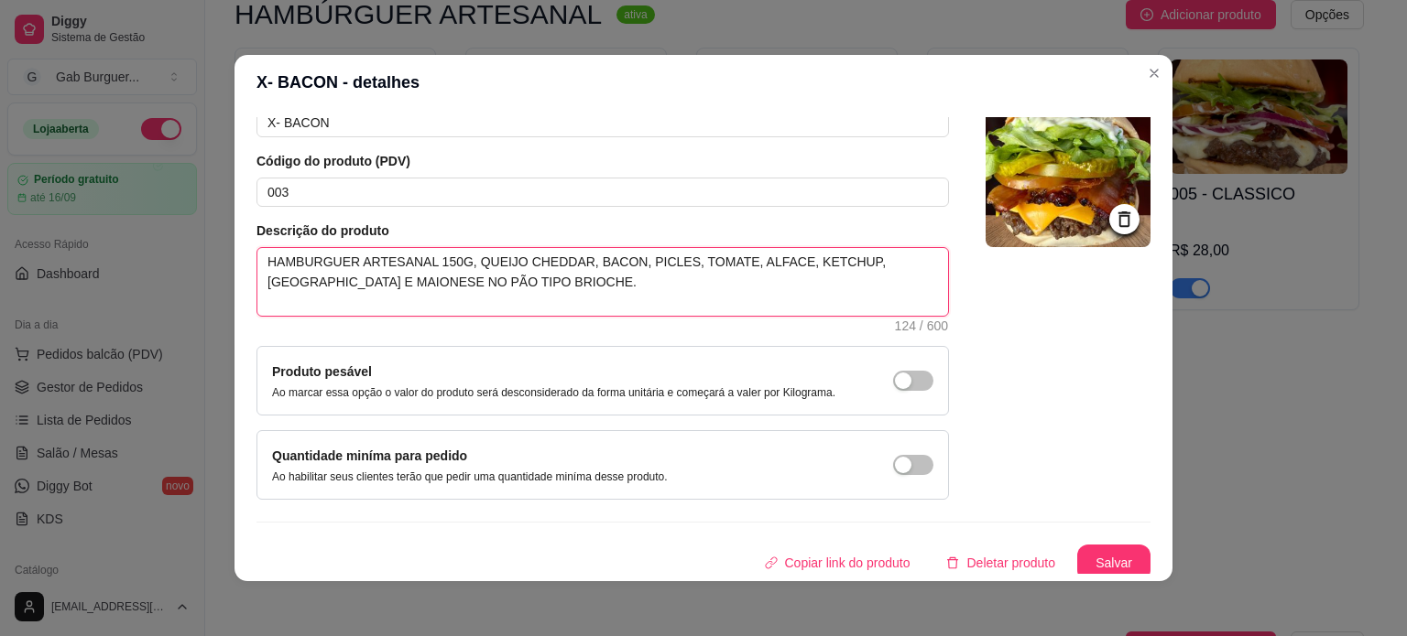
scroll to position [106, 0]
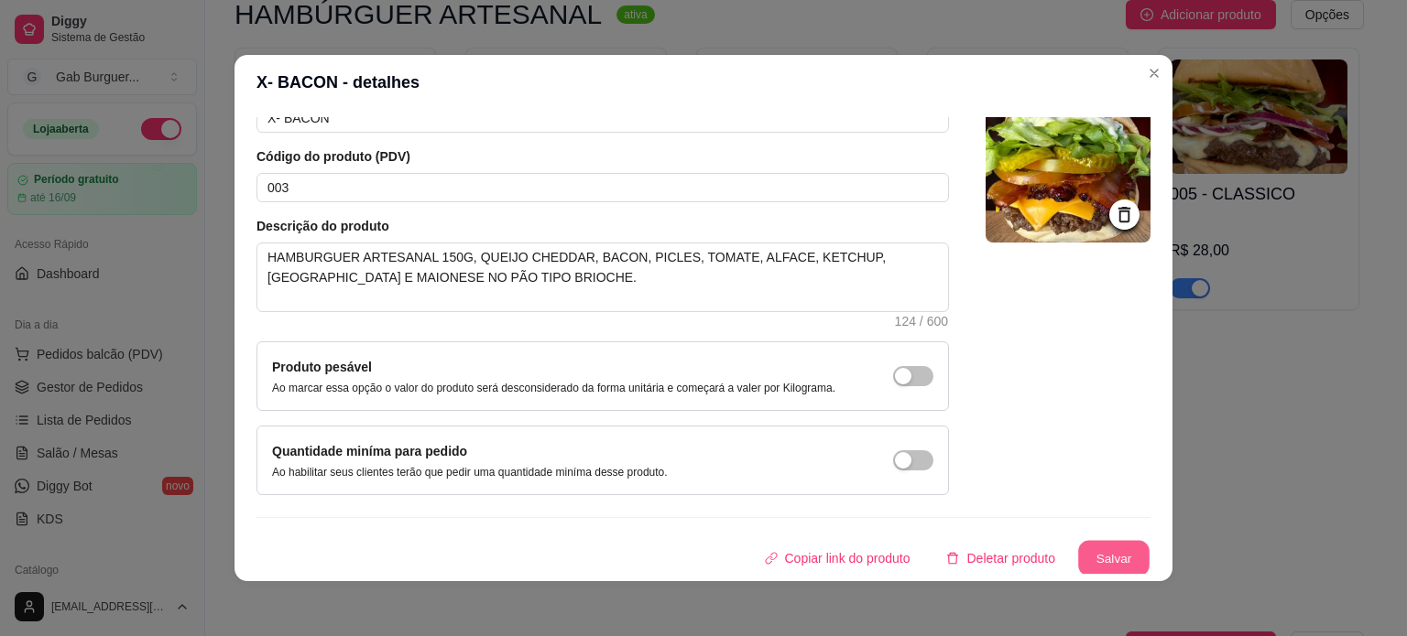
click at [1078, 544] on button "Salvar" at bounding box center [1113, 559] width 71 height 36
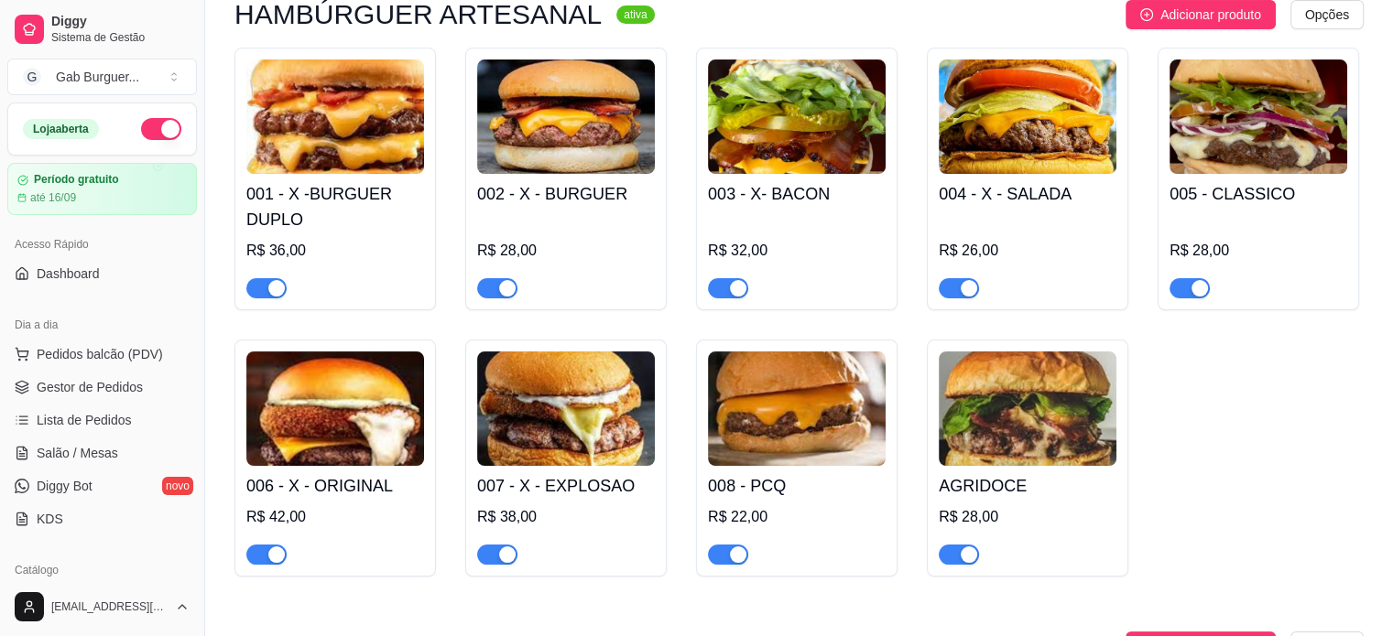
click at [571, 119] on img at bounding box center [566, 117] width 178 height 114
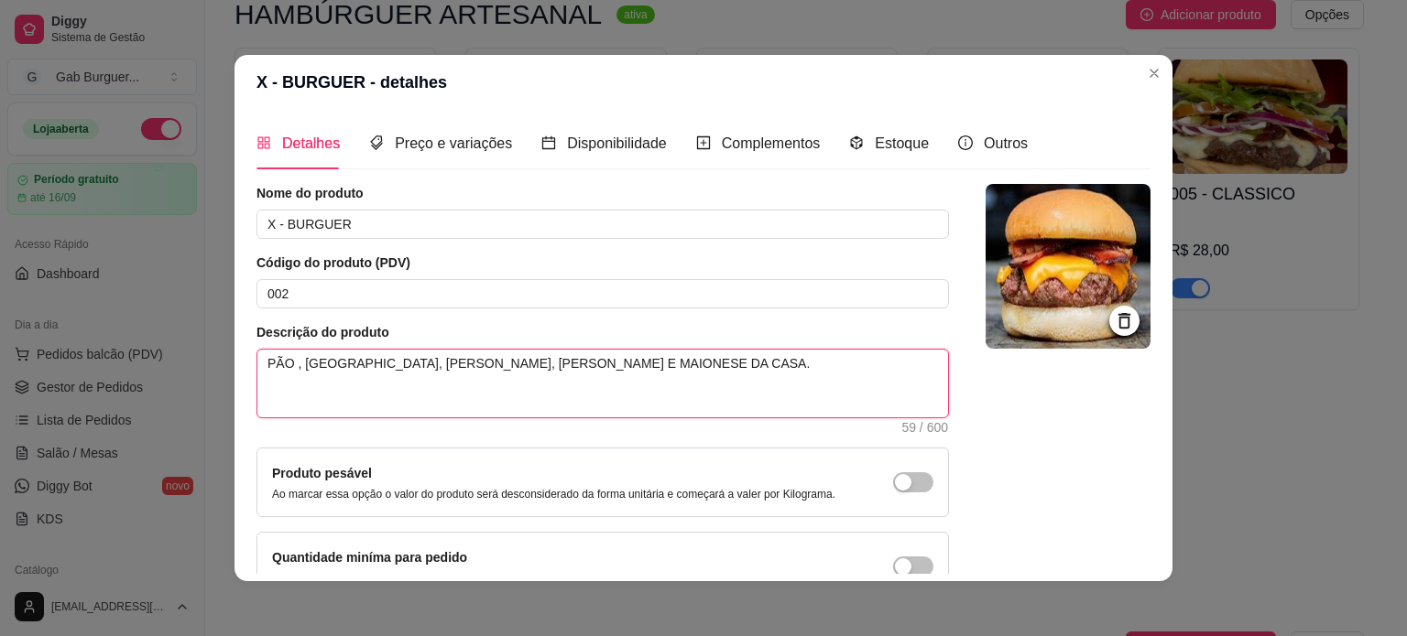
click at [294, 364] on textarea "PÃO , HAMBURGUER, QUEIJO CHEDDAR, BACON E MAIONESE DA CASA." at bounding box center [602, 384] width 690 height 68
click at [343, 364] on textarea "HAMBURGUER, QUEIJO CHEDDAR, BACON E MAIONESE DA CASA." at bounding box center [602, 384] width 690 height 68
click at [665, 361] on textarea "HAMBURGUER 150G, QUEIJO CHEDDAR, BACON E MAIONESE DA CASA." at bounding box center [602, 384] width 690 height 68
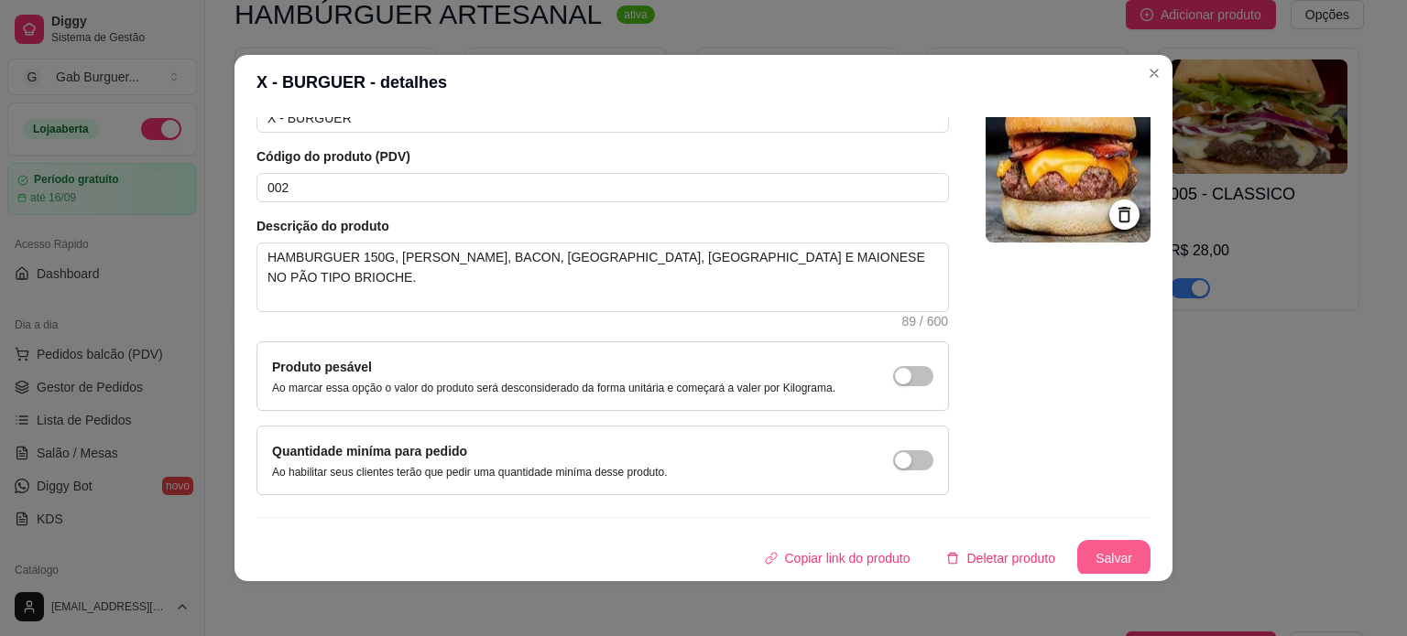
click at [1100, 564] on button "Salvar" at bounding box center [1113, 558] width 73 height 37
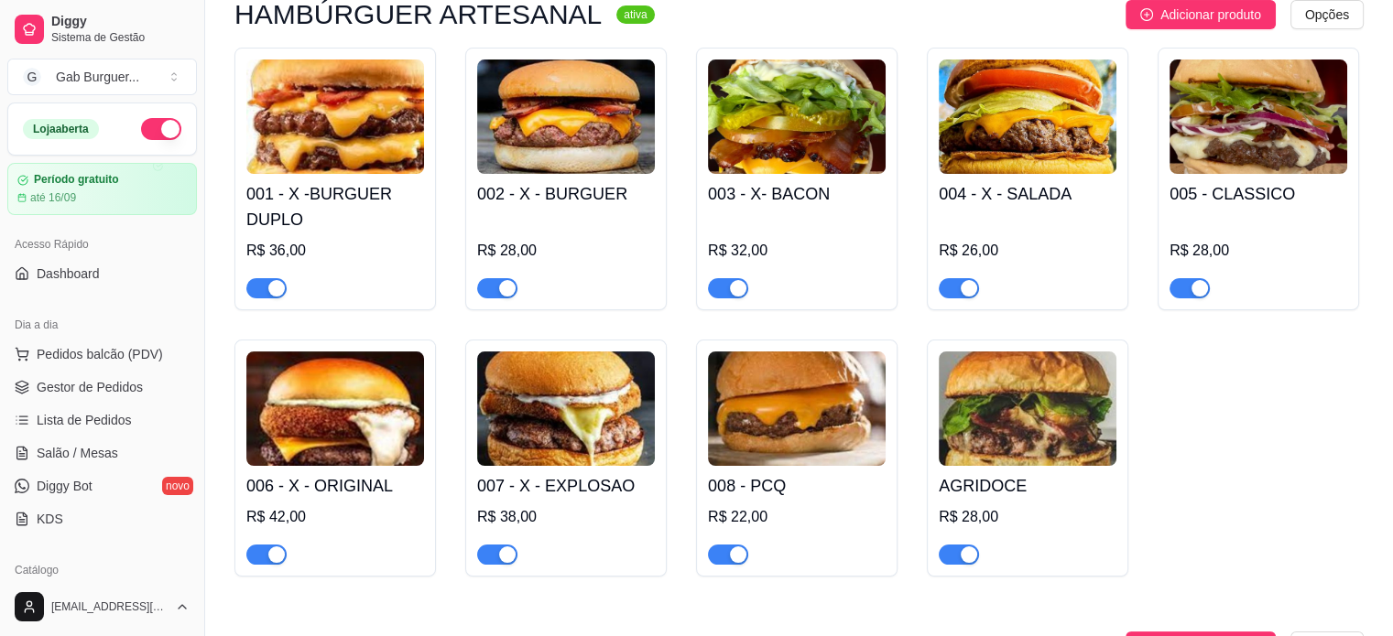
click at [1084, 135] on img at bounding box center [1028, 117] width 178 height 114
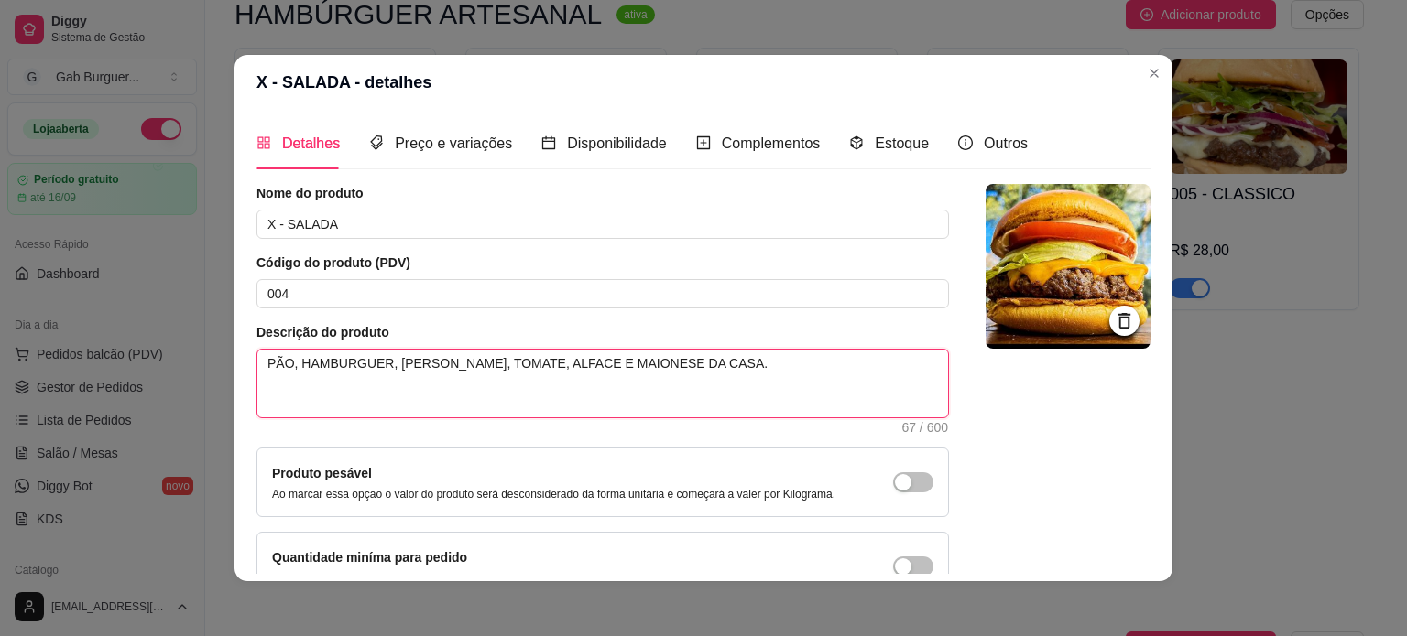
click at [292, 364] on textarea "PÃO, HAMBURGUER, QUEIJO CHEDDAR, TOMATE, ALFACE E MAIONESE DA CASA." at bounding box center [602, 384] width 690 height 68
click at [342, 364] on textarea "HAMBURGUER, QUEIJO CHEDDAR, TOMATE, ALFACE E MAIONESE DA CASA." at bounding box center [602, 384] width 690 height 68
click at [719, 364] on textarea "HAMBURGUER 150G, QUEIJO CHEDDAR, TOMATE, ALFACE E MAIONESE DA CASA." at bounding box center [602, 384] width 690 height 68
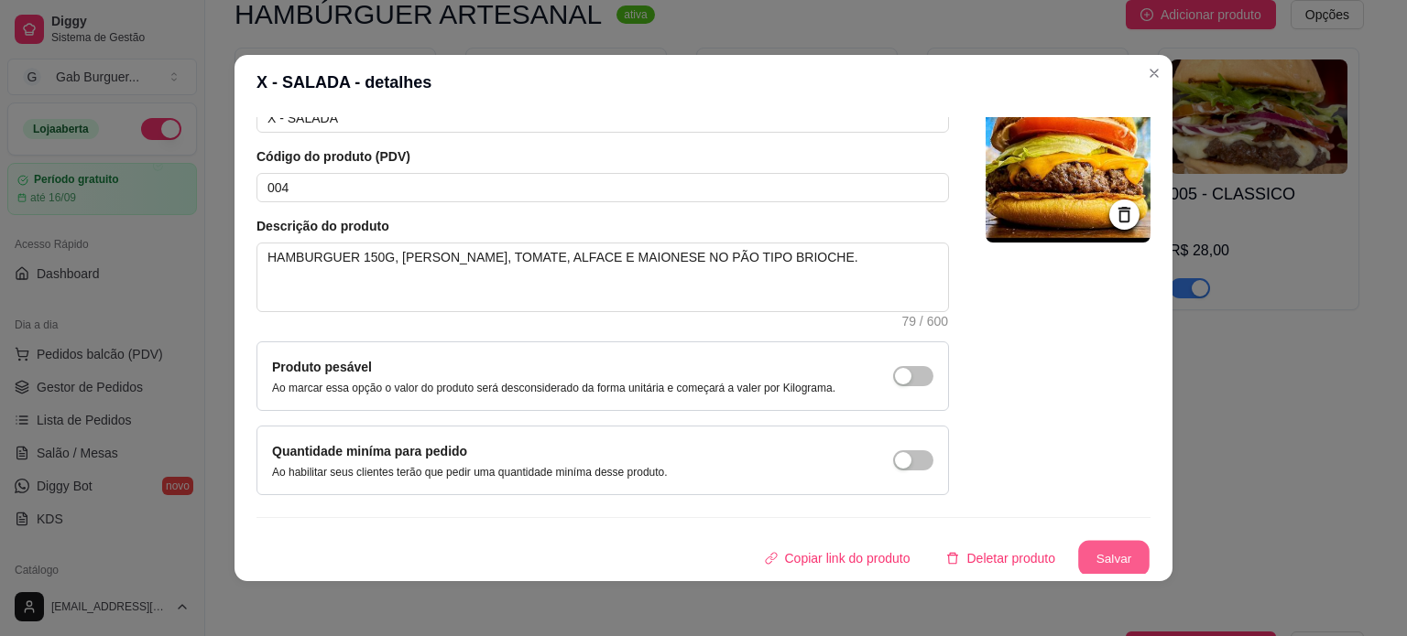
click at [1078, 561] on button "Salvar" at bounding box center [1113, 559] width 71 height 36
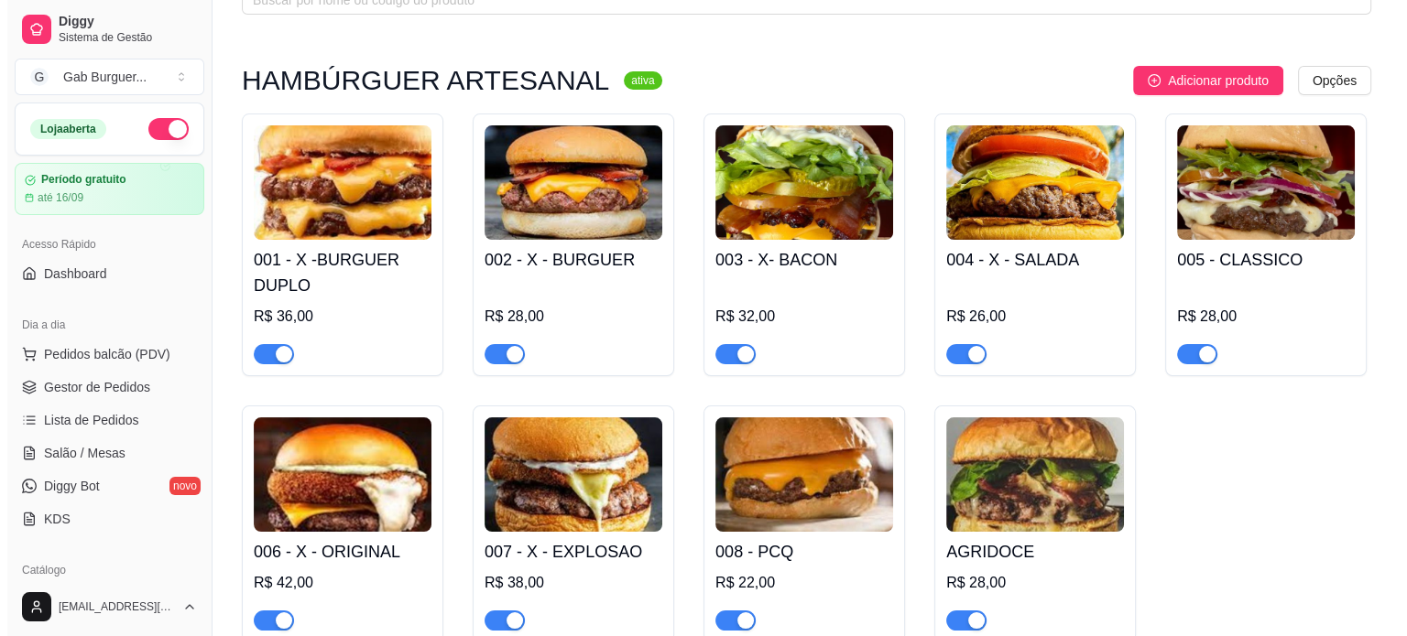
scroll to position [92, 0]
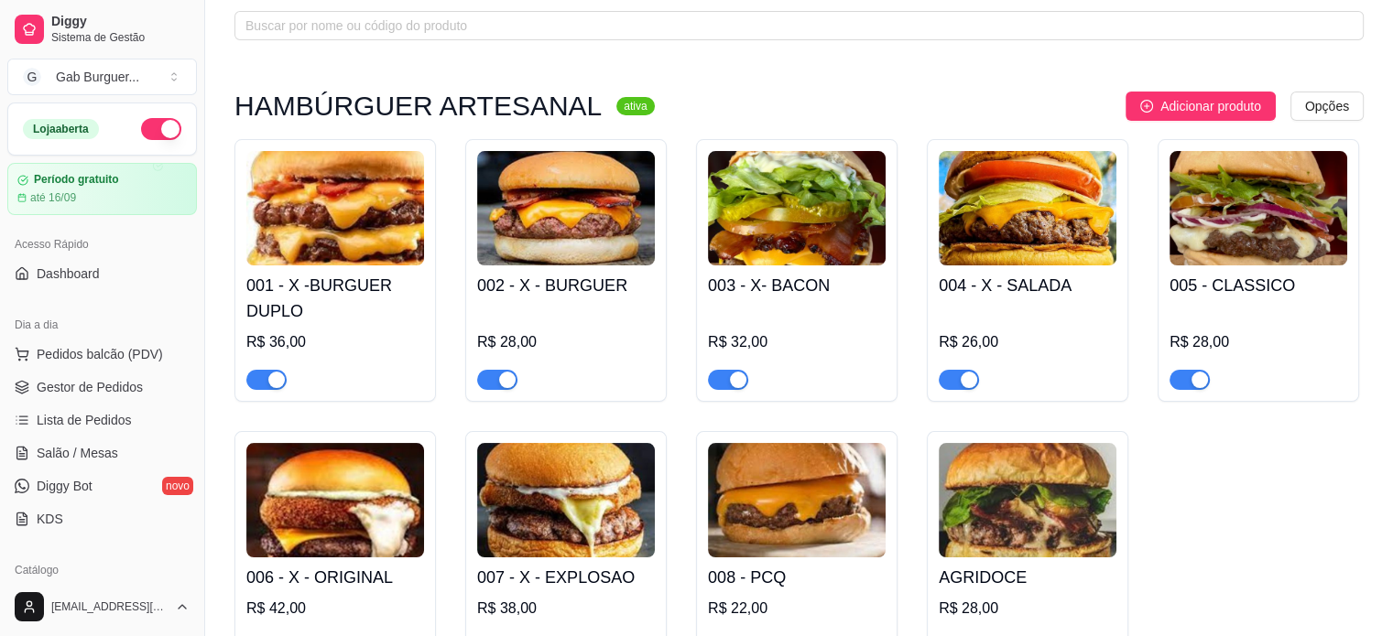
click at [1331, 237] on img at bounding box center [1258, 208] width 178 height 114
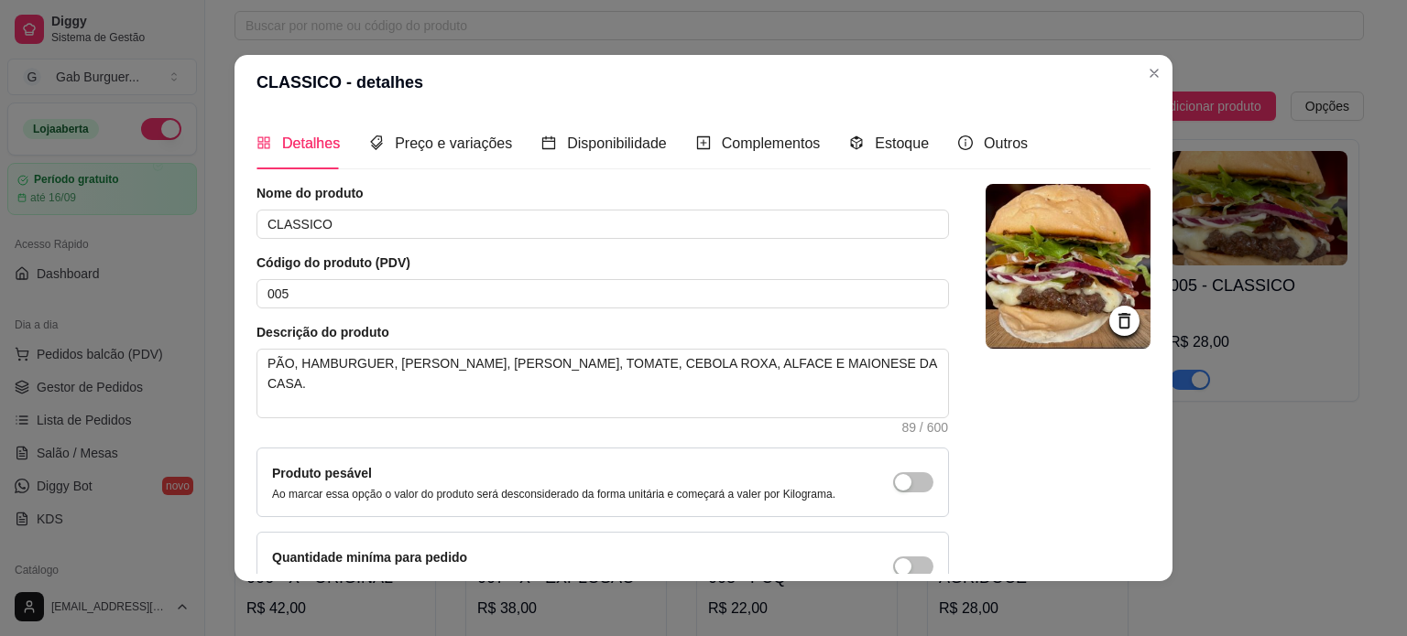
click at [1108, 301] on img at bounding box center [1067, 266] width 165 height 165
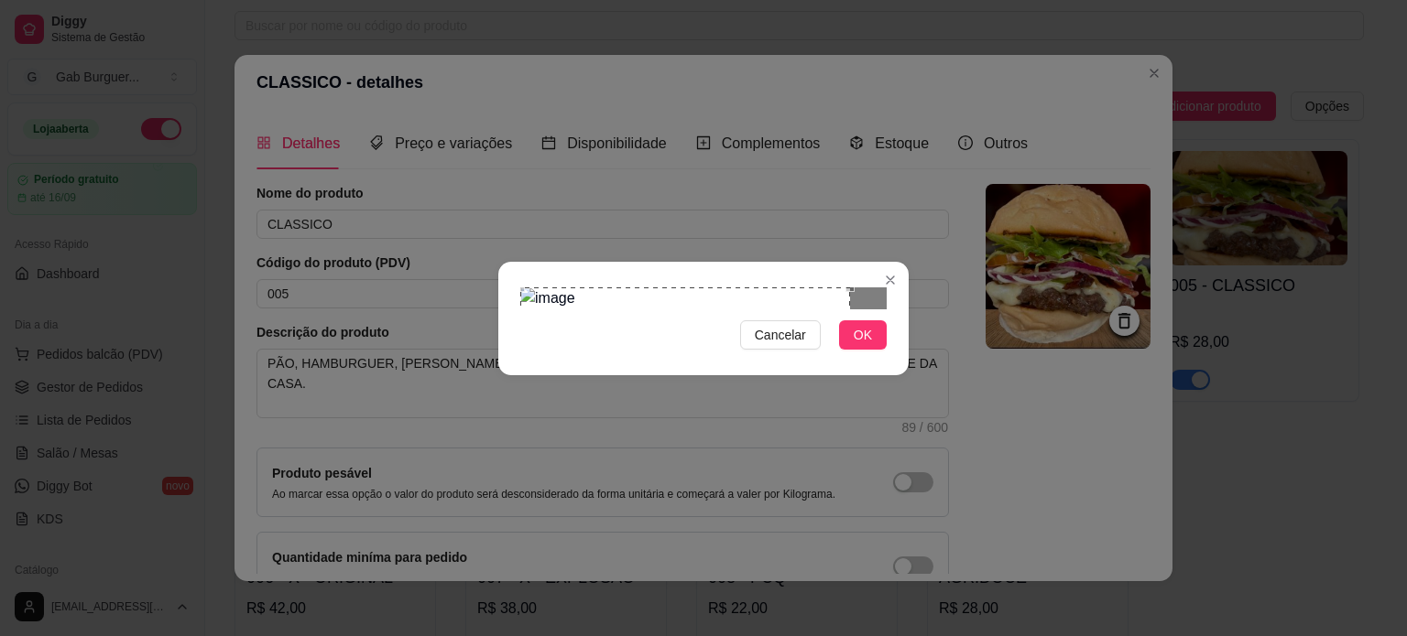
click at [703, 288] on div "Use the arrow keys to move the crop selection area" at bounding box center [685, 381] width 330 height 186
click at [685, 302] on div "Use the arrow keys to move the crop selection area" at bounding box center [604, 372] width 168 height 168
click at [867, 345] on span "OK" at bounding box center [862, 335] width 18 height 20
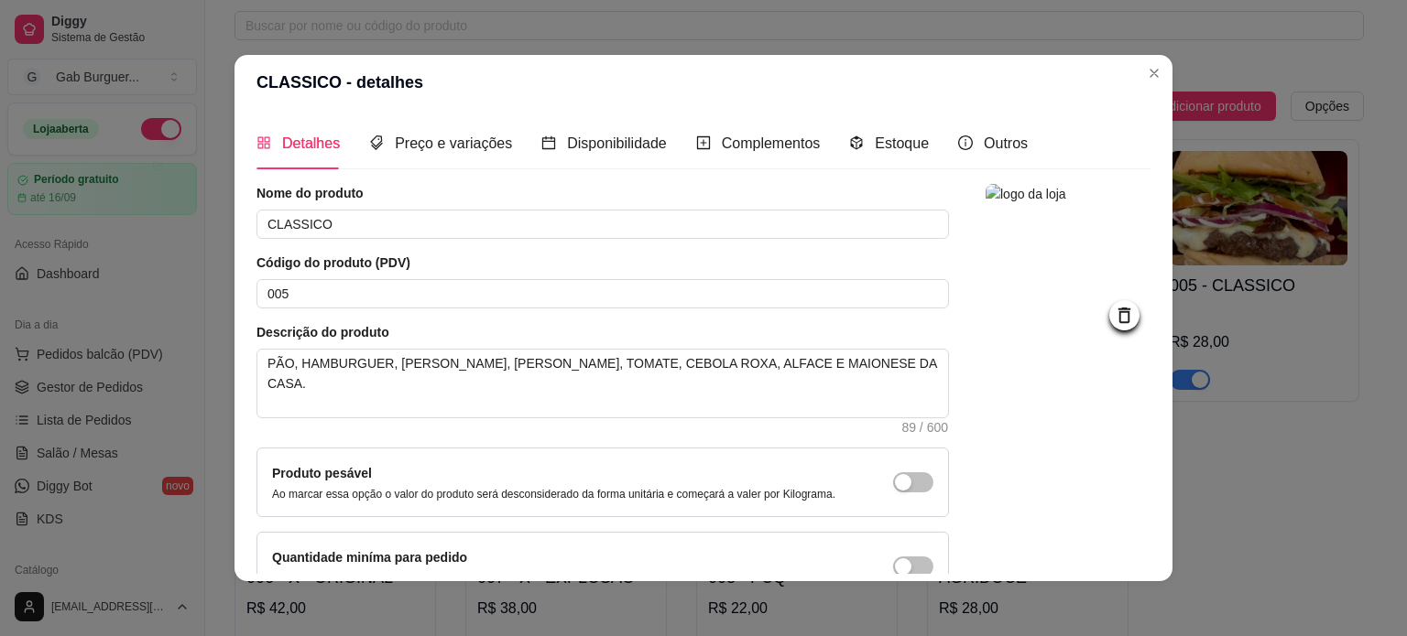
click at [1114, 322] on icon at bounding box center [1124, 315] width 21 height 21
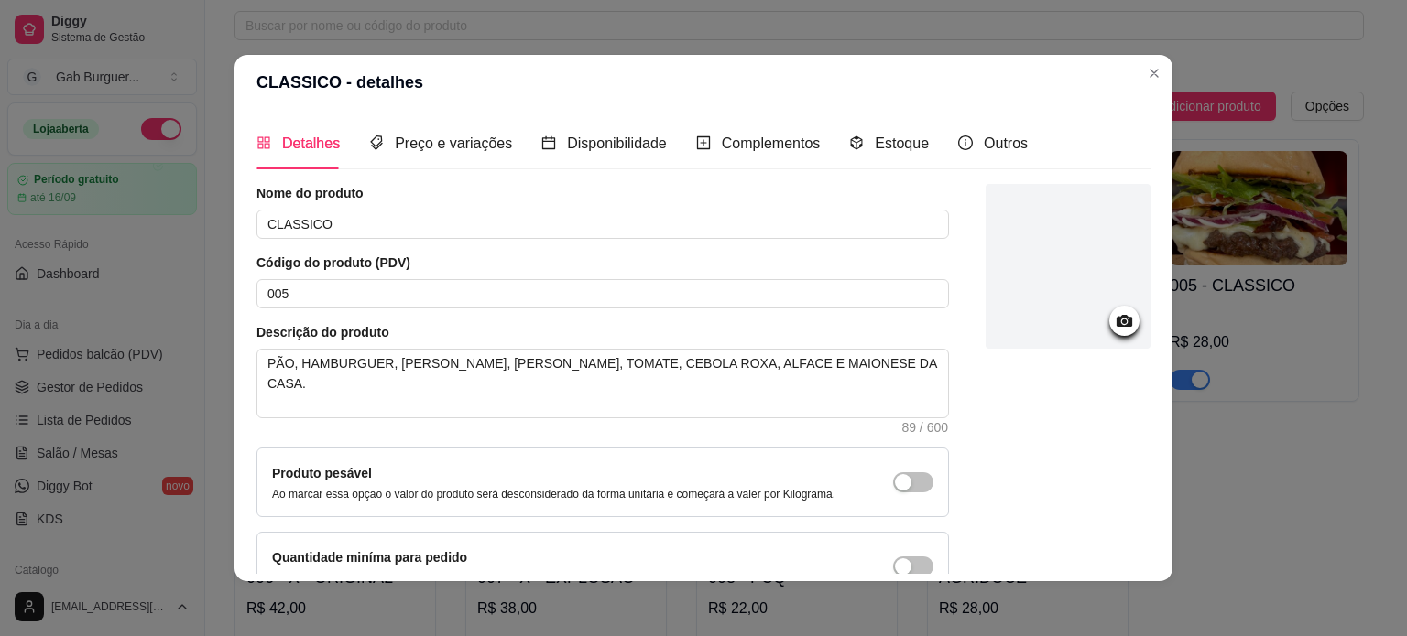
click at [1122, 322] on circle at bounding box center [1124, 322] width 5 height 5
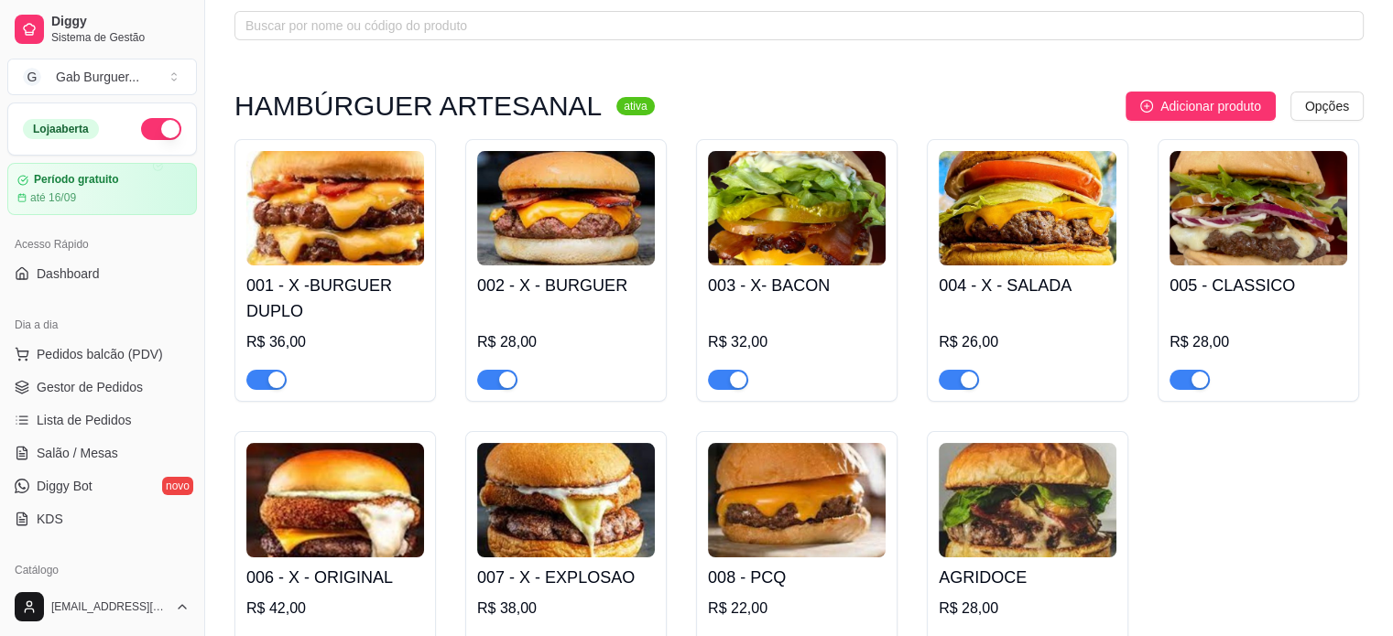
click at [1042, 504] on img at bounding box center [1028, 500] width 178 height 114
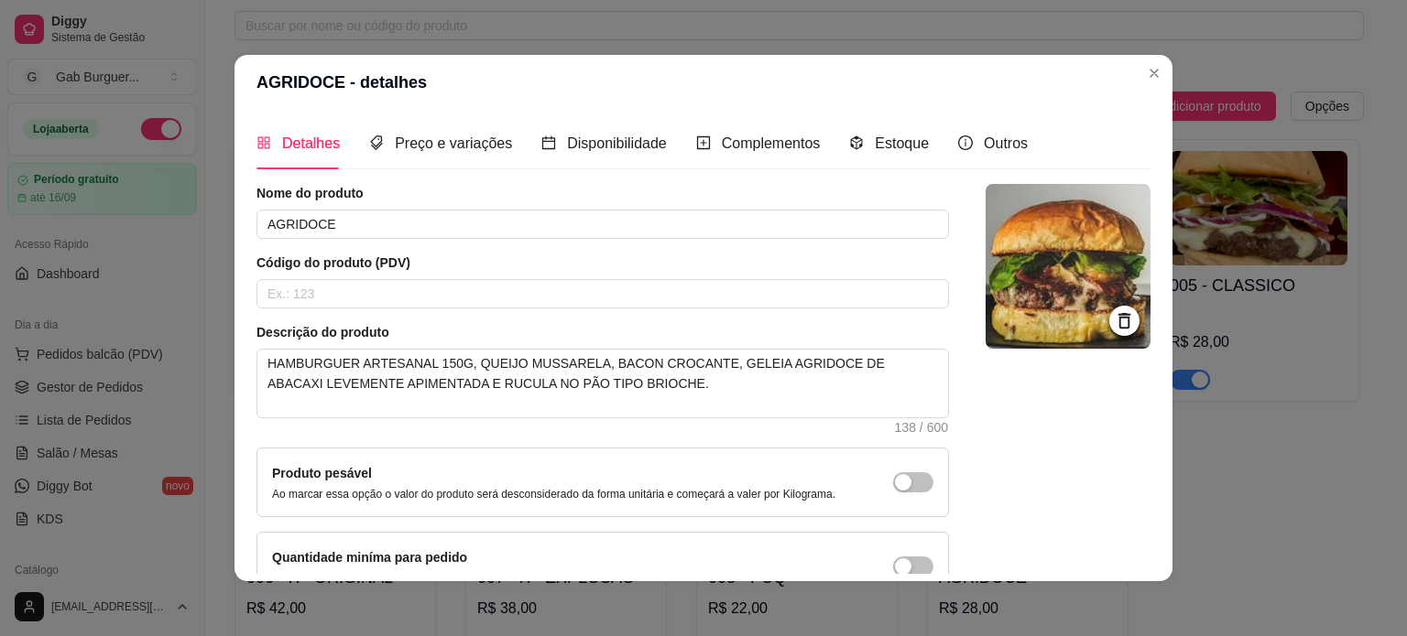
click at [1114, 330] on icon at bounding box center [1124, 320] width 21 height 21
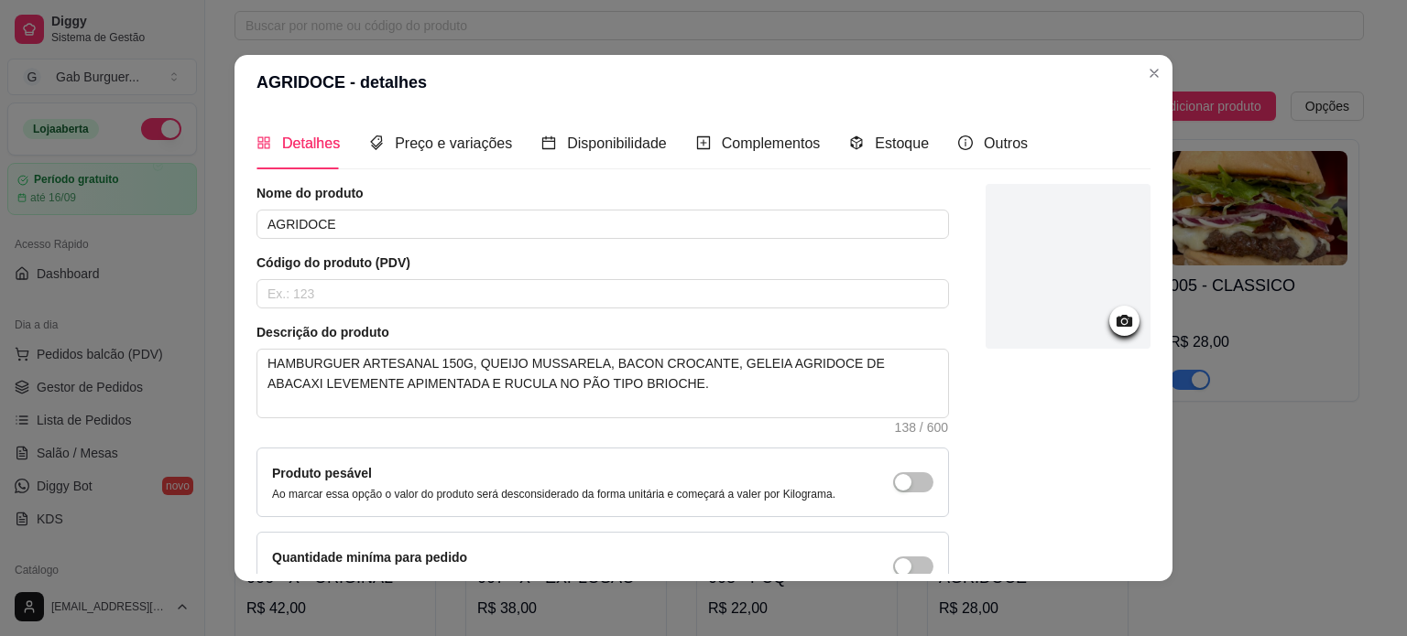
click at [1114, 314] on icon at bounding box center [1124, 320] width 21 height 21
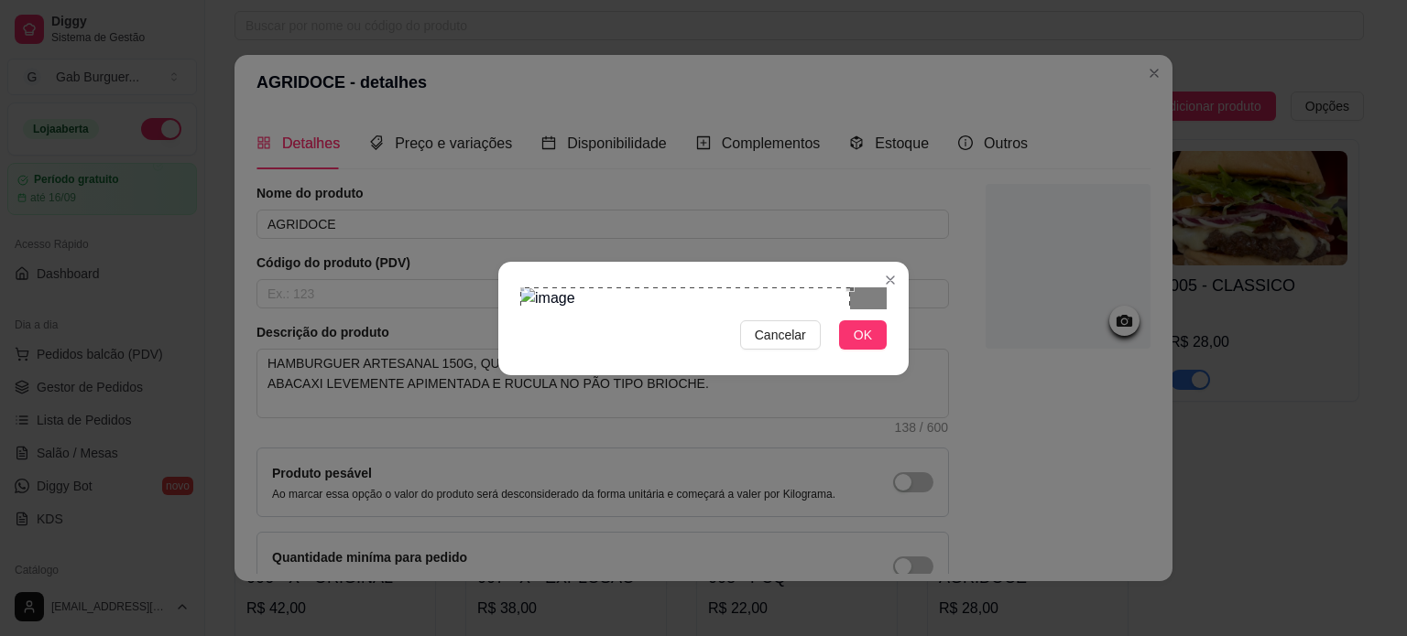
click at [757, 334] on div "Use the arrow keys to move the crop selection area" at bounding box center [685, 381] width 330 height 186
click at [682, 302] on div "Use the arrow keys to move the crop selection area" at bounding box center [603, 371] width 167 height 167
click at [850, 350] on button "OK" at bounding box center [863, 335] width 48 height 29
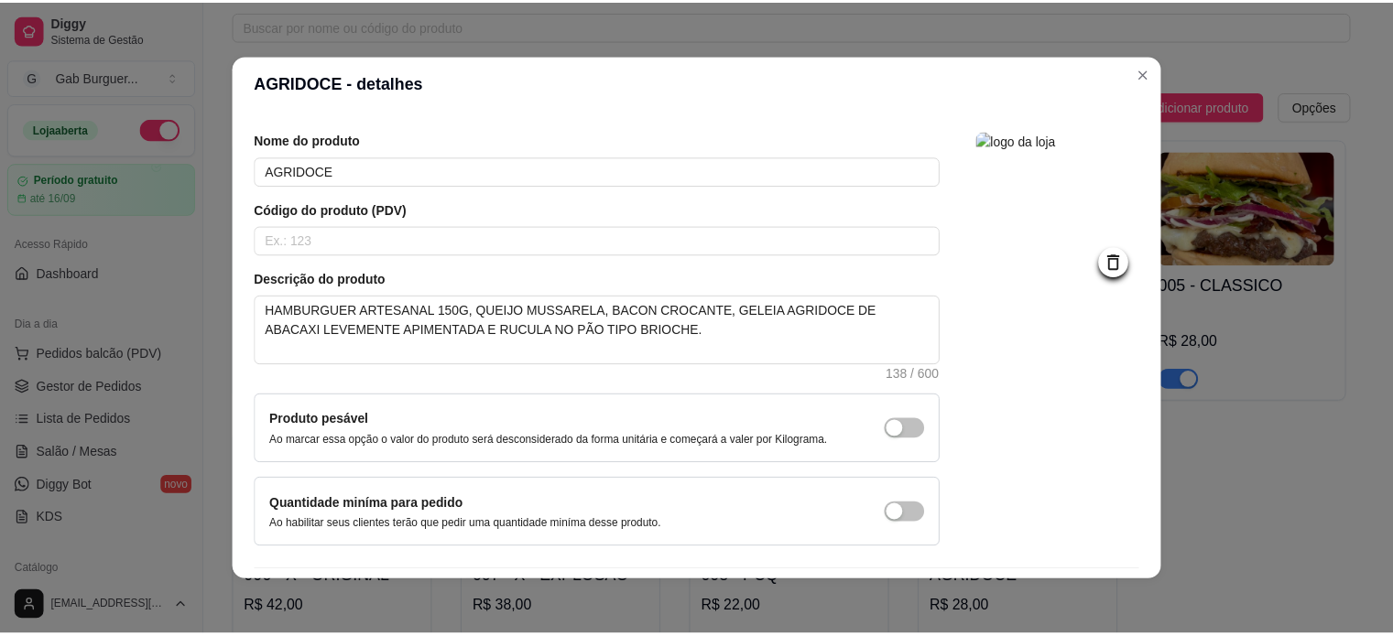
scroll to position [106, 0]
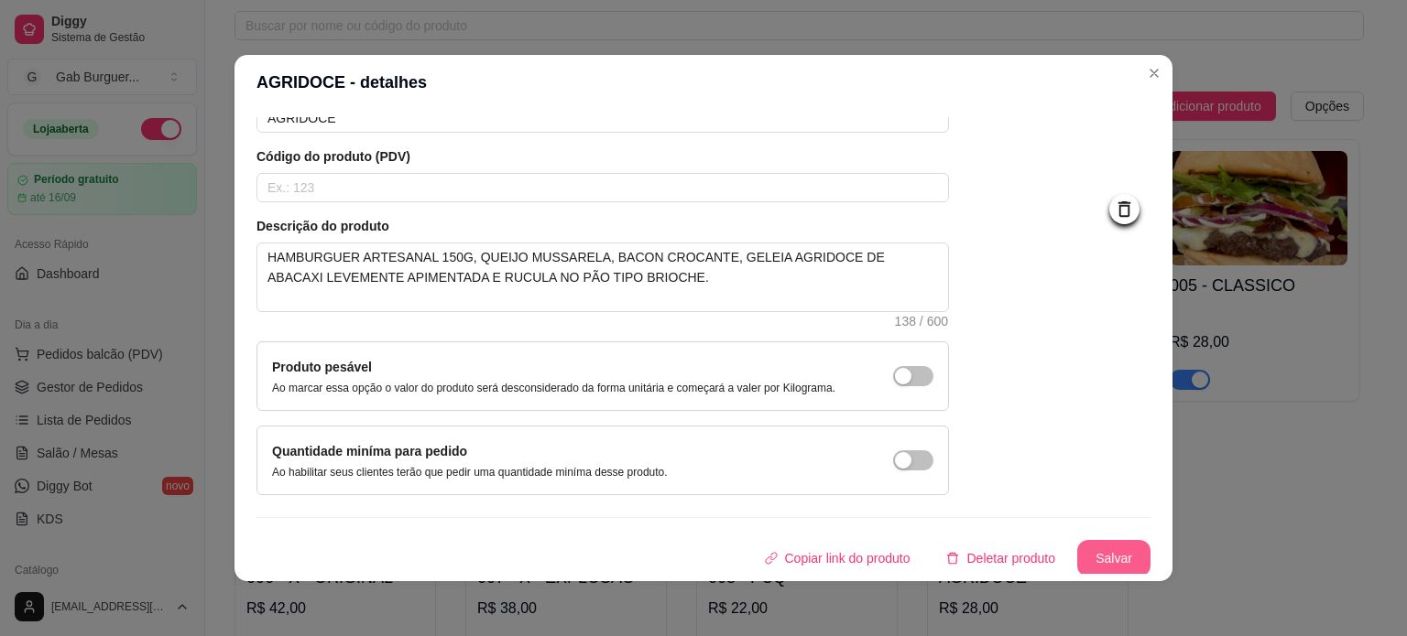
click at [1104, 552] on button "Salvar" at bounding box center [1113, 558] width 73 height 37
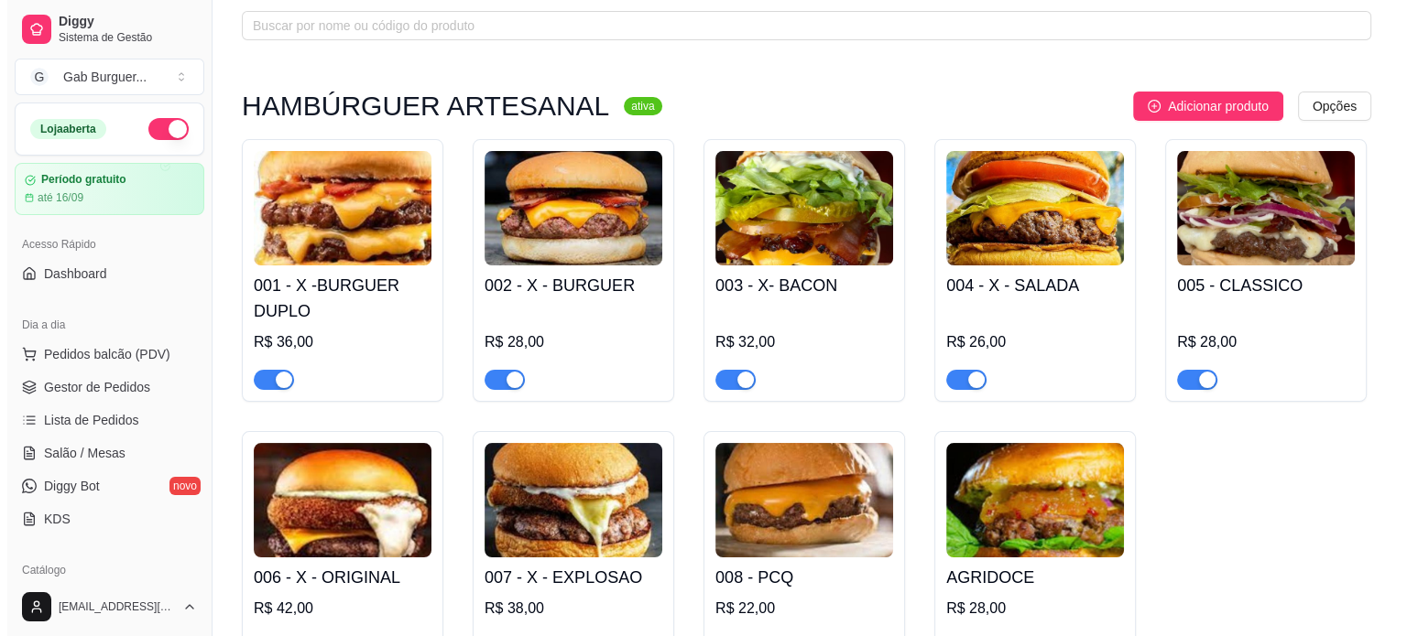
scroll to position [0, 0]
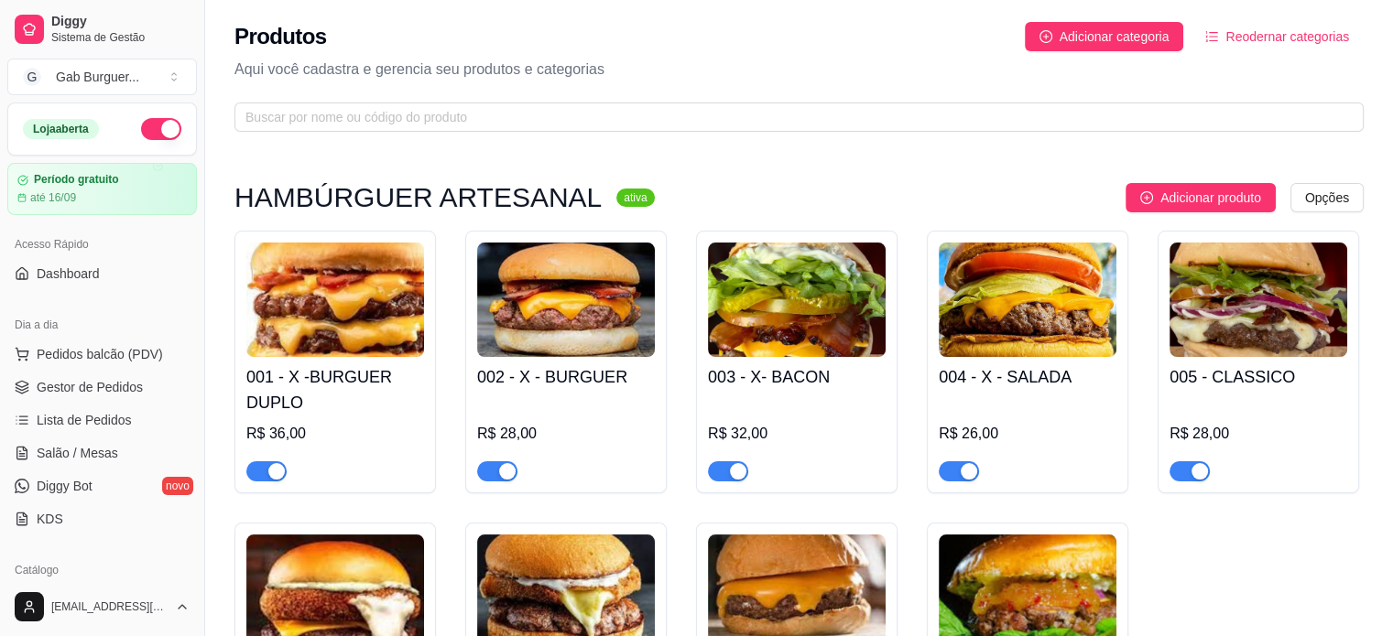
click at [1231, 321] on img at bounding box center [1258, 300] width 178 height 114
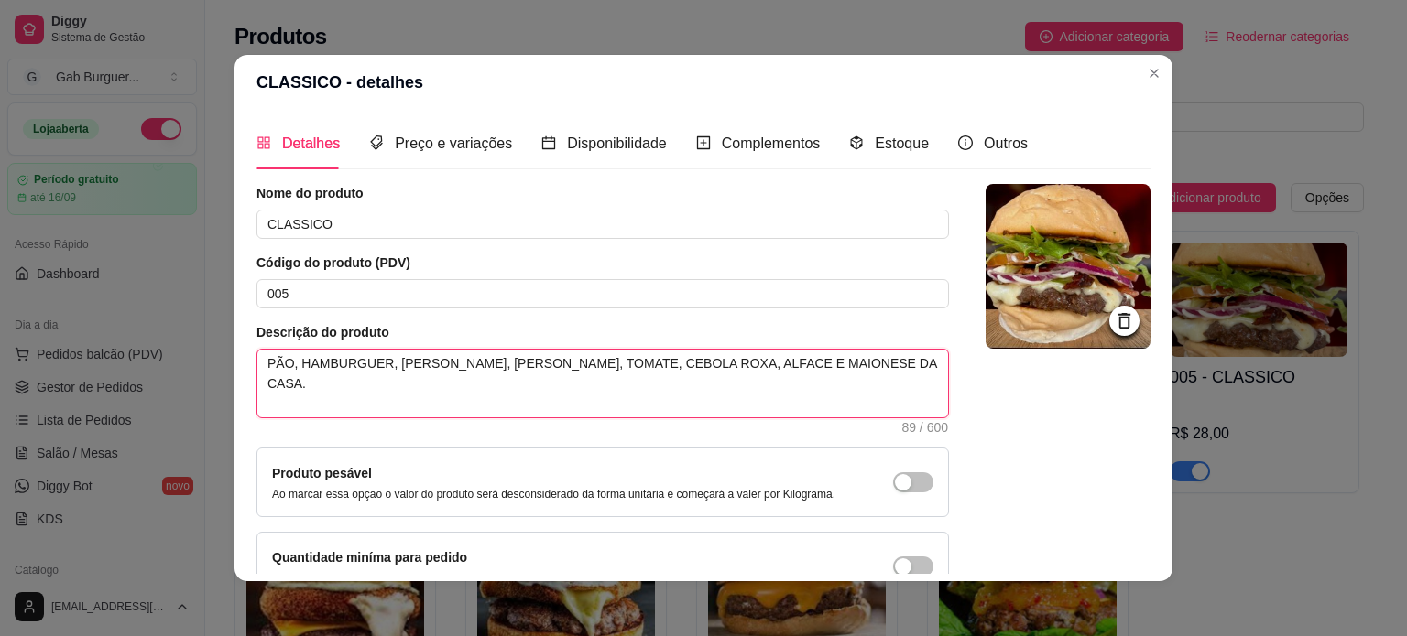
click at [290, 368] on textarea "PÃO, HAMBURGUER, QUEIJO MUSSARELA, BACON, TOMATE, CEBOLA ROXA, ALFACE E MAIONES…" at bounding box center [602, 384] width 690 height 68
click at [341, 363] on textarea "HAMBURGUER, QUEIJO MUSSARELA, BACON, TOMATE, CEBOLA ROXA, ALFACE E MAIONESE DA …" at bounding box center [602, 384] width 690 height 68
click at [868, 362] on textarea "HAMBURGUER 150G, QUEIJO MUSSARELA, BACON, TOMATE, CEBOLA ROXA, ALFACE E MAIONES…" at bounding box center [602, 384] width 690 height 68
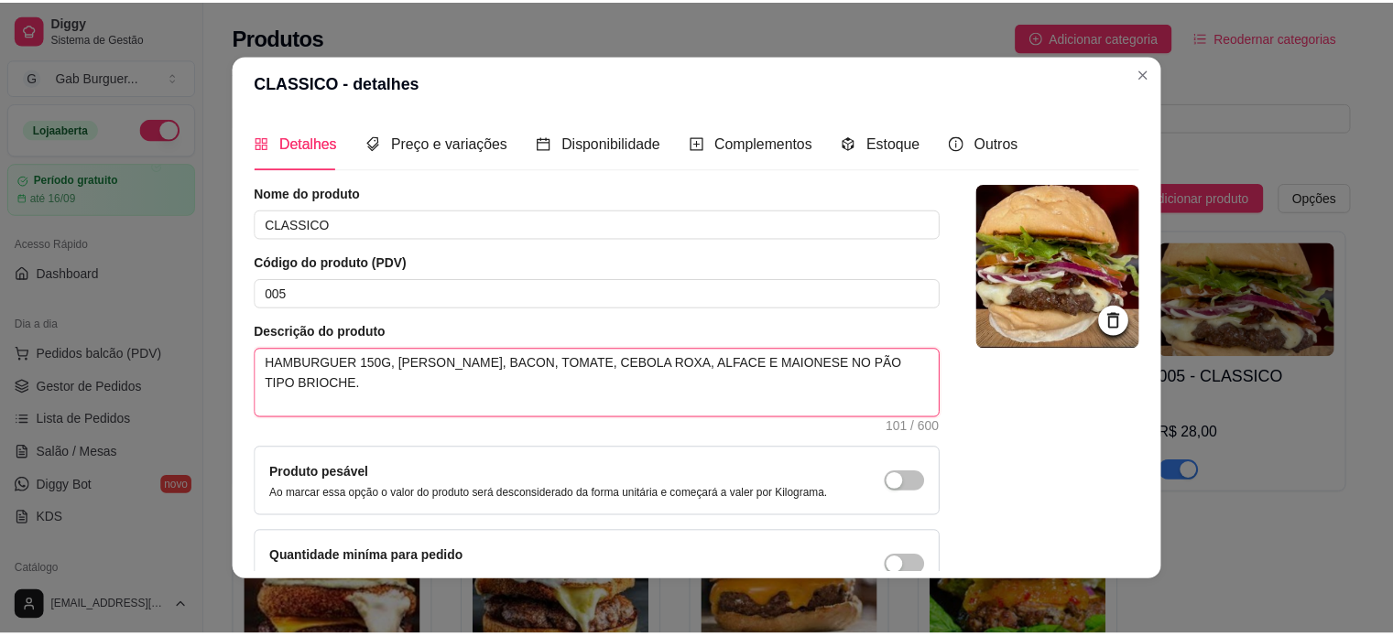
scroll to position [106, 0]
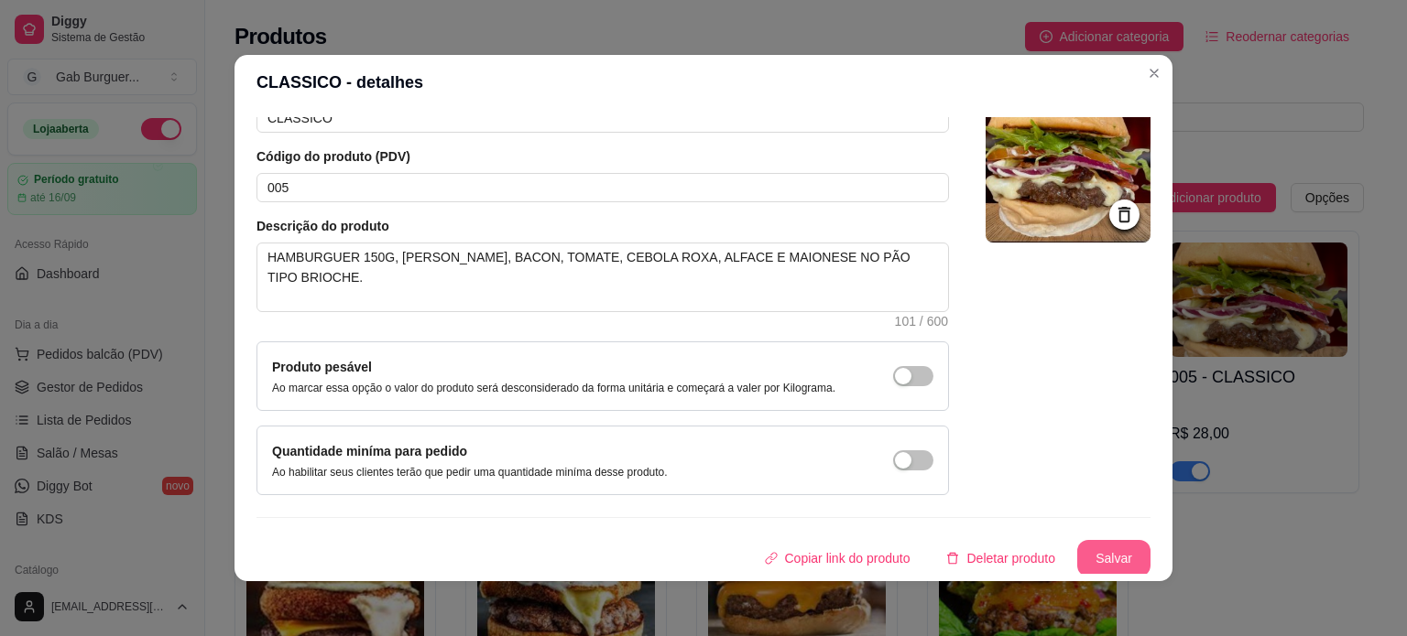
click at [1077, 549] on button "Salvar" at bounding box center [1113, 558] width 73 height 37
click at [1077, 547] on button "Salvar" at bounding box center [1113, 558] width 73 height 37
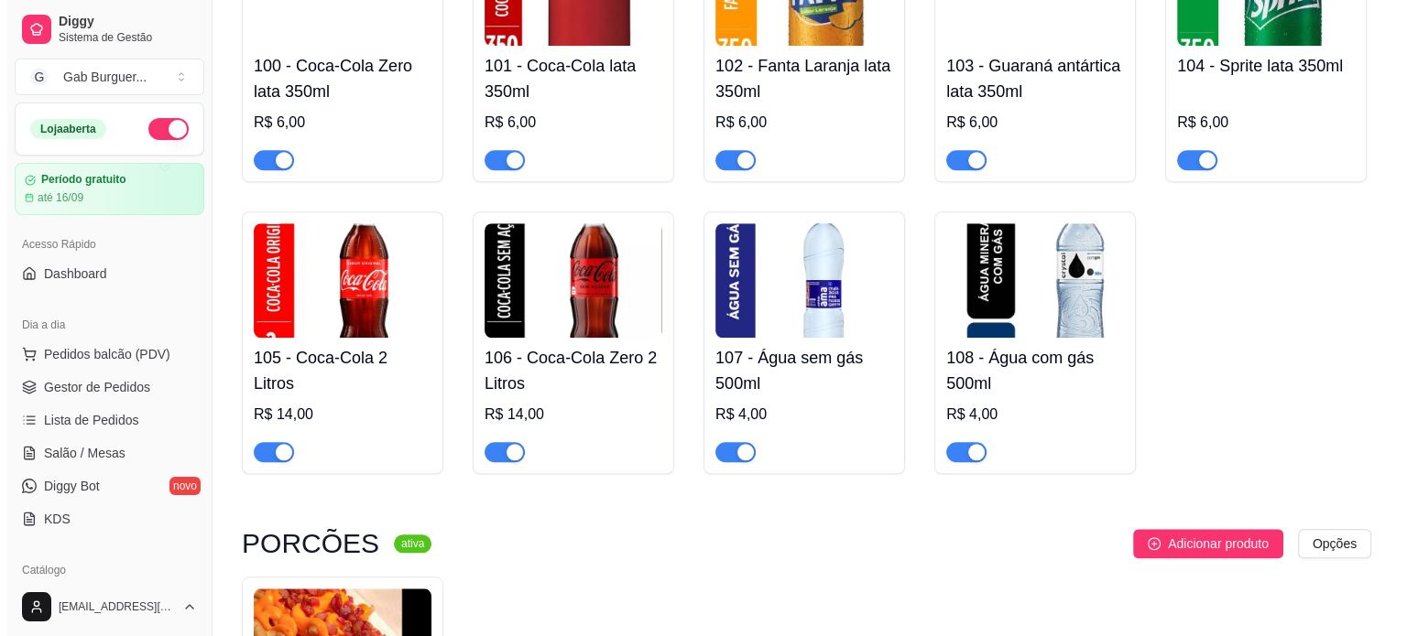
scroll to position [1950, 0]
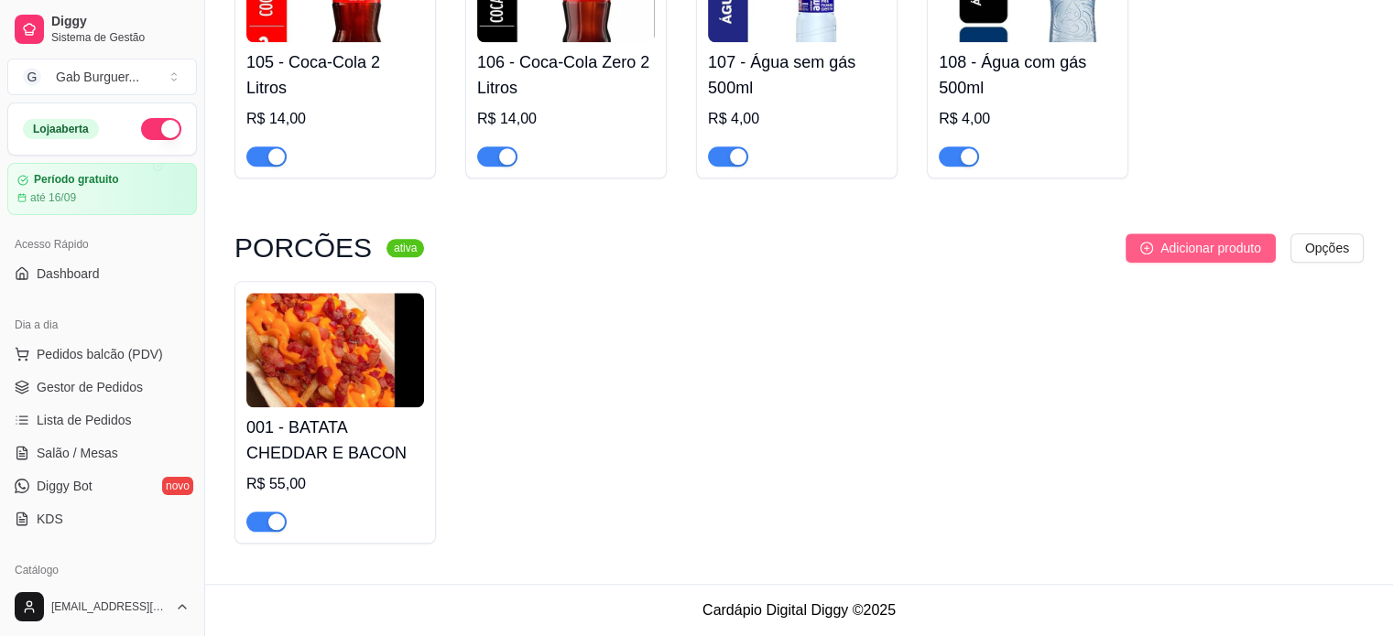
click at [1259, 242] on span "Adicionar produto" at bounding box center [1210, 248] width 101 height 20
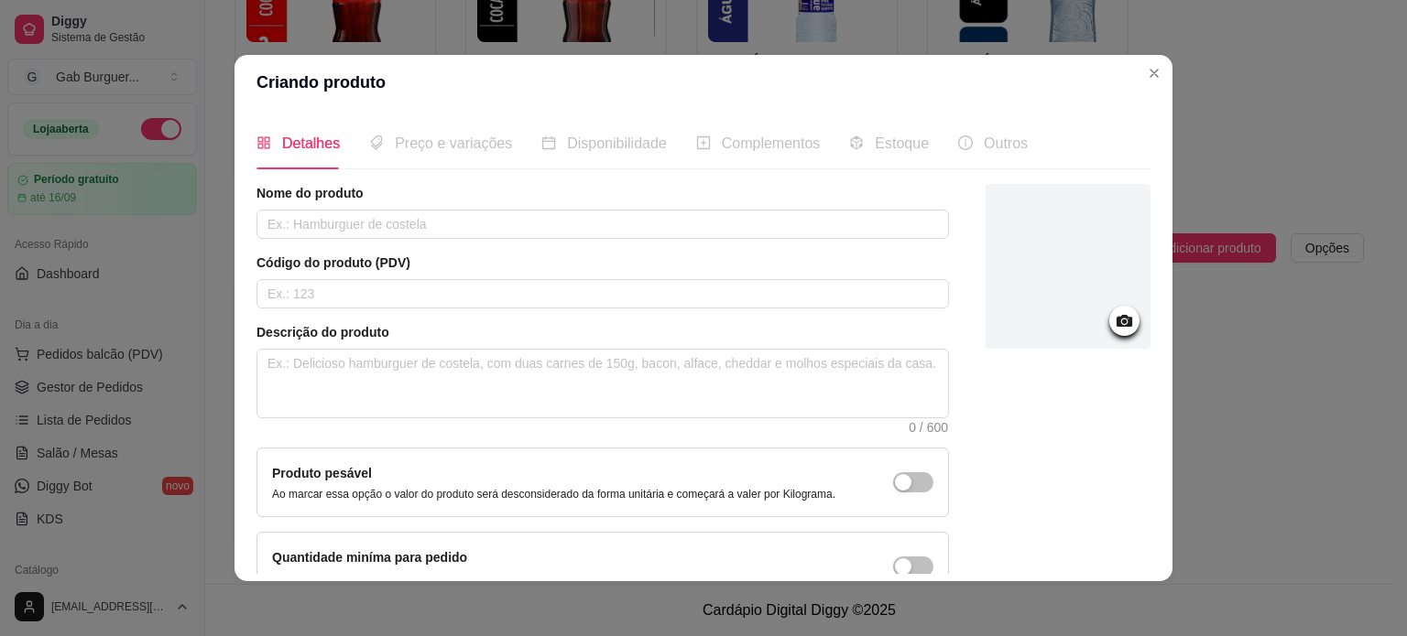
click at [1116, 321] on icon at bounding box center [1124, 321] width 16 height 12
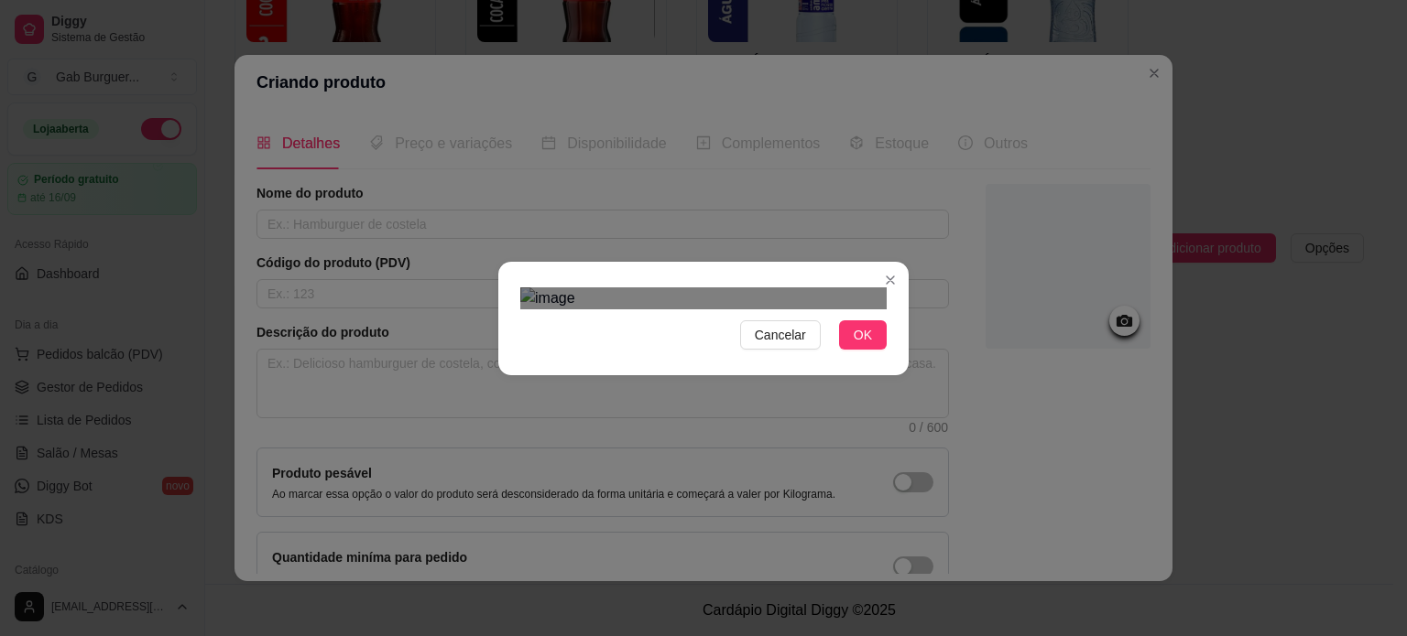
click at [641, 379] on div "Use the arrow keys to move the crop selection area" at bounding box center [685, 448] width 330 height 138
click at [857, 345] on span "OK" at bounding box center [862, 335] width 18 height 20
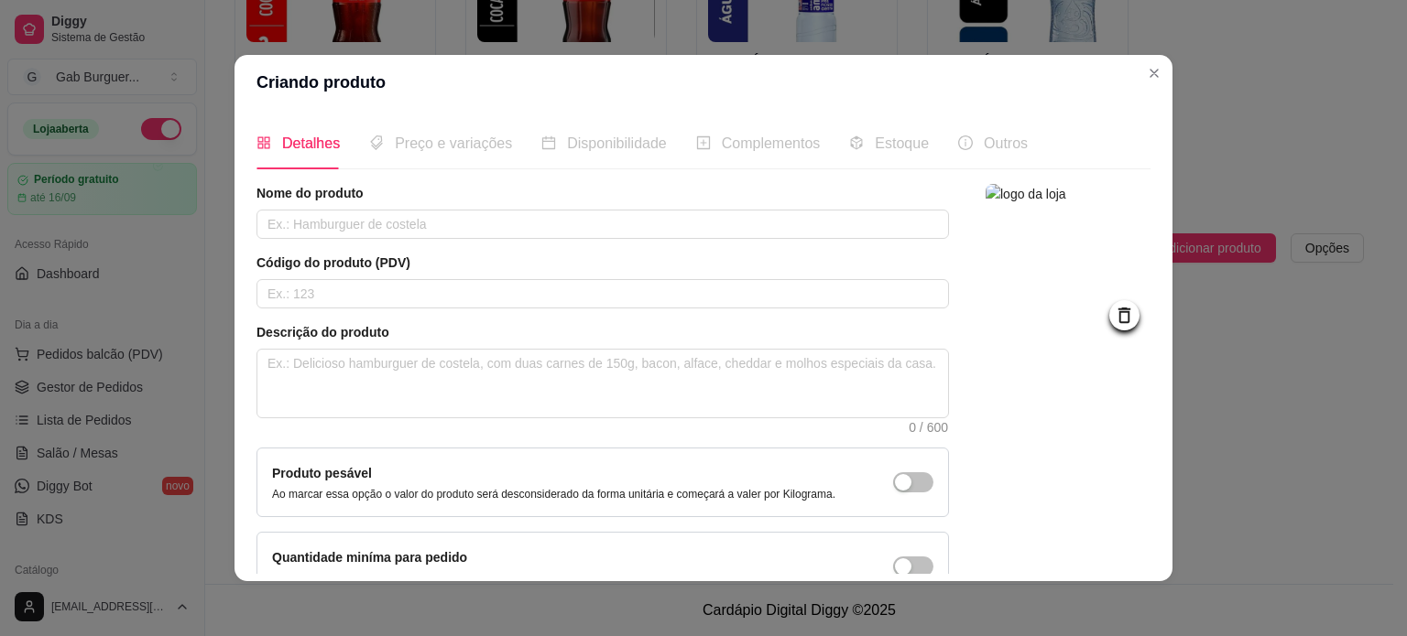
click at [1114, 320] on icon at bounding box center [1124, 315] width 21 height 21
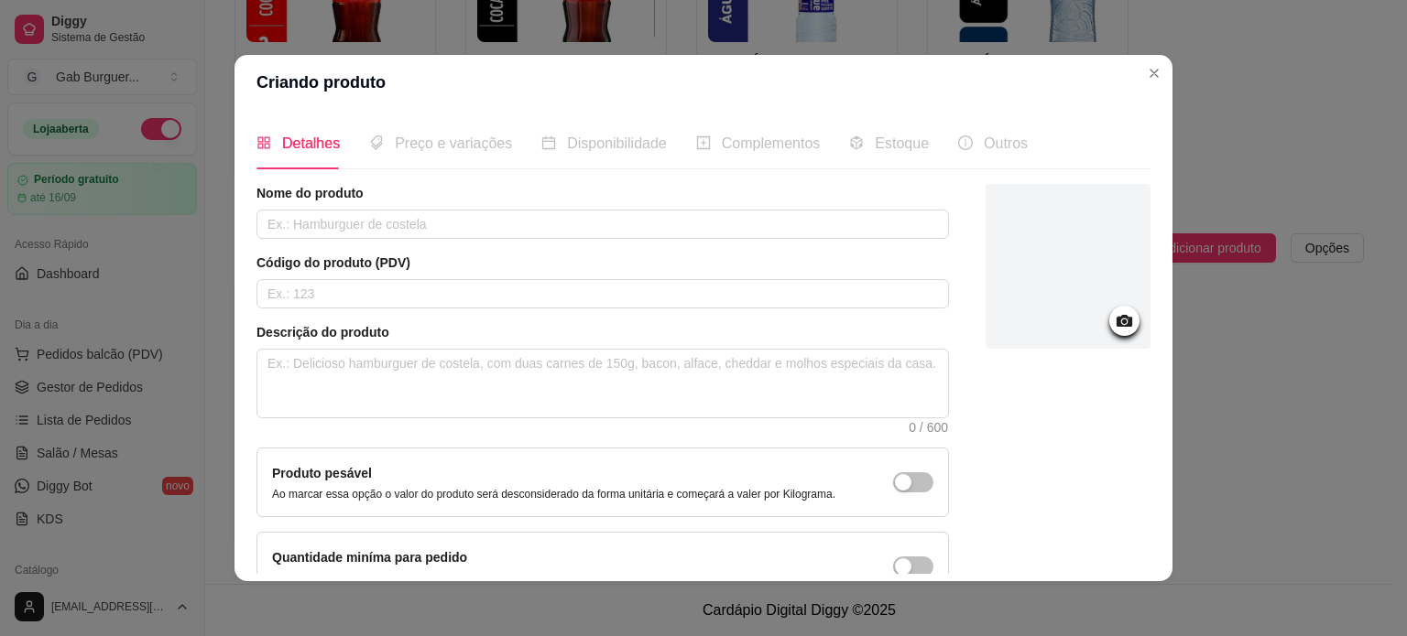
click at [1116, 321] on icon at bounding box center [1124, 321] width 16 height 12
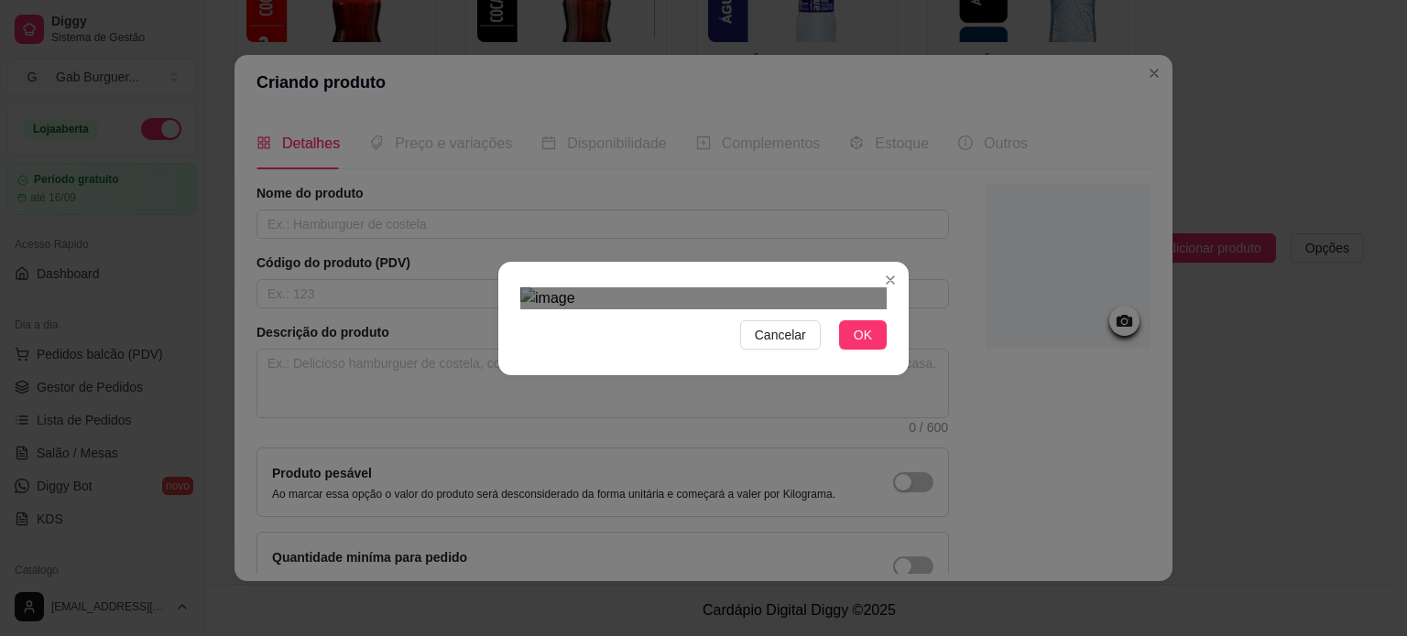
click at [624, 350] on div "Use the arrow keys to move the crop selection area" at bounding box center [685, 419] width 330 height 138
click at [847, 288] on div at bounding box center [703, 299] width 366 height 22
click at [536, 310] on div at bounding box center [703, 299] width 366 height 22
click at [667, 327] on div "Use the arrow keys to move the crop selection area" at bounding box center [625, 432] width 210 height 210
click at [668, 337] on div "Use the arrow keys to move the crop selection area" at bounding box center [625, 442] width 210 height 210
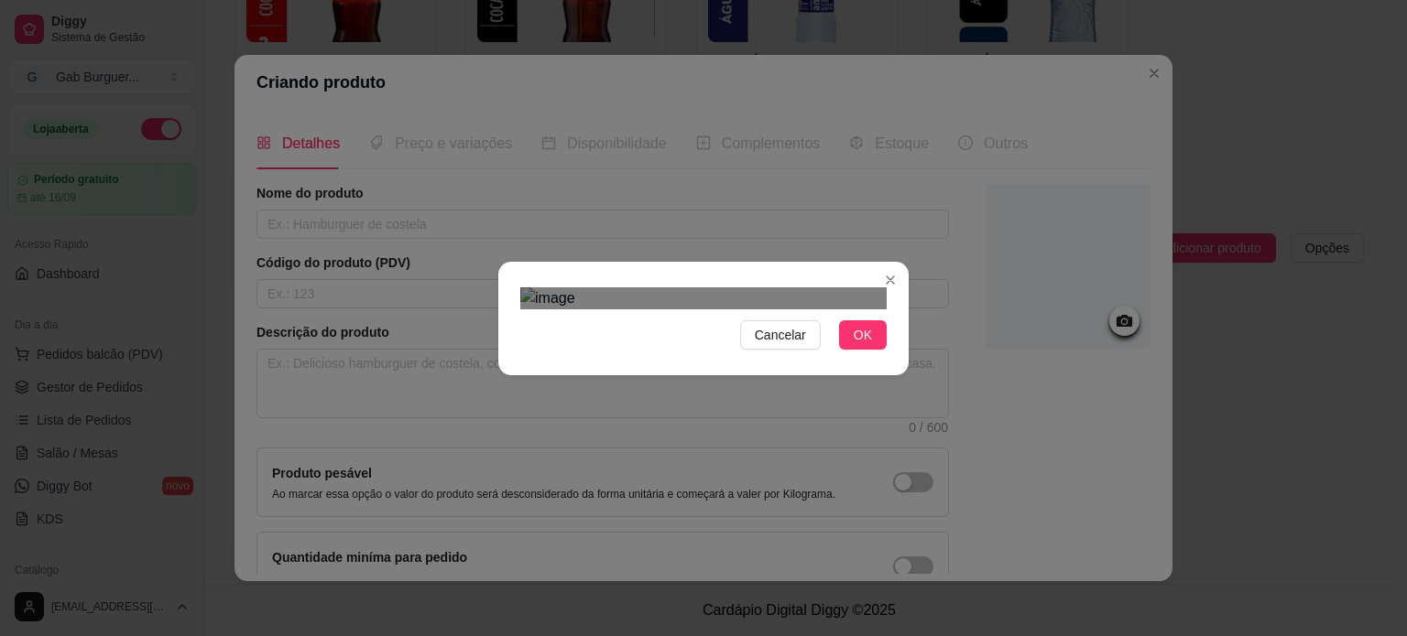
click at [678, 288] on div at bounding box center [703, 299] width 366 height 22
click at [601, 365] on div "Use the arrow keys to move the crop selection area" at bounding box center [601, 444] width 159 height 159
click at [859, 345] on span "OK" at bounding box center [862, 335] width 18 height 20
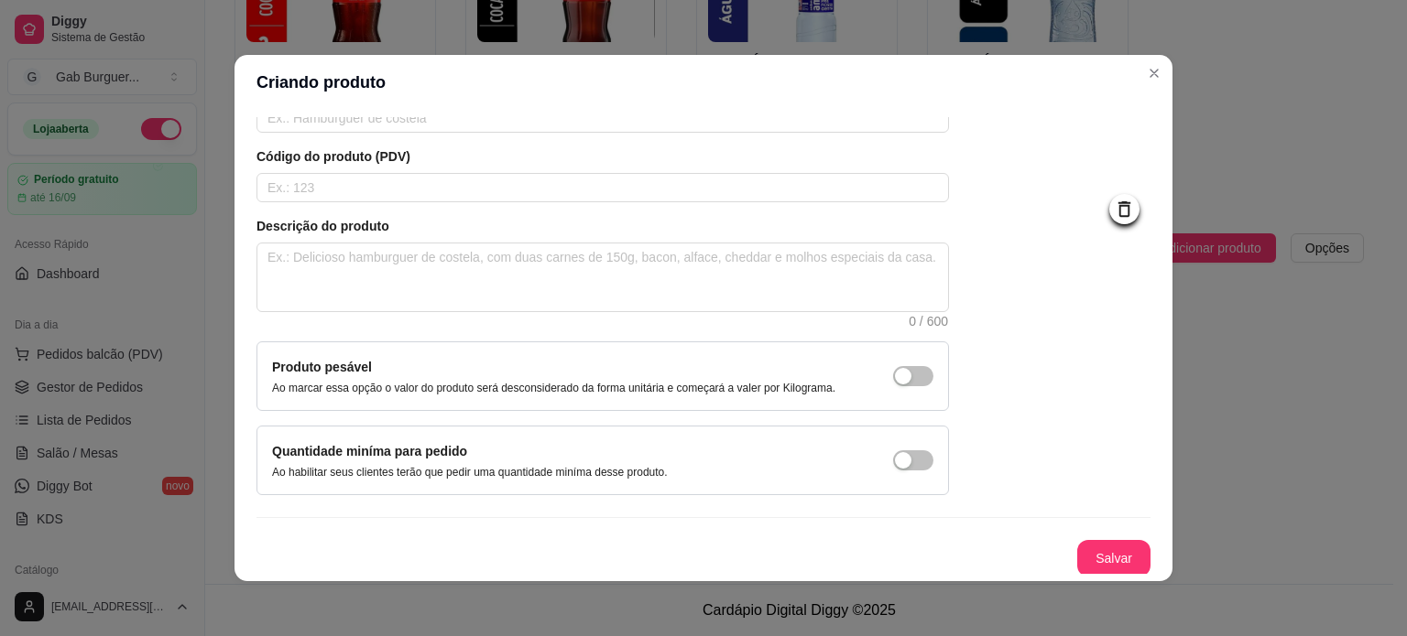
scroll to position [106, 0]
click at [1077, 549] on button "Salvar" at bounding box center [1113, 558] width 73 height 37
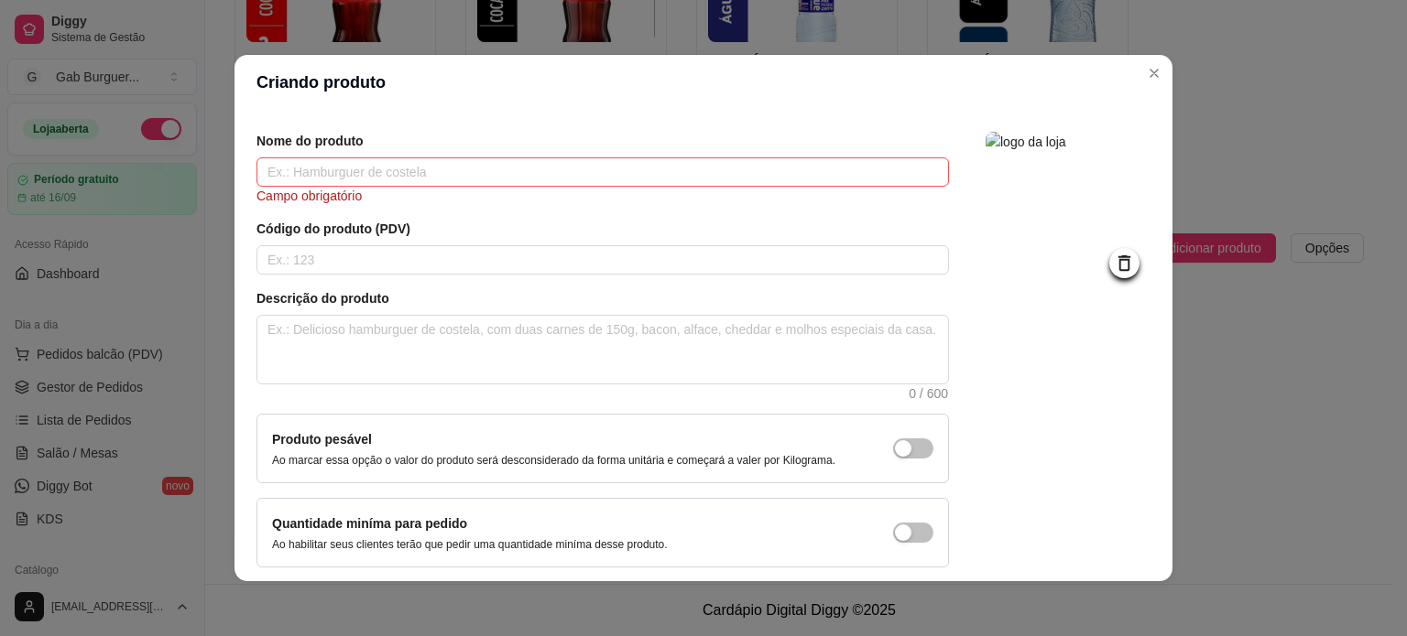
scroll to position [0, 0]
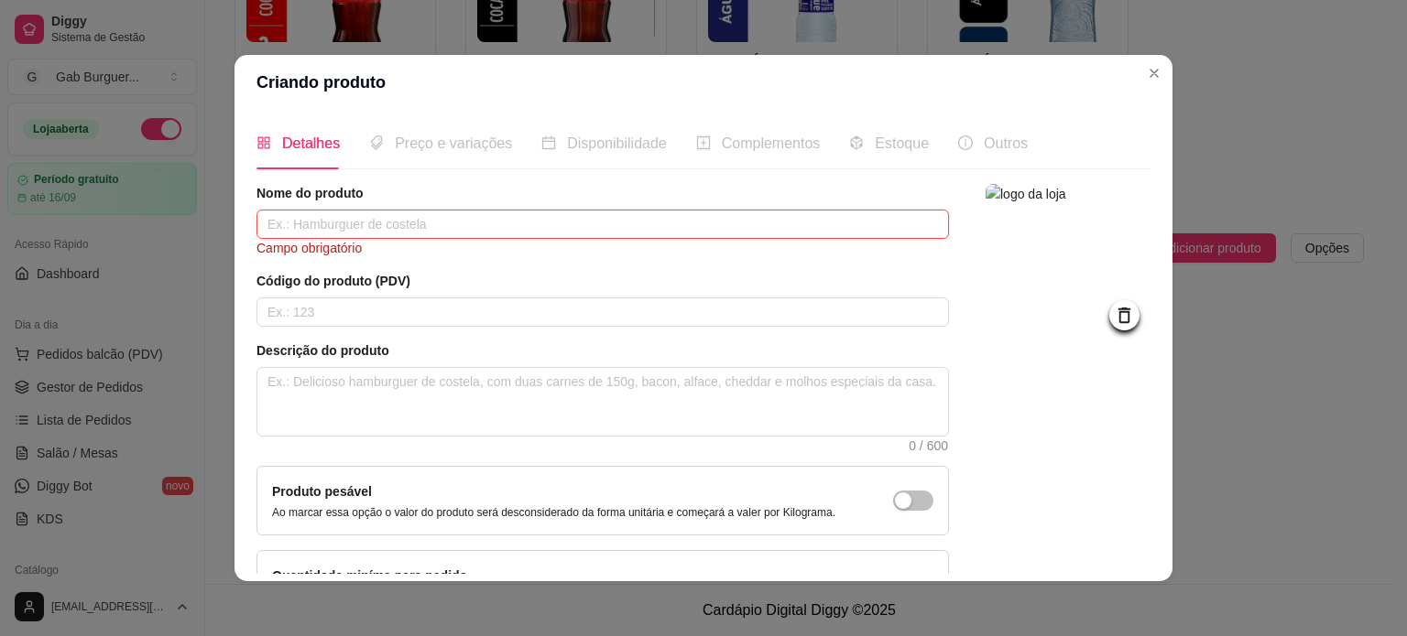
click at [341, 222] on input "text" at bounding box center [602, 224] width 692 height 29
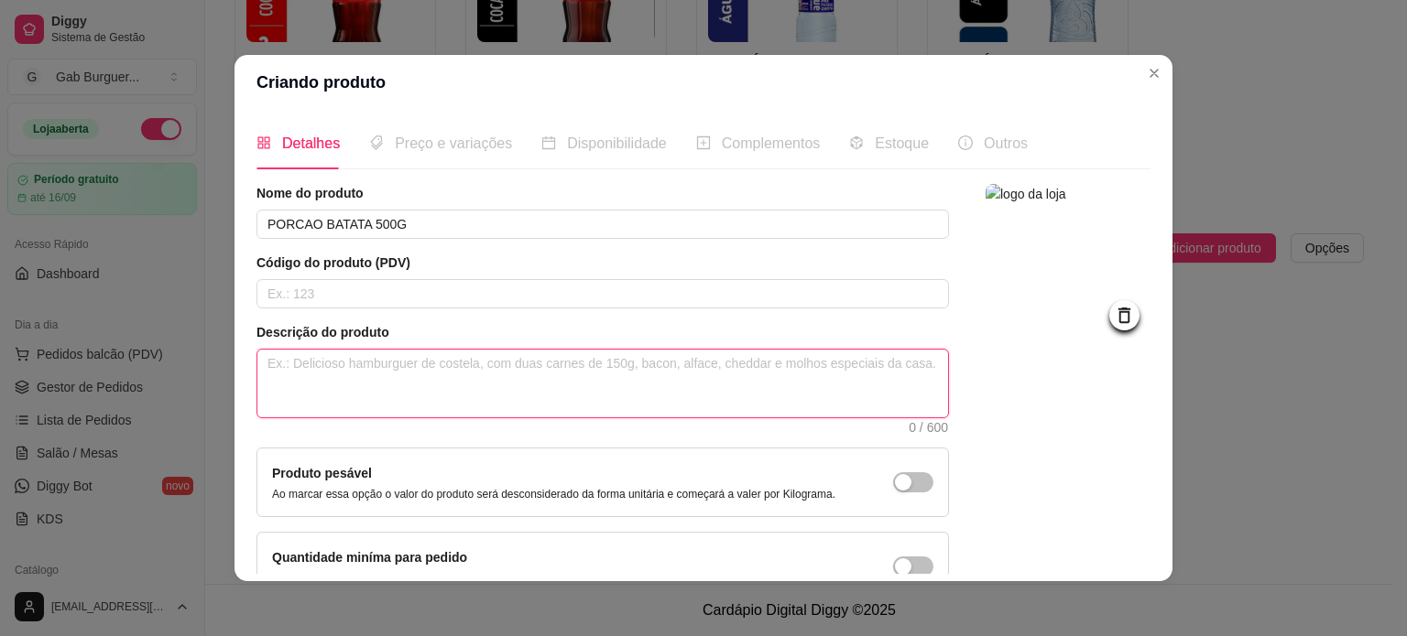
drag, startPoint x: 455, startPoint y: 362, endPoint x: 531, endPoint y: 322, distance: 85.6
click at [455, 363] on textarea at bounding box center [602, 384] width 690 height 68
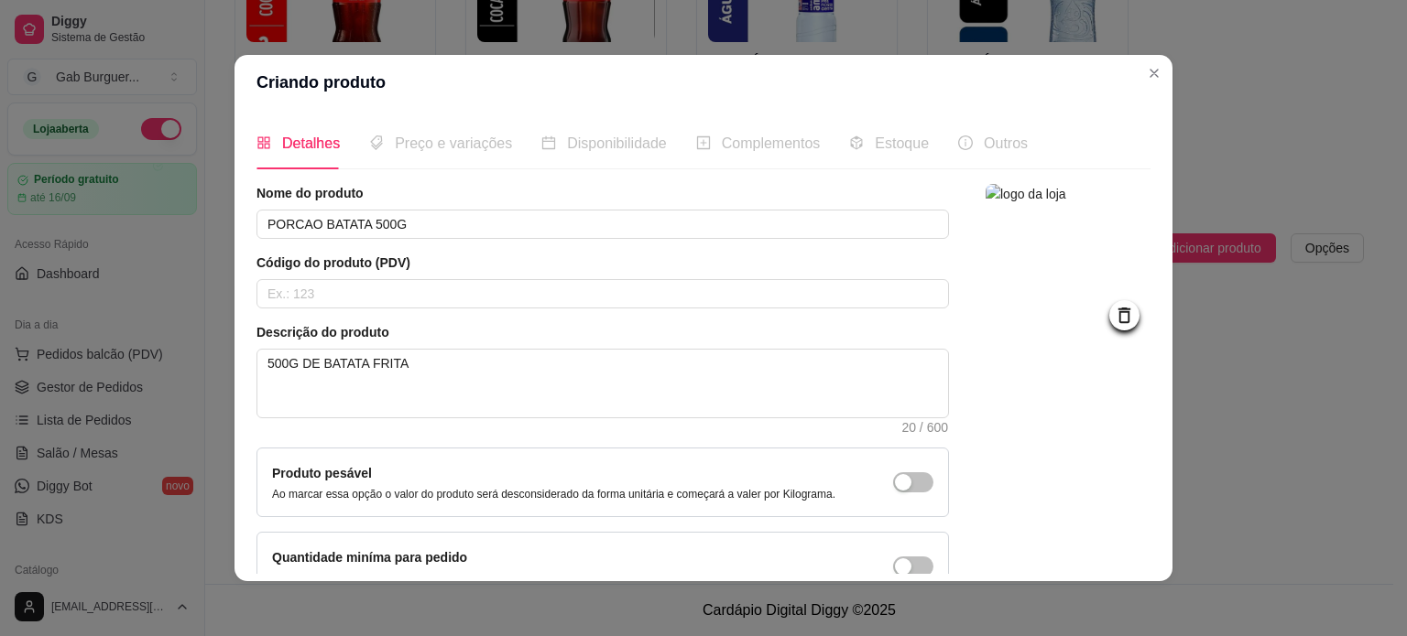
click at [427, 142] on span "Preço e variações" at bounding box center [453, 144] width 117 height 16
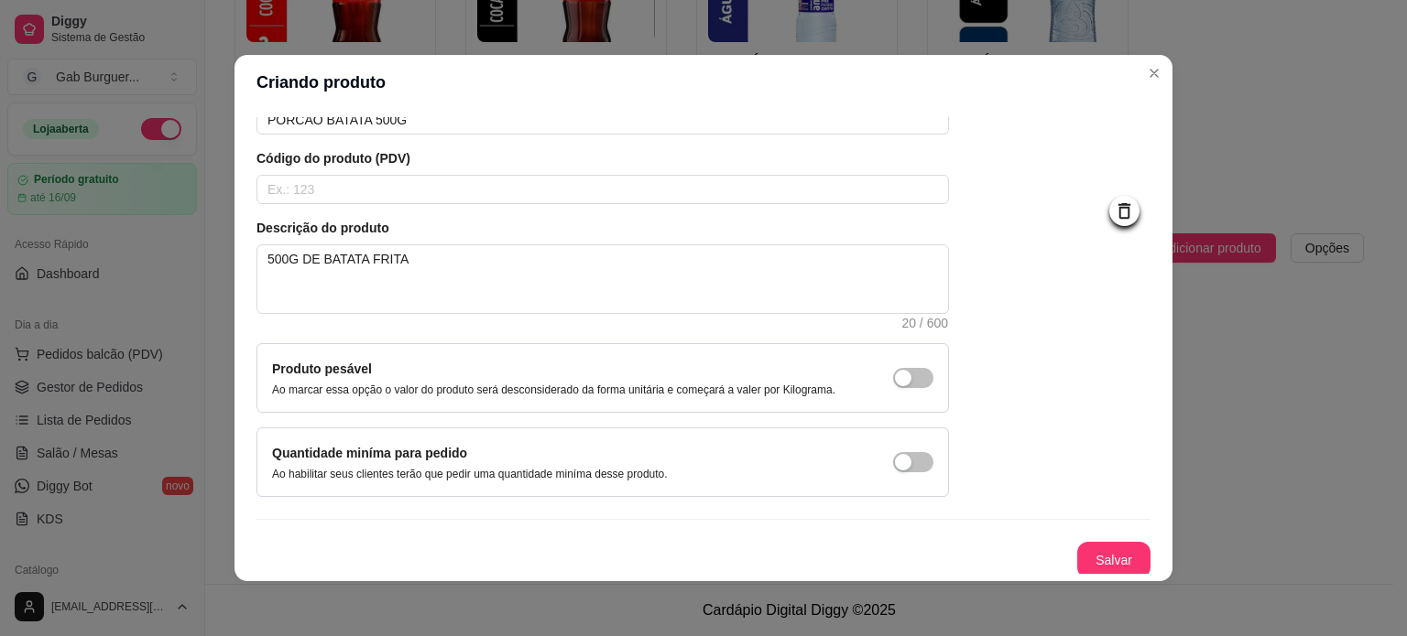
scroll to position [106, 0]
click at [1081, 549] on button "Salvar" at bounding box center [1113, 559] width 71 height 36
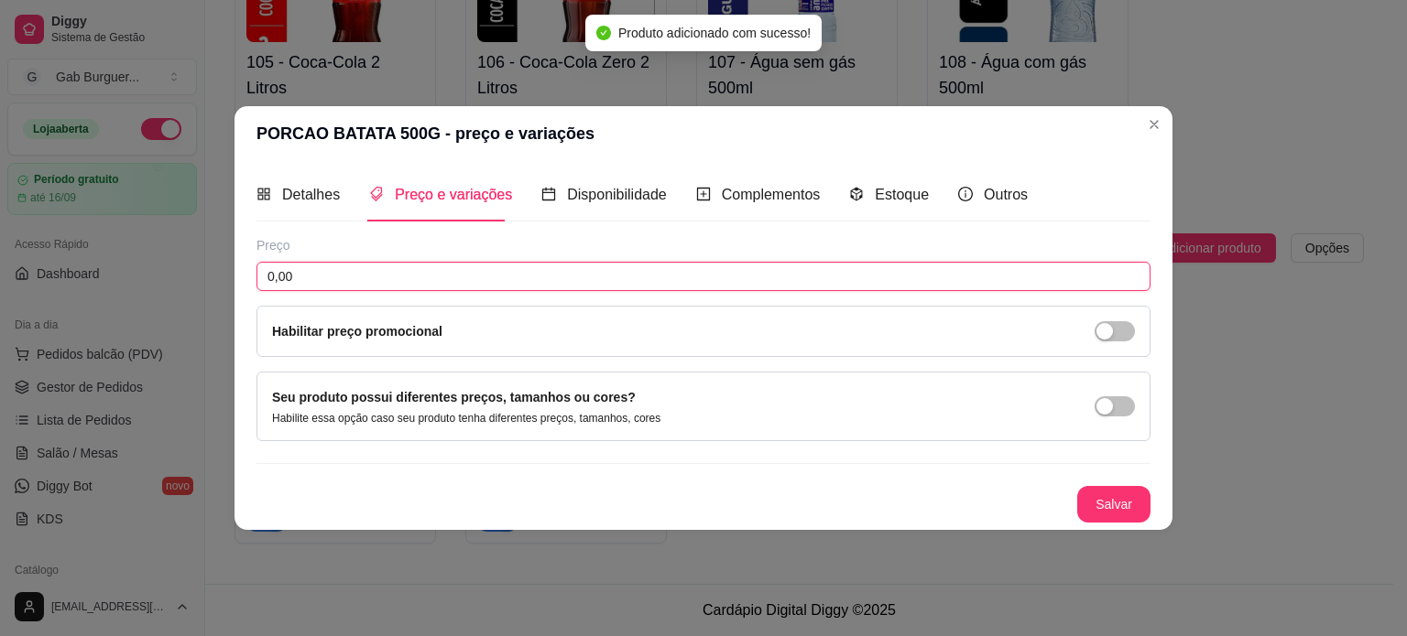
click at [364, 277] on input "0,00" at bounding box center [703, 276] width 894 height 29
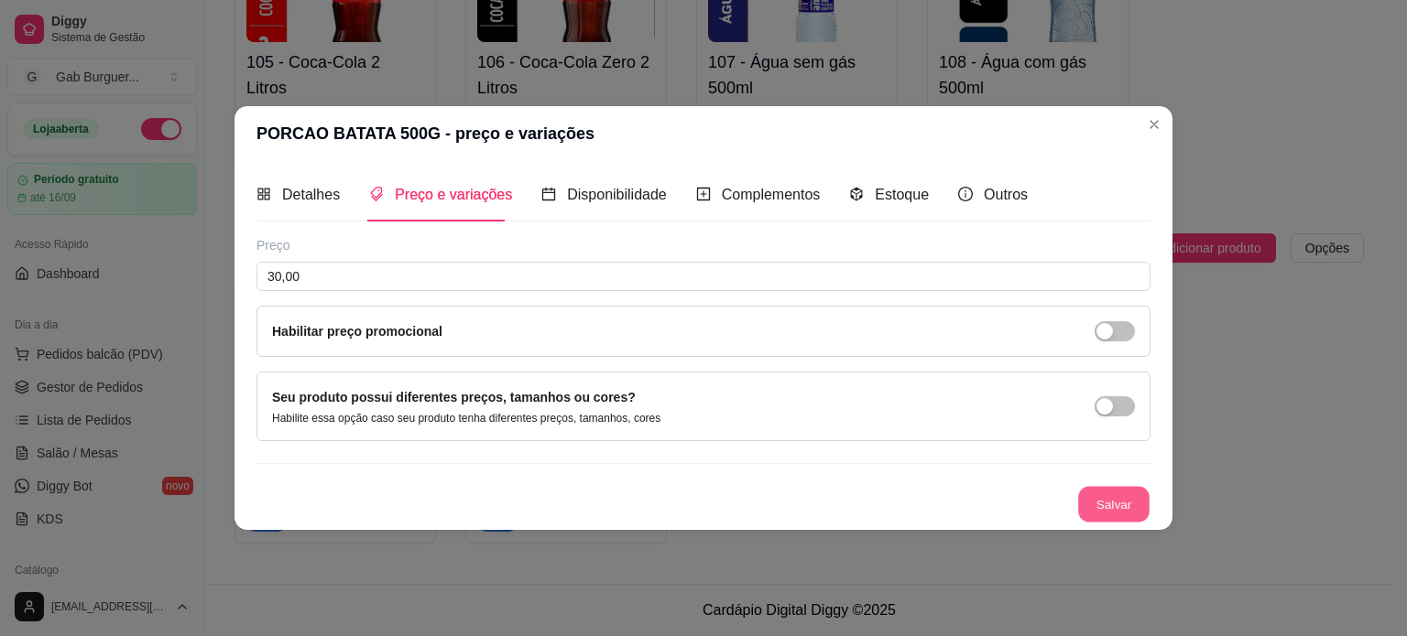
click at [1104, 503] on button "Salvar" at bounding box center [1113, 504] width 71 height 36
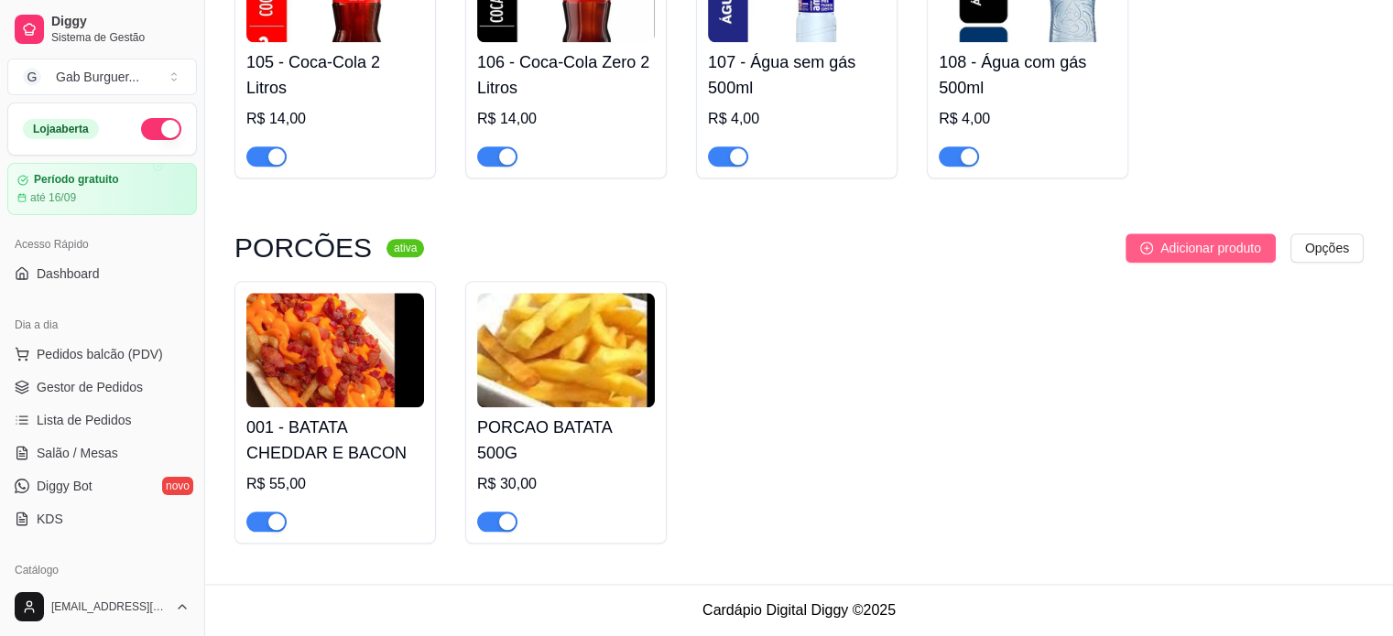
click at [1206, 246] on span "Adicionar produto" at bounding box center [1210, 248] width 101 height 20
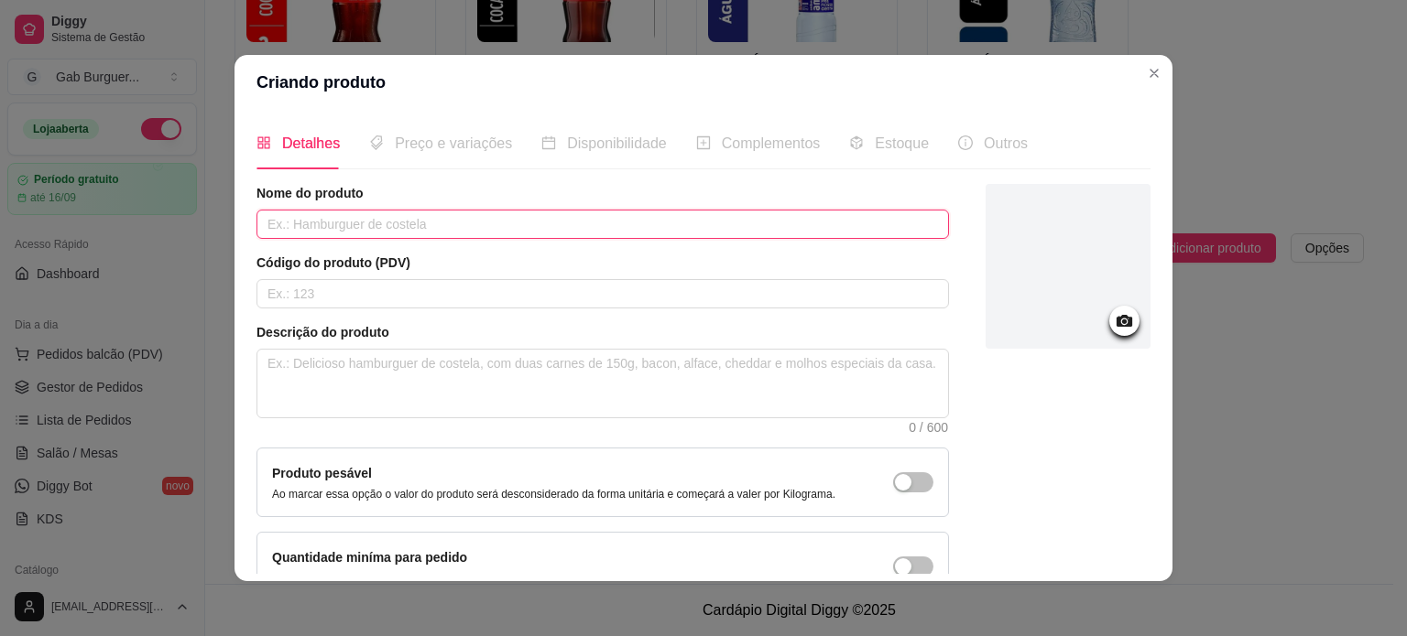
click at [352, 225] on input "text" at bounding box center [602, 224] width 692 height 29
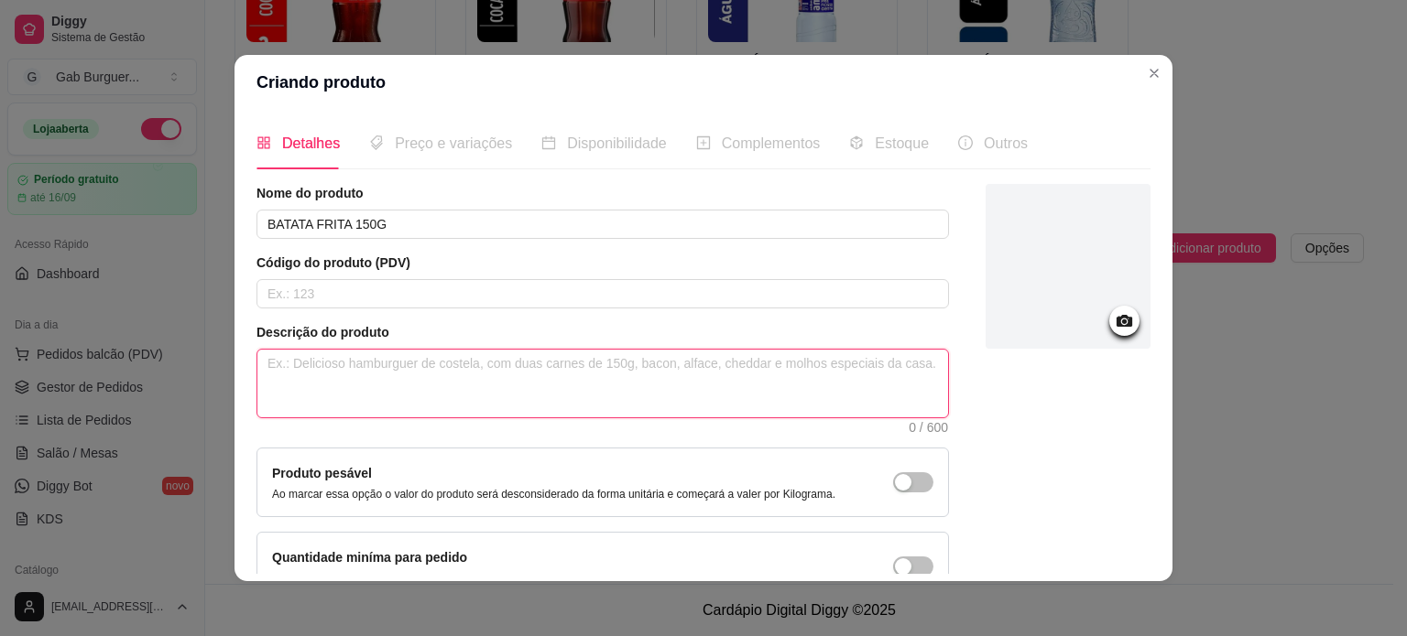
click at [328, 362] on textarea at bounding box center [602, 384] width 690 height 68
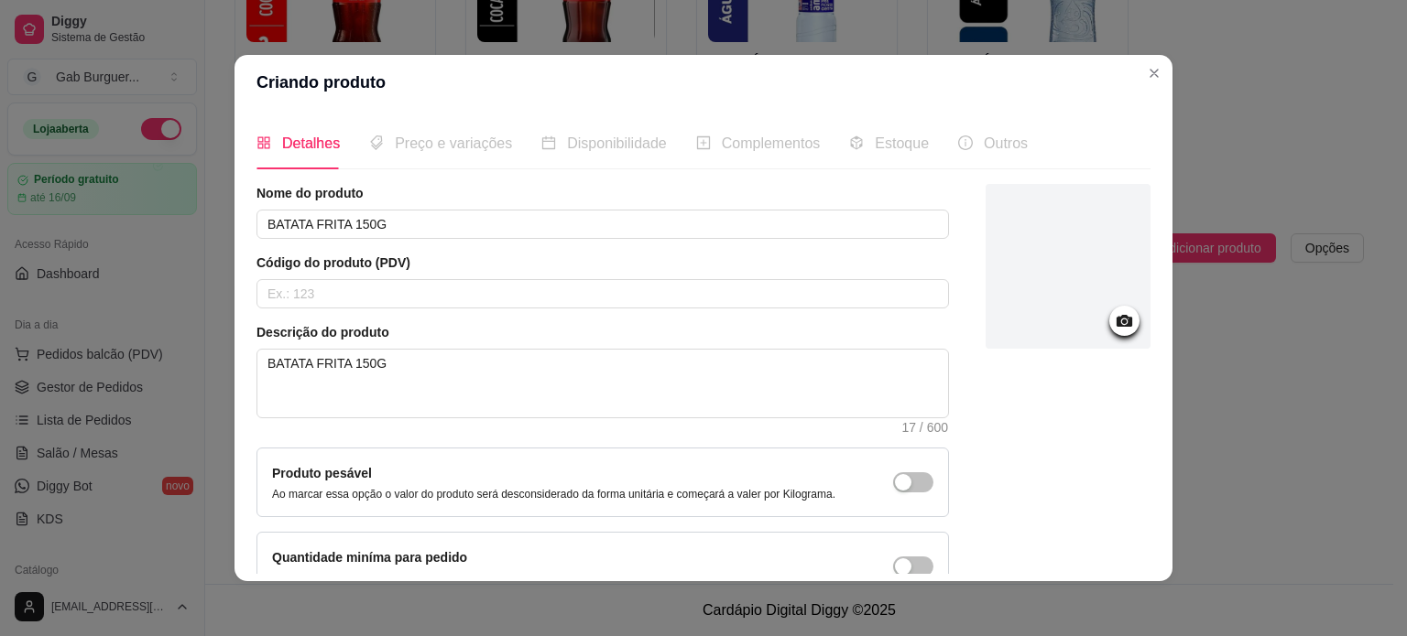
click at [1114, 313] on icon at bounding box center [1124, 320] width 21 height 21
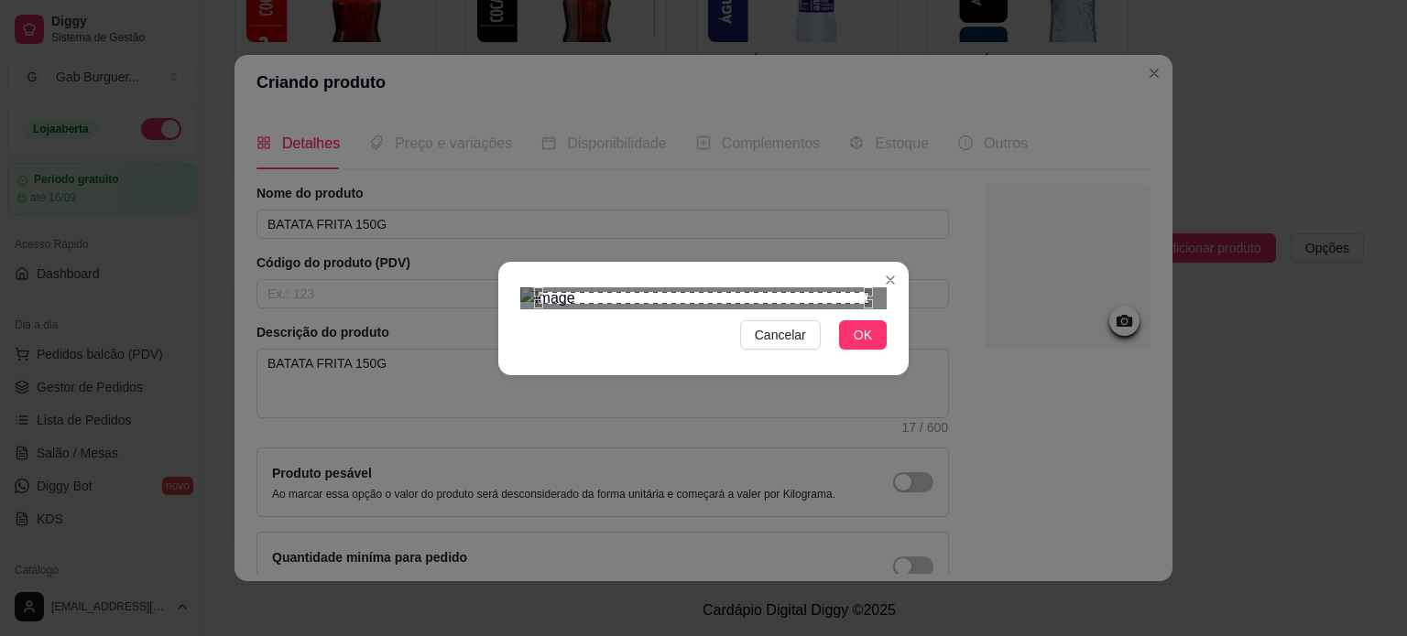
click at [723, 292] on div "Use the arrow keys to move the crop selection area" at bounding box center [703, 297] width 330 height 11
click at [850, 292] on div "Use the arrow keys to move the crop selection area" at bounding box center [703, 297] width 330 height 11
click at [861, 292] on div "Use the arrow keys to move the crop selection area" at bounding box center [703, 297] width 330 height 11
click at [873, 288] on div "Use the arrow keys to move the north east drag handle to change the crop select…" at bounding box center [873, 288] width 0 height 0
click at [729, 288] on div "Use the arrow keys to move the crop selection area" at bounding box center [641, 391] width 207 height 207
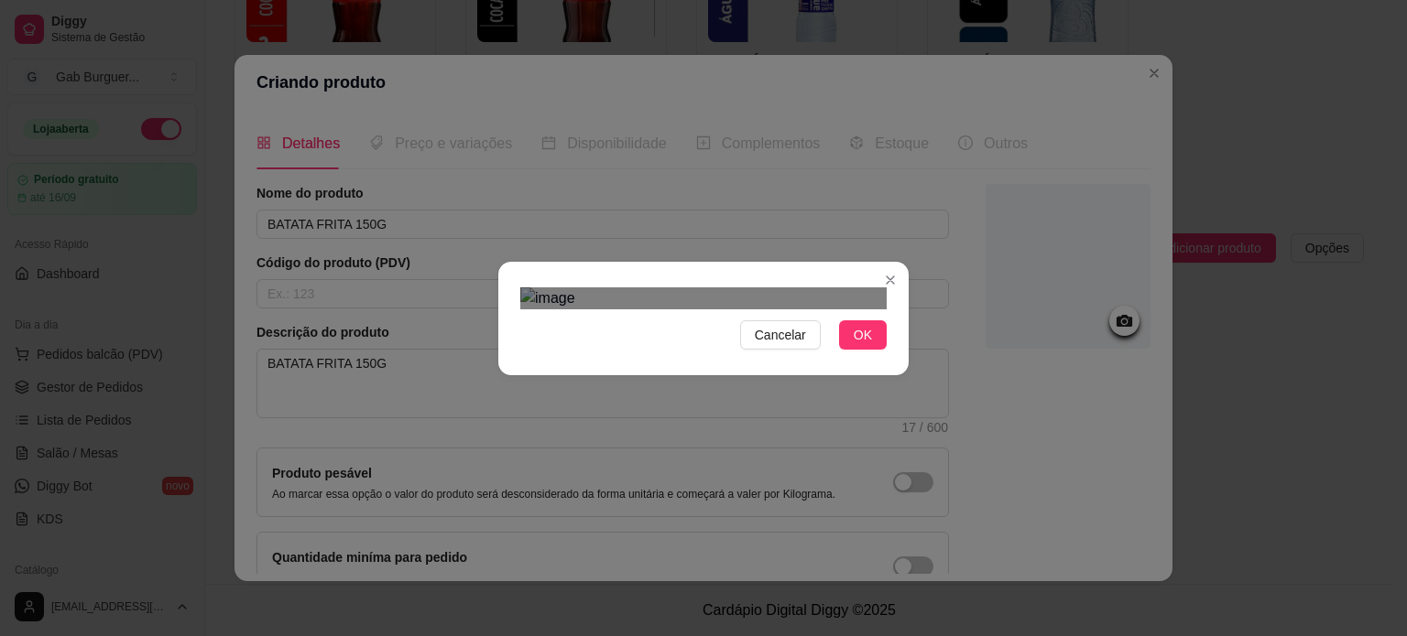
click at [641, 345] on div "Use the arrow keys to move the crop selection area" at bounding box center [616, 441] width 192 height 192
click at [678, 288] on div at bounding box center [703, 299] width 366 height 22
click at [626, 366] on div "Use the arrow keys to move the crop selection area" at bounding box center [598, 442] width 153 height 153
click at [879, 350] on button "OK" at bounding box center [863, 335] width 48 height 29
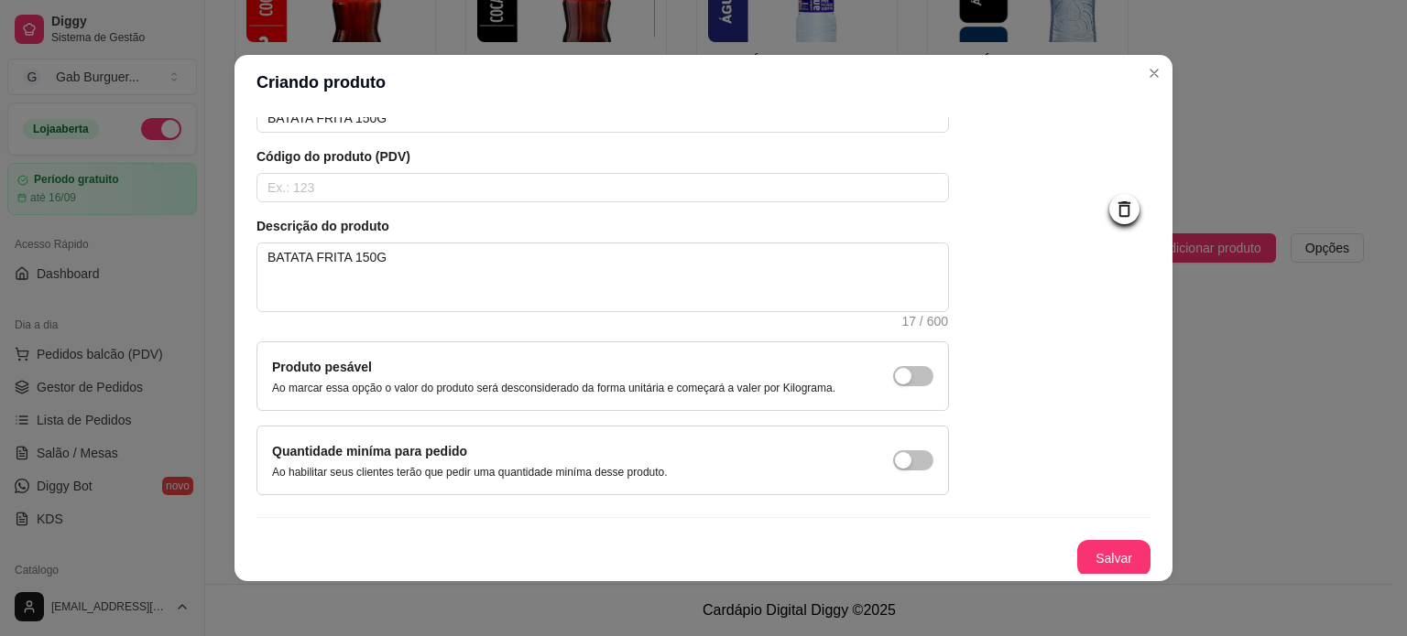
scroll to position [106, 0]
click at [1103, 549] on button "Salvar" at bounding box center [1113, 559] width 71 height 36
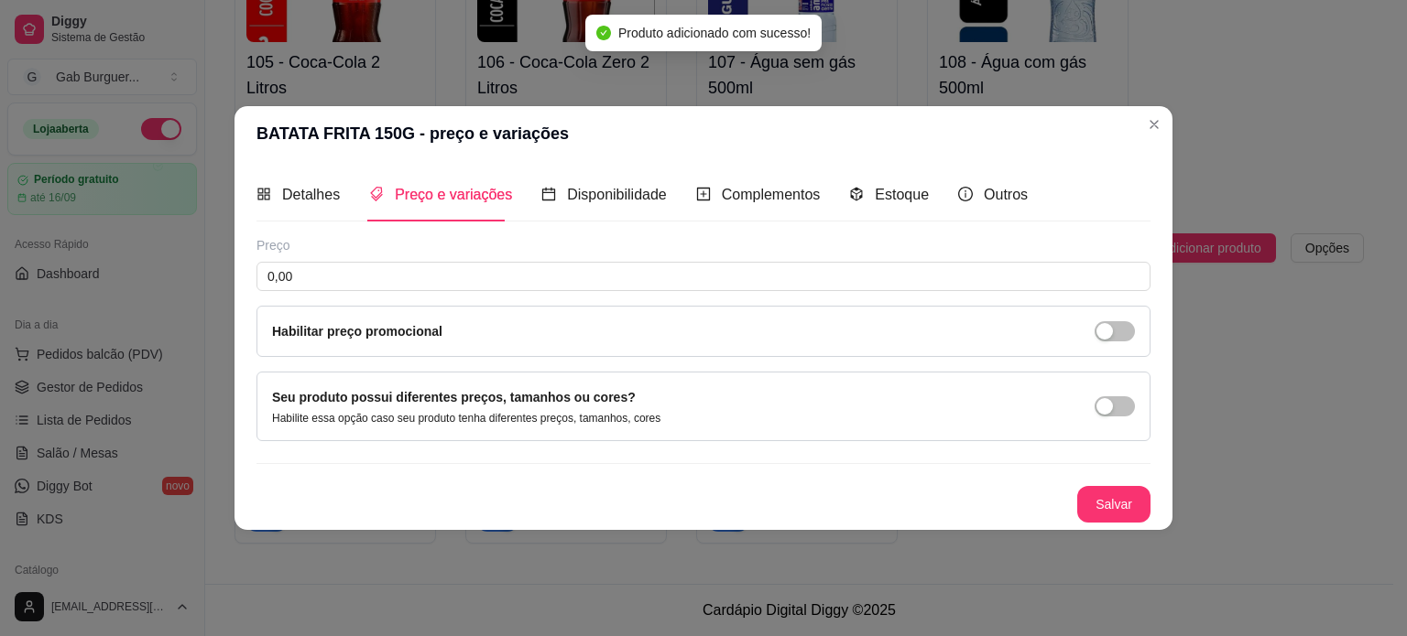
scroll to position [0, 0]
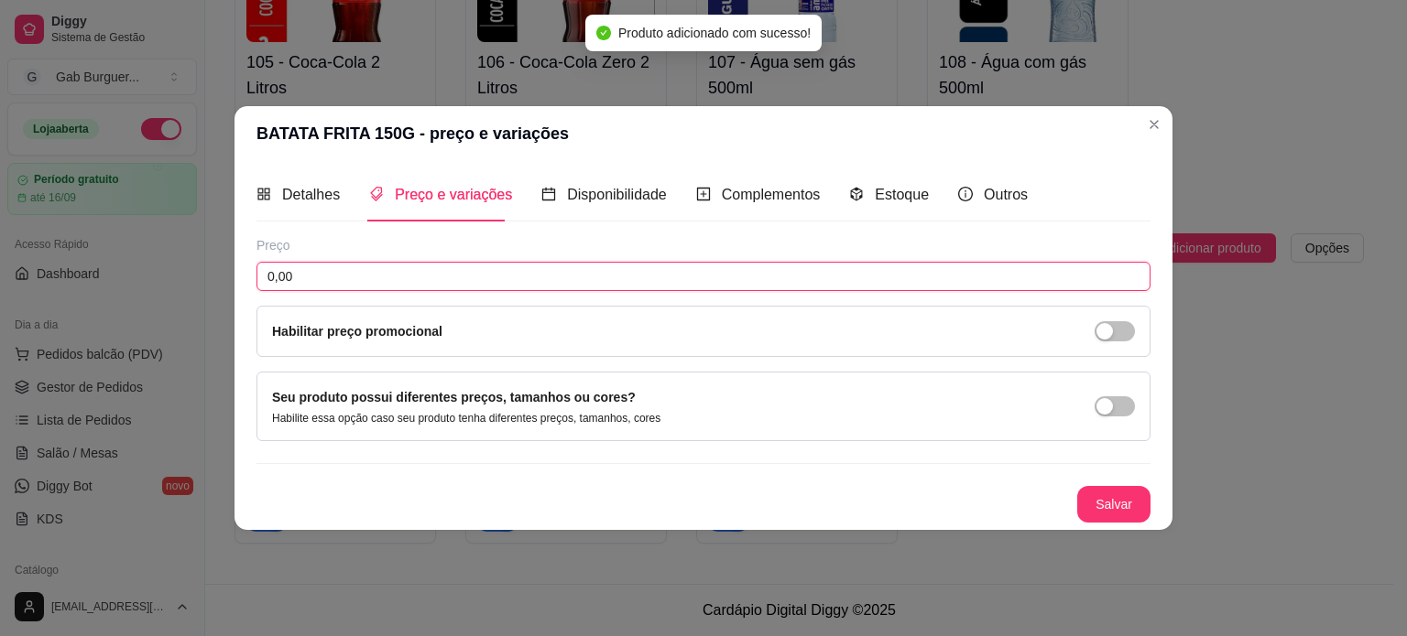
click at [383, 274] on input "0,00" at bounding box center [703, 276] width 894 height 29
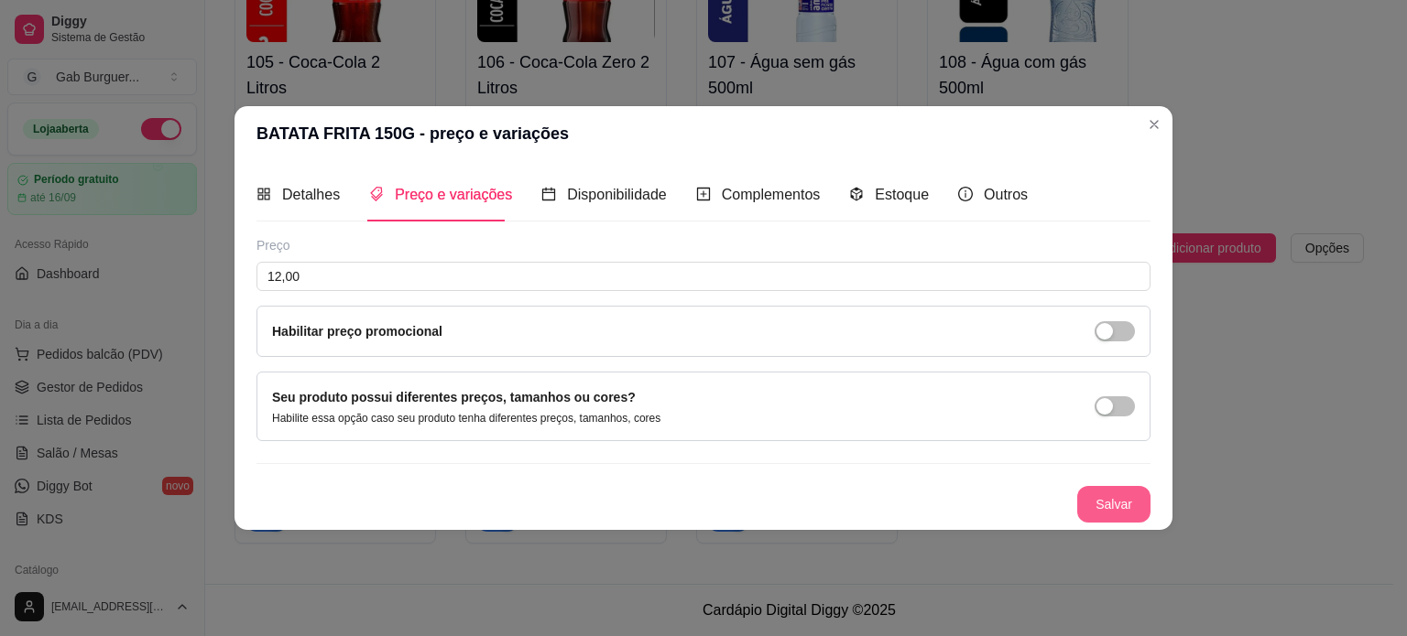
click at [1106, 492] on button "Salvar" at bounding box center [1113, 504] width 73 height 37
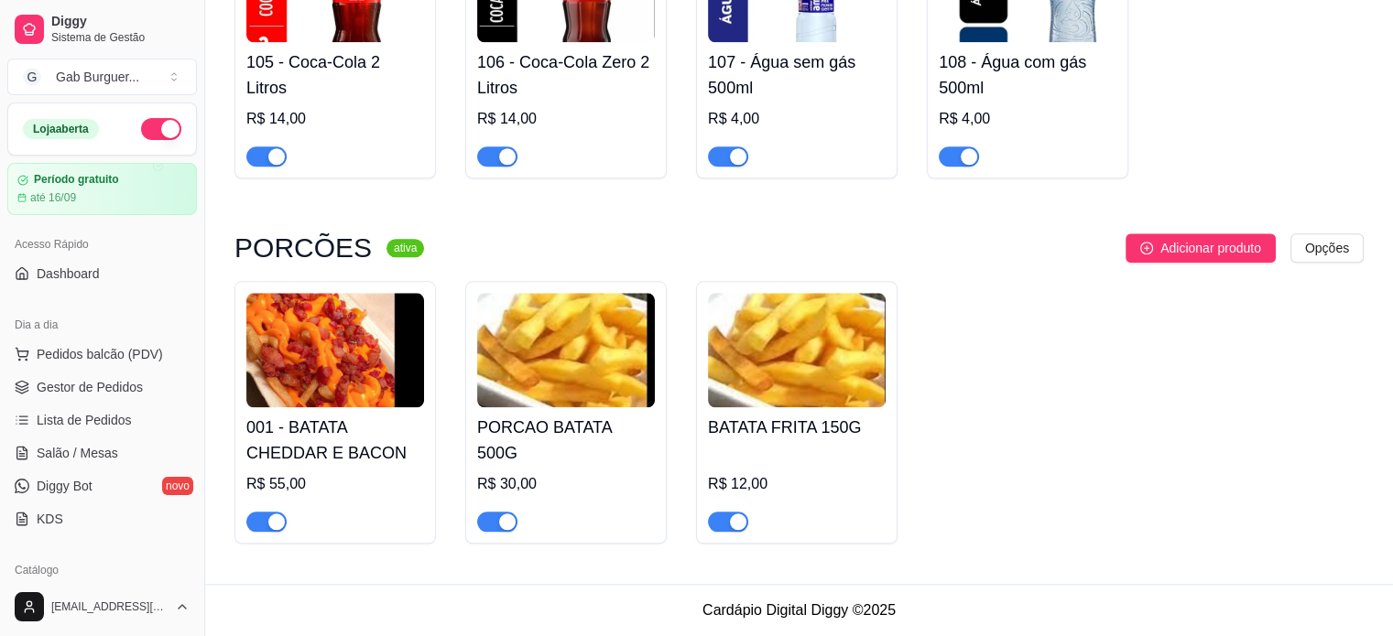
click at [786, 384] on img at bounding box center [797, 350] width 178 height 114
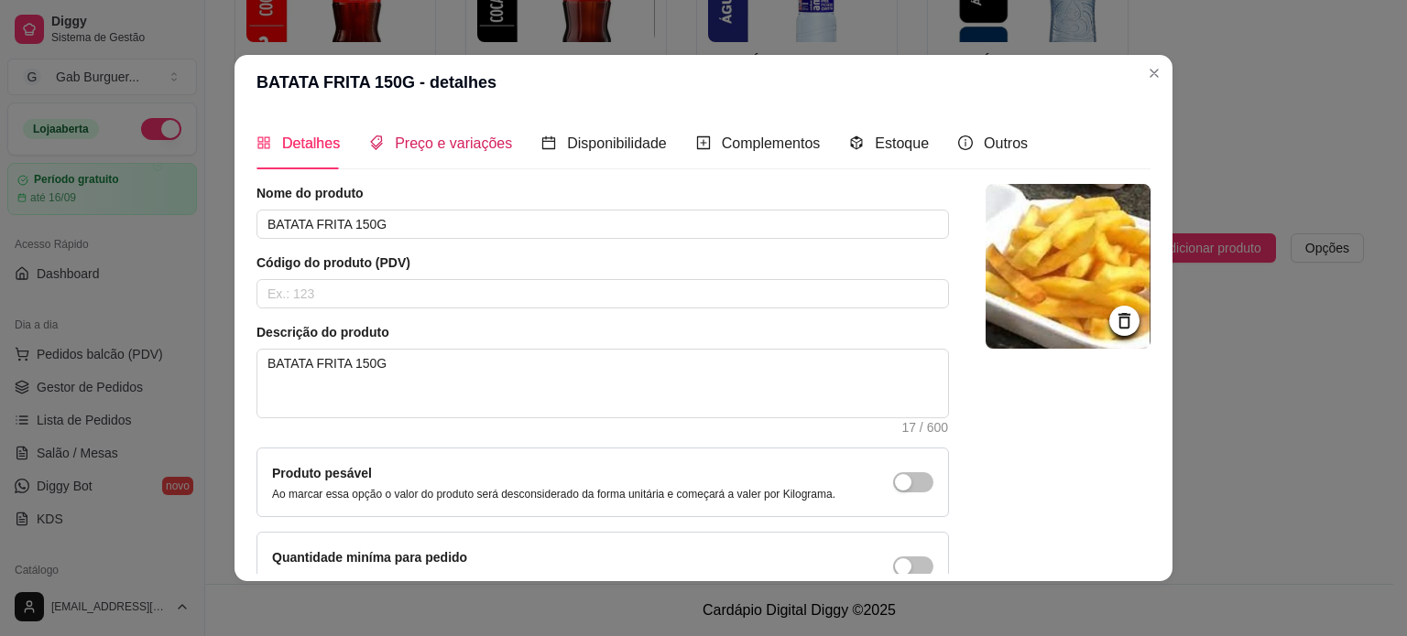
click at [426, 149] on span "Preço e variações" at bounding box center [453, 144] width 117 height 16
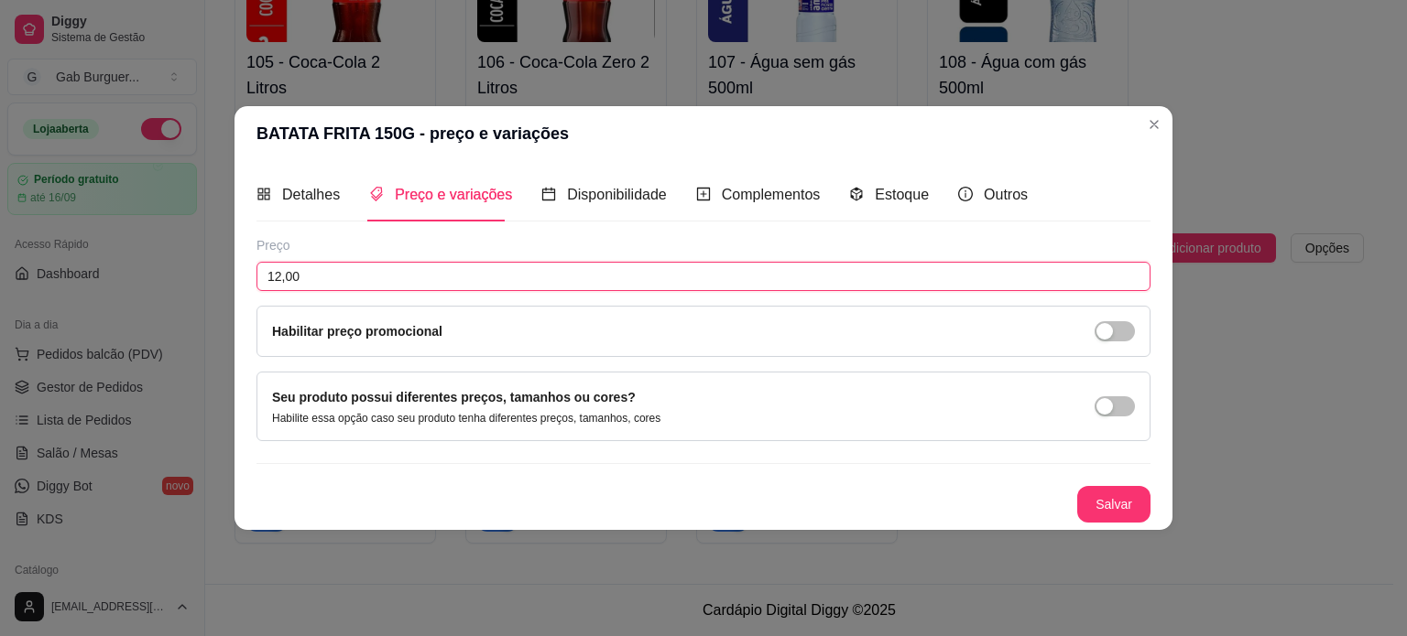
click at [278, 277] on input "12,00" at bounding box center [703, 276] width 894 height 29
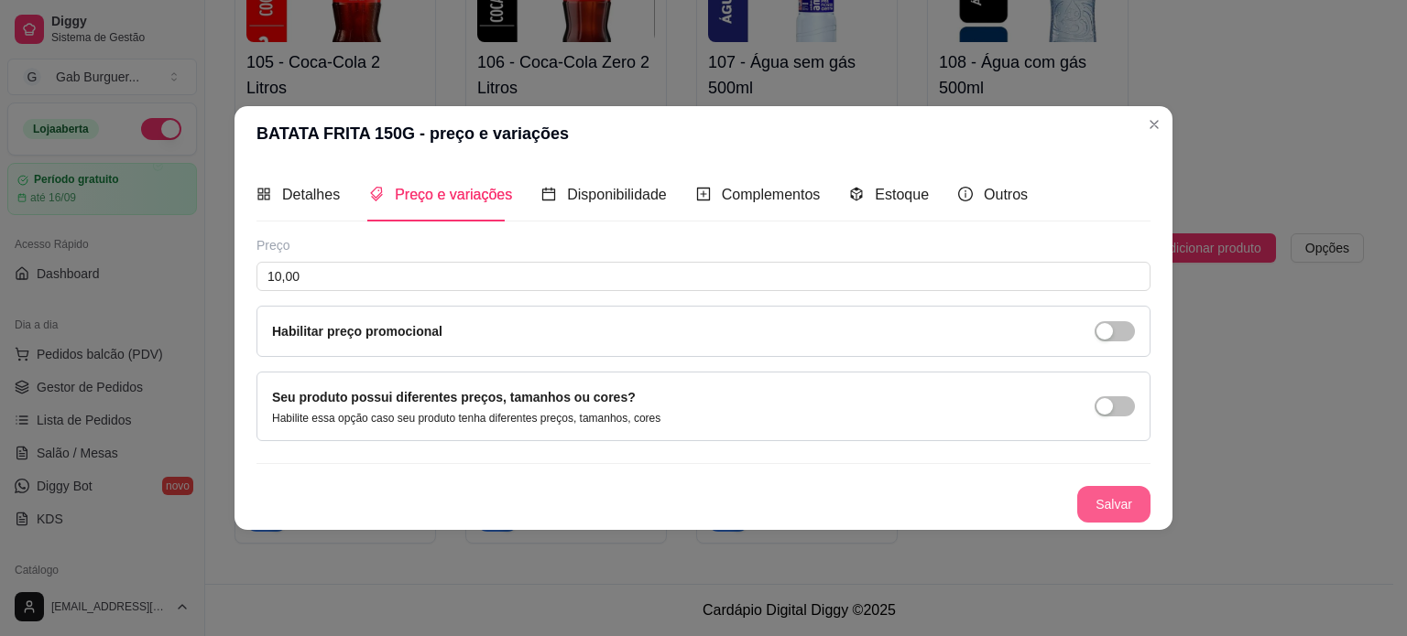
click at [1096, 506] on button "Salvar" at bounding box center [1113, 504] width 73 height 37
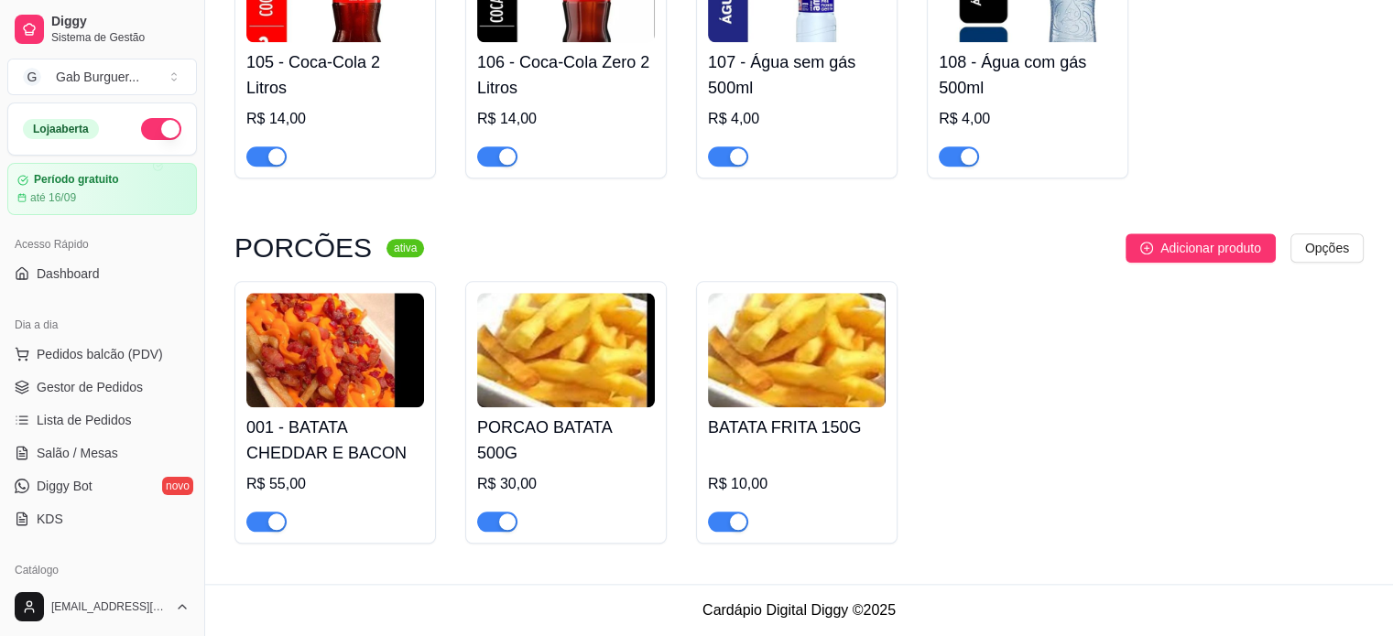
click at [807, 364] on img at bounding box center [797, 350] width 178 height 114
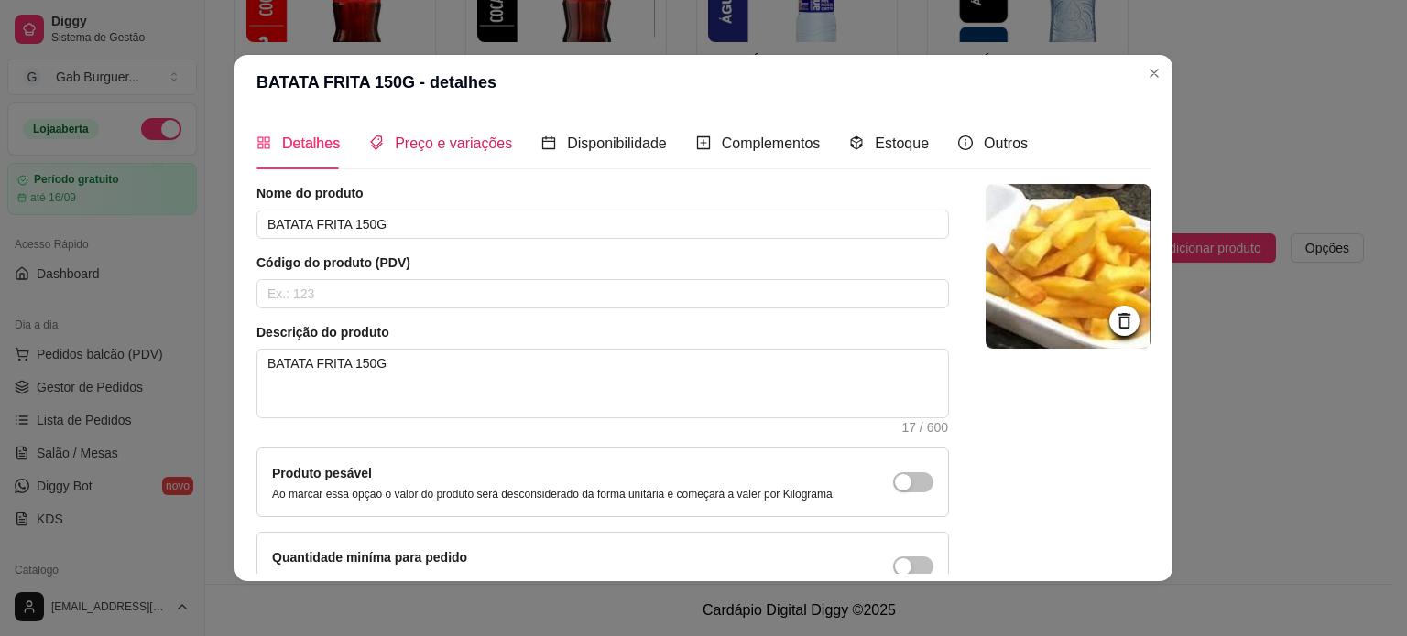
click at [445, 136] on span "Preço e variações" at bounding box center [453, 144] width 117 height 16
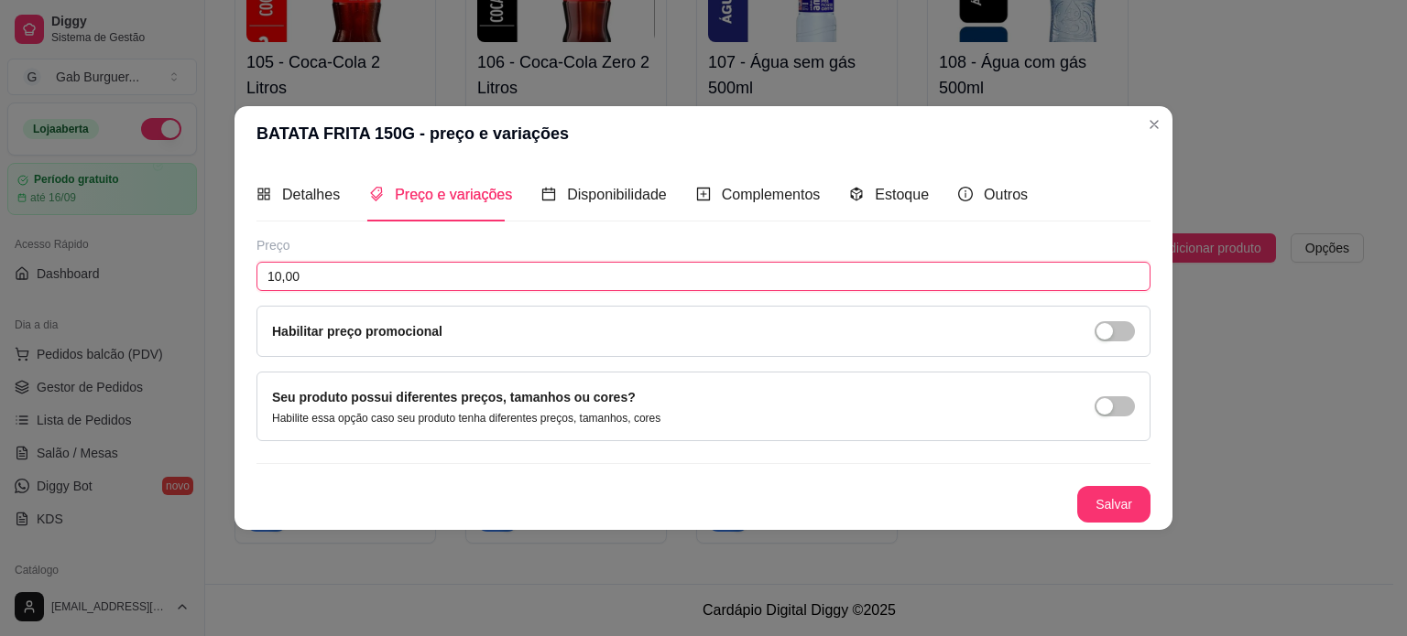
click at [278, 274] on input "10,00" at bounding box center [703, 276] width 894 height 29
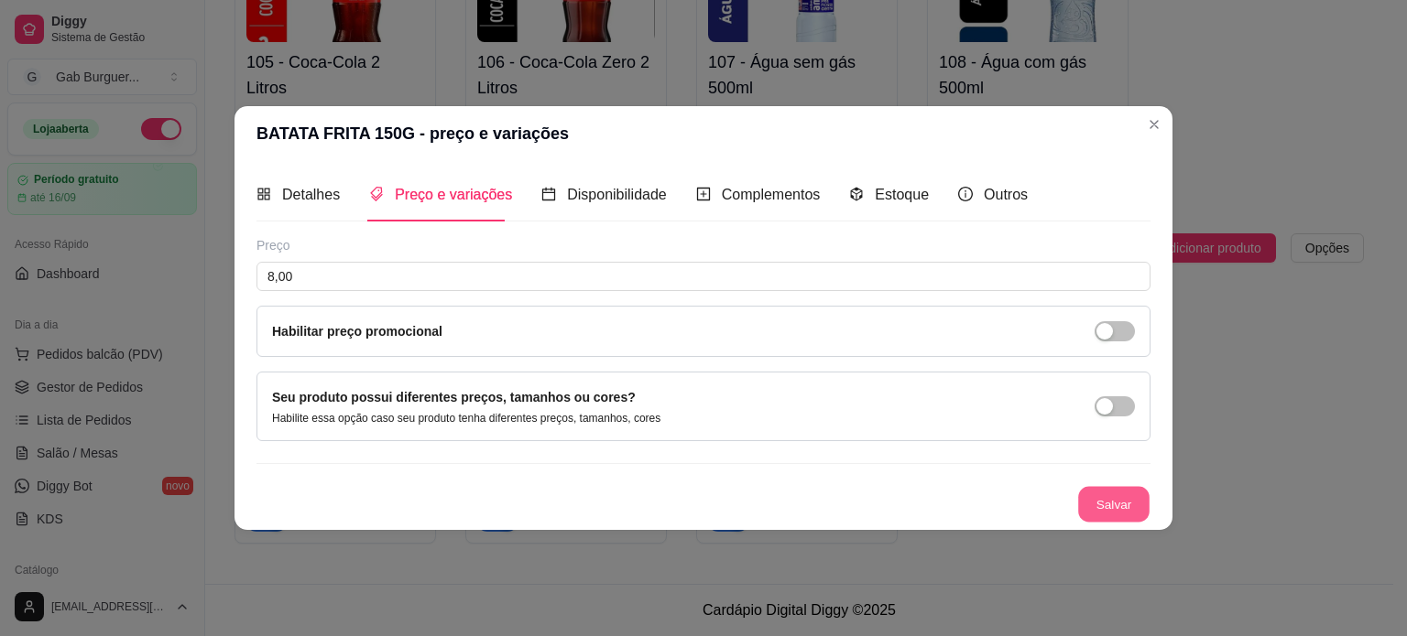
click at [1142, 505] on button "Salvar" at bounding box center [1113, 504] width 71 height 36
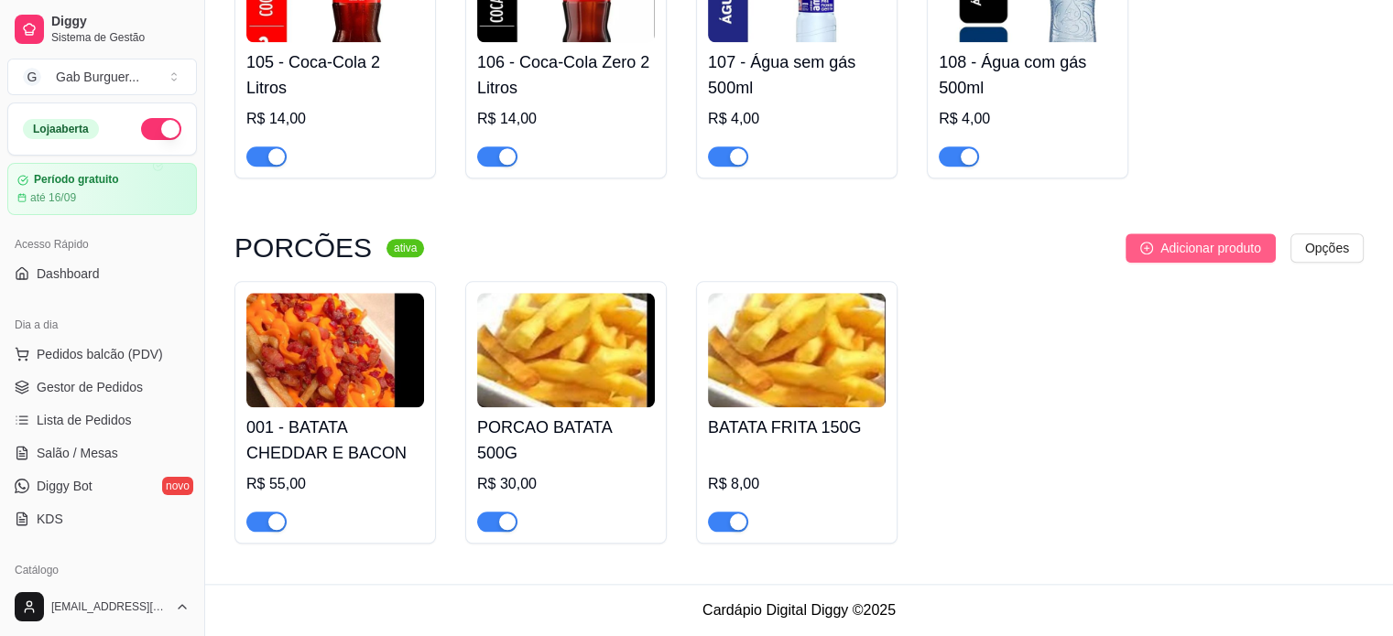
click at [1157, 252] on button "Adicionar produto" at bounding box center [1200, 248] width 150 height 29
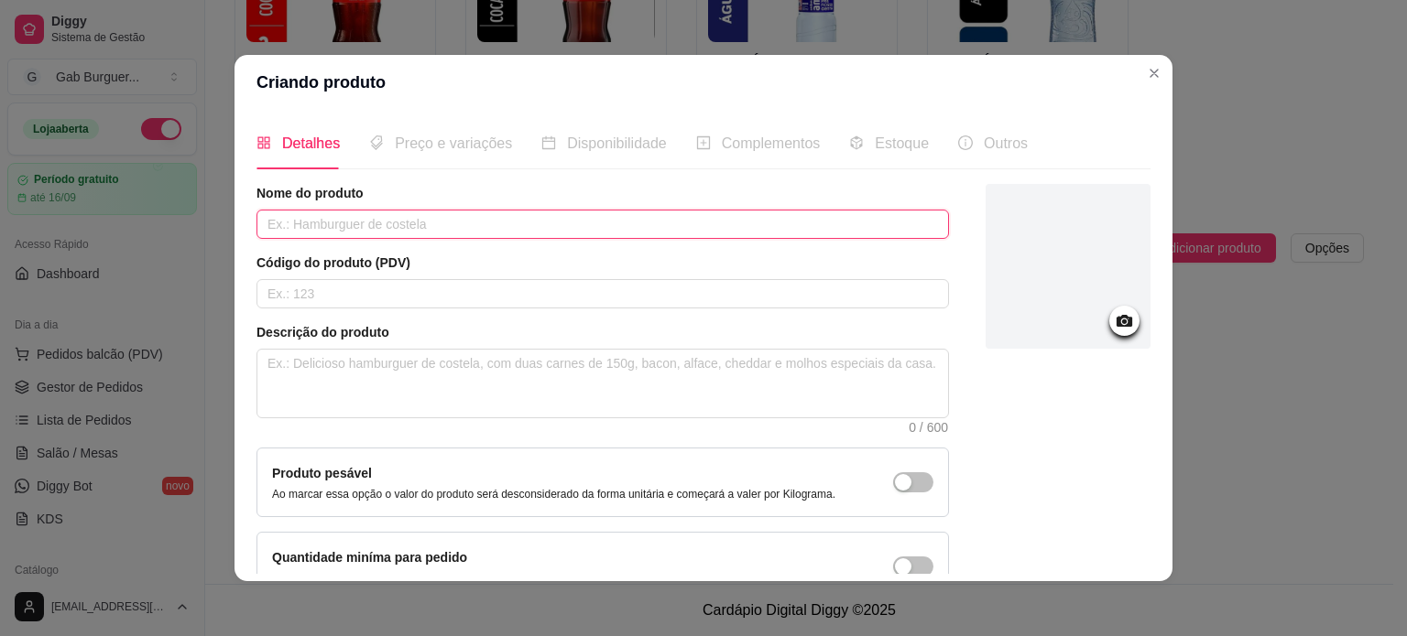
click at [292, 228] on input "text" at bounding box center [602, 224] width 692 height 29
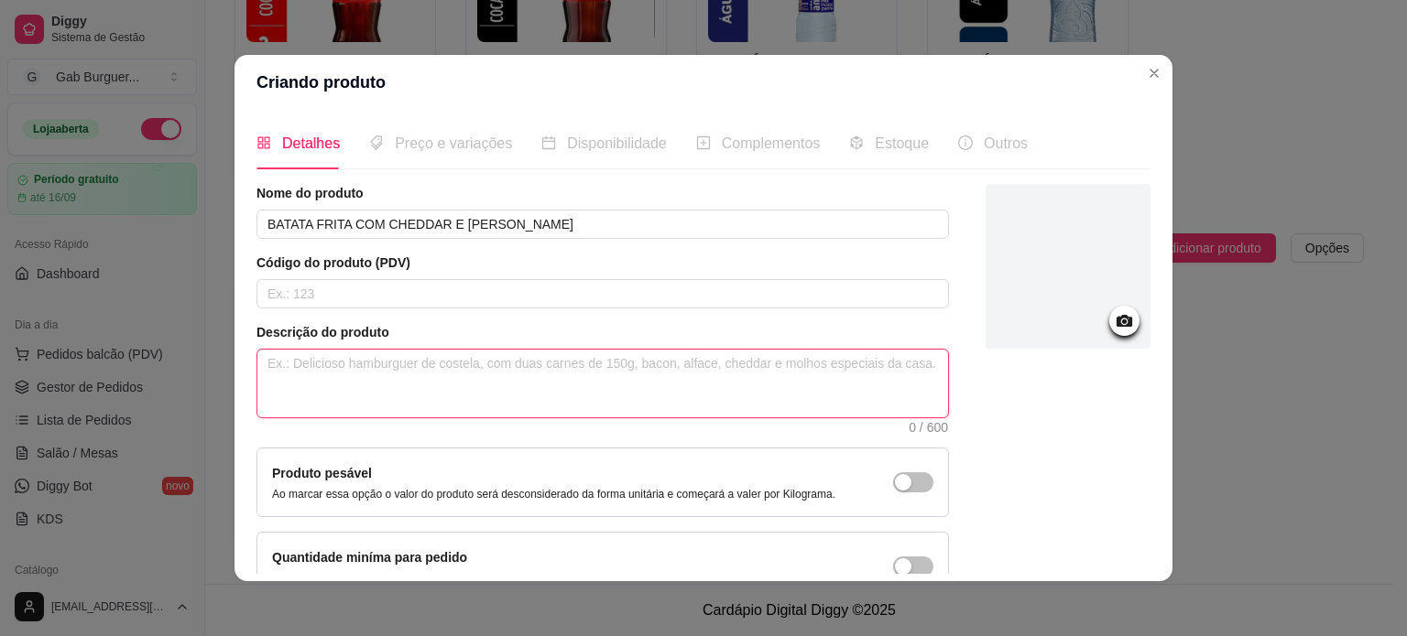
click at [331, 380] on textarea at bounding box center [602, 384] width 690 height 68
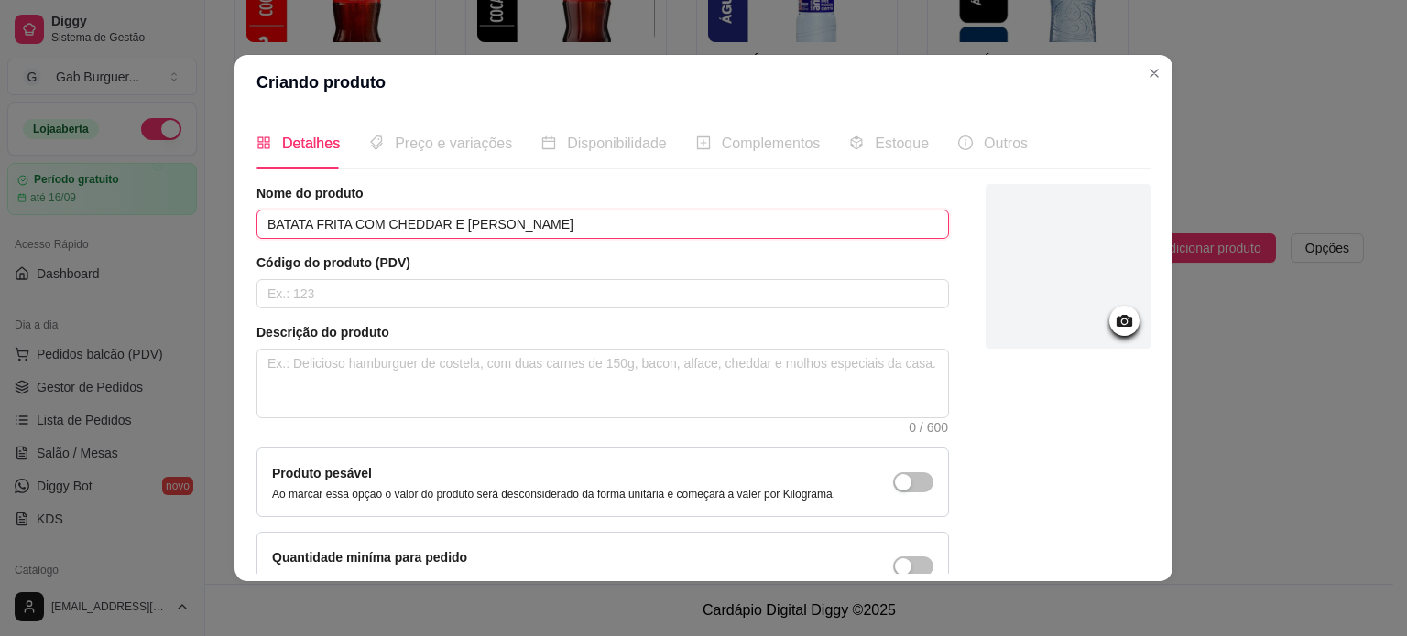
drag, startPoint x: 262, startPoint y: 222, endPoint x: 496, endPoint y: 227, distance: 234.5
click at [526, 224] on input "BATATA FRITA COM CHEDDAR E BACON" at bounding box center [602, 224] width 692 height 29
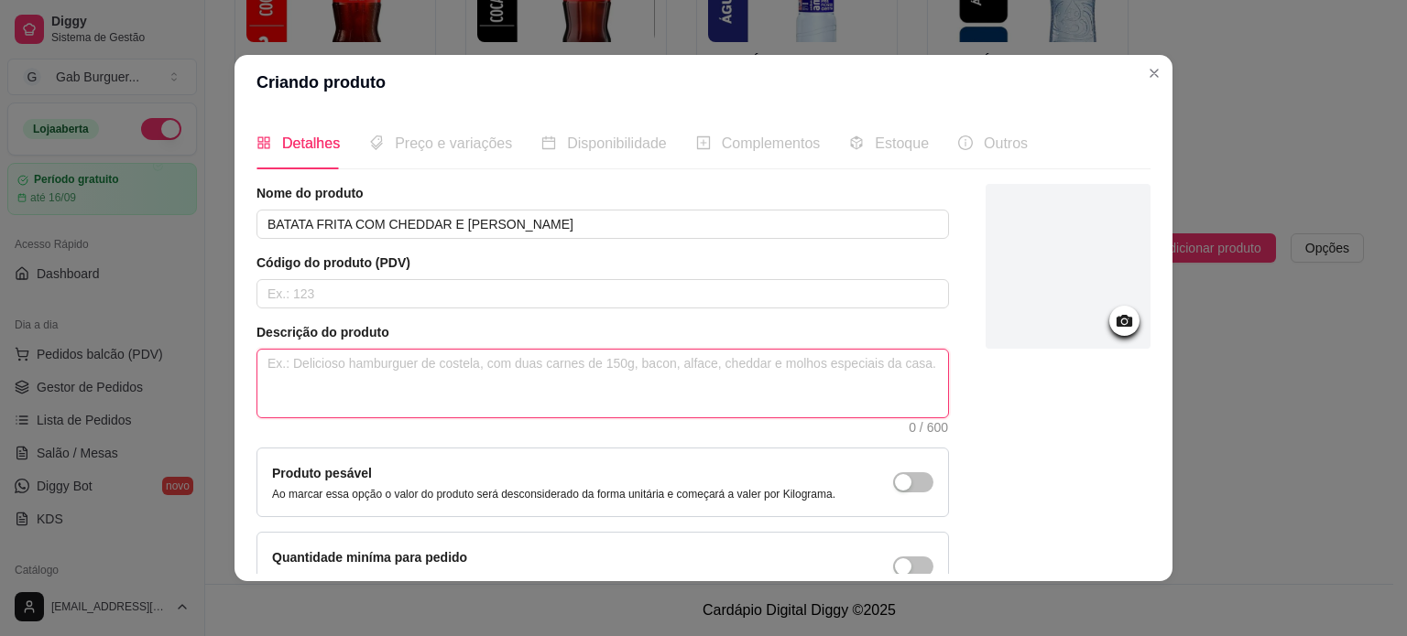
paste textarea "BATATA FRITA COM CHEDDAR E BACON"
click at [259, 362] on textarea "BATATA FRITA COM CHEDDAR E BACON" at bounding box center [602, 384] width 690 height 68
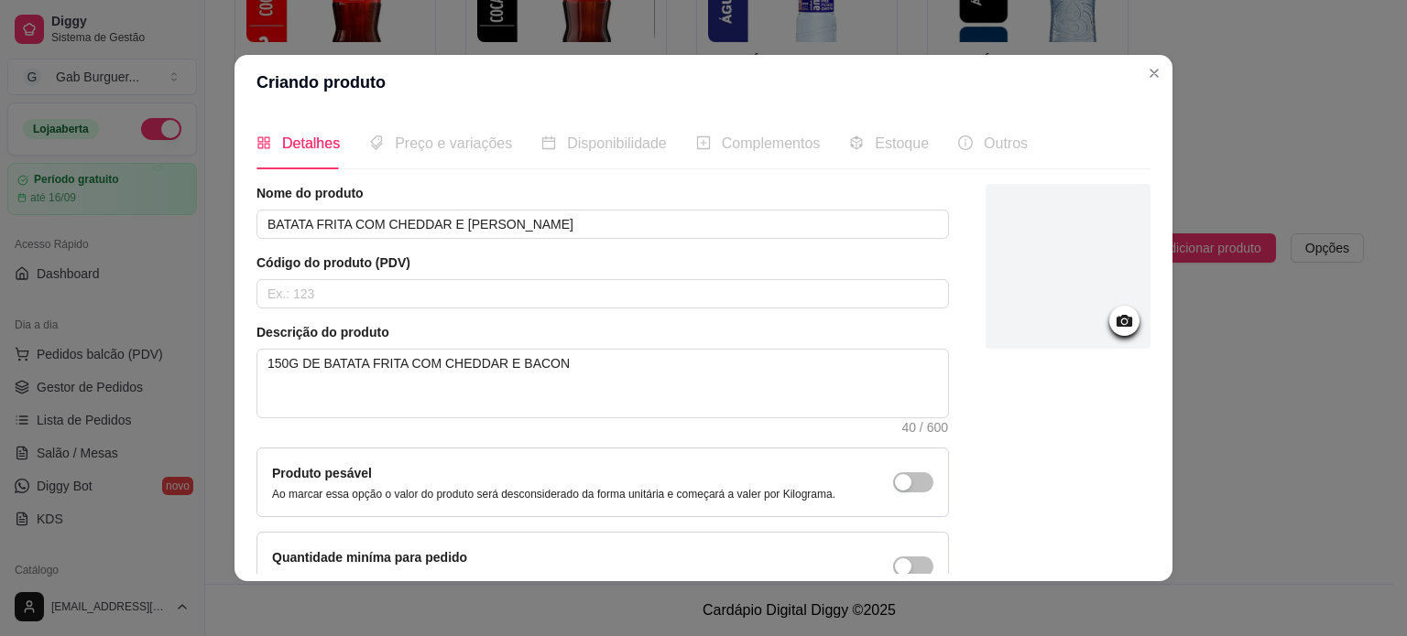
click at [1114, 318] on icon at bounding box center [1124, 320] width 21 height 21
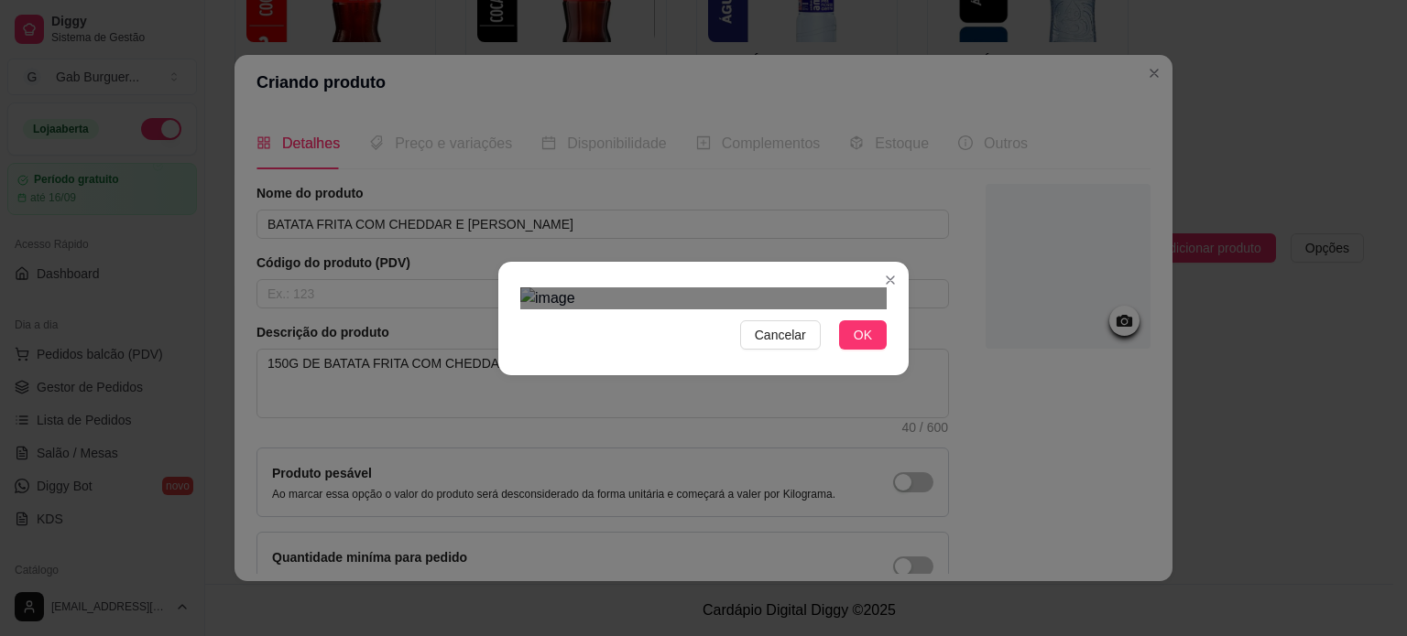
click at [817, 450] on div "Use the arrow keys to move the crop selection area" at bounding box center [703, 581] width 330 height 330
click at [756, 310] on div at bounding box center [703, 299] width 366 height 22
click at [723, 512] on div "Use the arrow keys to move the crop selection area" at bounding box center [703, 624] width 225 height 225
click at [831, 357] on div "Cancelar OK" at bounding box center [703, 318] width 410 height 77
click at [846, 350] on button "OK" at bounding box center [863, 335] width 48 height 29
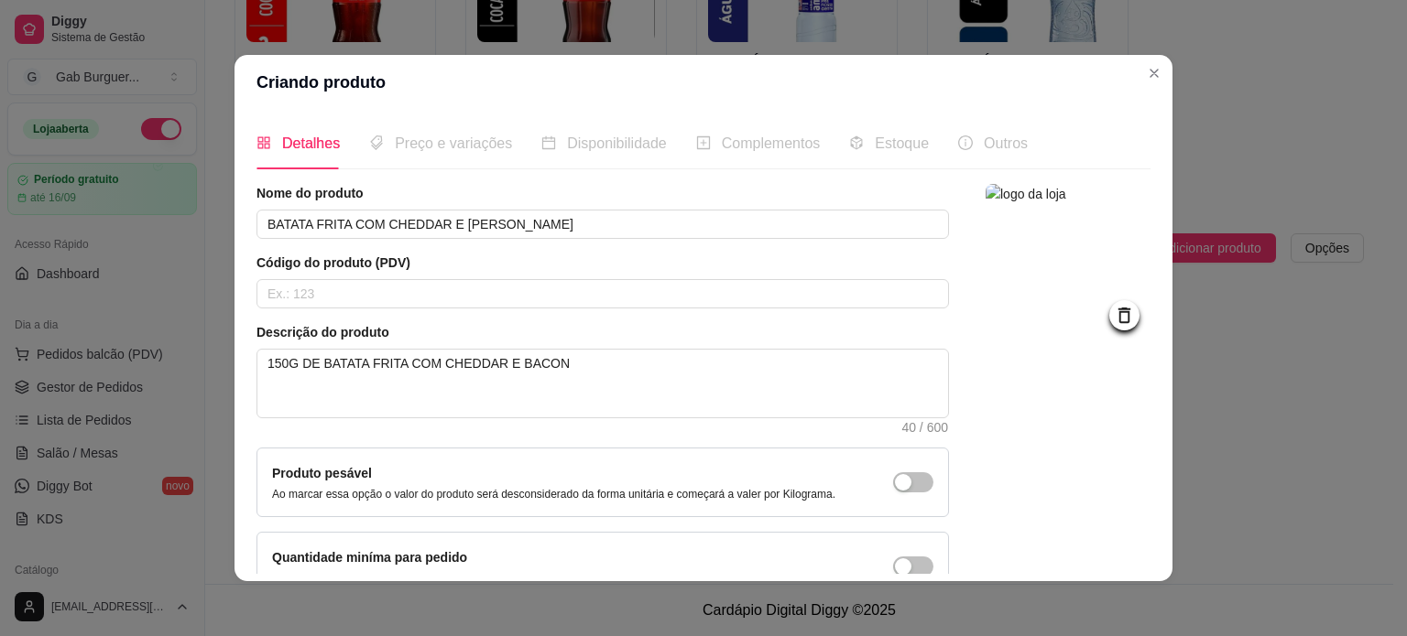
click at [461, 149] on span "Preço e variações" at bounding box center [453, 144] width 117 height 16
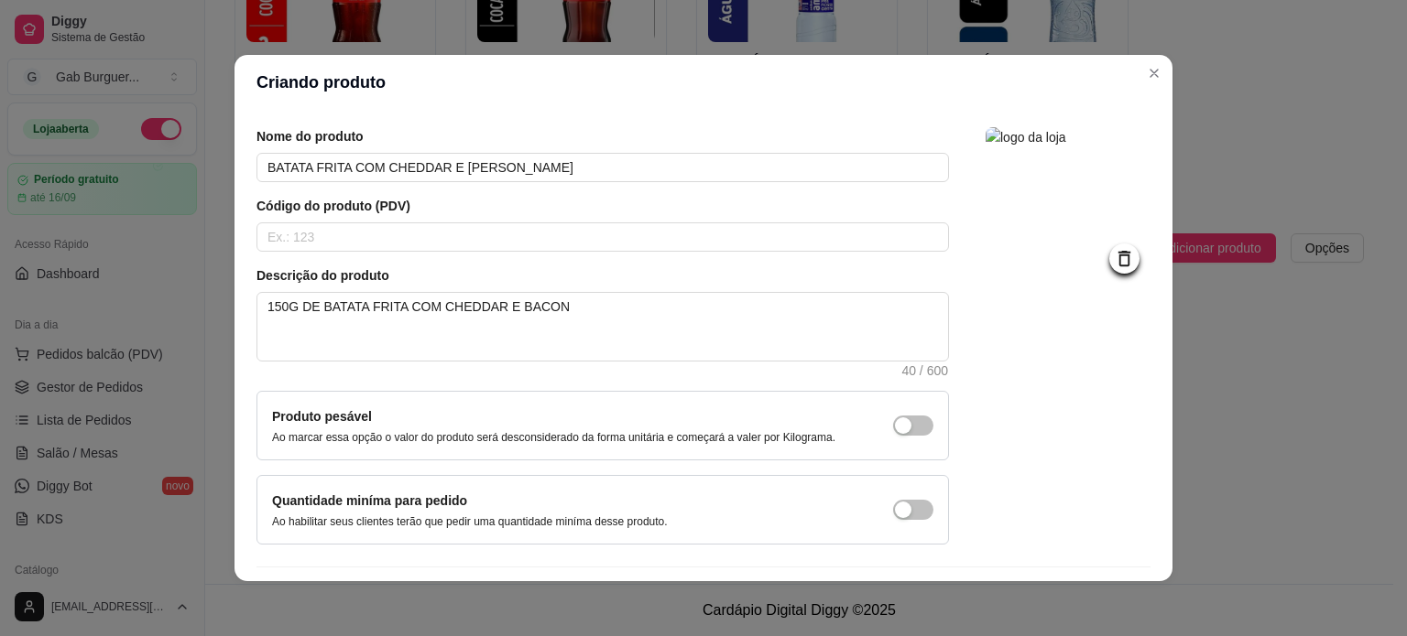
scroll to position [106, 0]
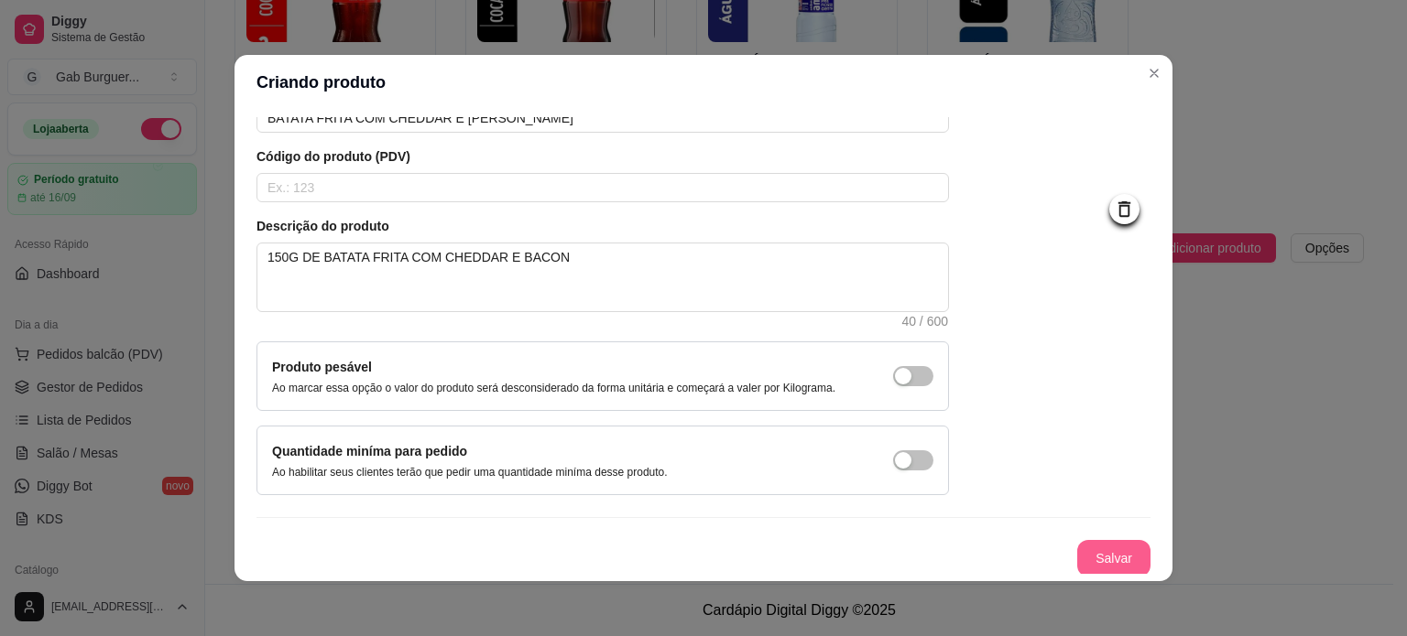
click at [1109, 553] on button "Salvar" at bounding box center [1113, 558] width 73 height 37
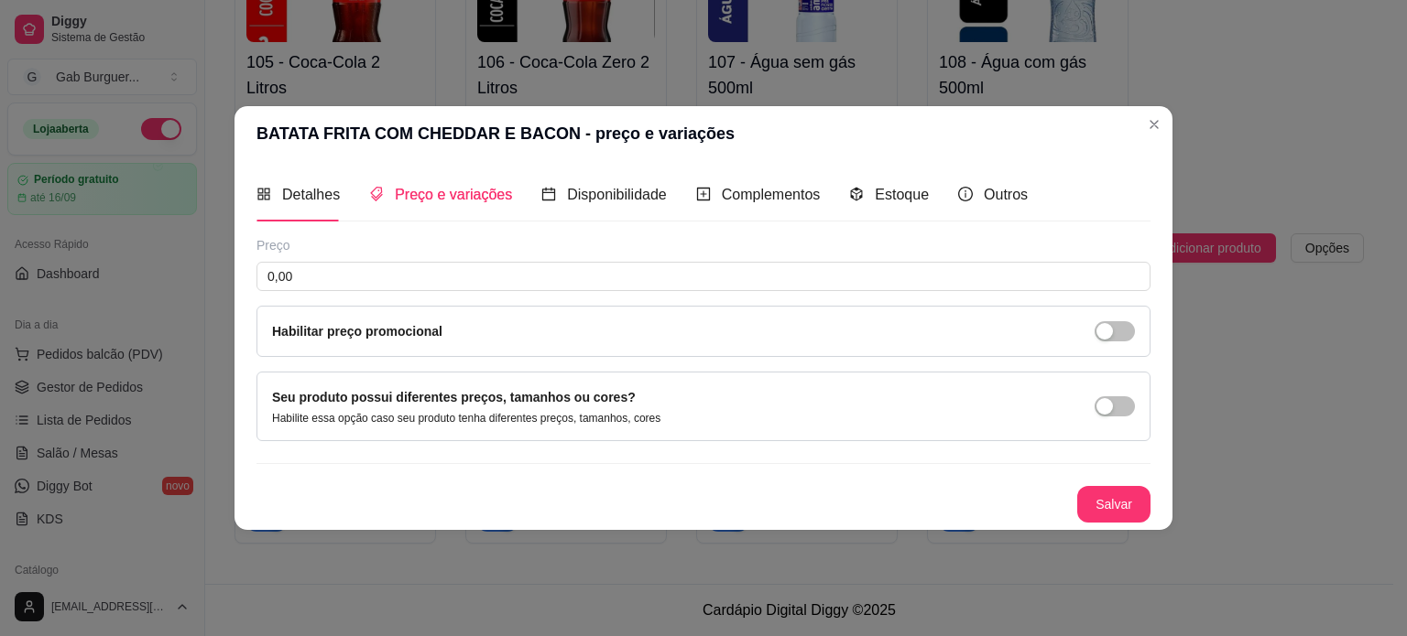
scroll to position [0, 0]
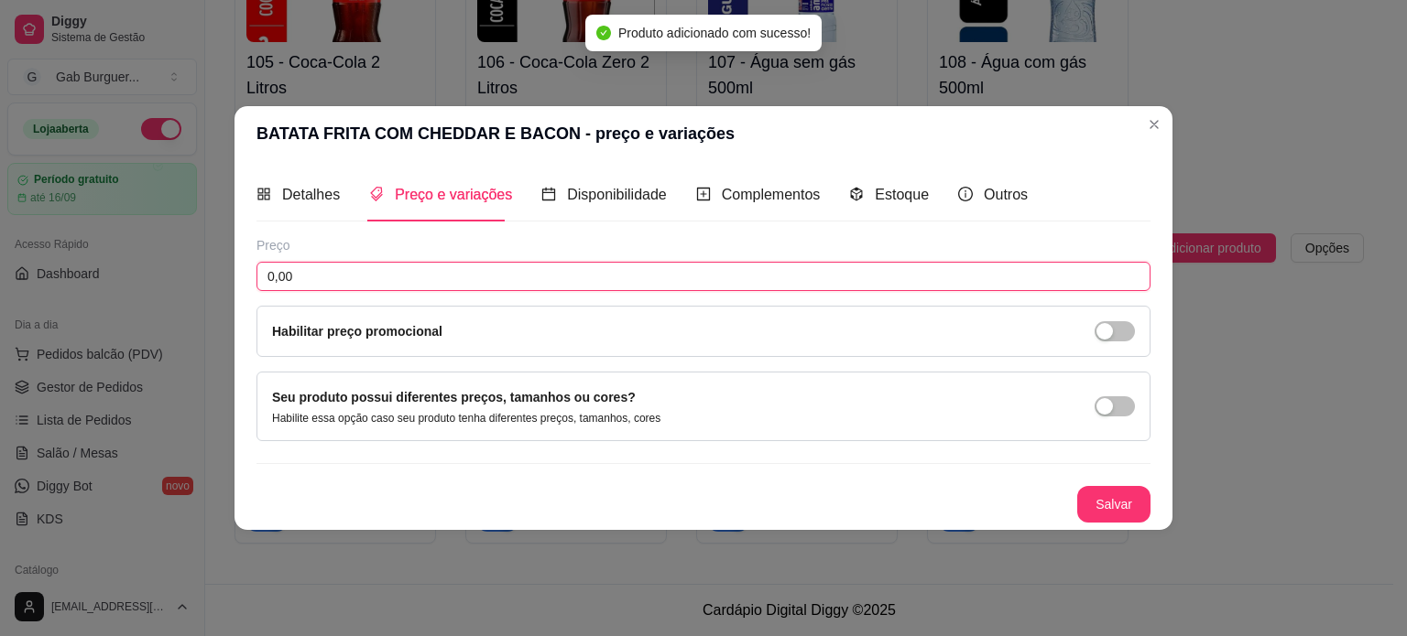
click at [385, 264] on input "0,00" at bounding box center [703, 276] width 894 height 29
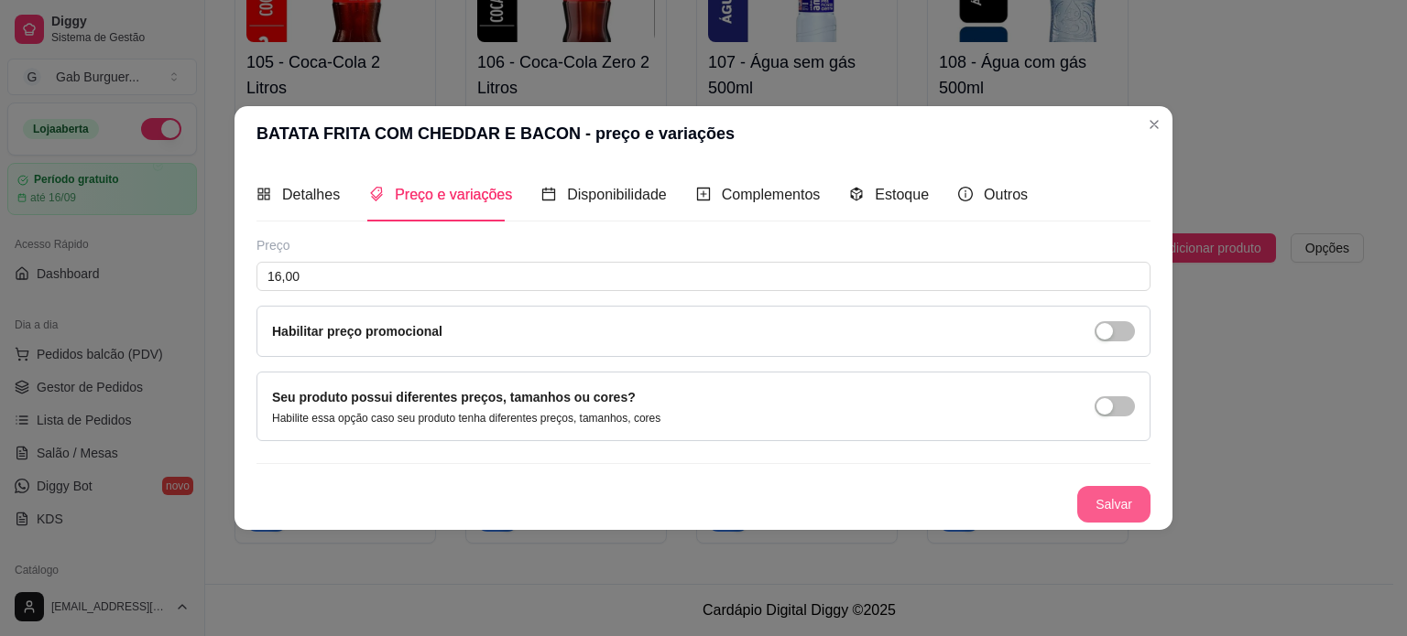
click at [1090, 506] on button "Salvar" at bounding box center [1113, 504] width 73 height 37
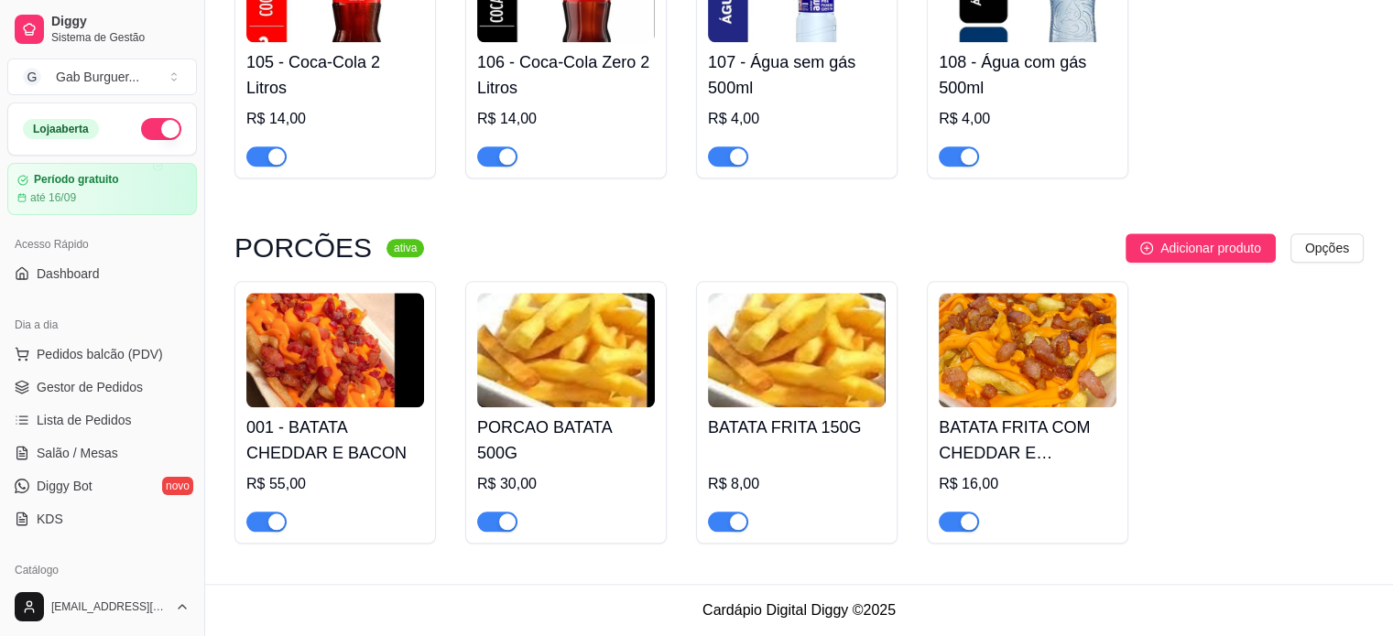
click at [376, 376] on img at bounding box center [335, 350] width 178 height 114
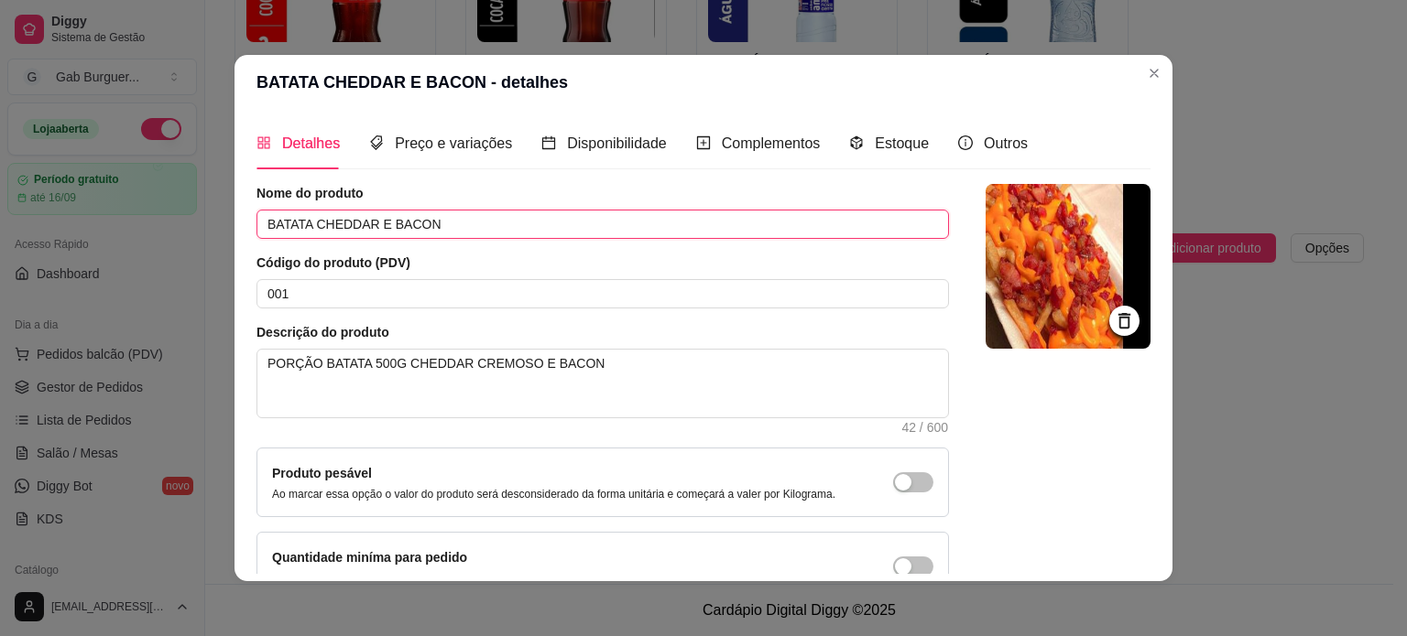
click at [304, 223] on input "BATATA CHEDDAR E BACON" at bounding box center [602, 224] width 692 height 29
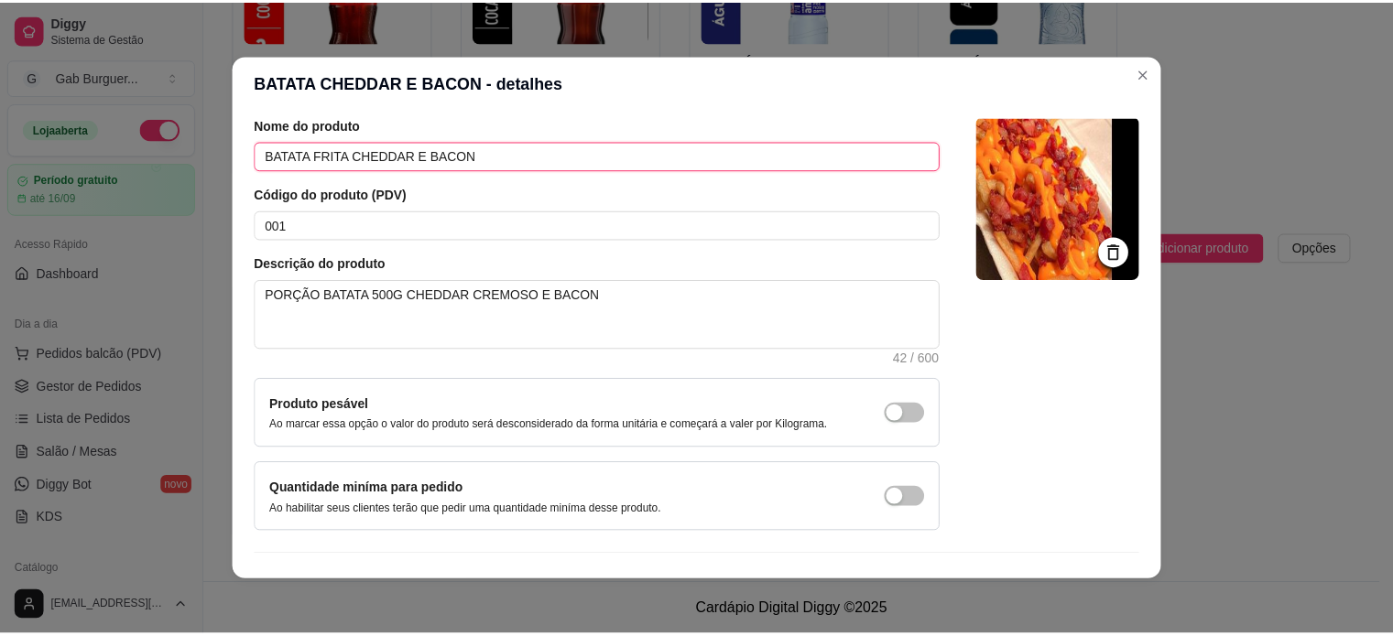
scroll to position [106, 0]
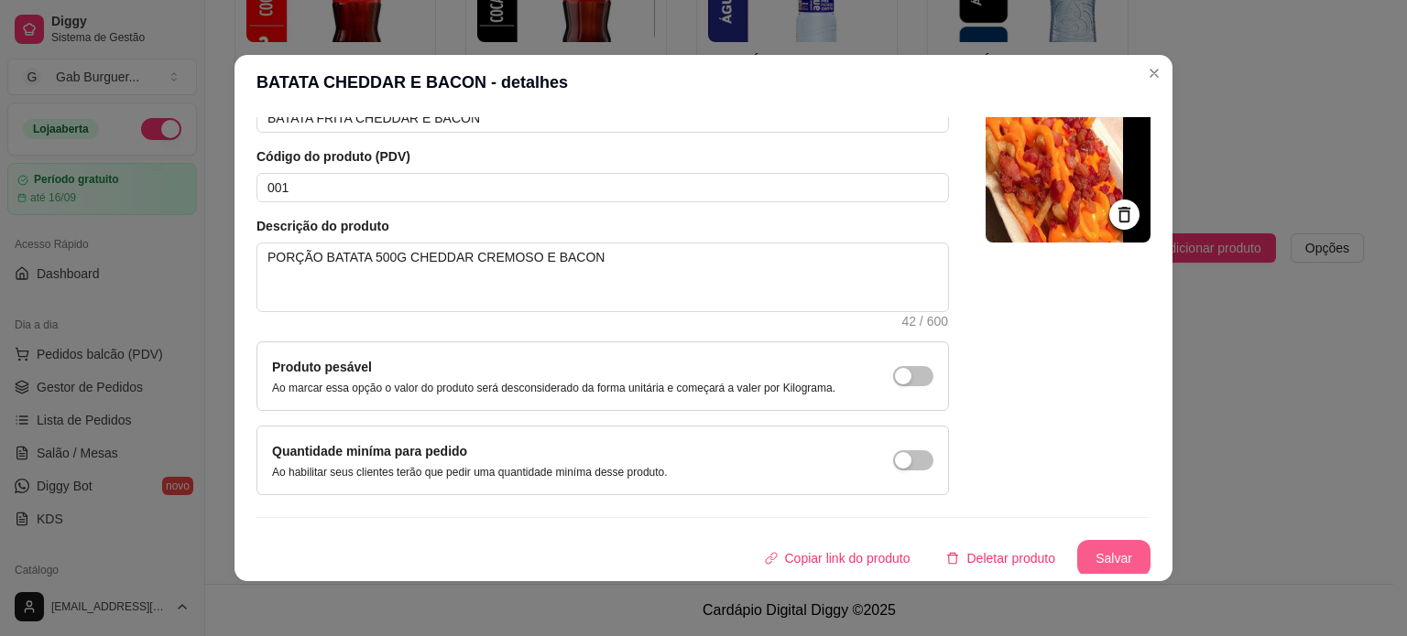
click at [1085, 540] on button "Salvar" at bounding box center [1113, 558] width 73 height 37
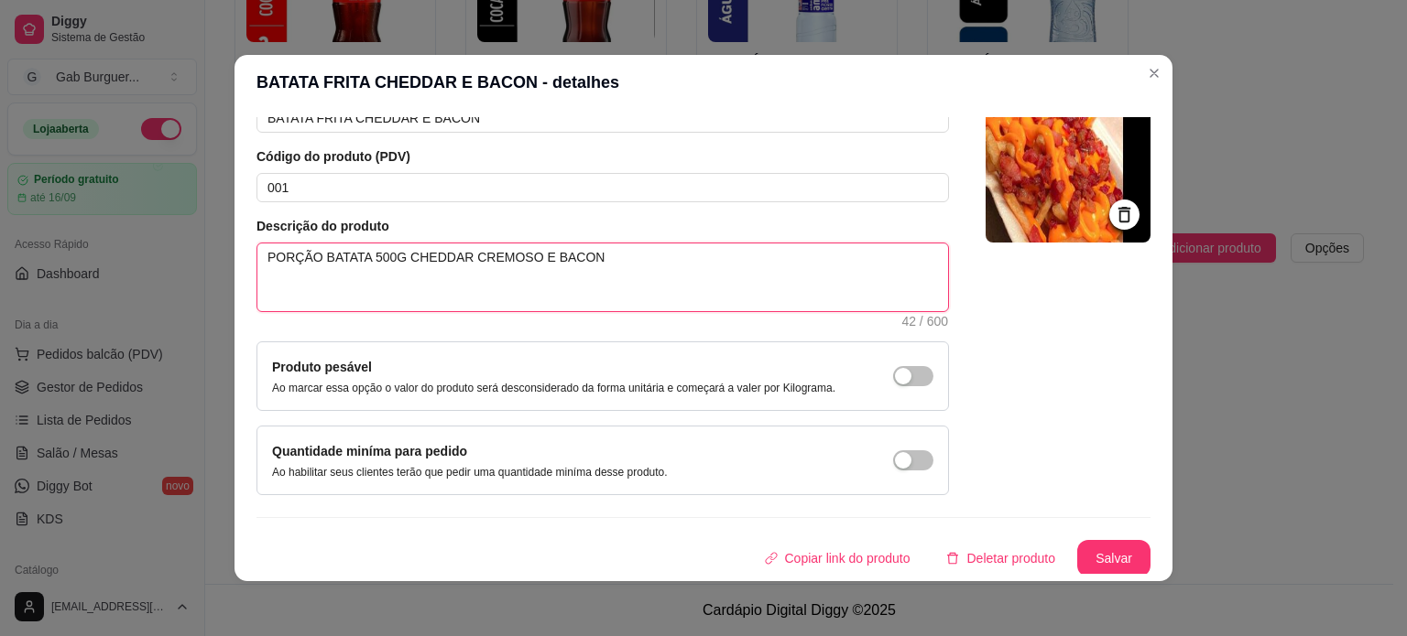
click at [393, 252] on textarea "PORÇÃO BATATA 500G CHEDDAR CREMOSO E BACON" at bounding box center [602, 278] width 690 height 68
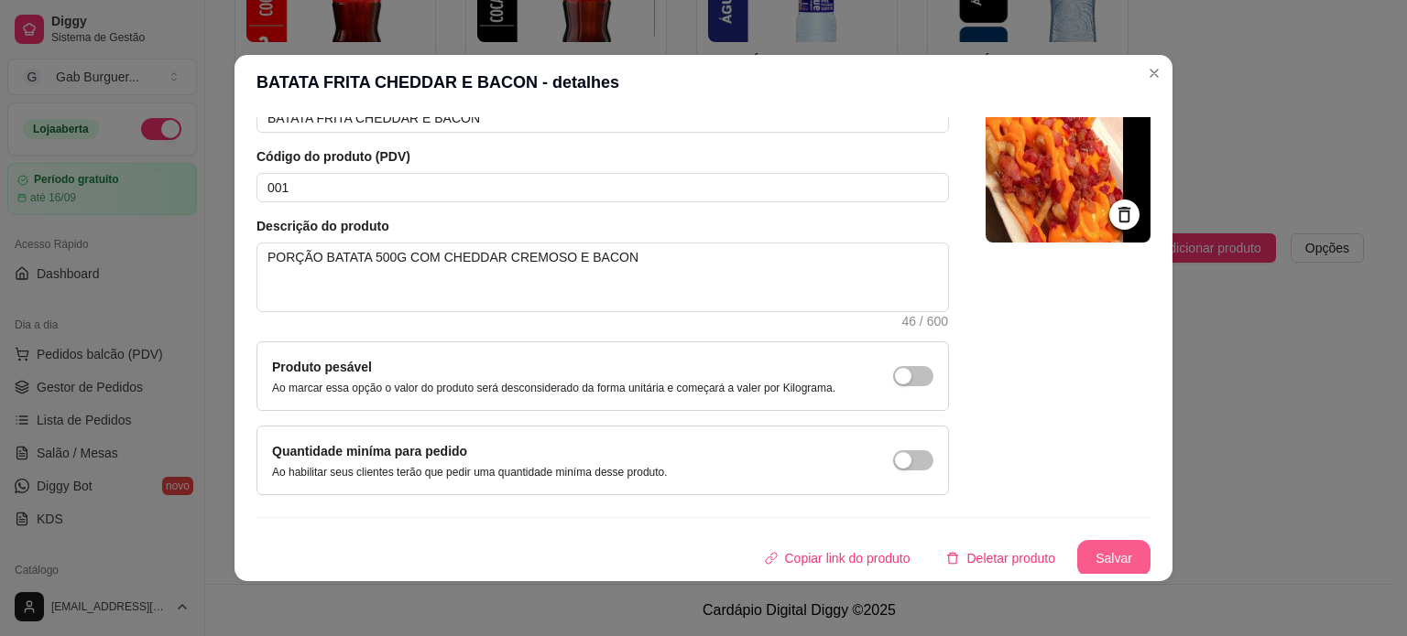
click at [1077, 563] on button "Salvar" at bounding box center [1113, 558] width 73 height 37
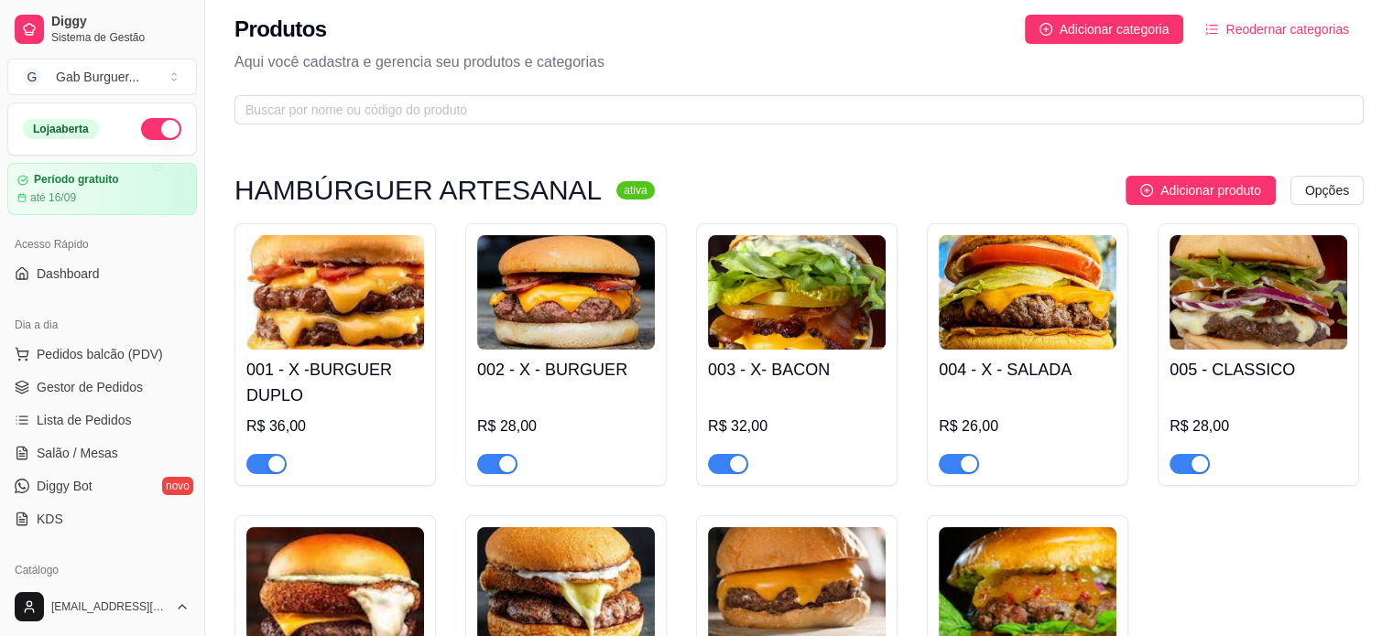
scroll to position [0, 0]
